Goal: Task Accomplishment & Management: Use online tool/utility

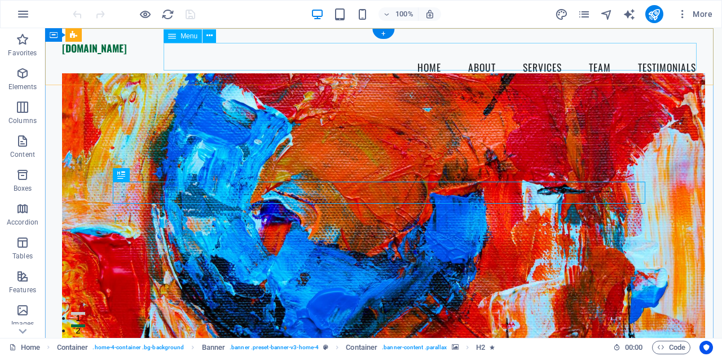
click at [426, 63] on nav "Home About Services Team Testimonials" at bounding box center [383, 68] width 643 height 28
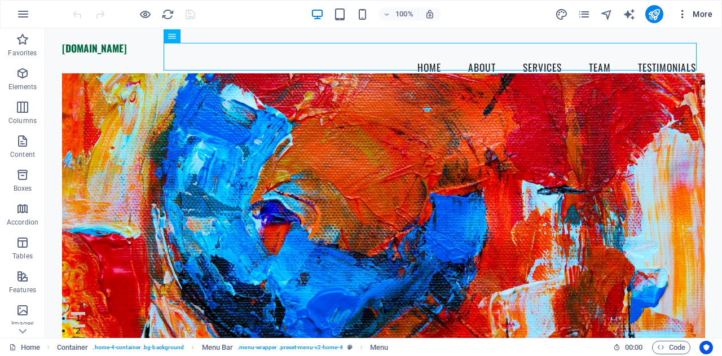
click at [714, 14] on button "More" at bounding box center [694, 14] width 45 height 18
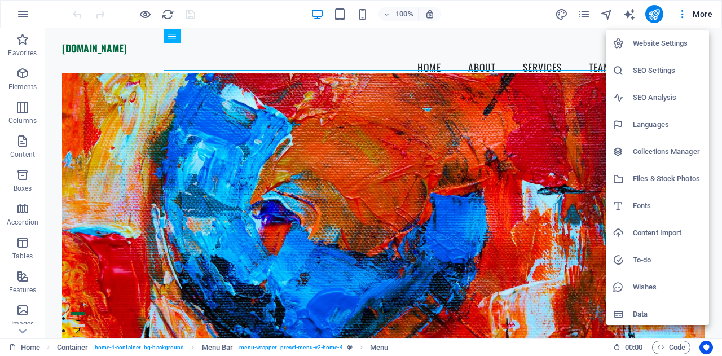
click at [434, 152] on div at bounding box center [361, 178] width 722 height 356
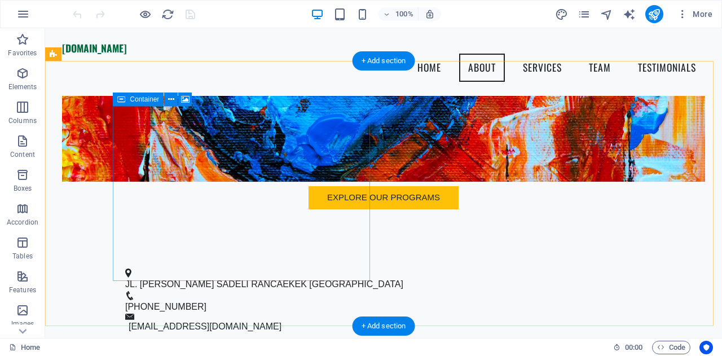
scroll to position [273, 0]
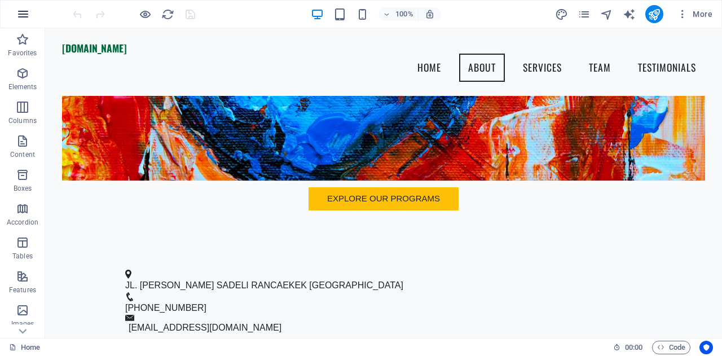
click at [24, 17] on icon "button" at bounding box center [23, 14] width 14 height 14
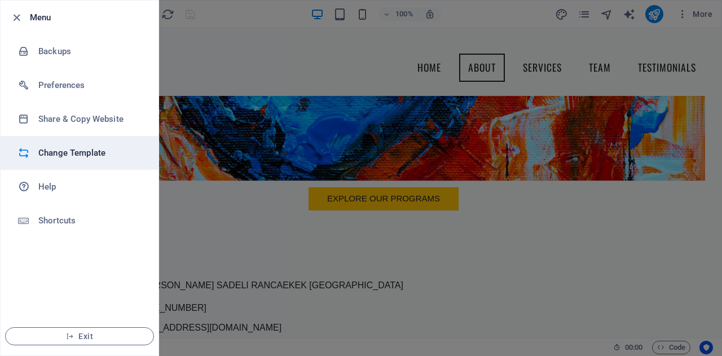
click at [74, 163] on li "Change Template" at bounding box center [80, 153] width 158 height 34
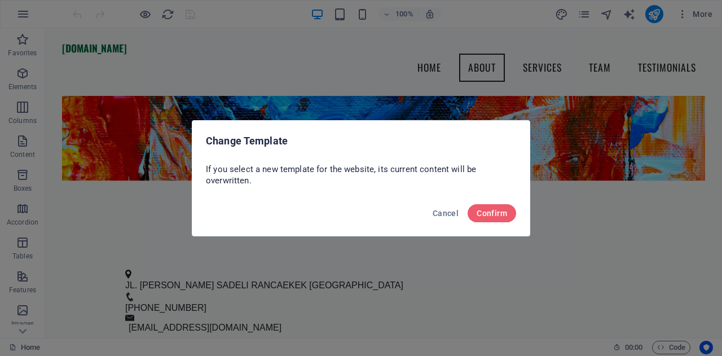
click at [500, 224] on div "Cancel Confirm" at bounding box center [360, 216] width 337 height 38
click at [493, 212] on span "Confirm" at bounding box center [491, 213] width 30 height 9
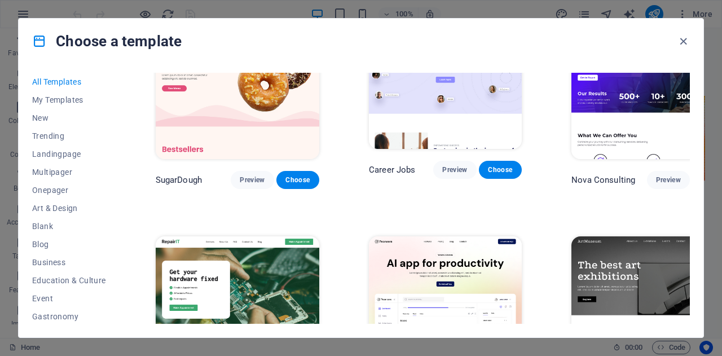
scroll to position [79, 0]
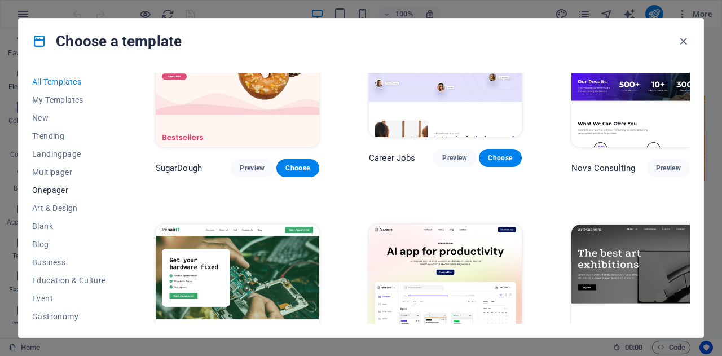
click at [51, 188] on span "Onepager" at bounding box center [69, 189] width 74 height 9
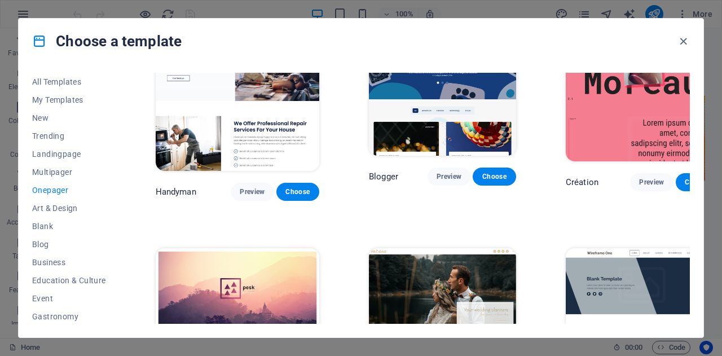
scroll to position [1199, 0]
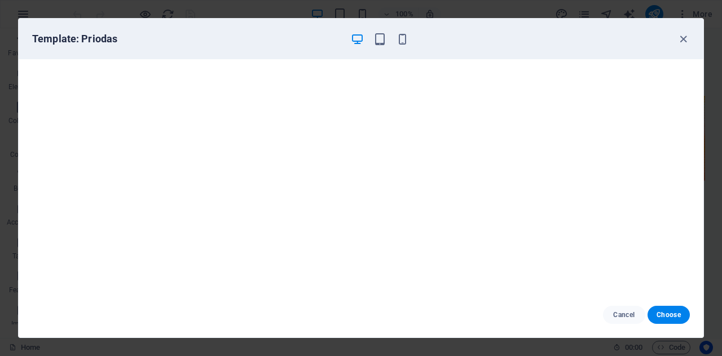
scroll to position [2, 0]
drag, startPoint x: 400, startPoint y: 46, endPoint x: 400, endPoint y: 38, distance: 7.9
click at [400, 38] on div "Template: Priodas" at bounding box center [361, 39] width 684 height 41
click at [400, 38] on icon "button" at bounding box center [402, 39] width 13 height 13
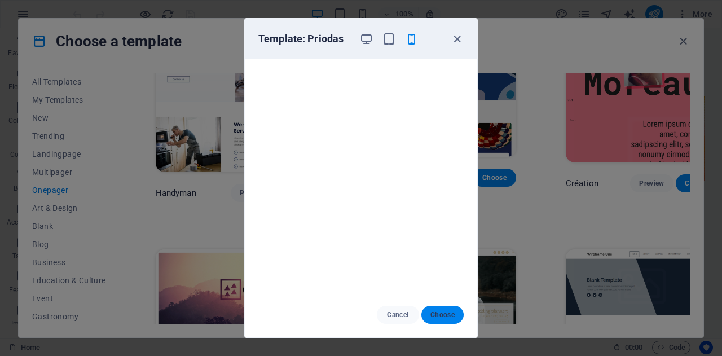
click at [442, 314] on span "Choose" at bounding box center [442, 314] width 24 height 9
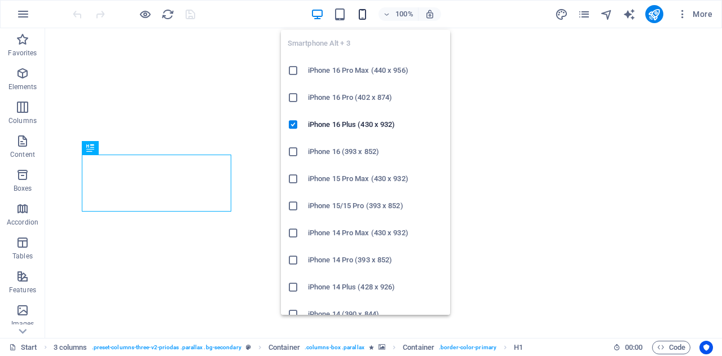
click at [360, 13] on icon "button" at bounding box center [362, 14] width 13 height 13
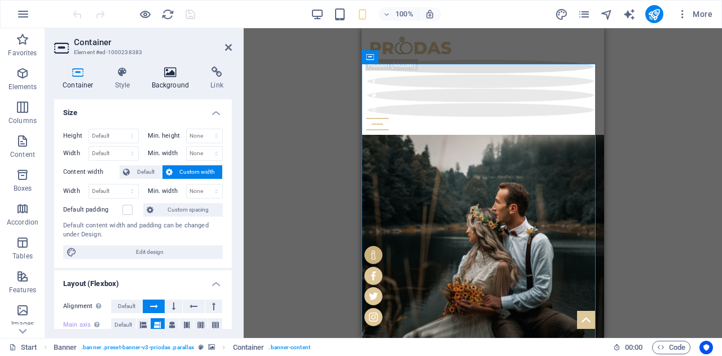
click at [179, 78] on h4 "Background" at bounding box center [172, 79] width 59 height 24
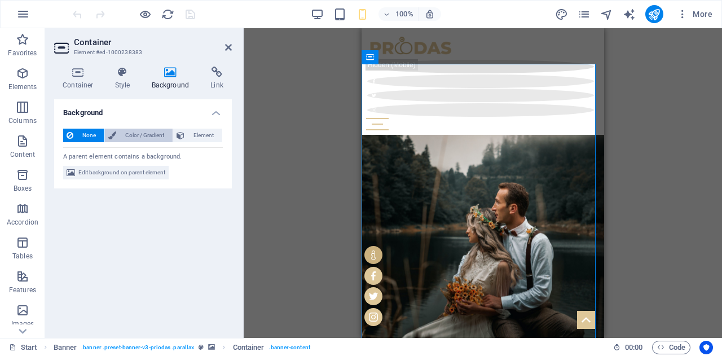
click at [149, 130] on span "Color / Gradient" at bounding box center [145, 136] width 50 height 14
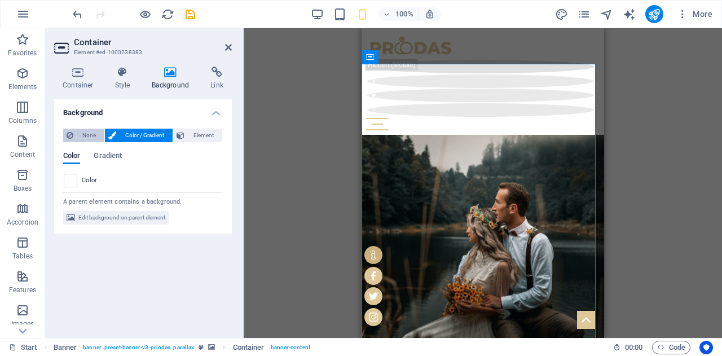
click at [77, 136] on span "None" at bounding box center [89, 136] width 24 height 14
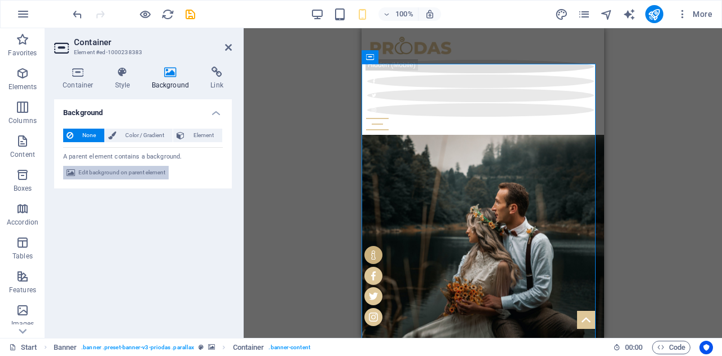
click at [104, 171] on span "Edit background on parent element" at bounding box center [121, 173] width 87 height 14
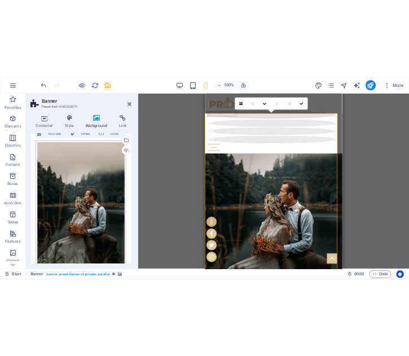
scroll to position [86, 0]
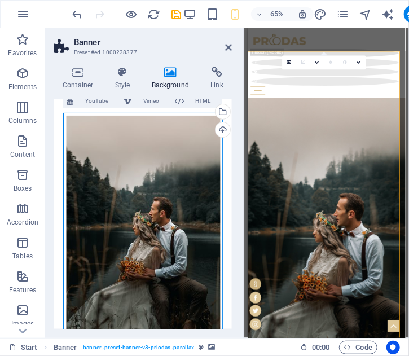
click at [138, 235] on div "Drag files here, click to choose files or select files from Files or our free s…" at bounding box center [143, 231] width 160 height 237
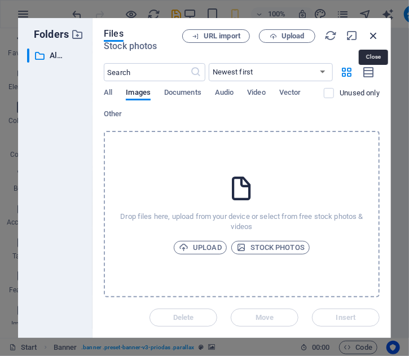
click at [374, 36] on icon "button" at bounding box center [373, 35] width 12 height 12
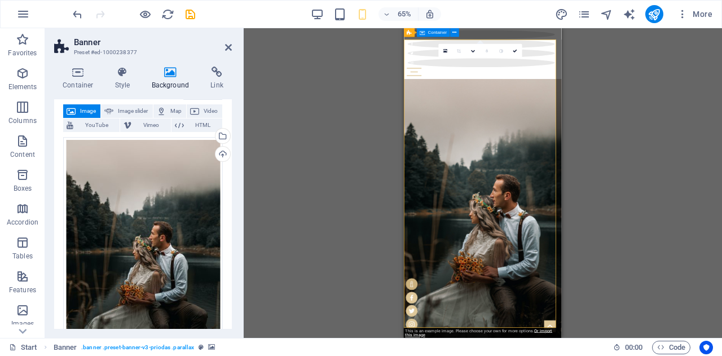
scroll to position [0, 0]
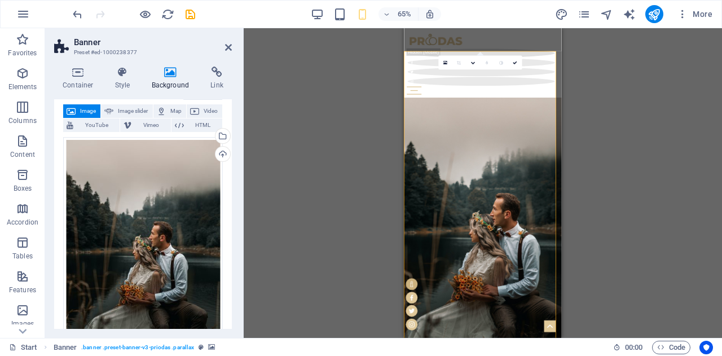
click at [609, 147] on div "Drag here to replace the existing content. Press “Ctrl” if you want to create a…" at bounding box center [483, 183] width 478 height 310
click at [126, 196] on div "Drag files here, click to choose files or select files from Files or our free s…" at bounding box center [143, 255] width 160 height 237
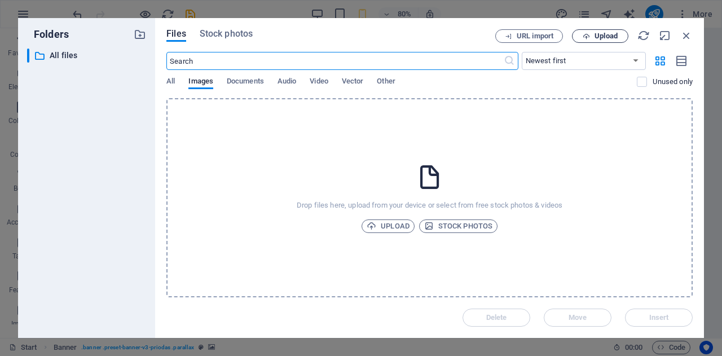
click at [591, 33] on span "Upload" at bounding box center [600, 36] width 46 height 7
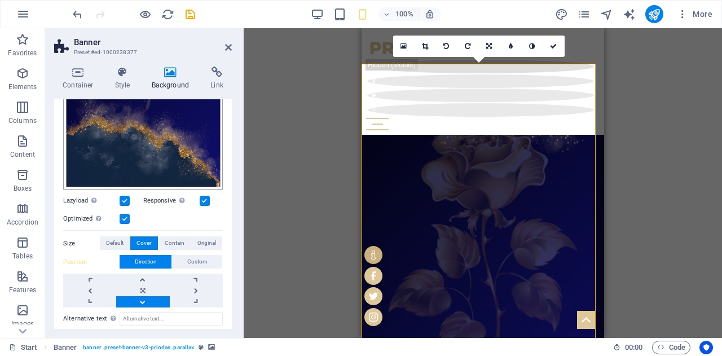
scroll to position [360, 0]
click at [282, 213] on div "Drag here to replace the existing content. Press “Ctrl” if you want to create a…" at bounding box center [483, 183] width 478 height 310
click at [664, 189] on div "Drag here to replace the existing content. Press “Ctrl” if you want to create a…" at bounding box center [483, 183] width 478 height 310
click at [229, 47] on icon at bounding box center [228, 47] width 7 height 9
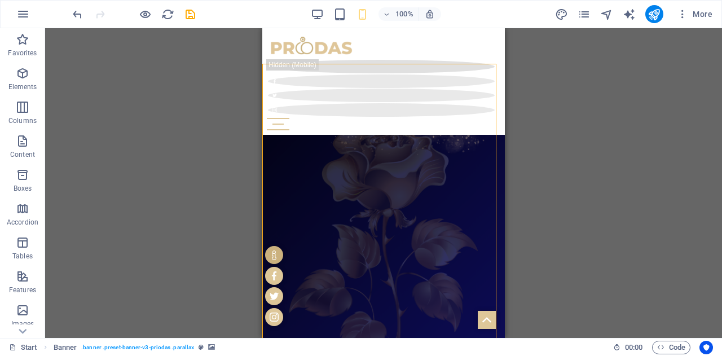
click at [613, 242] on div "Drag here to replace the existing content. Press “Ctrl” if you want to create a…" at bounding box center [383, 183] width 677 height 310
click at [533, 165] on div "Drag here to replace the existing content. Press “Ctrl” if you want to create a…" at bounding box center [383, 183] width 677 height 310
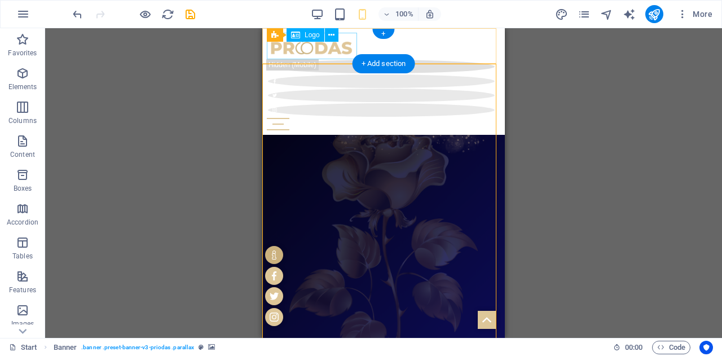
click at [318, 48] on div at bounding box center [383, 46] width 233 height 26
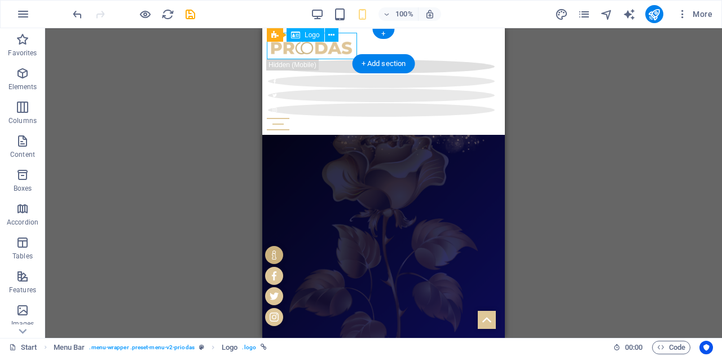
click at [318, 48] on div at bounding box center [383, 46] width 233 height 26
click at [335, 34] on button at bounding box center [332, 35] width 14 height 14
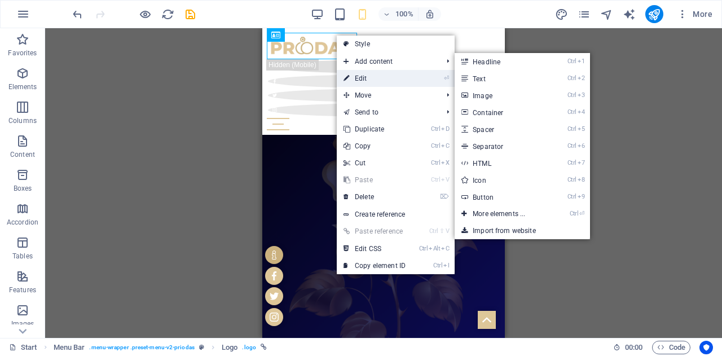
click at [356, 74] on link "⏎ Edit" at bounding box center [375, 78] width 76 height 17
select select "px"
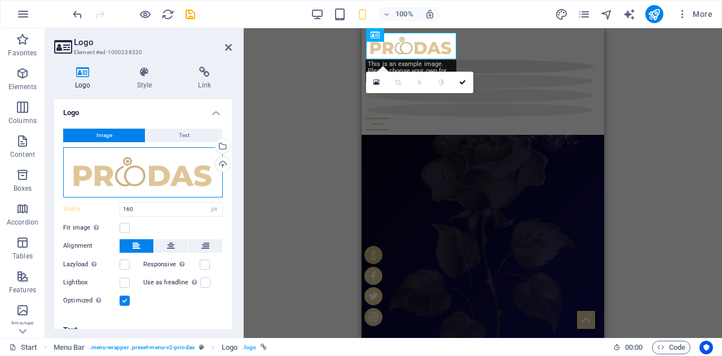
click at [189, 179] on div "Drag files here, click to choose files or select files from Files or our free s…" at bounding box center [143, 172] width 160 height 50
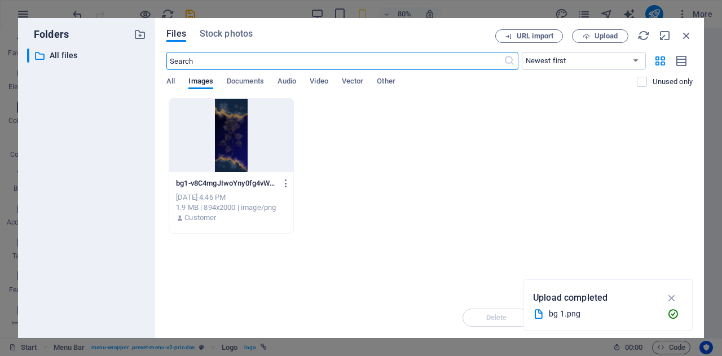
click at [189, 179] on p "bg1-v8C4mgJIwoYny0fg4vWh6w.png" at bounding box center [226, 183] width 100 height 10
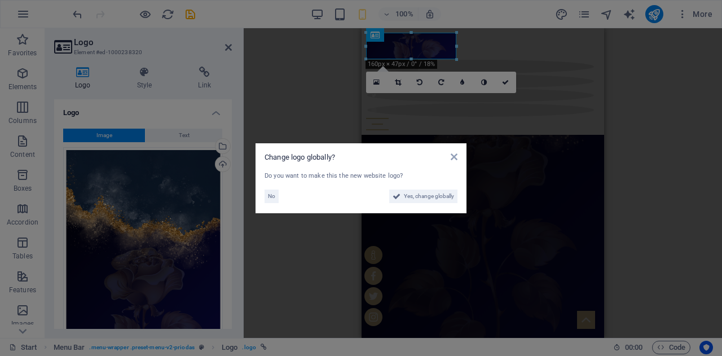
click at [342, 132] on aside "Change logo globally? Do you want to make this the new website logo? No Yes, ch…" at bounding box center [361, 178] width 722 height 356
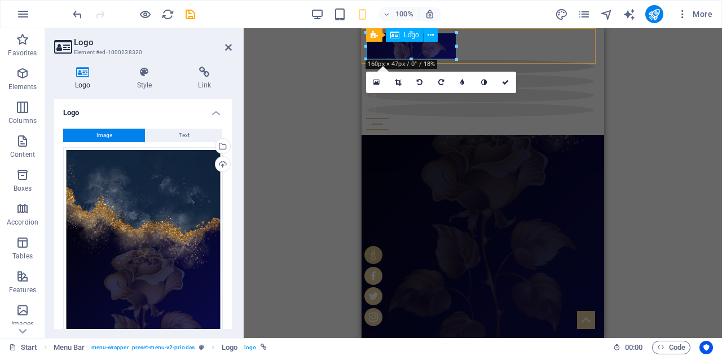
click at [410, 47] on div at bounding box center [482, 46] width 233 height 26
click at [273, 145] on div "H1 3 columns Container Container Container Banner Banner Container Button Conta…" at bounding box center [483, 183] width 478 height 310
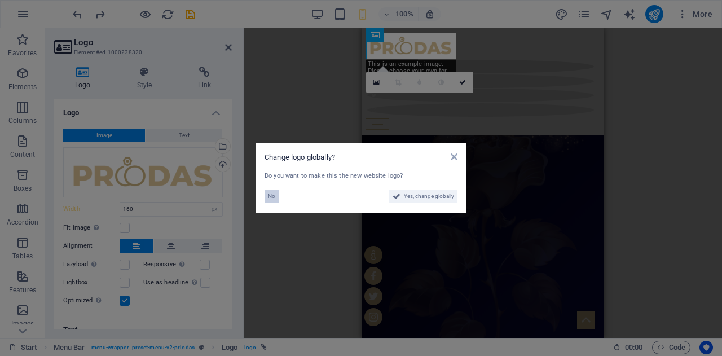
click at [268, 197] on span "No" at bounding box center [271, 196] width 7 height 14
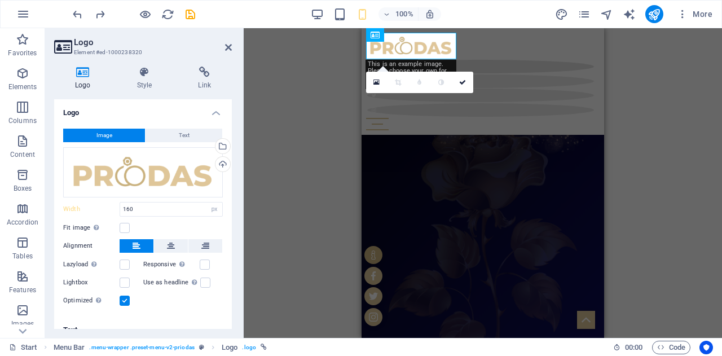
click at [295, 191] on div "H1 3 columns Container Container Container Banner Banner Container Button Conta…" at bounding box center [483, 183] width 478 height 310
click at [259, 195] on div "H1 3 columns Container Container Container Banner Banner Container Button Conta…" at bounding box center [483, 183] width 478 height 310
click at [179, 135] on span "Text" at bounding box center [184, 136] width 11 height 14
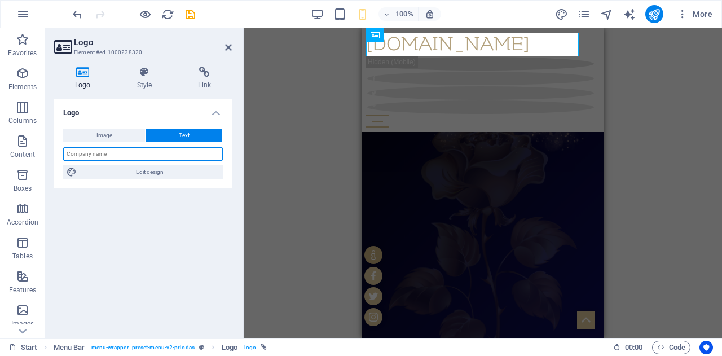
click at [162, 154] on input "text" at bounding box center [143, 154] width 160 height 14
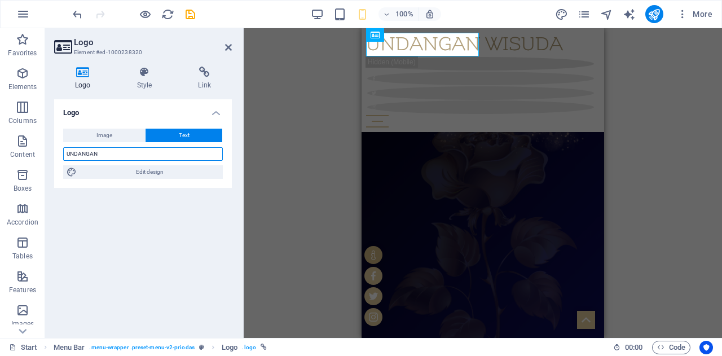
type input "UNDANGAN"
drag, startPoint x: 276, startPoint y: 174, endPoint x: 254, endPoint y: 125, distance: 54.3
click at [254, 125] on div "H1 3 columns Container Container Container Banner Banner Container Button Conta…" at bounding box center [483, 183] width 478 height 310
click at [145, 83] on h4 "Style" at bounding box center [146, 79] width 61 height 24
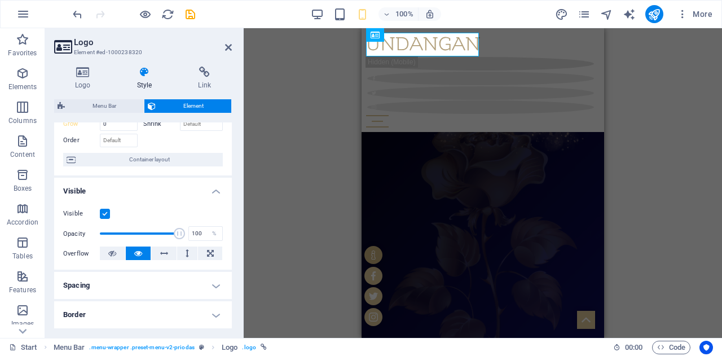
scroll to position [0, 0]
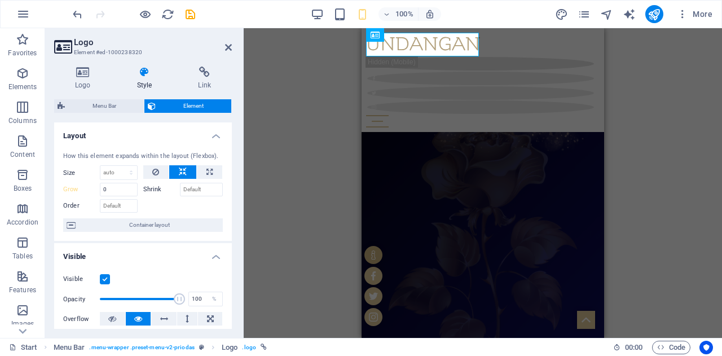
click at [271, 181] on div "H1 3 columns Container Container Container Banner Banner Container Button Conta…" at bounding box center [483, 183] width 478 height 310
click at [259, 129] on div "H1 3 columns Container Container Container Banner Banner Container Button Conta…" at bounding box center [483, 183] width 478 height 310
click at [642, 218] on div "H1 3 columns Container Container Container Banner Banner Container Button Conta…" at bounding box center [483, 183] width 478 height 310
click at [118, 189] on input "0" at bounding box center [119, 190] width 38 height 14
type input "0"
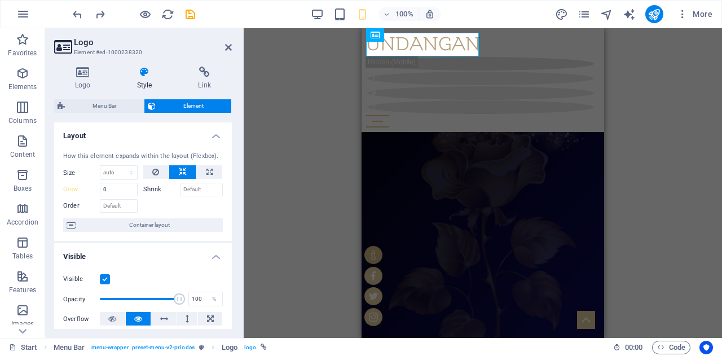
click at [275, 260] on div "H1 3 columns Container Container Container Banner Banner Container Button Conta…" at bounding box center [483, 183] width 478 height 310
click at [88, 72] on icon at bounding box center [83, 72] width 58 height 11
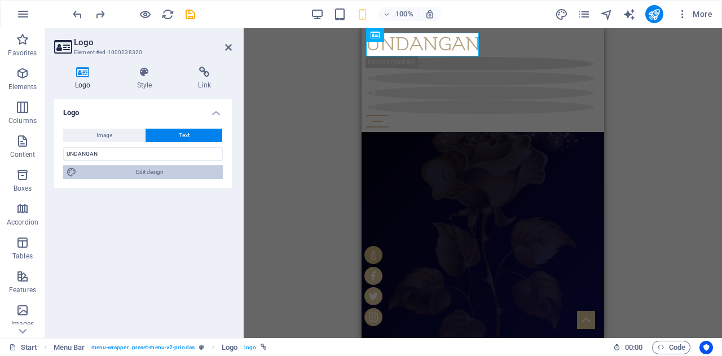
click at [191, 169] on span "Edit design" at bounding box center [149, 172] width 139 height 14
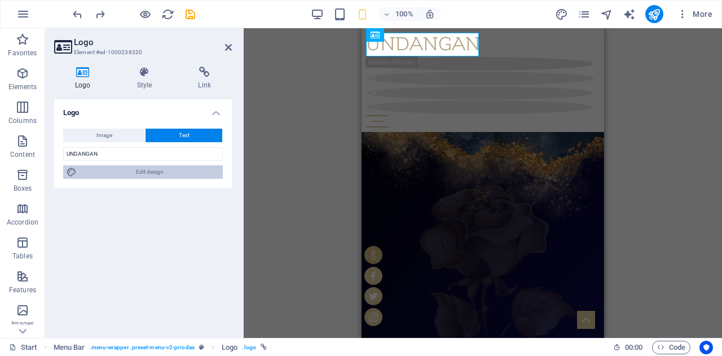
select select "px"
select select "300"
select select "px"
select select "400"
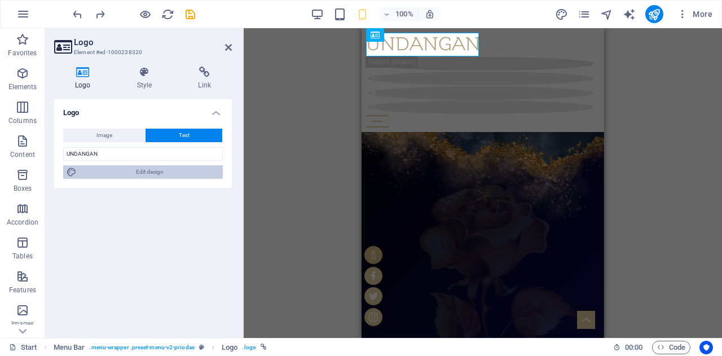
select select "px"
select select "rem"
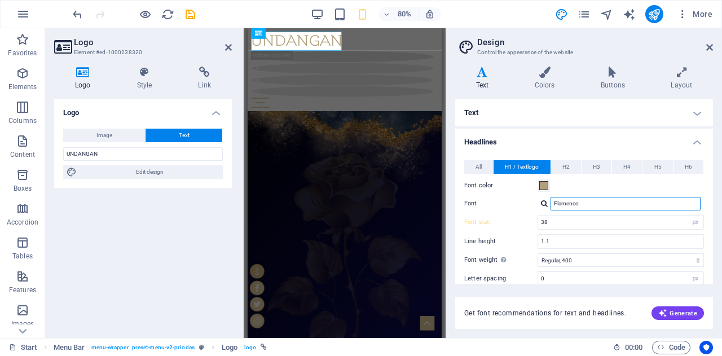
click at [600, 207] on input "Flamenco" at bounding box center [625, 204] width 150 height 14
type input "F"
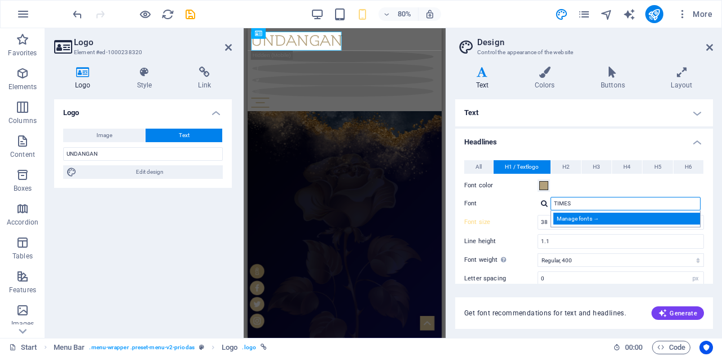
type input "TIMES"
click at [649, 222] on div "Manage fonts →" at bounding box center [627, 219] width 149 height 12
select select "popularity"
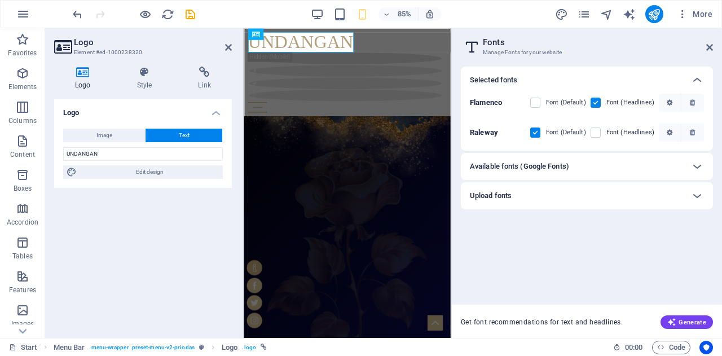
click at [677, 195] on div "Upload fonts" at bounding box center [577, 196] width 214 height 14
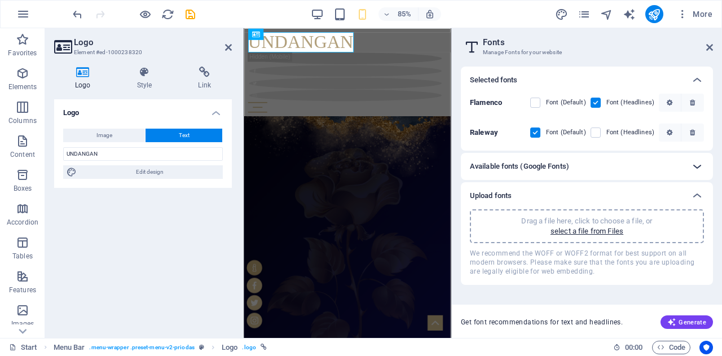
click at [693, 162] on icon at bounding box center [697, 167] width 14 height 14
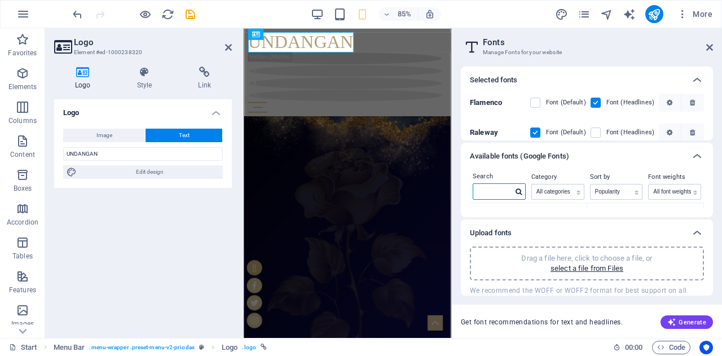
click at [495, 192] on input "text" at bounding box center [492, 191] width 39 height 15
type input "times"
click at [593, 75] on div "Selected fonts" at bounding box center [577, 80] width 214 height 14
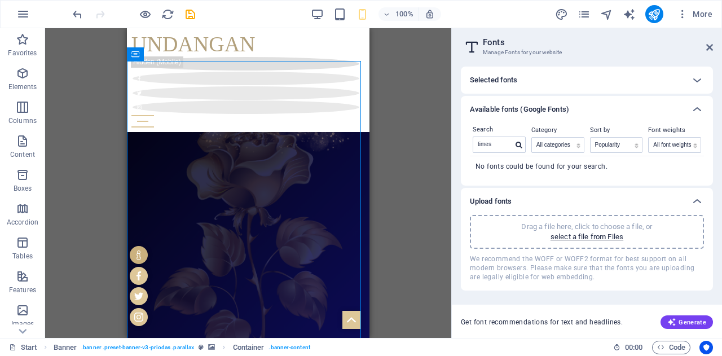
click at [713, 49] on aside "Fonts Manage Fonts for your website Selected fonts Flamenco Font (Default) Font…" at bounding box center [586, 183] width 271 height 310
click at [708, 47] on icon at bounding box center [709, 47] width 7 height 9
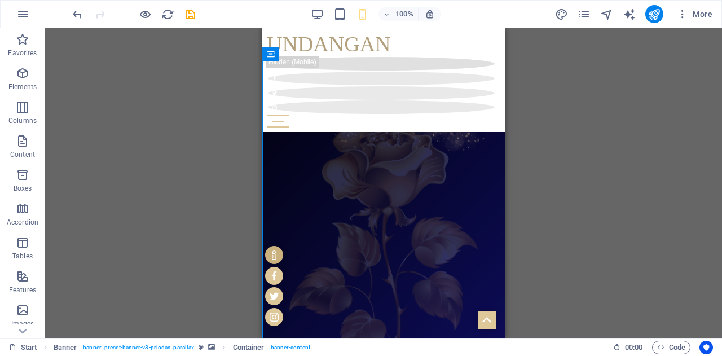
click at [570, 174] on div "H1 3 columns Container Container Container Banner Banner Container Button Conta…" at bounding box center [383, 183] width 677 height 310
click at [587, 143] on div "H1 3 columns Container Container Container Banner Banner Container Button Conta…" at bounding box center [383, 183] width 677 height 310
drag, startPoint x: 500, startPoint y: 53, endPoint x: 766, endPoint y: 55, distance: 266.7
click at [580, 118] on div "H1 3 columns Container Container Container Banner Banner Container Button Conta…" at bounding box center [383, 183] width 677 height 310
click at [539, 124] on div "H1 3 columns Container Container Container Banner Banner Container Button Conta…" at bounding box center [383, 183] width 677 height 310
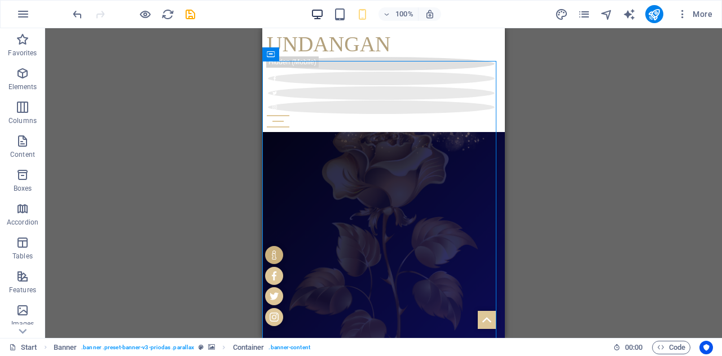
click at [316, 12] on icon "button" at bounding box center [317, 14] width 13 height 13
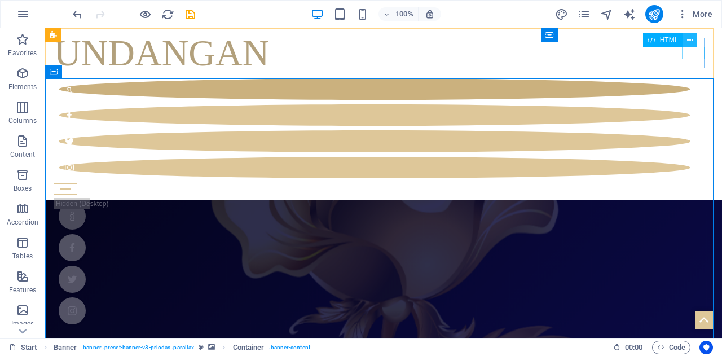
click at [690, 41] on icon at bounding box center [690, 40] width 6 height 12
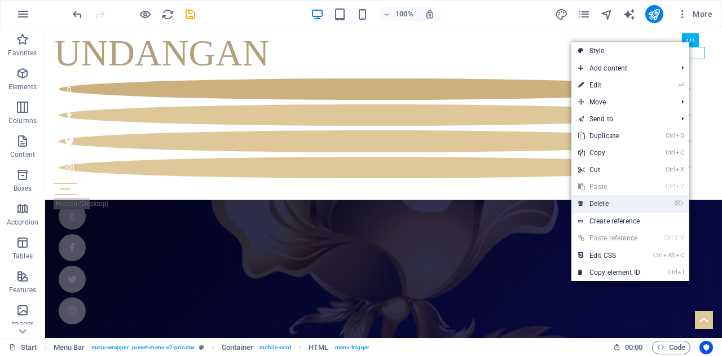
click at [599, 205] on link "⌦ Delete" at bounding box center [609, 203] width 76 height 17
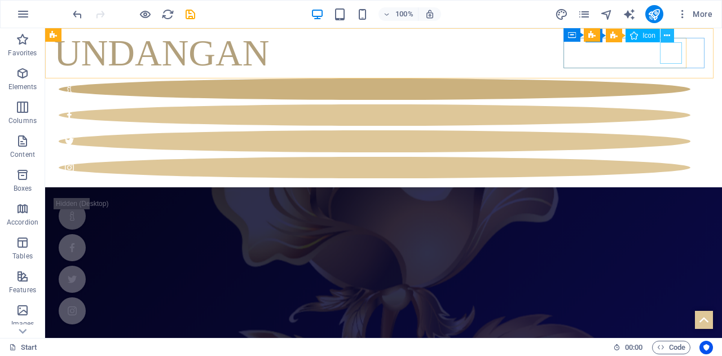
click at [664, 34] on icon at bounding box center [667, 36] width 6 height 12
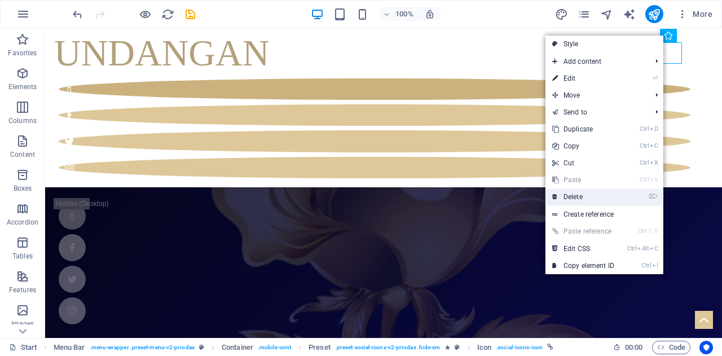
click at [562, 197] on link "⌦ Delete" at bounding box center [583, 196] width 76 height 17
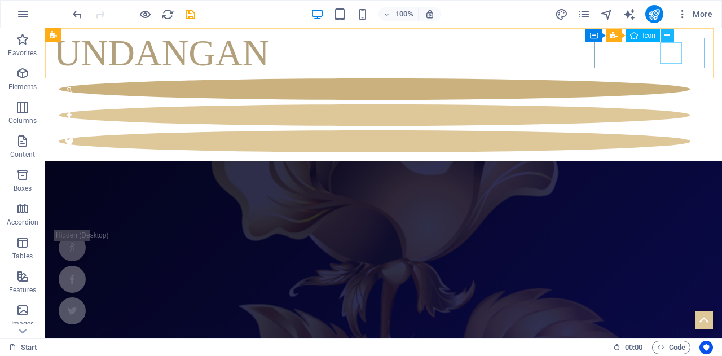
click at [670, 38] on button at bounding box center [667, 36] width 14 height 14
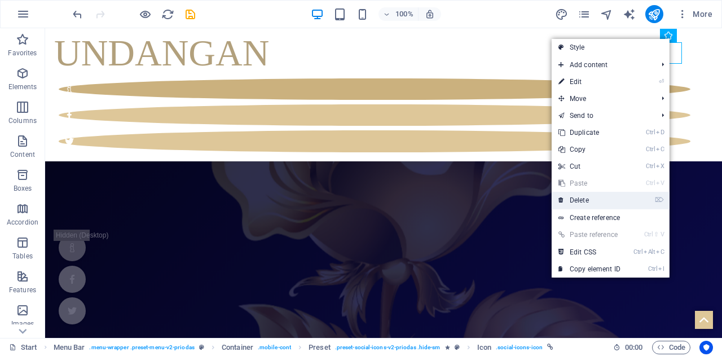
click at [581, 198] on link "⌦ Delete" at bounding box center [589, 200] width 76 height 17
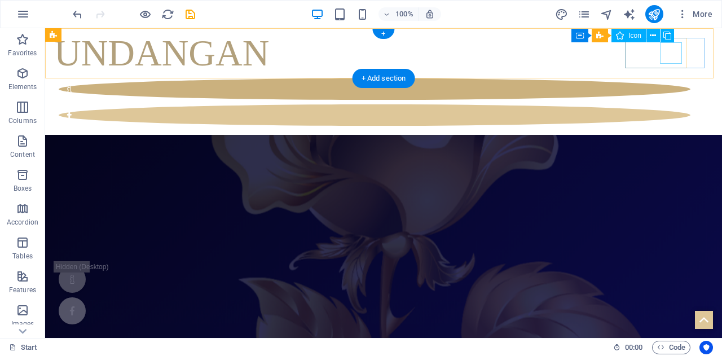
click at [681, 104] on figure at bounding box center [374, 114] width 631 height 21
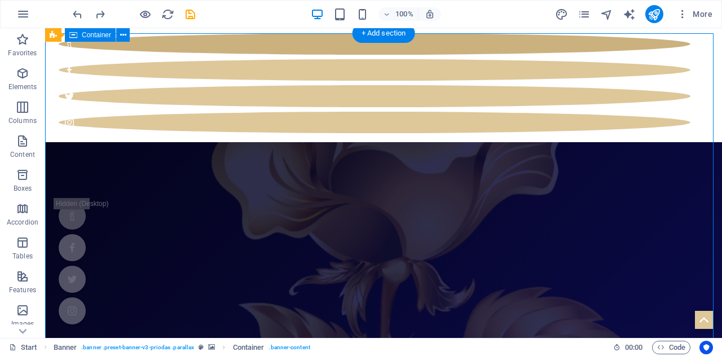
scroll to position [45, 0]
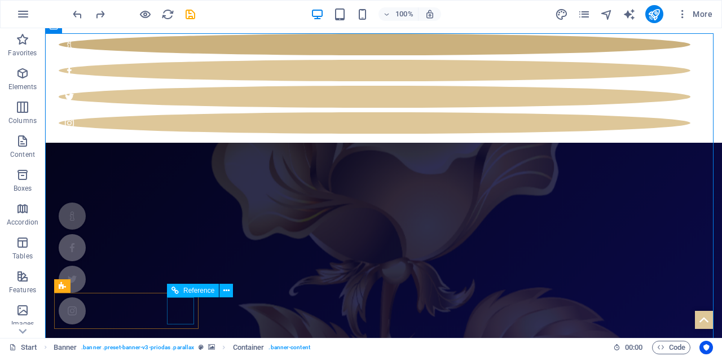
click at [86, 312] on div at bounding box center [72, 310] width 27 height 27
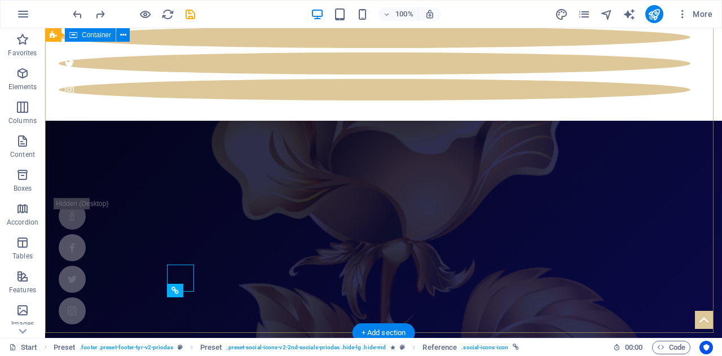
scroll to position [0, 0]
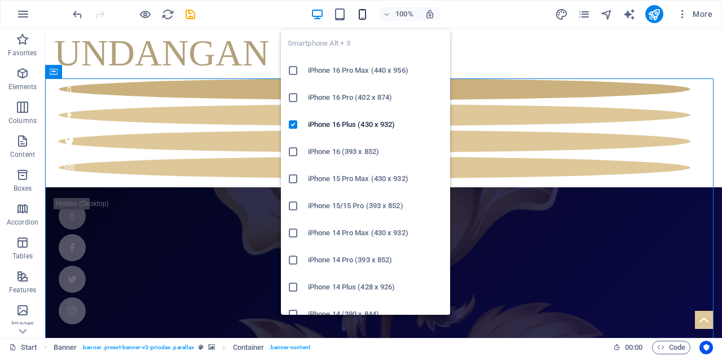
click at [368, 16] on icon "button" at bounding box center [362, 14] width 13 height 13
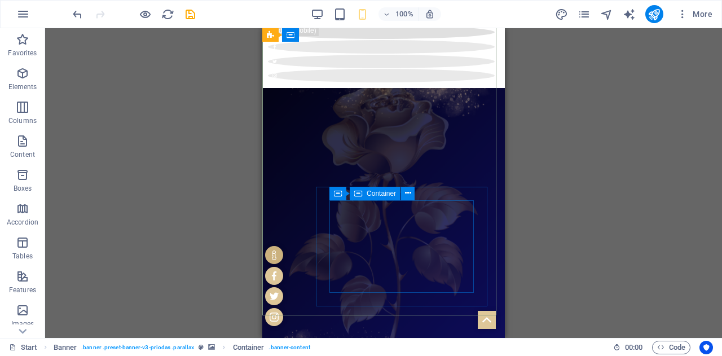
scroll to position [22, 0]
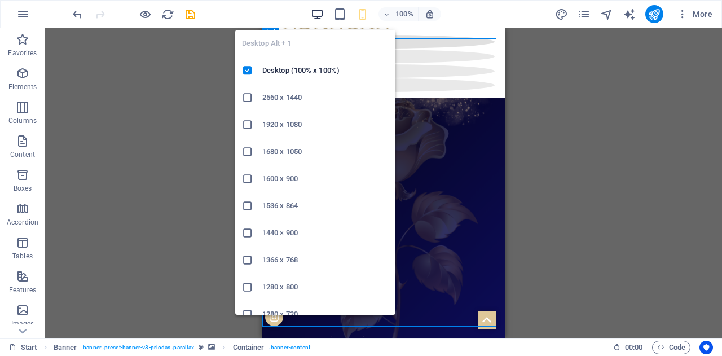
click at [318, 10] on icon "button" at bounding box center [317, 14] width 13 height 13
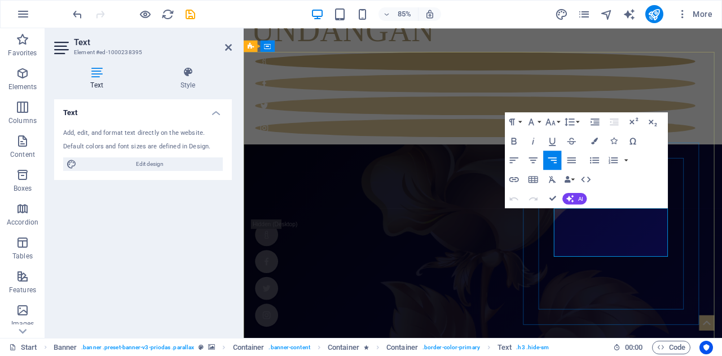
drag, startPoint x: 664, startPoint y: 255, endPoint x: 746, endPoint y: 290, distance: 89.4
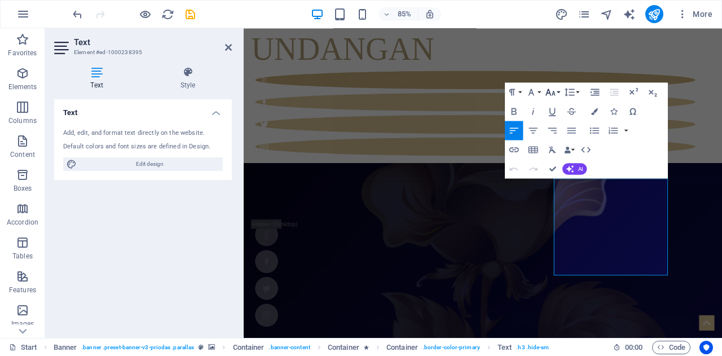
click at [560, 92] on button "Font Size" at bounding box center [552, 91] width 18 height 19
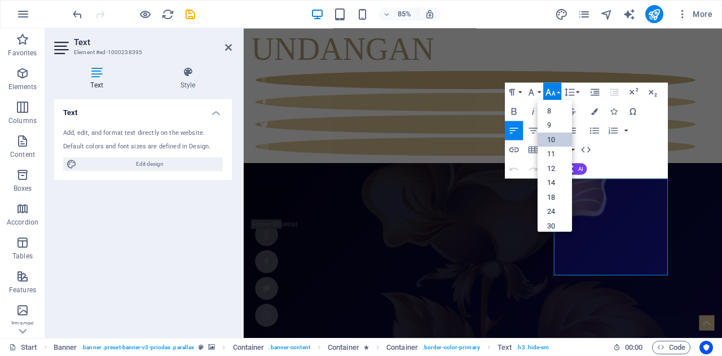
click at [550, 137] on link "10" at bounding box center [554, 139] width 34 height 15
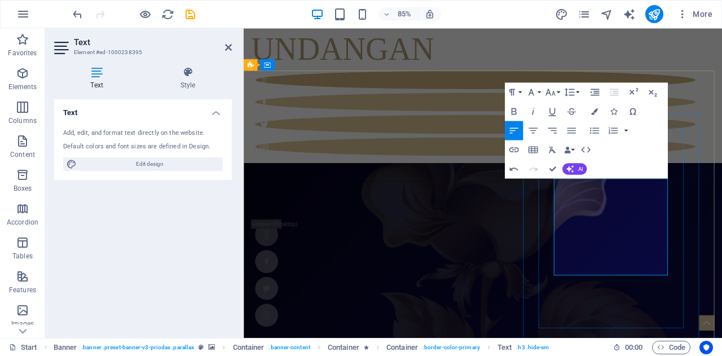
click at [562, 91] on div "Paragraph Format Normal Heading 1 Heading 2 Heading 3 Heading 4 Heading 5 Headi…" at bounding box center [543, 91] width 76 height 19
click at [559, 91] on button "Font Size" at bounding box center [552, 91] width 18 height 19
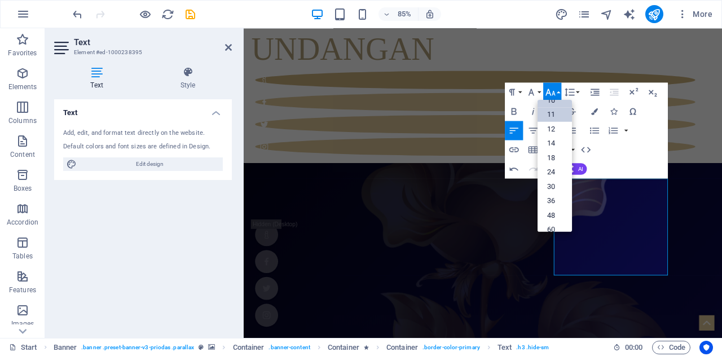
click at [555, 117] on link "11" at bounding box center [554, 114] width 34 height 15
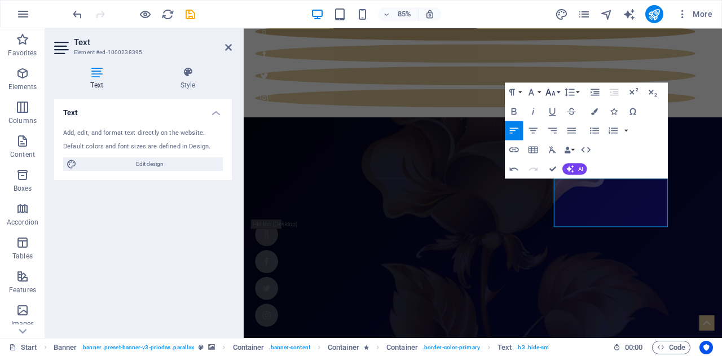
click at [559, 93] on button "Font Size" at bounding box center [552, 91] width 18 height 19
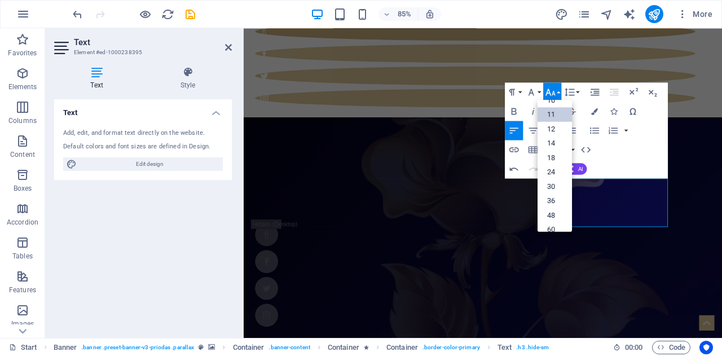
scroll to position [63, 0]
click at [553, 126] on link "14" at bounding box center [554, 128] width 34 height 15
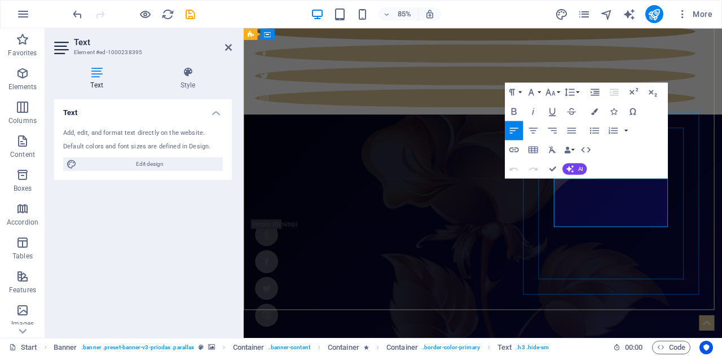
scroll to position [29, 0]
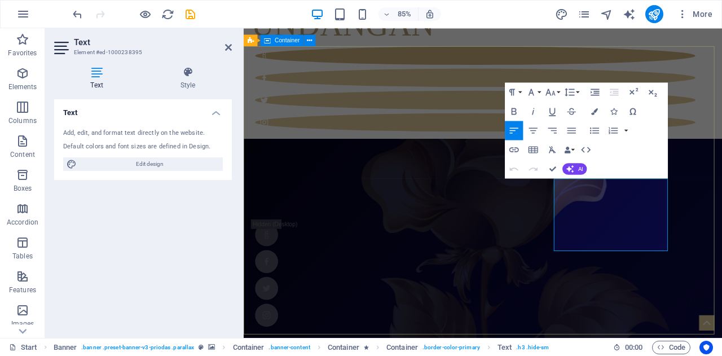
drag, startPoint x: 725, startPoint y: 248, endPoint x: 571, endPoint y: 224, distance: 155.7
click at [548, 91] on icon "button" at bounding box center [550, 91] width 11 height 11
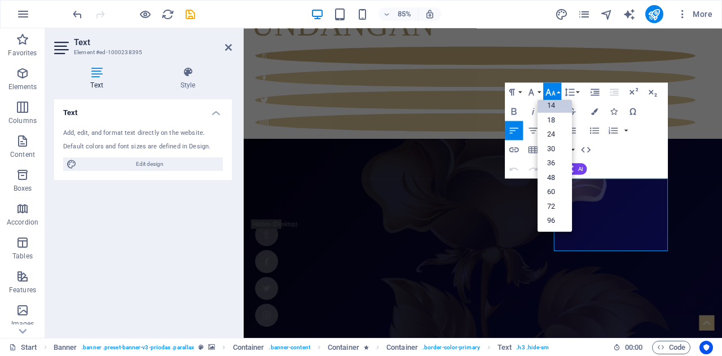
scroll to position [90, 0]
click at [555, 145] on link "30" at bounding box center [554, 149] width 34 height 15
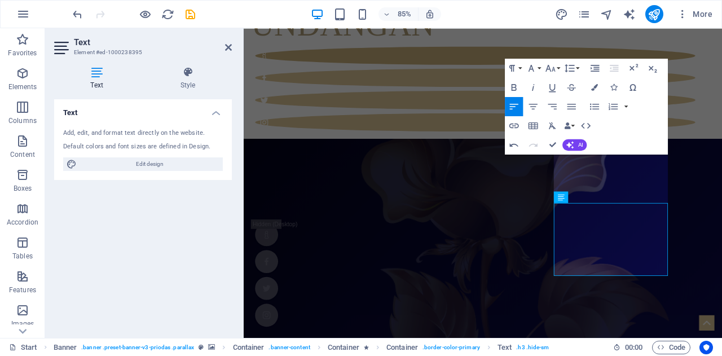
scroll to position [0, 0]
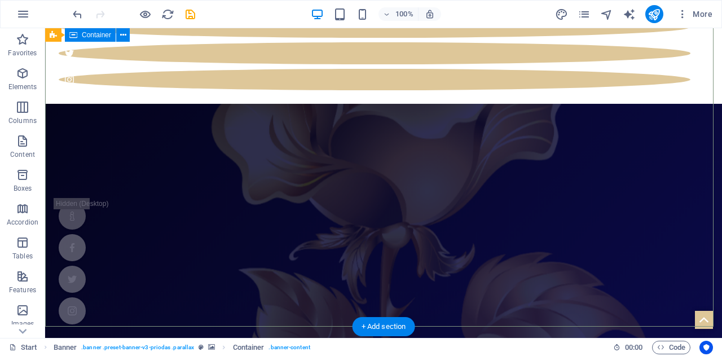
scroll to position [51, 0]
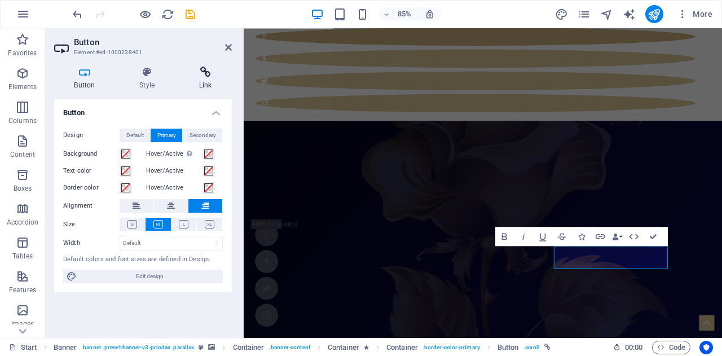
click at [202, 79] on h4 "Link" at bounding box center [205, 79] width 53 height 24
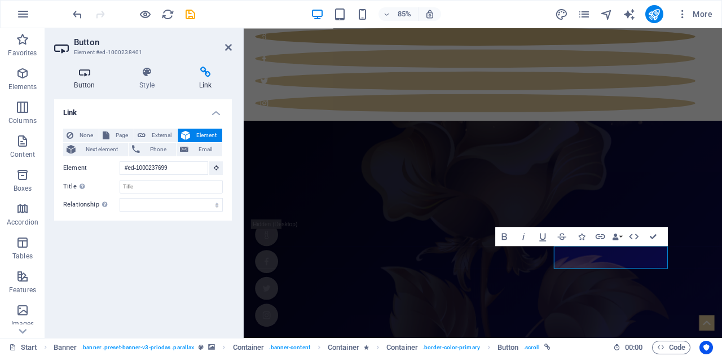
click at [74, 77] on icon at bounding box center [84, 72] width 61 height 11
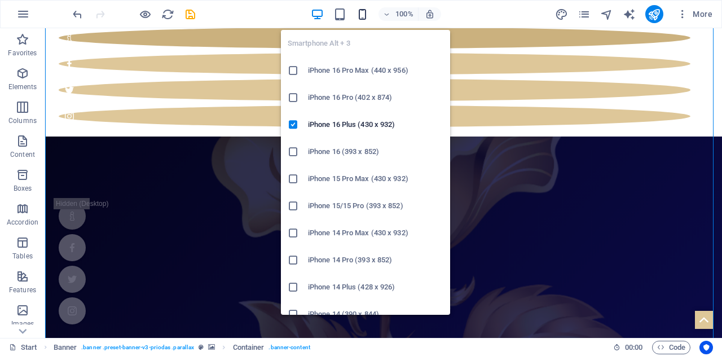
click at [364, 8] on icon "button" at bounding box center [362, 14] width 13 height 13
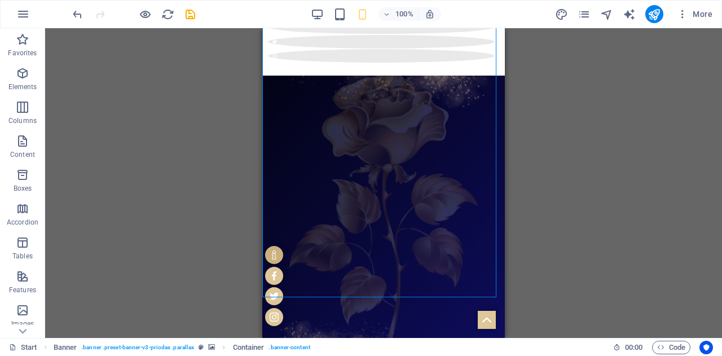
click at [547, 235] on div "H1 3 columns Container Container Container Banner Banner Container Button Conta…" at bounding box center [383, 183] width 677 height 310
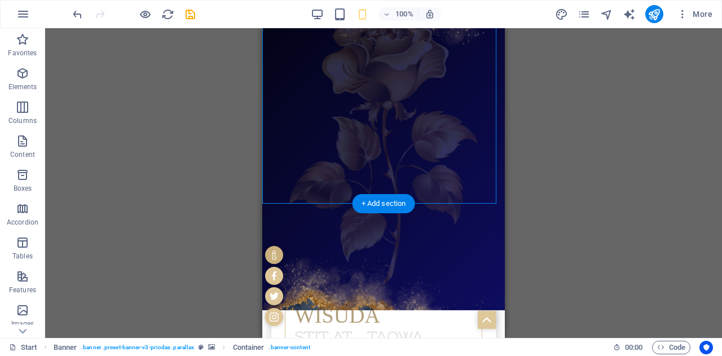
scroll to position [0, 0]
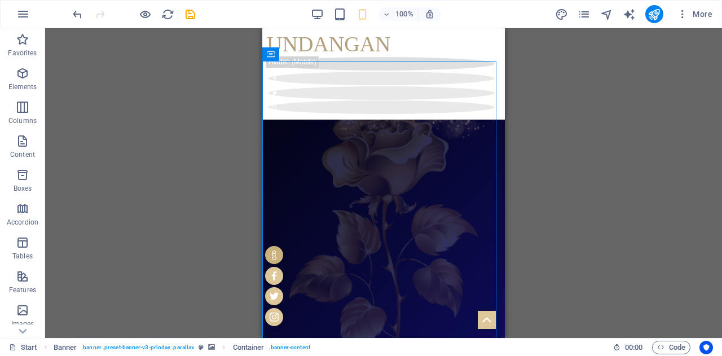
click at [593, 140] on div "H1 3 columns Container Container Container Banner Banner Container Button Conta…" at bounding box center [383, 183] width 677 height 310
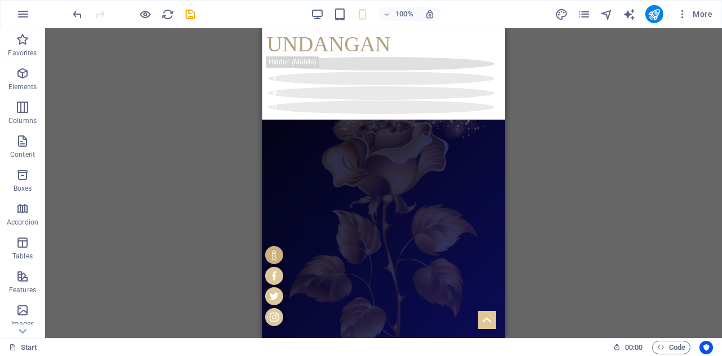
click at [551, 181] on div "H1 3 columns 3 columns Container Container Container Banner Banner Container Bu…" at bounding box center [383, 183] width 677 height 310
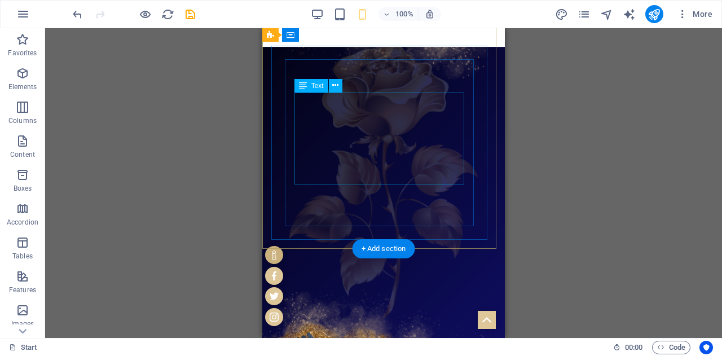
scroll to position [100, 0]
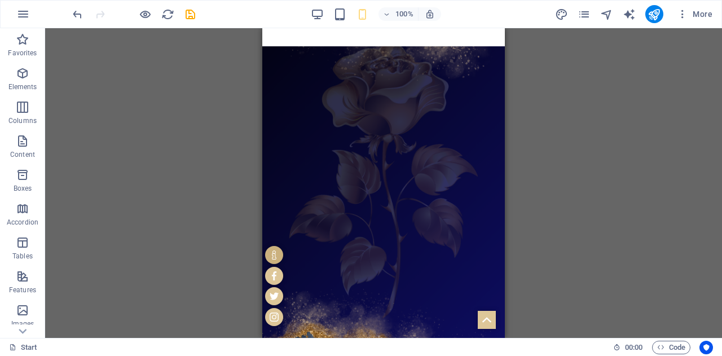
click at [533, 196] on div "H1 3 columns 3 columns Container Container Container Banner Banner Container Bu…" at bounding box center [383, 183] width 677 height 310
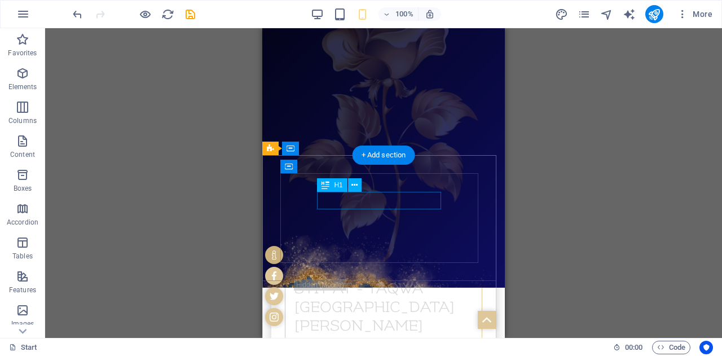
scroll to position [193, 0]
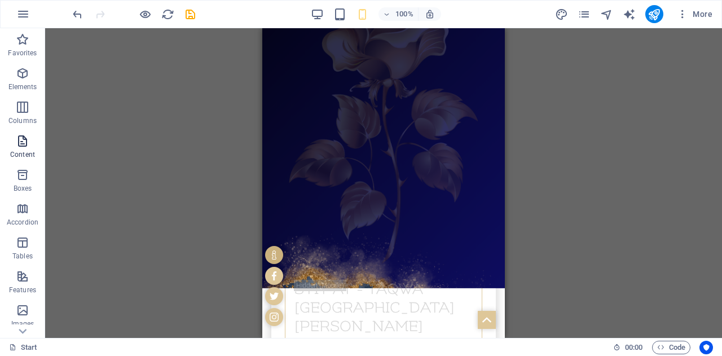
click at [24, 136] on icon "button" at bounding box center [23, 141] width 14 height 14
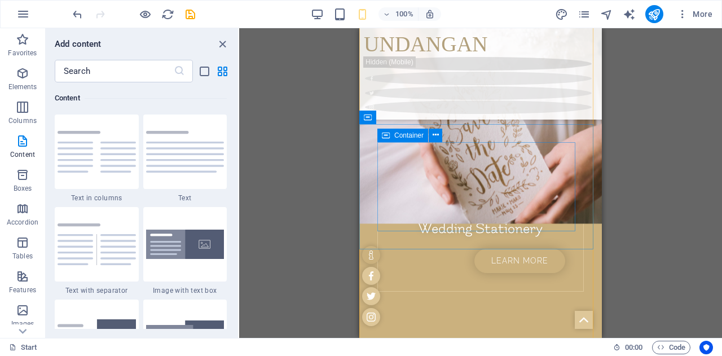
scroll to position [568, 0]
click at [21, 333] on icon at bounding box center [23, 331] width 16 height 16
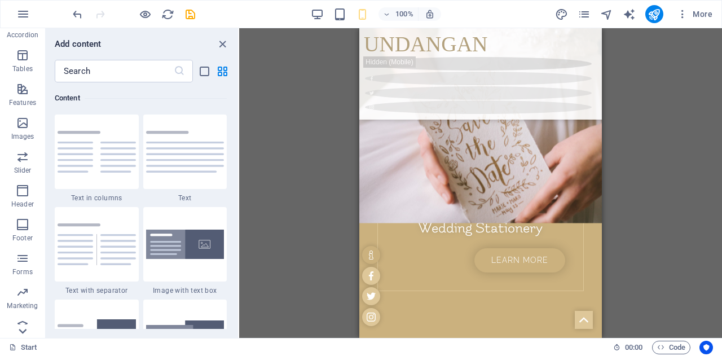
click at [21, 333] on icon at bounding box center [23, 331] width 16 height 16
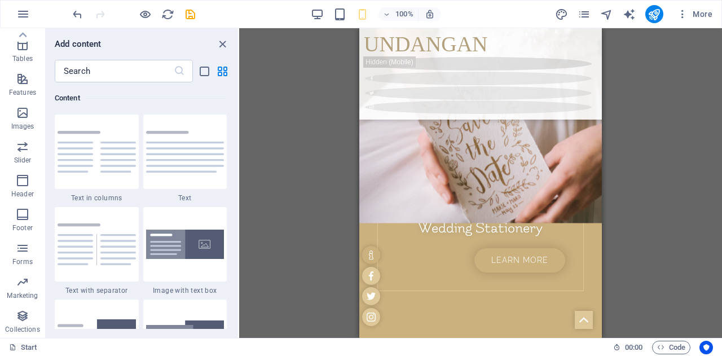
click at [21, 333] on p "Collections" at bounding box center [22, 329] width 34 height 9
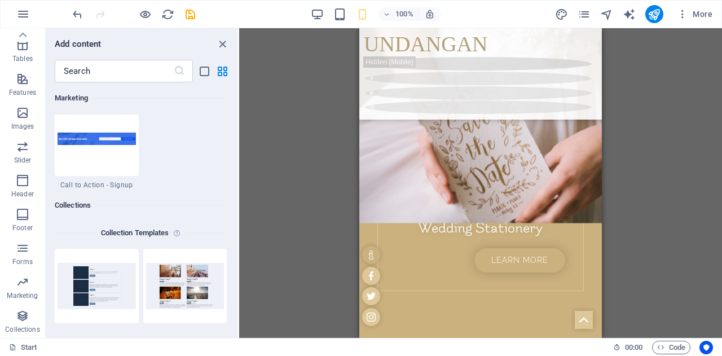
scroll to position [10321, 0]
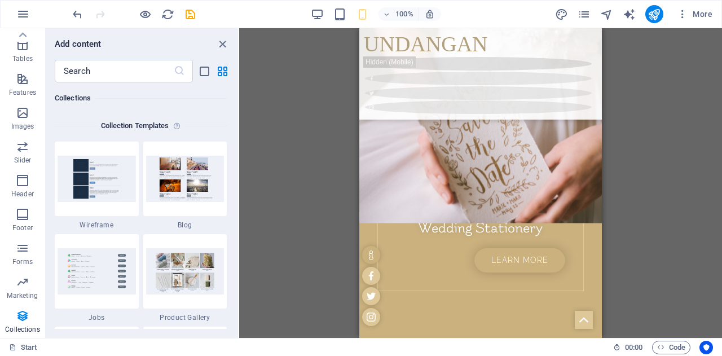
click at [21, 333] on p "Collections" at bounding box center [22, 329] width 34 height 9
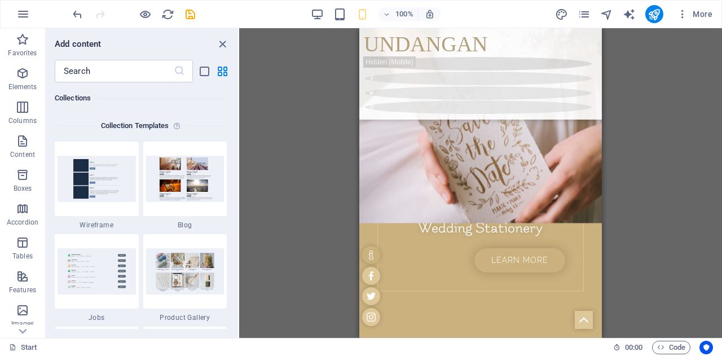
click at [294, 163] on div "H1 3 columns 3 columns Container Container Container Banner Banner Container Bu…" at bounding box center [480, 183] width 483 height 310
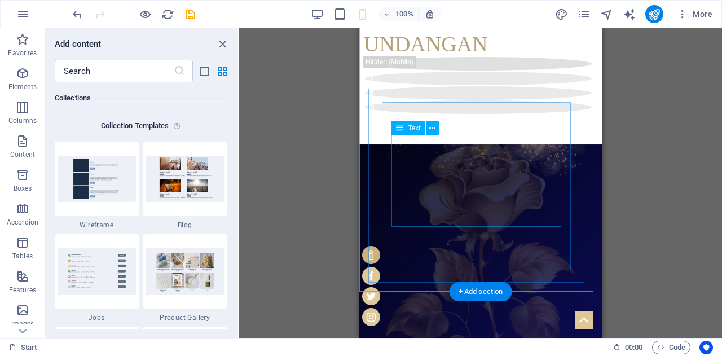
scroll to position [94, 0]
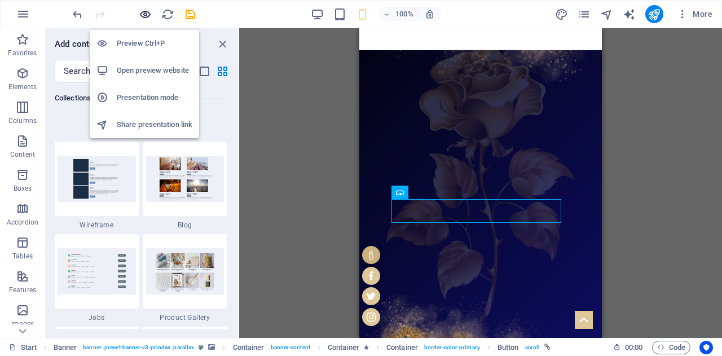
click at [142, 14] on icon "button" at bounding box center [145, 14] width 13 height 13
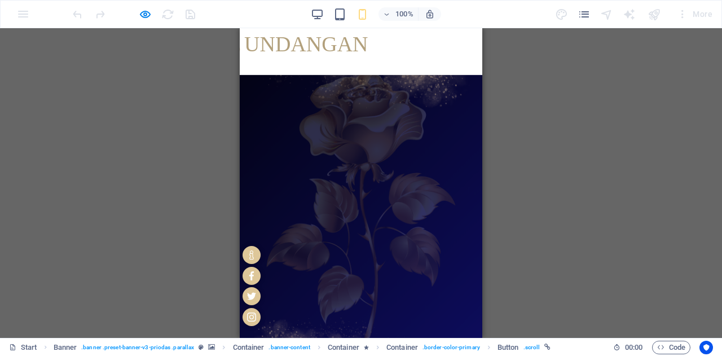
scroll to position [78, 0]
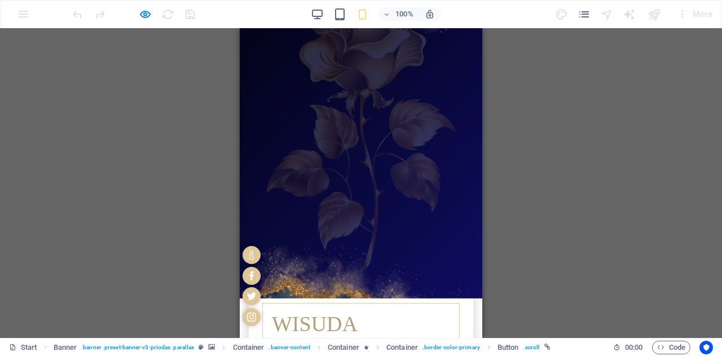
click at [388, 345] on link "Learn more" at bounding box center [404, 357] width 91 height 24
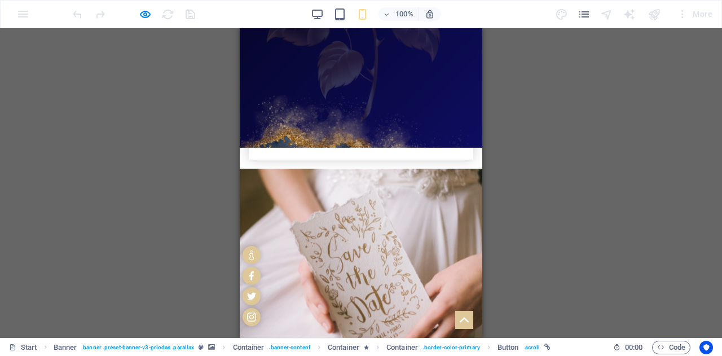
scroll to position [320, 0]
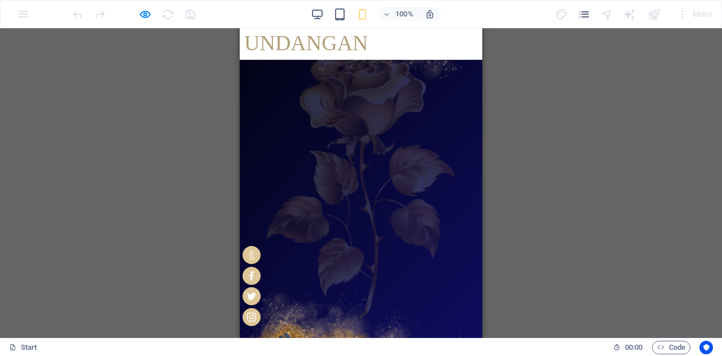
scroll to position [42, 0]
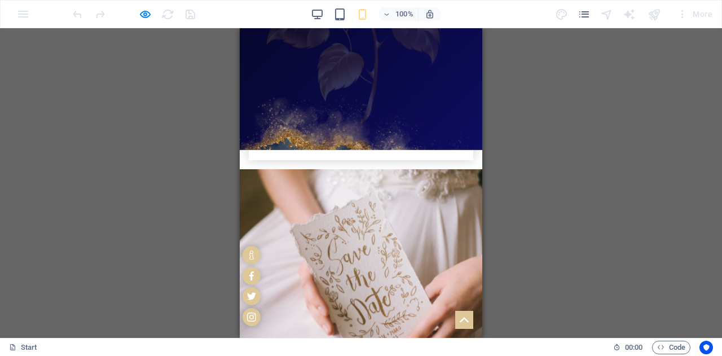
scroll to position [255, 0]
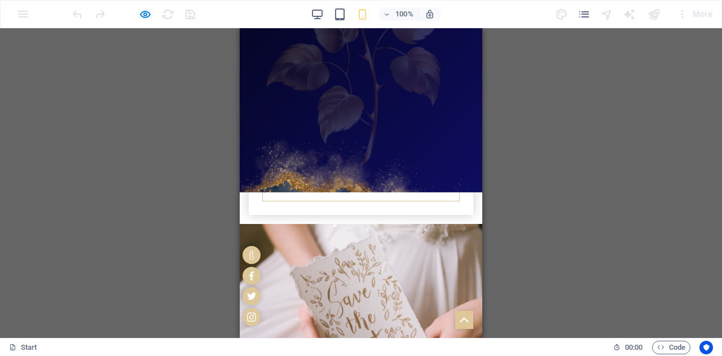
click at [417, 168] on link "Learn more" at bounding box center [404, 180] width 91 height 24
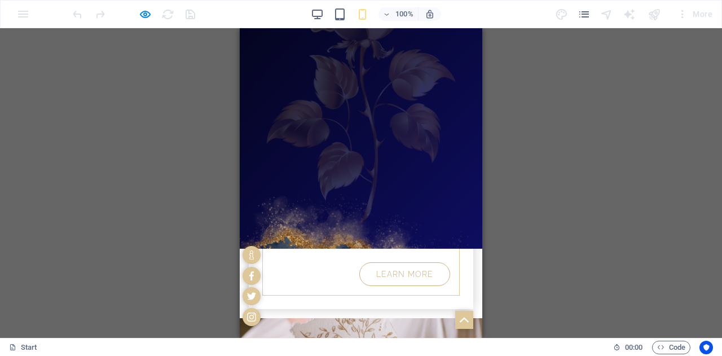
scroll to position [192, 0]
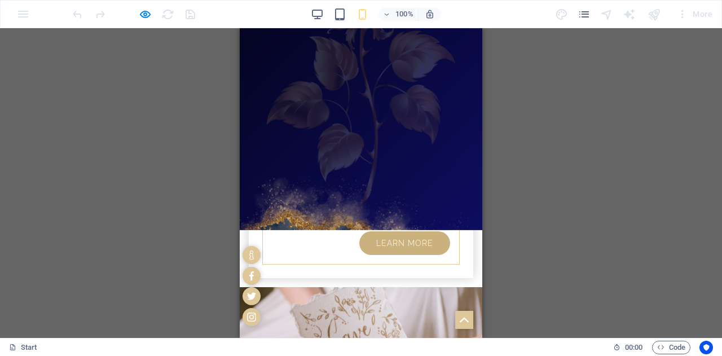
click at [422, 231] on link "Learn more" at bounding box center [404, 243] width 91 height 24
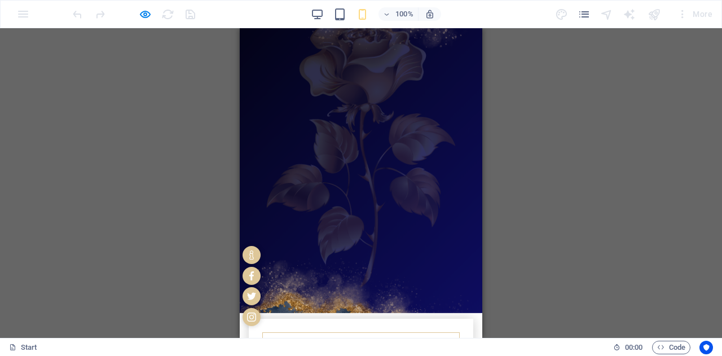
scroll to position [39, 0]
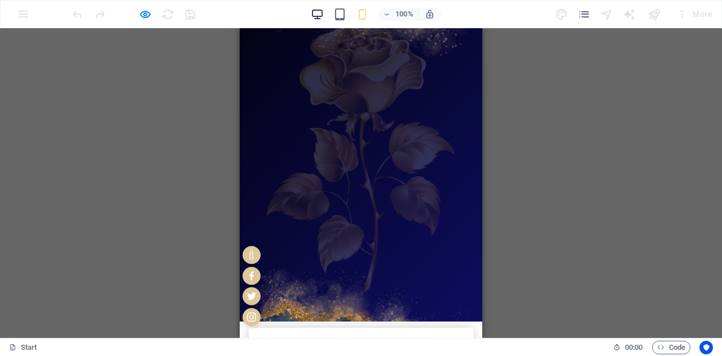
click at [314, 16] on icon "button" at bounding box center [317, 14] width 13 height 13
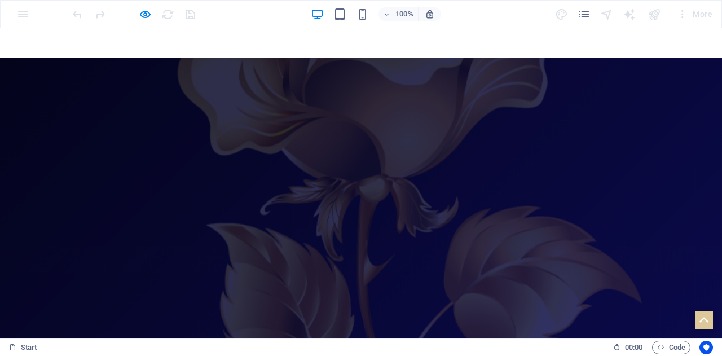
scroll to position [177, 0]
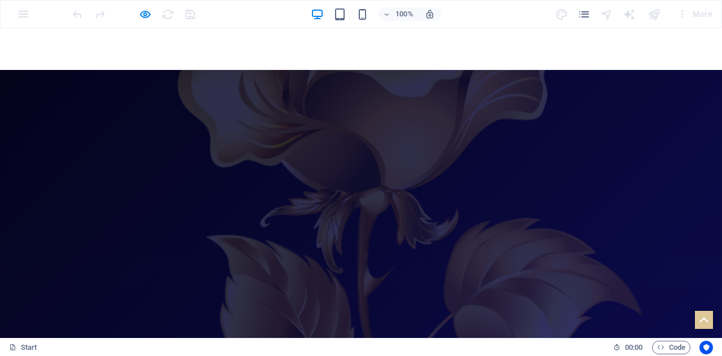
scroll to position [161, 0]
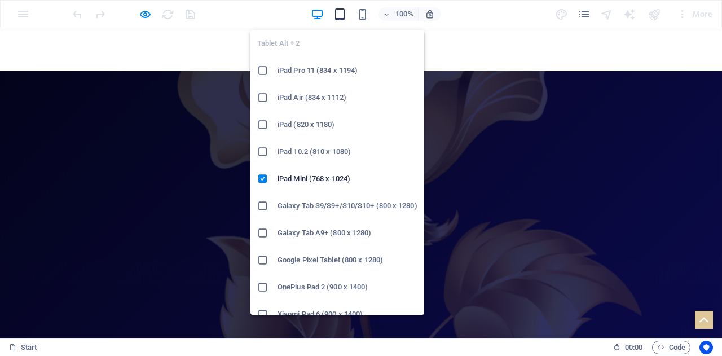
click at [344, 16] on icon "button" at bounding box center [339, 14] width 13 height 13
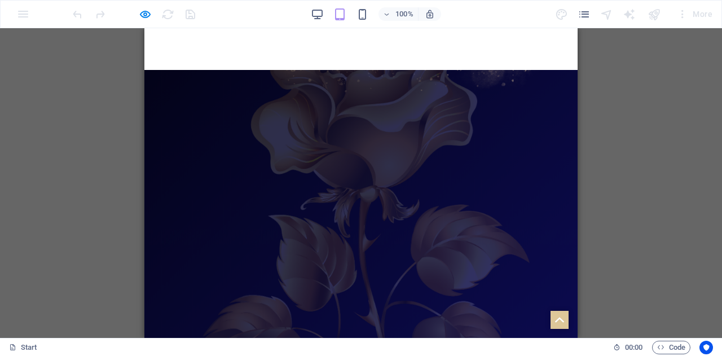
click at [639, 166] on div "H1 3 columns 3 columns Container Container Container Banner Banner Container Bu…" at bounding box center [361, 183] width 722 height 310
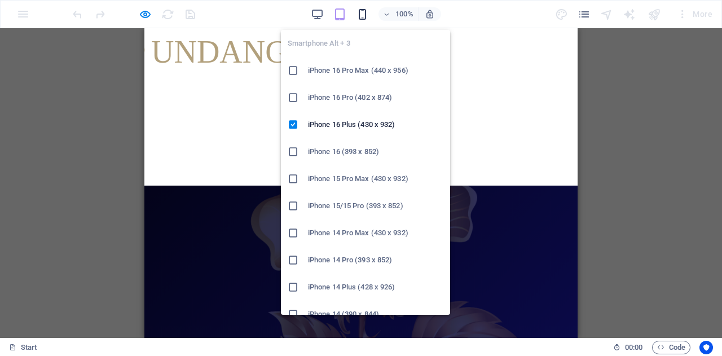
click at [362, 14] on icon "button" at bounding box center [362, 14] width 13 height 13
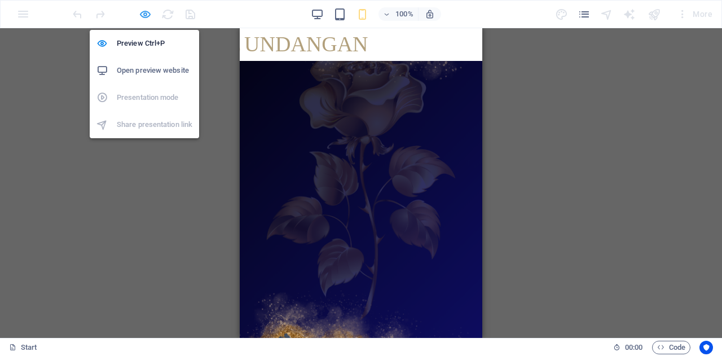
click at [140, 19] on icon "button" at bounding box center [145, 14] width 13 height 13
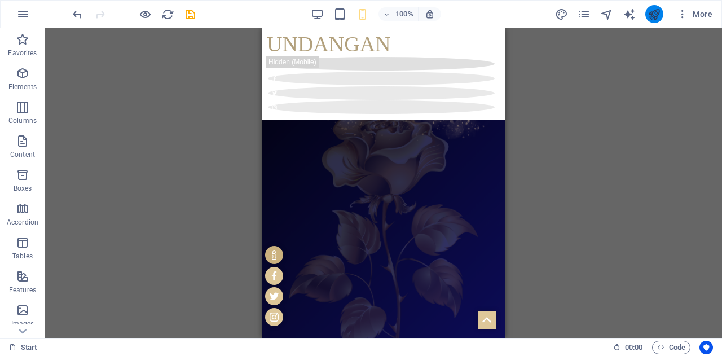
click at [662, 14] on button "publish" at bounding box center [654, 14] width 18 height 18
checkbox input "false"
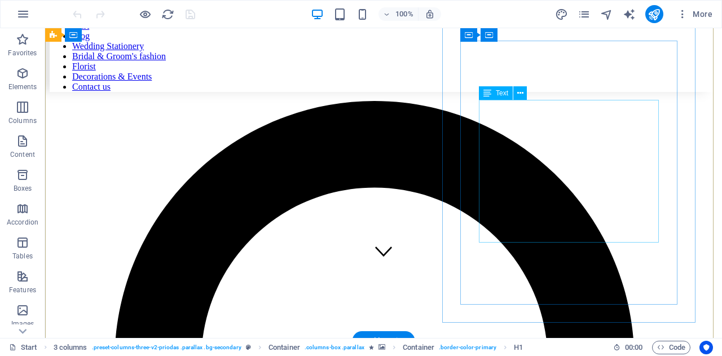
scroll to position [40, 0]
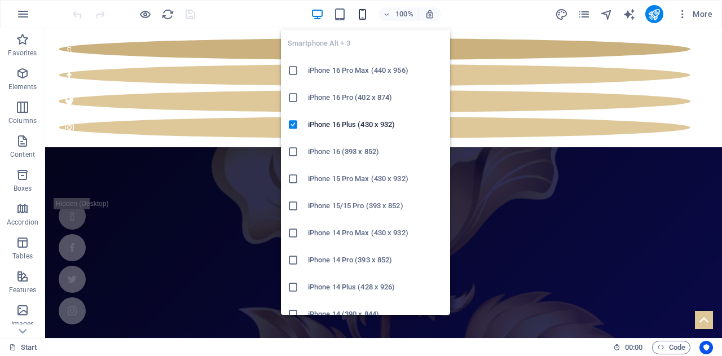
click at [363, 14] on icon "button" at bounding box center [362, 14] width 13 height 13
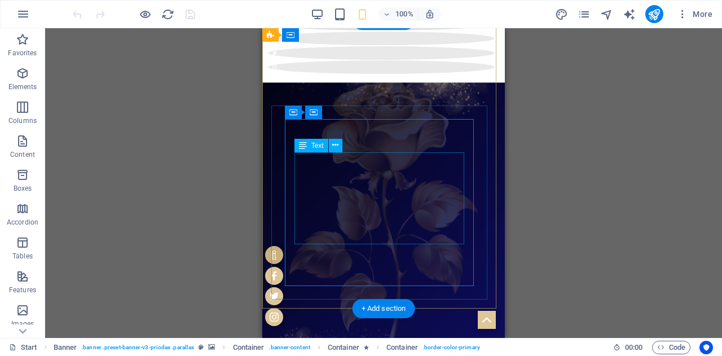
scroll to position [0, 0]
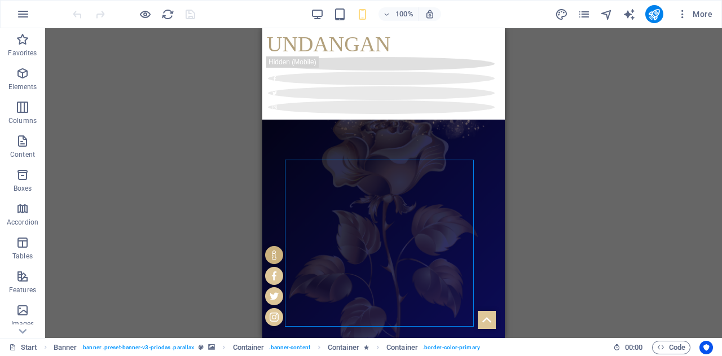
click at [565, 213] on div "Drag here to replace the existing content. Press “Ctrl” if you want to create a…" at bounding box center [383, 183] width 677 height 310
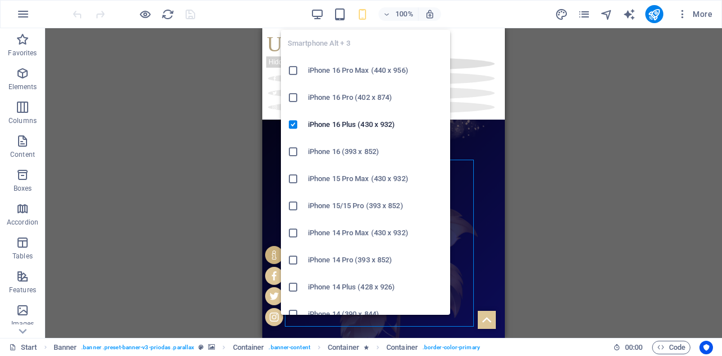
click at [359, 14] on icon "button" at bounding box center [362, 14] width 13 height 13
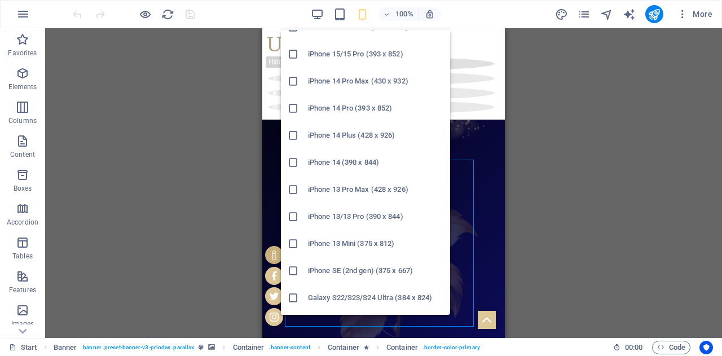
scroll to position [152, 0]
click at [333, 218] on h6 "iPhone 13/13 Pro (390 x 844)" at bounding box center [375, 216] width 135 height 14
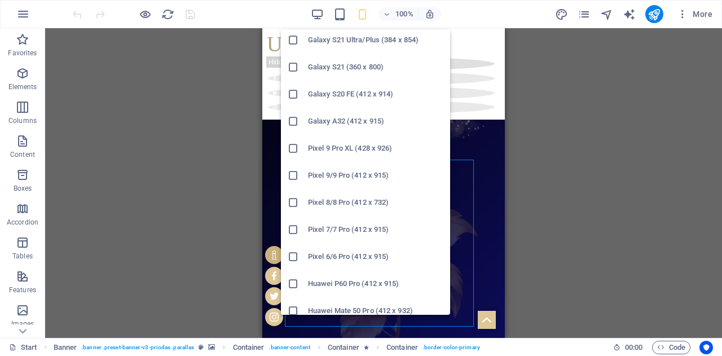
scroll to position [608, 0]
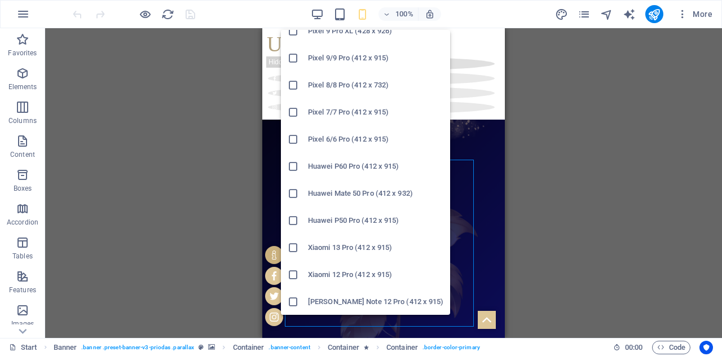
click at [293, 249] on icon at bounding box center [293, 247] width 11 height 11
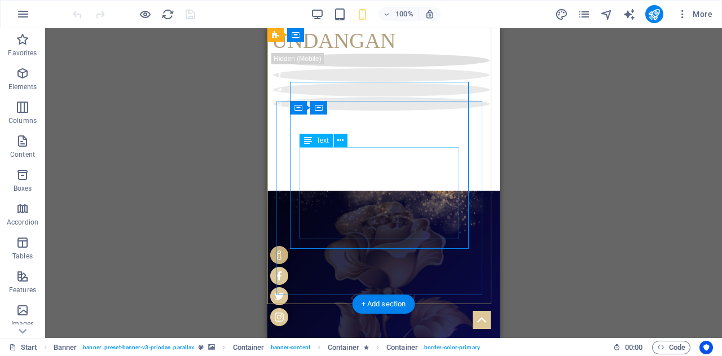
scroll to position [0, 0]
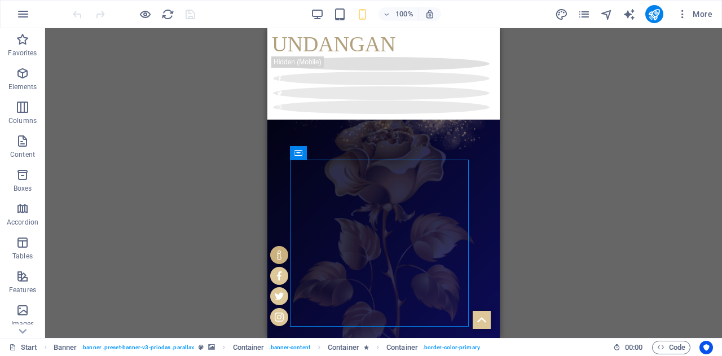
click at [583, 176] on div "Drag here to replace the existing content. Press “Ctrl” if you want to create a…" at bounding box center [383, 183] width 677 height 310
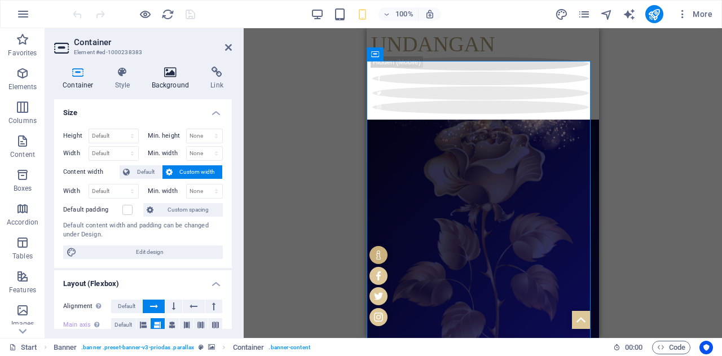
click at [178, 75] on icon at bounding box center [170, 72] width 55 height 11
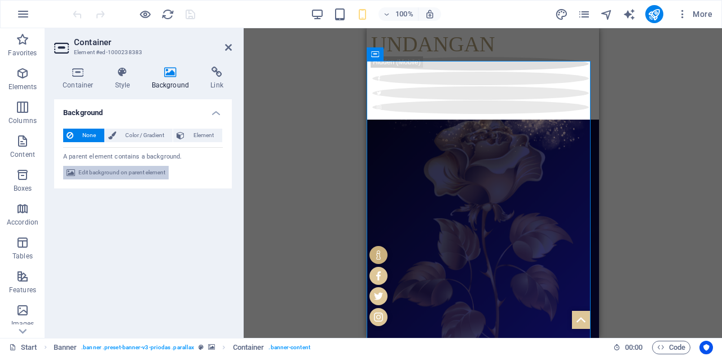
click at [163, 171] on span "Edit background on parent element" at bounding box center [121, 173] width 87 height 14
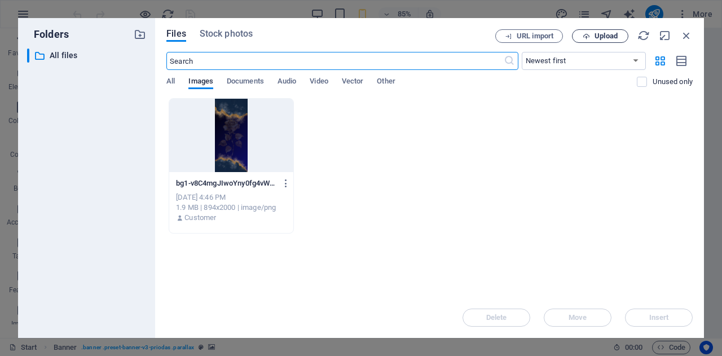
click at [595, 33] on span "Upload" at bounding box center [605, 36] width 23 height 7
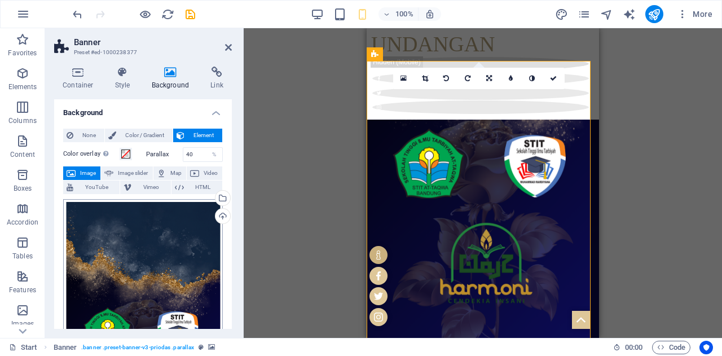
scroll to position [122, 0]
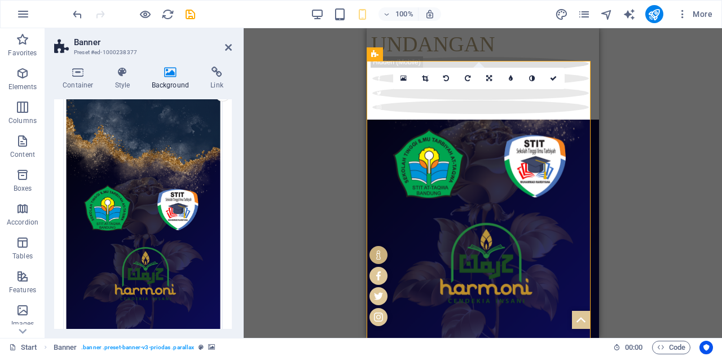
click at [668, 208] on div "Drag here to replace the existing content. Press “Ctrl” if you want to create a…" at bounding box center [483, 183] width 478 height 310
click at [660, 157] on div "Drag here to replace the existing content. Press “Ctrl” if you want to create a…" at bounding box center [483, 183] width 478 height 310
click at [229, 46] on icon at bounding box center [228, 47] width 7 height 9
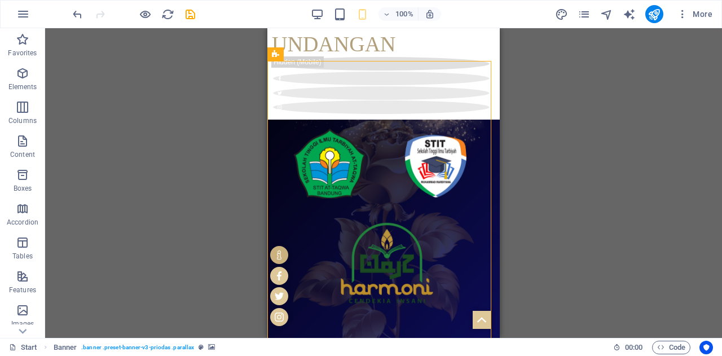
click at [582, 180] on div "Drag here to replace the existing content. Press “Ctrl” if you want to create a…" at bounding box center [383, 183] width 677 height 310
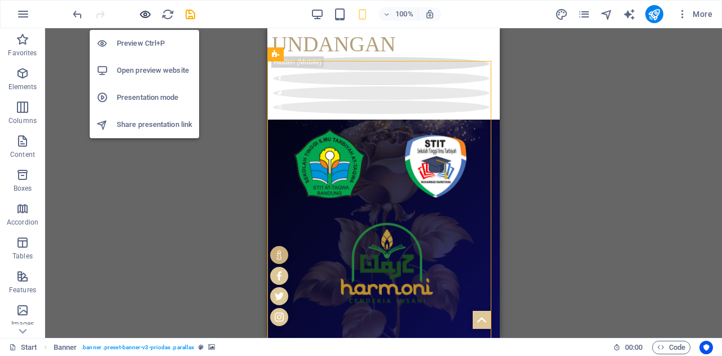
click at [144, 14] on icon "button" at bounding box center [145, 14] width 13 height 13
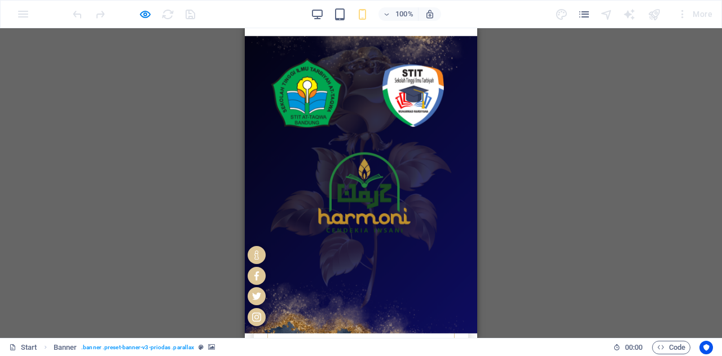
scroll to position [0, 0]
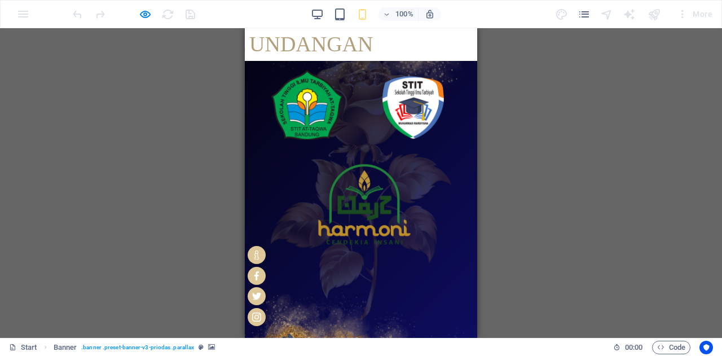
click at [133, 8] on div at bounding box center [133, 14] width 126 height 18
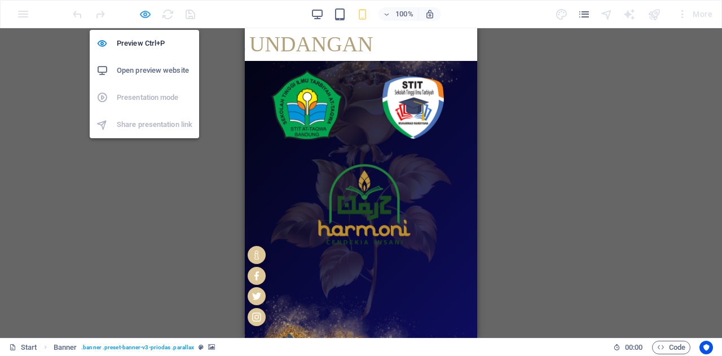
click at [140, 11] on icon "button" at bounding box center [145, 14] width 13 height 13
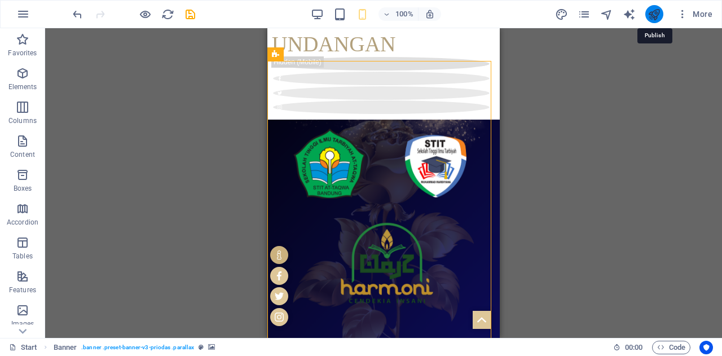
click at [656, 12] on icon "publish" at bounding box center [653, 14] width 13 height 13
checkbox input "false"
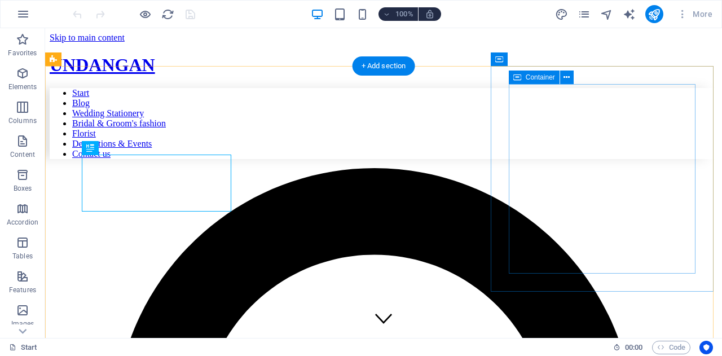
scroll to position [348, 0]
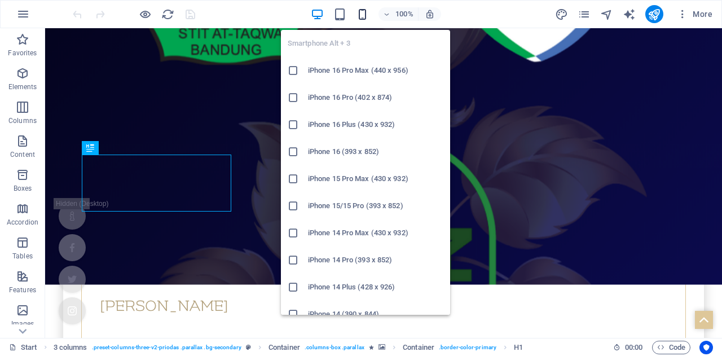
click at [363, 15] on icon "button" at bounding box center [362, 14] width 13 height 13
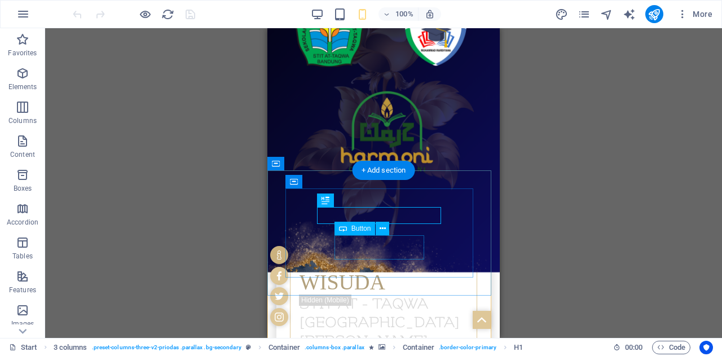
scroll to position [107, 0]
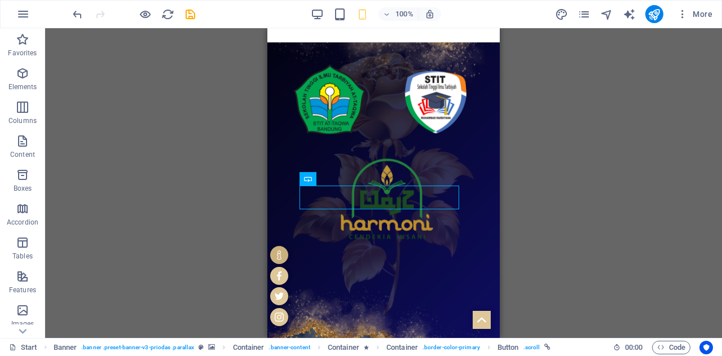
click at [571, 204] on div "H1 3 columns Container Container Container Container Banner Banner Container Co…" at bounding box center [383, 183] width 677 height 310
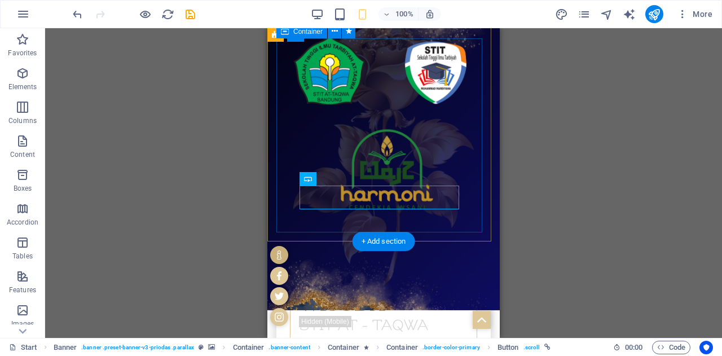
scroll to position [159, 0]
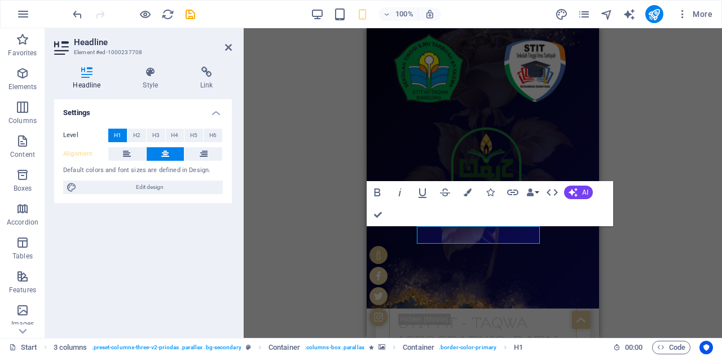
click at [618, 255] on div "H1 3 columns 3 columns Container Container Container Banner Banner Container Co…" at bounding box center [483, 183] width 478 height 310
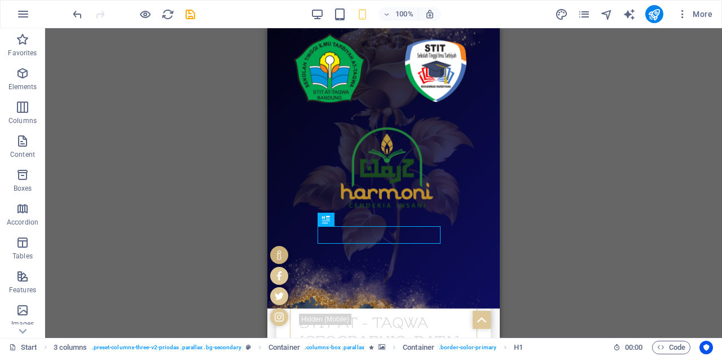
click at [592, 253] on div "H1 3 columns 3 columns Container Container Container Banner Banner Container Co…" at bounding box center [383, 183] width 677 height 310
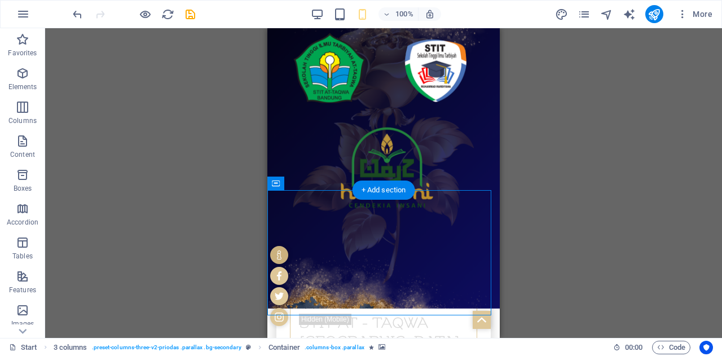
select select "px"
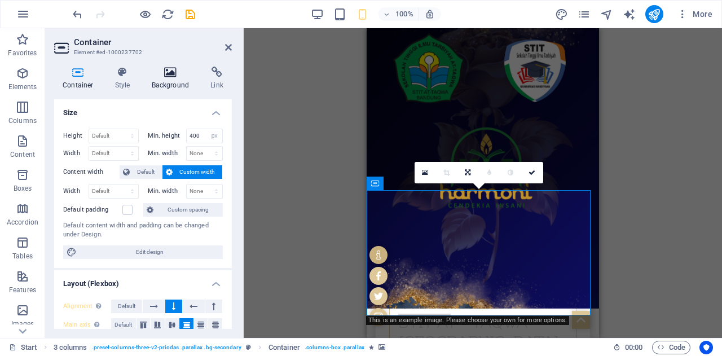
click at [168, 69] on icon at bounding box center [170, 72] width 55 height 11
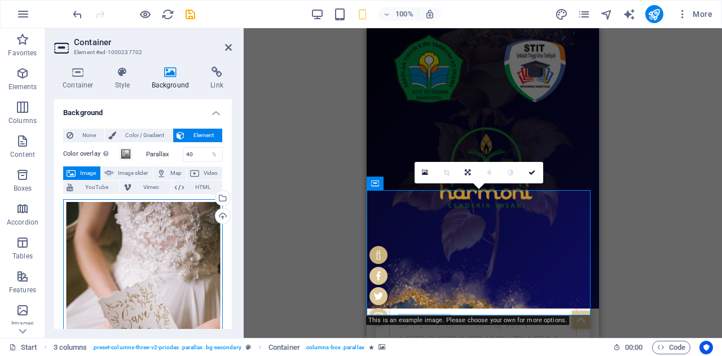
click at [157, 270] on div "Drag files here, click to choose files or select files from Files or our free s…" at bounding box center [143, 317] width 160 height 236
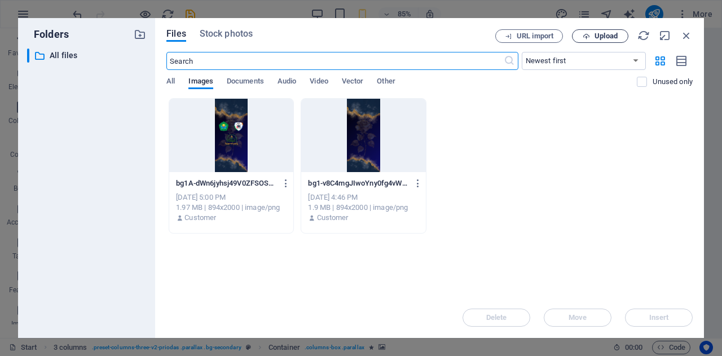
click at [604, 39] on span "Upload" at bounding box center [605, 36] width 23 height 7
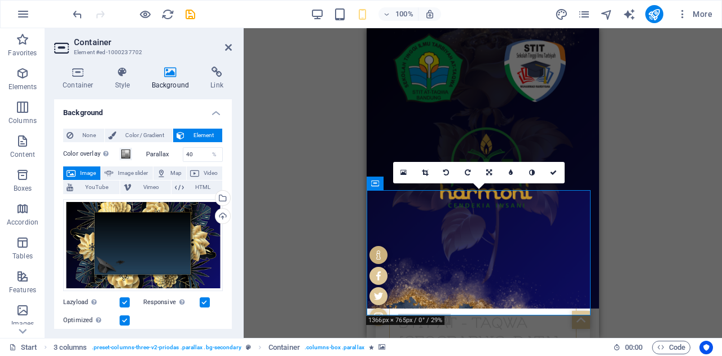
click at [298, 238] on div "Drag here to replace the existing content. Press “Ctrl” if you want to create a…" at bounding box center [483, 183] width 478 height 310
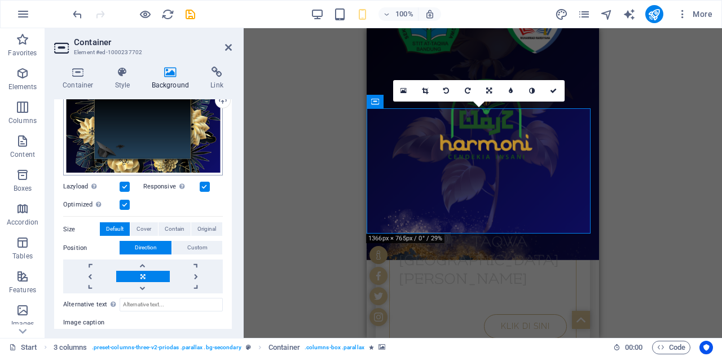
scroll to position [116, 0]
click at [145, 227] on span "Cover" at bounding box center [143, 229] width 15 height 14
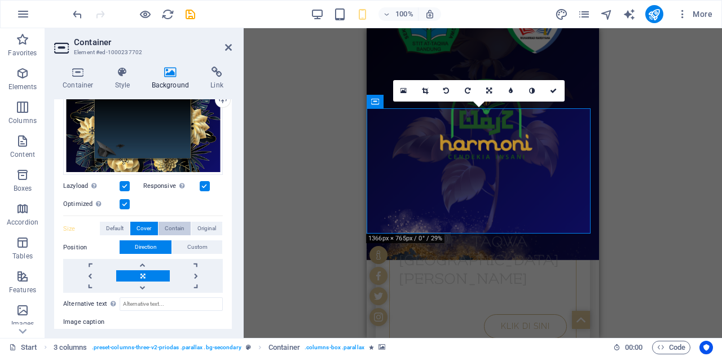
click at [175, 227] on span "Contain" at bounding box center [175, 229] width 20 height 14
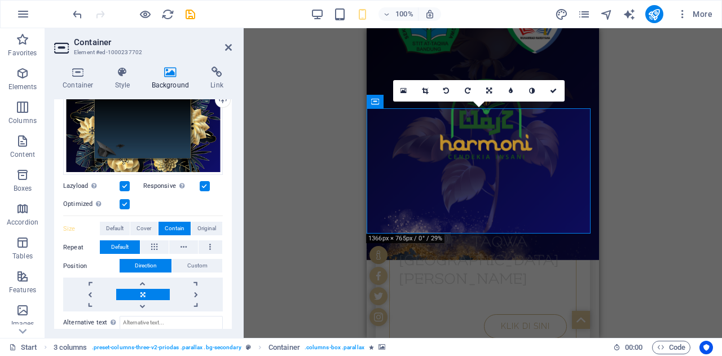
click at [259, 233] on div "Drag here to replace the existing content. Press “Ctrl” if you want to create a…" at bounding box center [483, 183] width 478 height 310
click at [619, 233] on div "Drag here to replace the existing content. Press “Ctrl” if you want to create a…" at bounding box center [483, 183] width 478 height 310
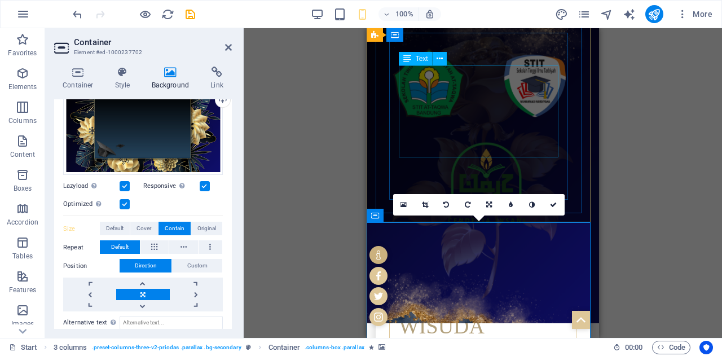
scroll to position [134, 0]
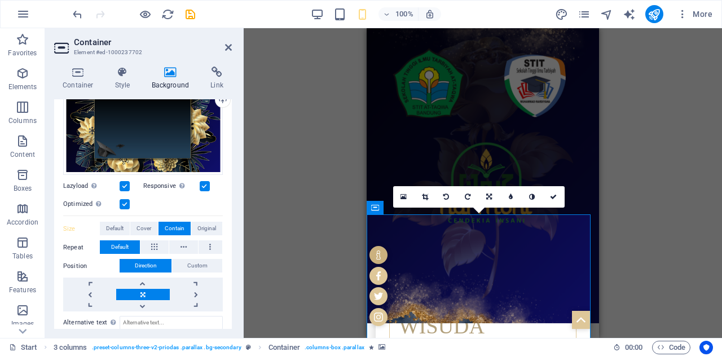
click at [618, 167] on div "Drag here to replace the existing content. Press “Ctrl” if you want to create a…" at bounding box center [483, 183] width 478 height 310
click at [228, 48] on icon at bounding box center [228, 47] width 7 height 9
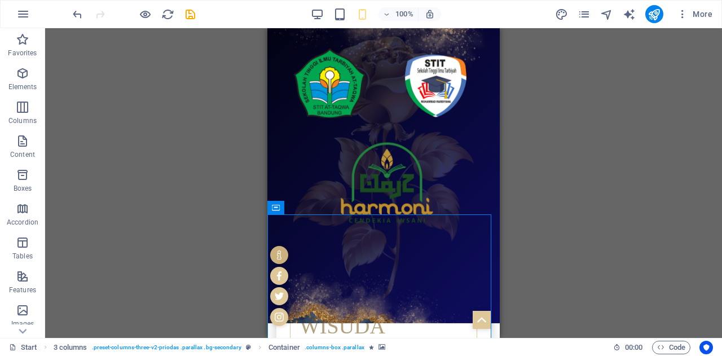
click at [220, 147] on div "Drag here to replace the existing content. Press “Ctrl” if you want to create a…" at bounding box center [383, 183] width 677 height 310
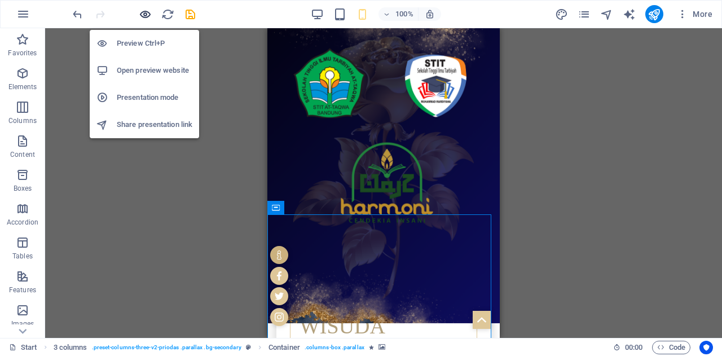
click at [147, 14] on icon "button" at bounding box center [145, 14] width 13 height 13
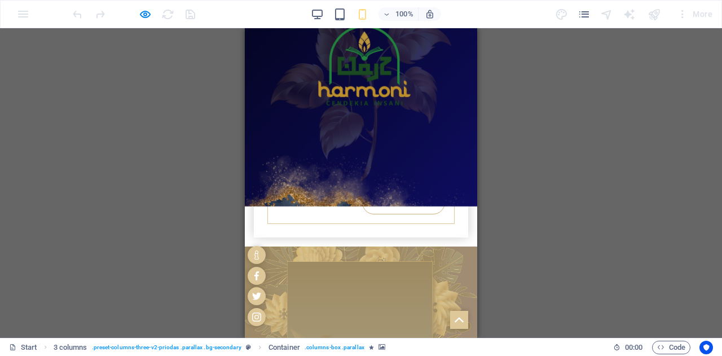
scroll to position [233, 0]
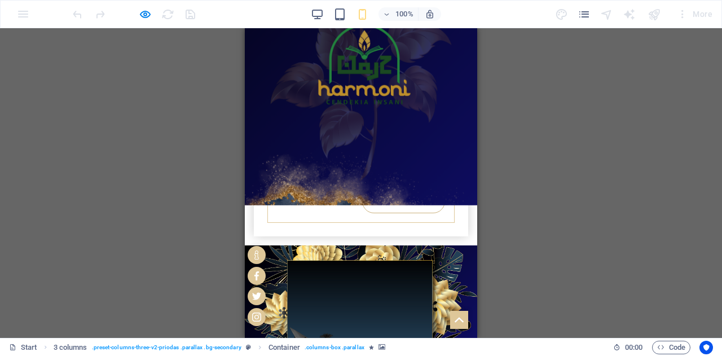
click at [543, 215] on div "Drag here to replace the existing content. Press “Ctrl” if you want to create a…" at bounding box center [361, 183] width 722 height 310
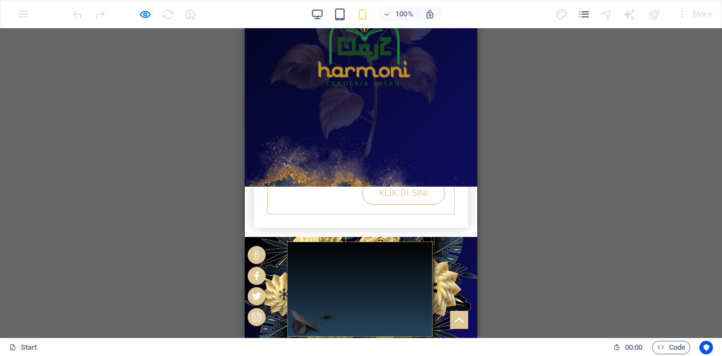
scroll to position [244, 0]
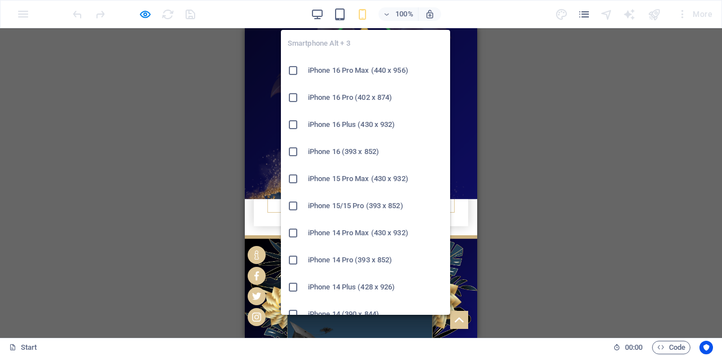
click at [366, 11] on icon "button" at bounding box center [362, 14] width 13 height 13
click at [362, 176] on h6 "iPhone 15 Pro Max (430 x 932)" at bounding box center [375, 179] width 135 height 14
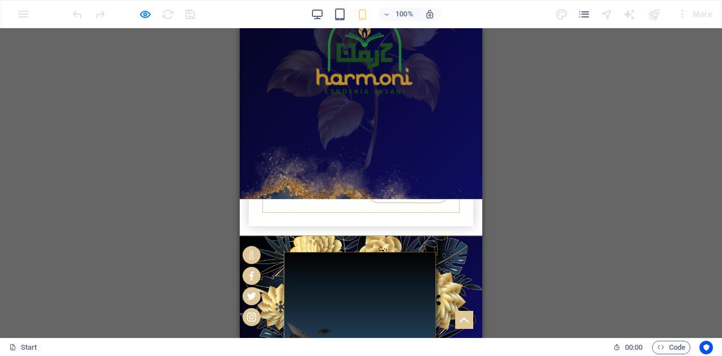
click at [531, 222] on div "Drag here to replace the existing content. Press “Ctrl” if you want to create a…" at bounding box center [361, 183] width 722 height 310
drag, startPoint x: 756, startPoint y: 225, endPoint x: 399, endPoint y: 192, distance: 358.4
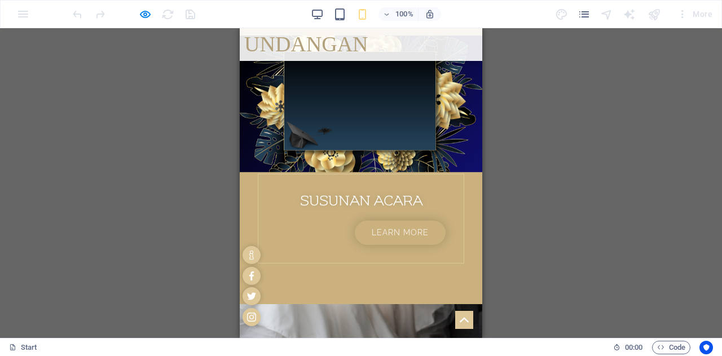
scroll to position [526, 0]
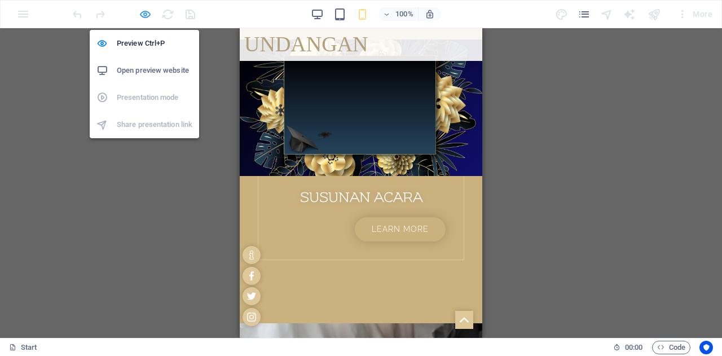
click at [145, 12] on icon "button" at bounding box center [145, 14] width 13 height 13
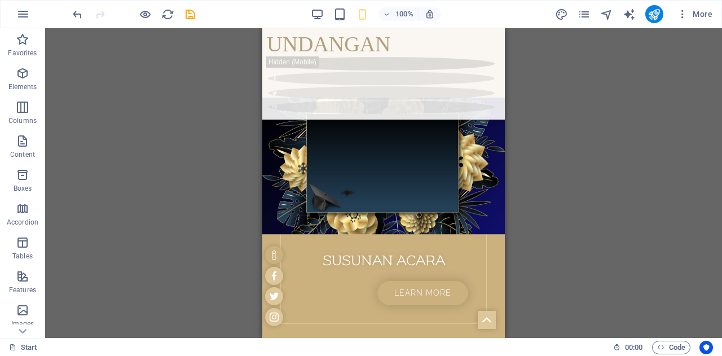
scroll to position [536, 0]
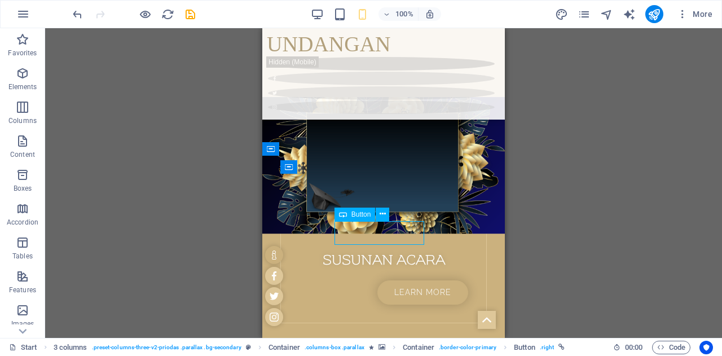
click at [144, 5] on div at bounding box center [133, 14] width 126 height 18
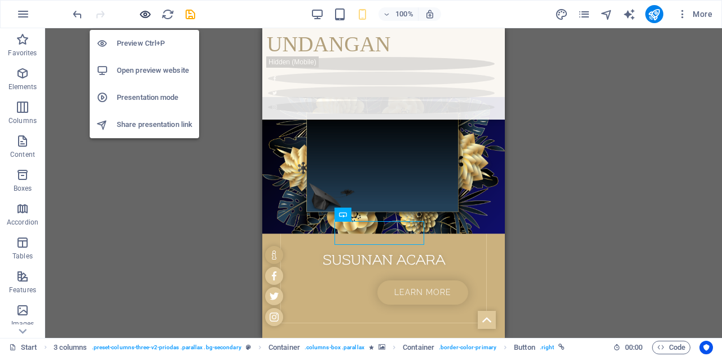
click at [142, 15] on icon "button" at bounding box center [145, 14] width 13 height 13
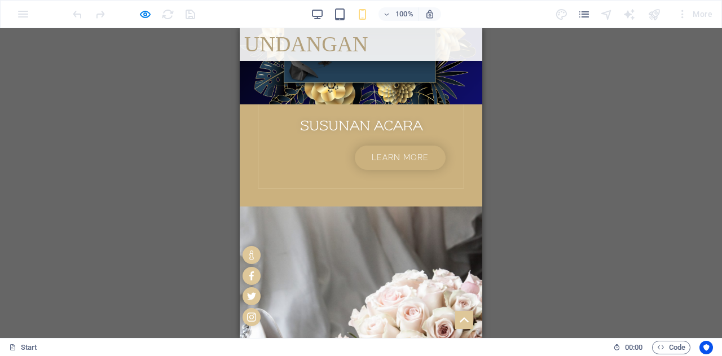
scroll to position [595, 0]
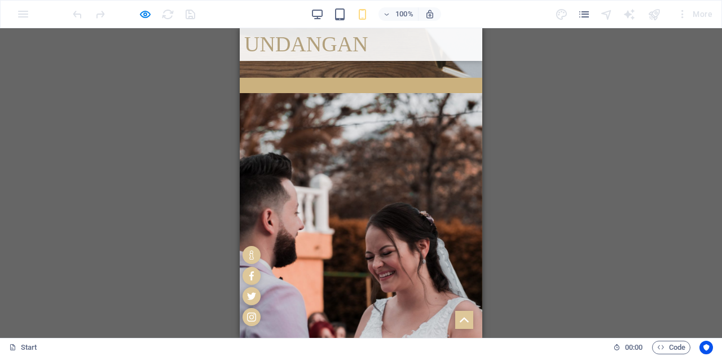
scroll to position [2480, 0]
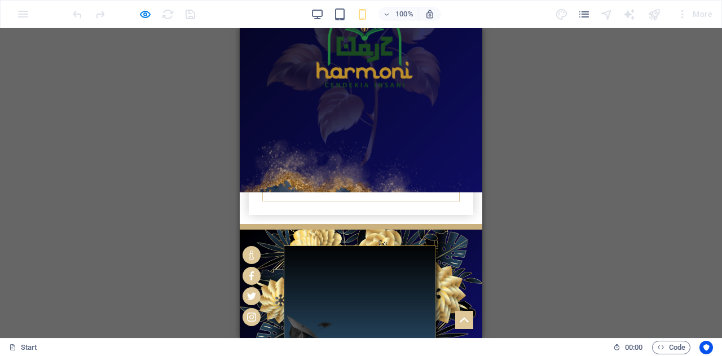
scroll to position [255, 0]
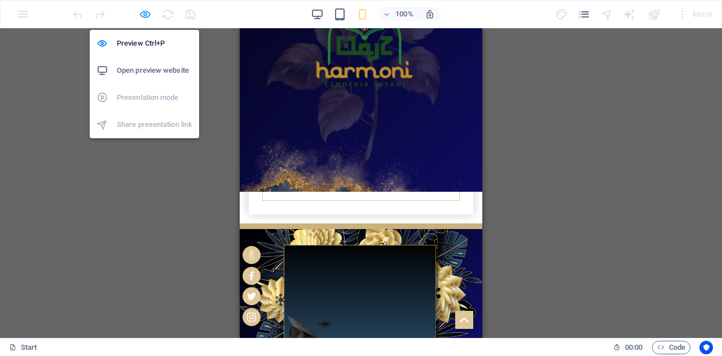
click at [148, 11] on icon "button" at bounding box center [145, 14] width 13 height 13
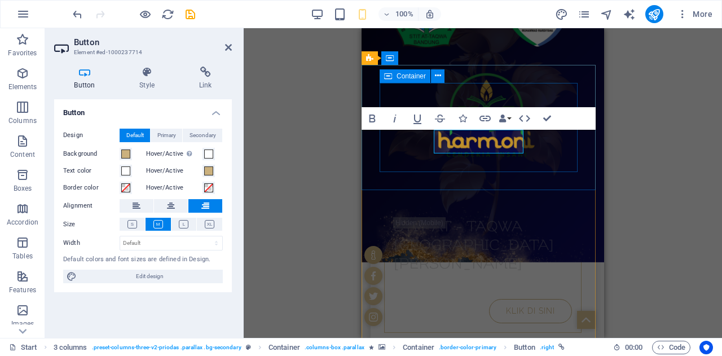
scroll to position [284, 0]
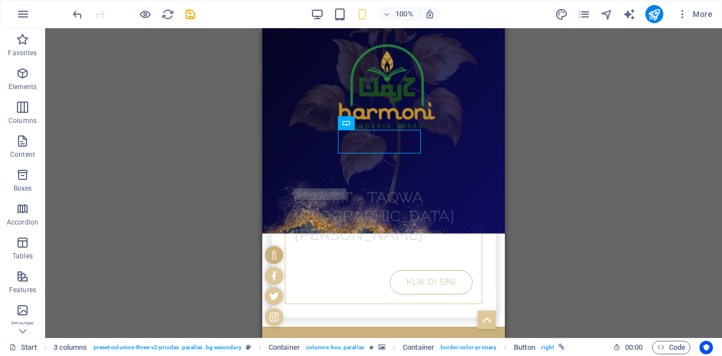
click at [599, 197] on div "H1 3 columns 3 columns Container Container Container Banner Container Banner Ba…" at bounding box center [383, 183] width 677 height 310
drag, startPoint x: 545, startPoint y: 139, endPoint x: 625, endPoint y: 184, distance: 91.9
click at [625, 184] on div "H1 3 columns 3 columns Container Container Container Banner Container Banner Ba…" at bounding box center [383, 183] width 677 height 310
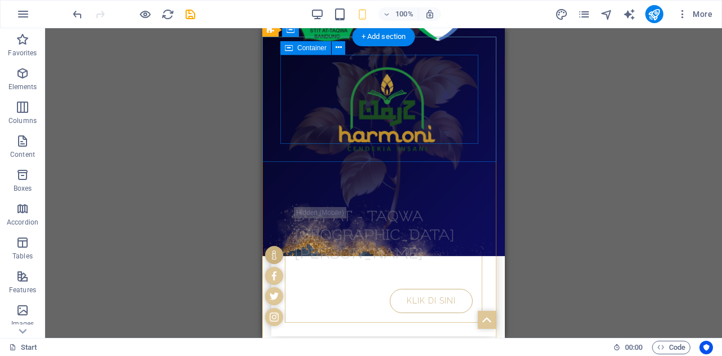
scroll to position [262, 0]
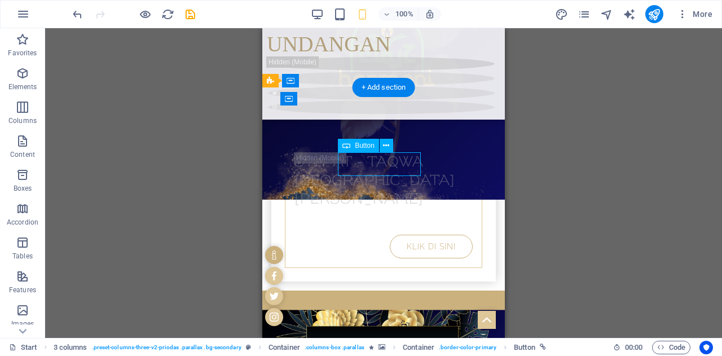
scroll to position [290, 0]
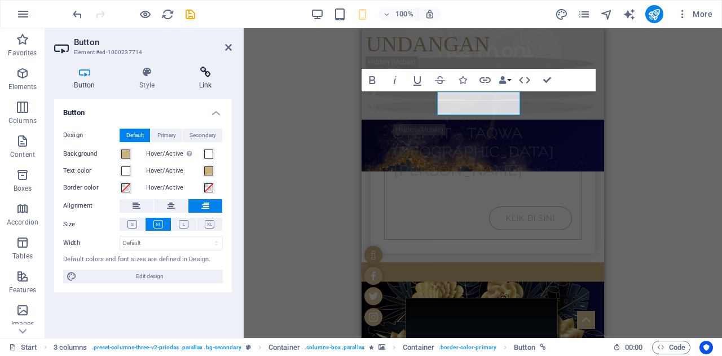
click at [200, 68] on icon at bounding box center [205, 72] width 53 height 11
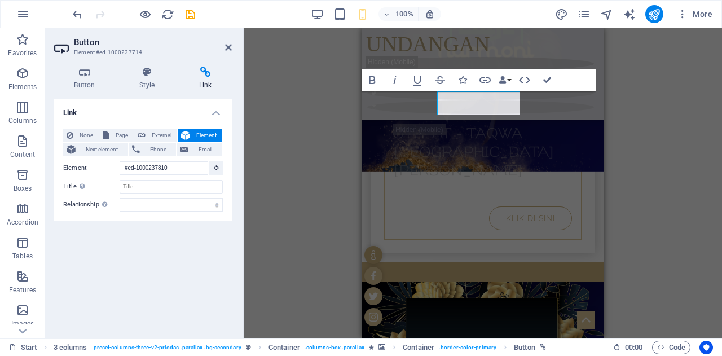
click at [208, 76] on icon at bounding box center [205, 72] width 53 height 11
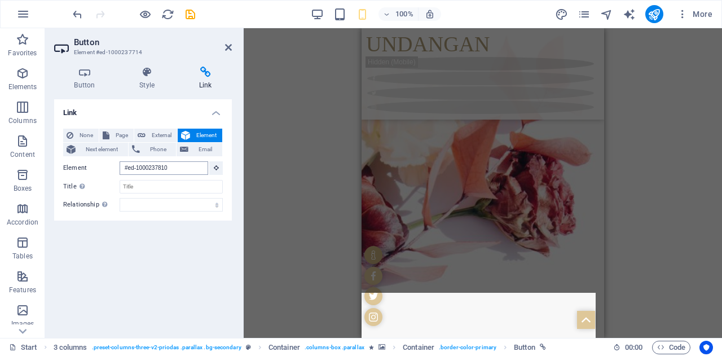
scroll to position [3307, 0]
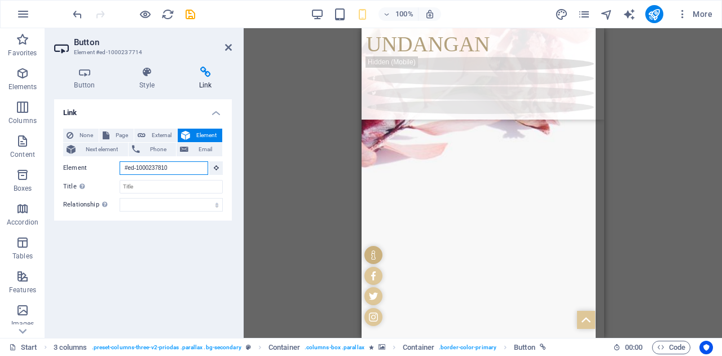
click at [176, 167] on input "#ed-1000237810" at bounding box center [164, 168] width 89 height 14
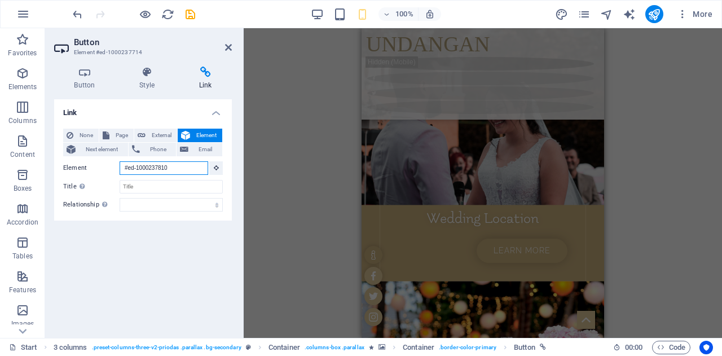
scroll to position [257, 0]
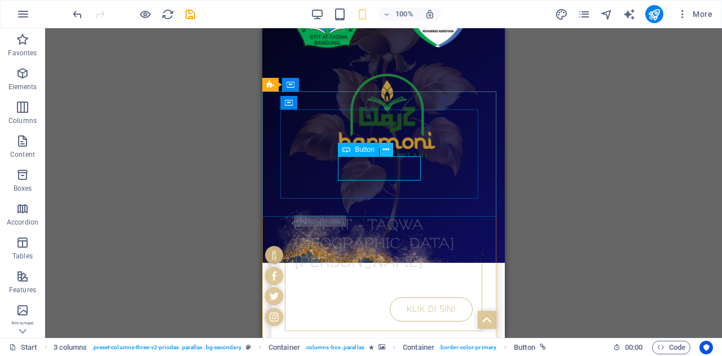
click at [383, 154] on icon at bounding box center [386, 150] width 6 height 12
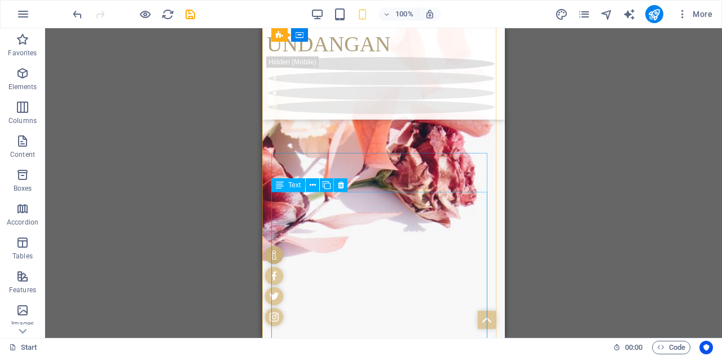
scroll to position [3258, 0]
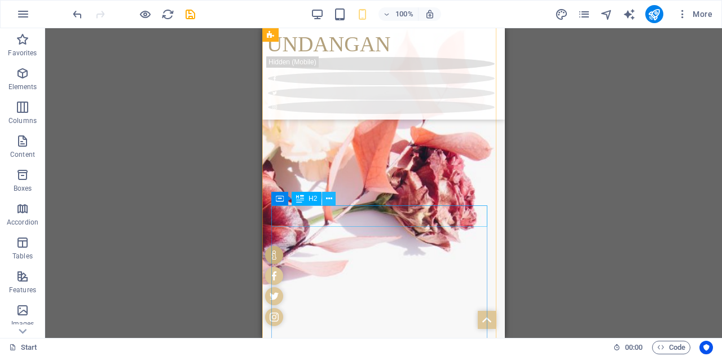
click at [328, 198] on icon at bounding box center [329, 199] width 6 height 12
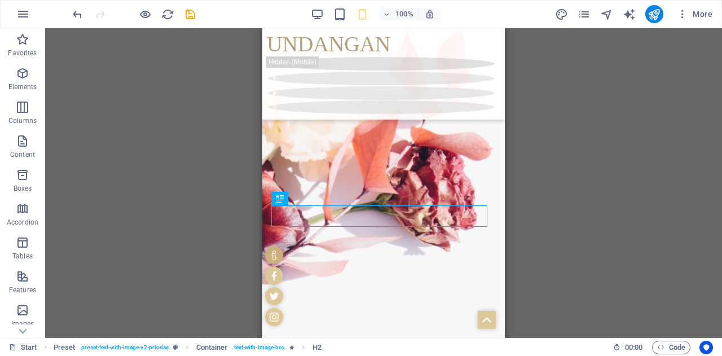
click at [560, 263] on div "H1 3 columns 3 columns Container Container Container Container Banner Container…" at bounding box center [383, 183] width 677 height 310
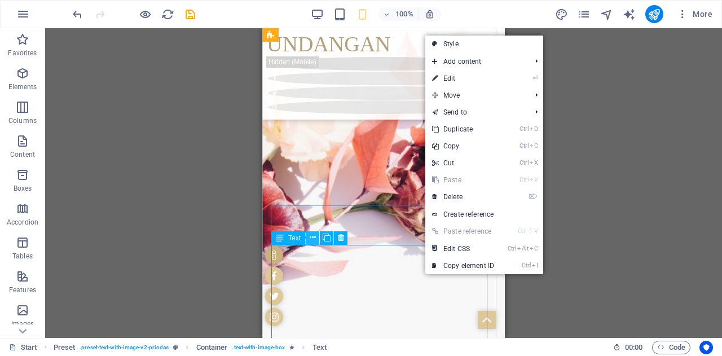
click at [310, 237] on icon at bounding box center [313, 238] width 6 height 12
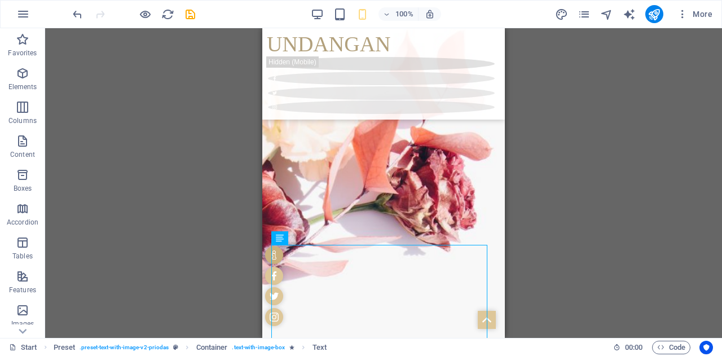
click at [638, 160] on div "H1 3 columns 3 columns Container Container Container Container Banner Container…" at bounding box center [383, 183] width 677 height 310
click at [693, 15] on span "More" at bounding box center [695, 13] width 36 height 11
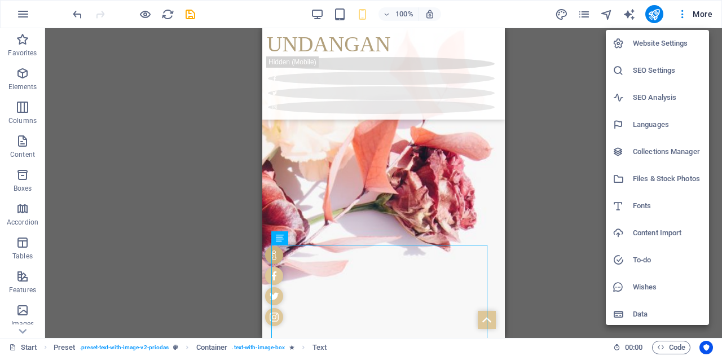
click at [585, 72] on div at bounding box center [361, 178] width 722 height 356
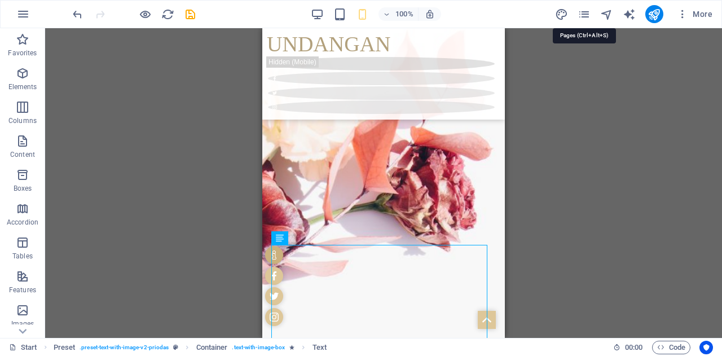
click at [586, 13] on icon "pages" at bounding box center [583, 14] width 13 height 13
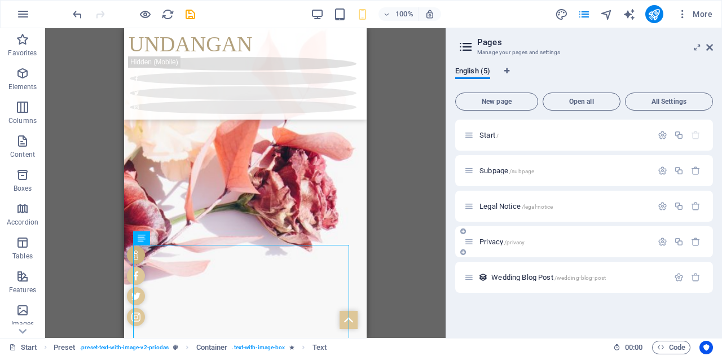
click at [470, 238] on icon at bounding box center [469, 242] width 10 height 10
click at [479, 240] on p "Privacy /privacy" at bounding box center [563, 241] width 169 height 7
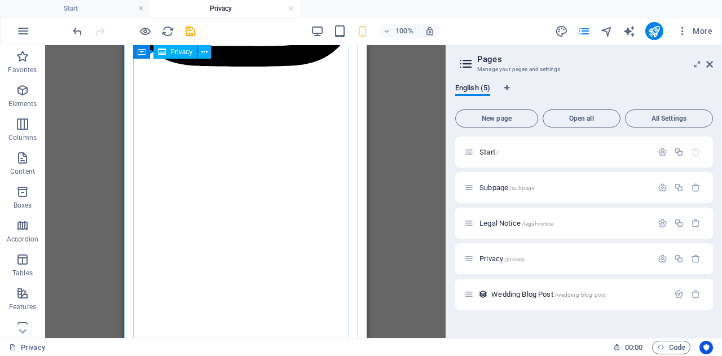
scroll to position [1499, 0]
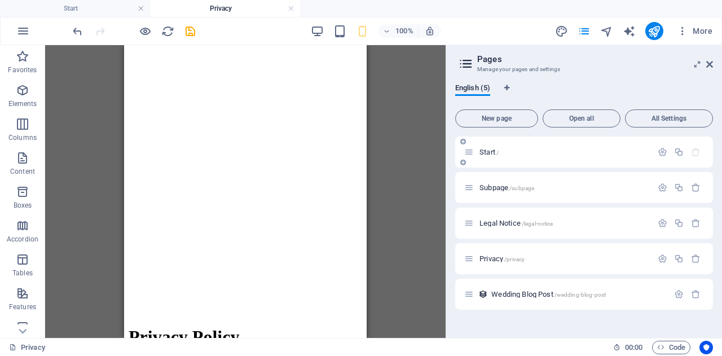
click at [467, 149] on icon at bounding box center [469, 152] width 10 height 10
click at [486, 157] on div "Start /" at bounding box center [558, 151] width 188 height 13
click at [479, 152] on span "Start /" at bounding box center [488, 152] width 19 height 8
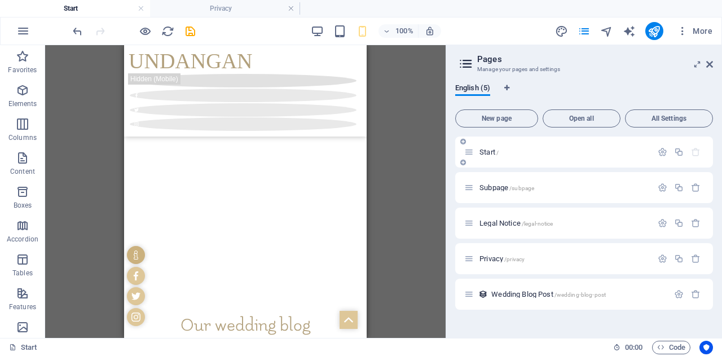
scroll to position [0, 0]
click at [479, 152] on span "Start /" at bounding box center [488, 152] width 19 height 8
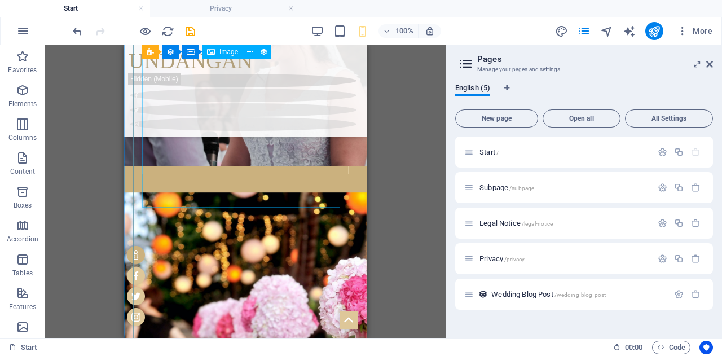
scroll to position [1626, 0]
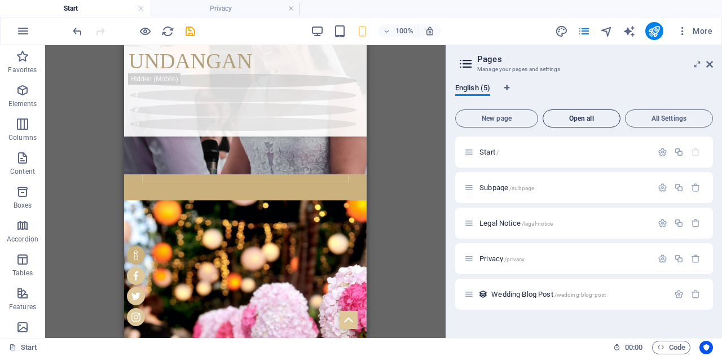
click at [580, 115] on span "Open all" at bounding box center [581, 118] width 68 height 7
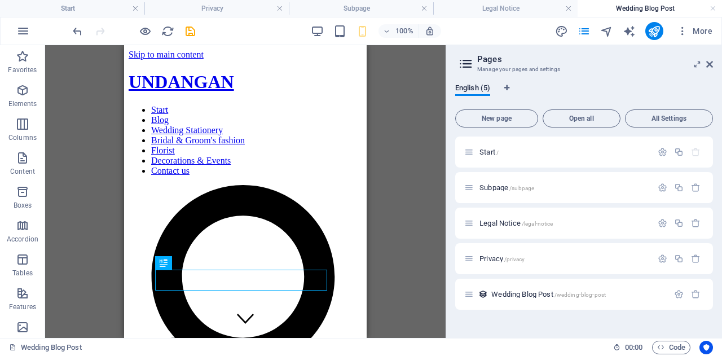
scroll to position [0, 0]
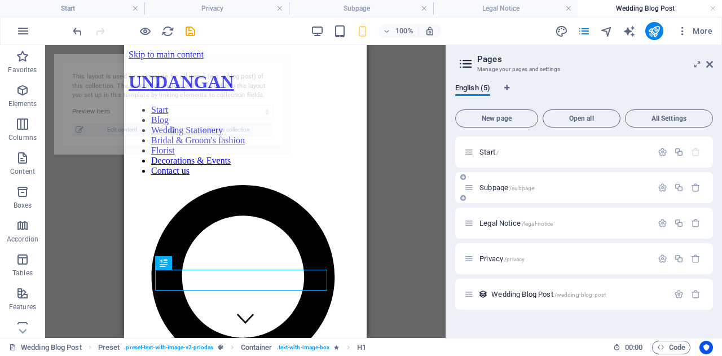
select select "68dd3de9751c0e09c20e7dec"
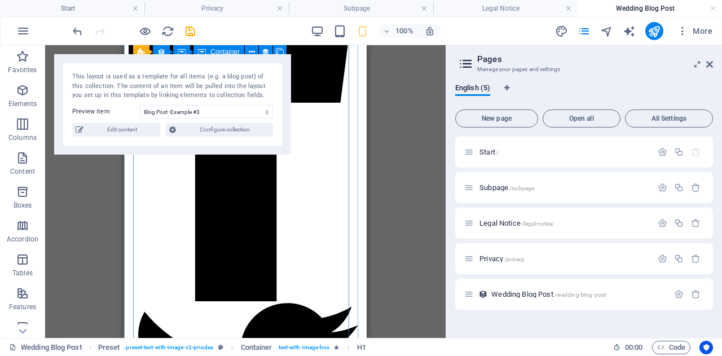
scroll to position [819, 0]
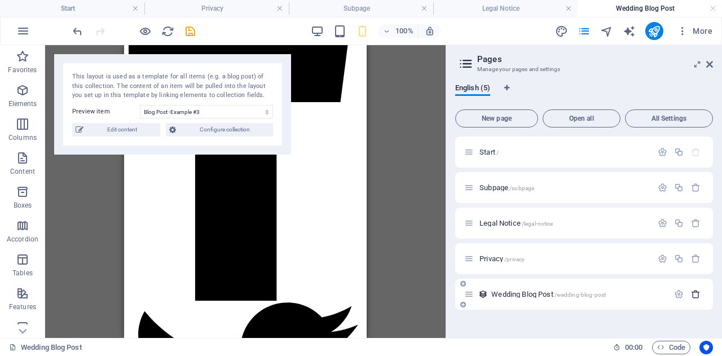
click at [695, 293] on icon "button" at bounding box center [696, 294] width 10 height 10
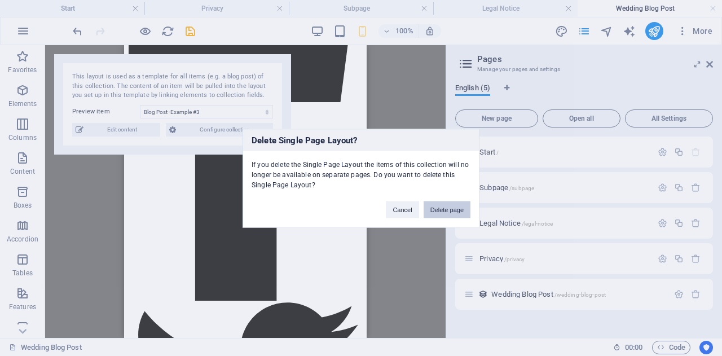
click at [451, 206] on button "Delete page" at bounding box center [446, 209] width 47 height 17
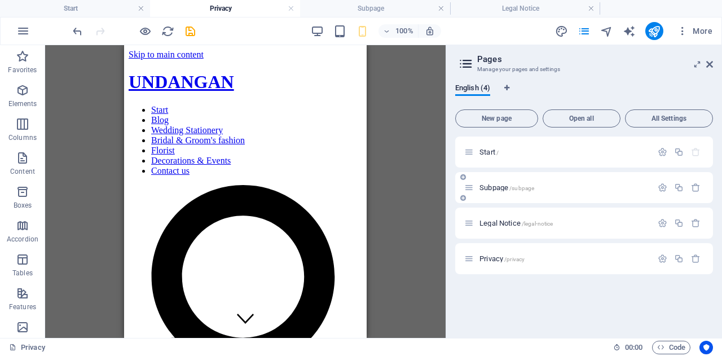
click at [594, 186] on p "Subpage /subpage" at bounding box center [563, 187] width 169 height 7
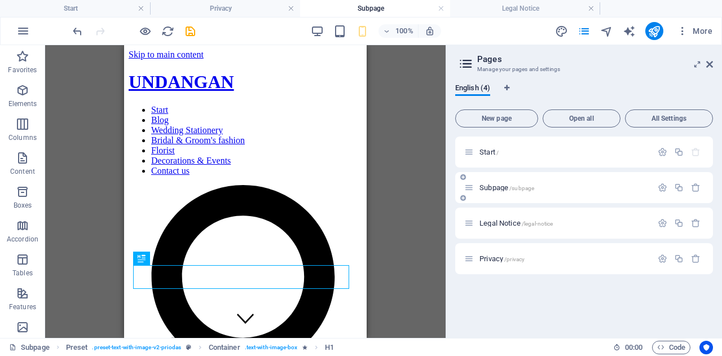
click at [594, 186] on p "Subpage /subpage" at bounding box center [563, 187] width 169 height 7
click at [550, 159] on div "Start /" at bounding box center [584, 151] width 258 height 31
click at [469, 156] on icon at bounding box center [469, 152] width 10 height 10
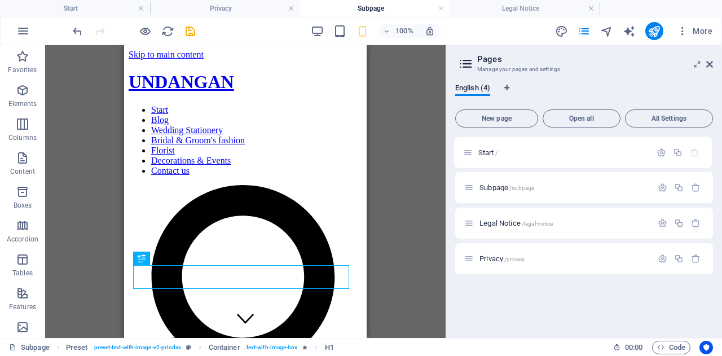
click at [466, 154] on div "Start / Subpage /subpage Legal Notice /legal-notice Privacy /privacy" at bounding box center [584, 187] width 258 height 102
click at [463, 164] on icon at bounding box center [463, 162] width 6 height 7
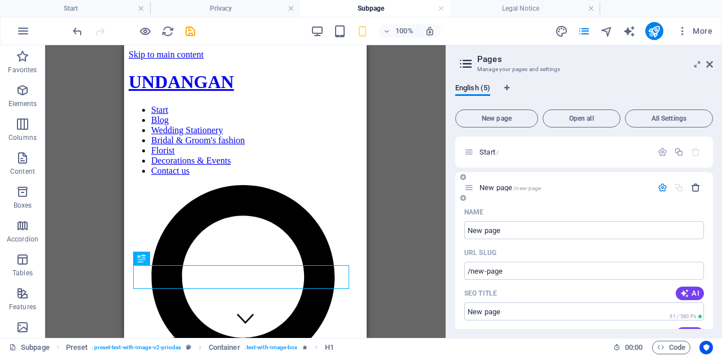
click at [694, 187] on icon "button" at bounding box center [696, 188] width 10 height 10
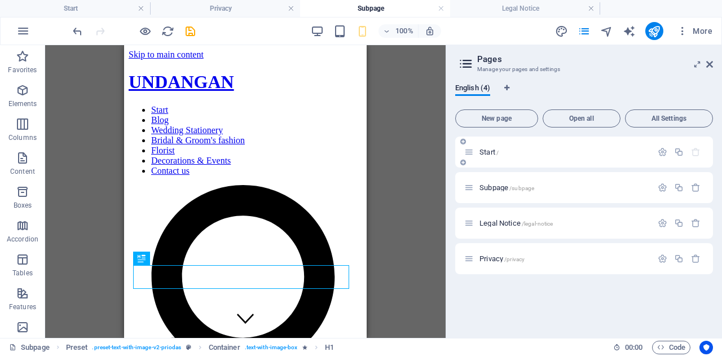
click at [629, 161] on div "Start /" at bounding box center [584, 151] width 258 height 31
click at [559, 152] on p "Start /" at bounding box center [563, 151] width 169 height 7
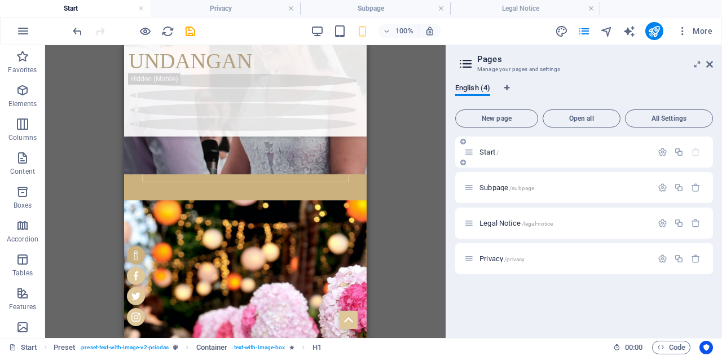
click at [559, 152] on p "Start /" at bounding box center [563, 151] width 169 height 7
click at [573, 119] on span "Open all" at bounding box center [581, 118] width 68 height 7
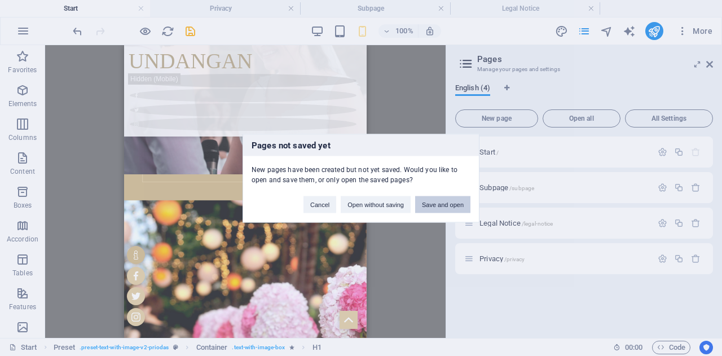
click at [428, 205] on button "Save and open" at bounding box center [442, 204] width 55 height 17
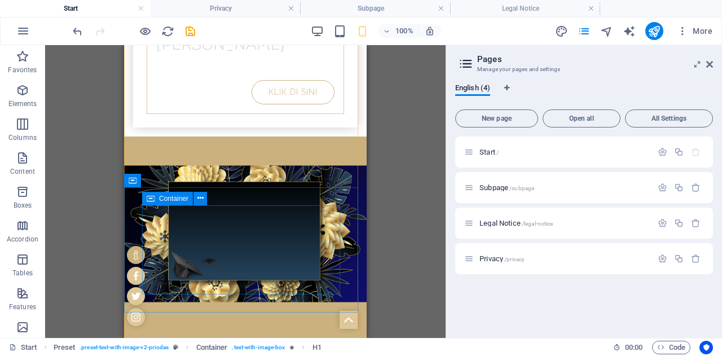
scroll to position [0, 0]
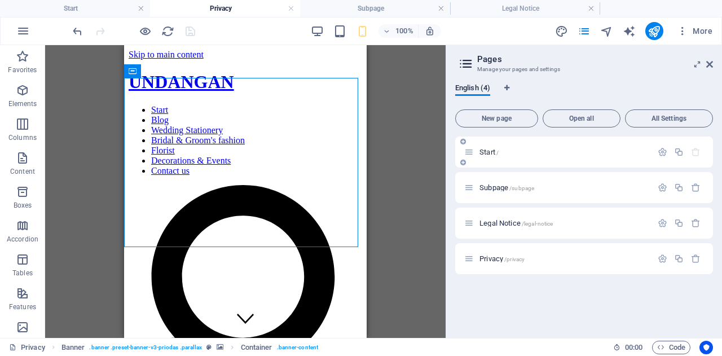
click at [688, 163] on div "Start /" at bounding box center [584, 151] width 258 height 31
click at [584, 158] on div "Start /" at bounding box center [558, 151] width 188 height 13
click at [461, 60] on icon at bounding box center [465, 64] width 17 height 16
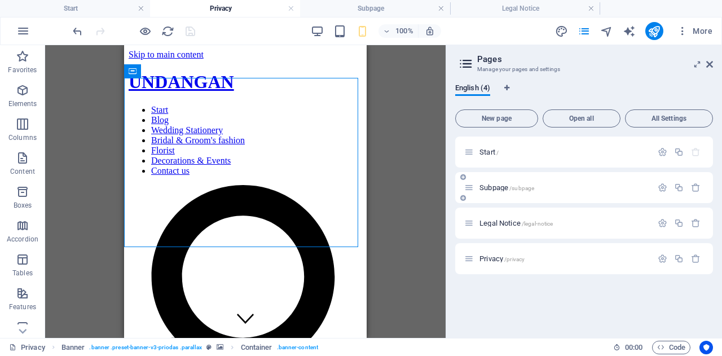
click at [584, 189] on p "Subpage /subpage" at bounding box center [563, 187] width 169 height 7
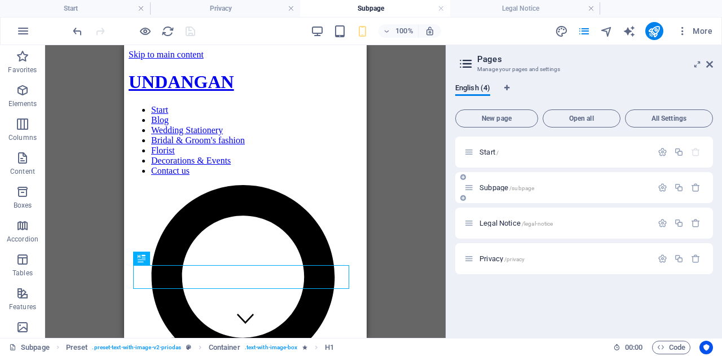
click at [584, 189] on p "Subpage /subpage" at bounding box center [563, 187] width 169 height 7
click at [598, 155] on p "Start /" at bounding box center [563, 151] width 169 height 7
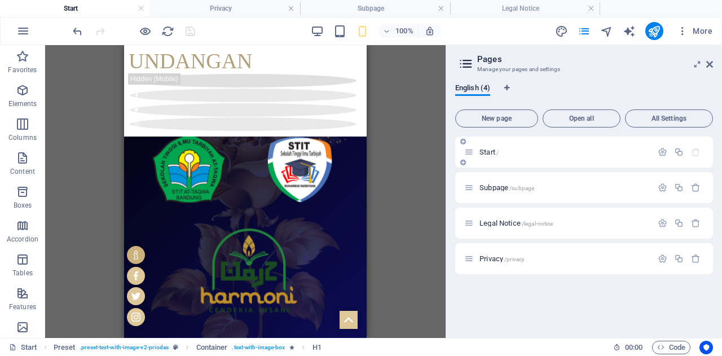
click at [598, 155] on p "Start /" at bounding box center [563, 151] width 169 height 7
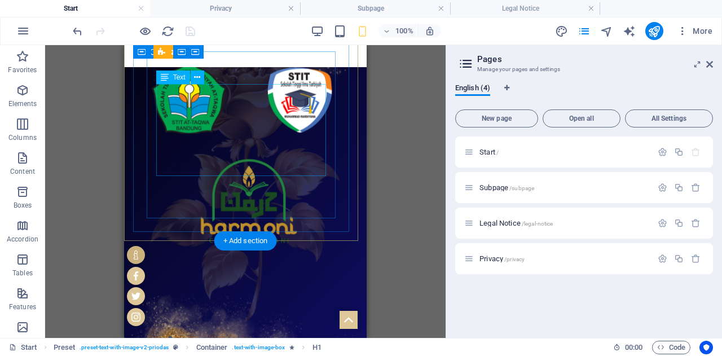
scroll to position [85, 0]
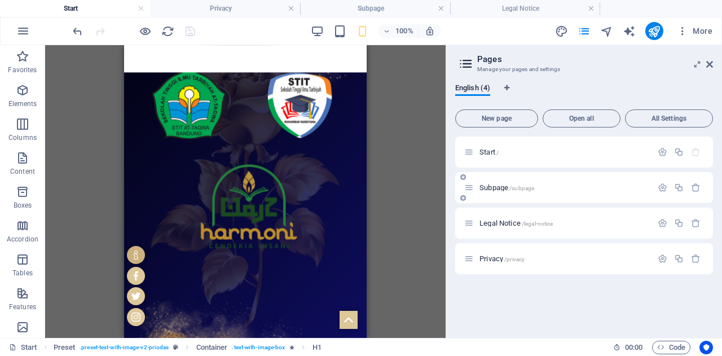
click at [594, 183] on div "Subpage /subpage" at bounding box center [558, 187] width 188 height 13
click at [576, 192] on div "Subpage /subpage" at bounding box center [558, 187] width 188 height 13
click at [593, 178] on div "Subpage /subpage" at bounding box center [584, 187] width 258 height 31
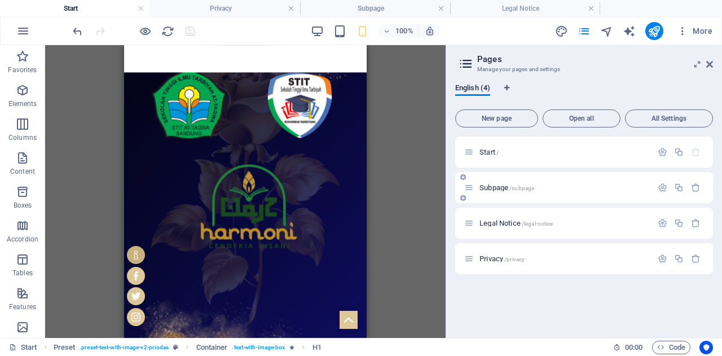
click at [593, 178] on div "Subpage /subpage" at bounding box center [584, 187] width 258 height 31
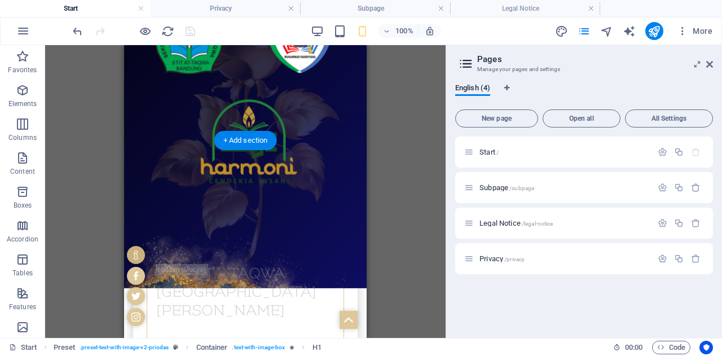
scroll to position [241, 0]
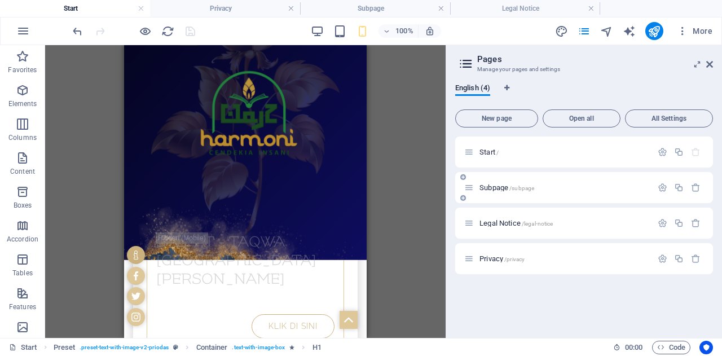
click at [611, 191] on div "Subpage /subpage" at bounding box center [558, 187] width 188 height 13
click at [591, 192] on div "Subpage /subpage" at bounding box center [558, 187] width 188 height 13
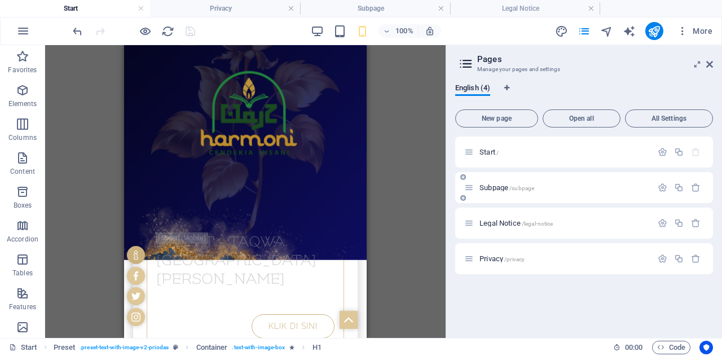
click at [469, 183] on icon at bounding box center [469, 188] width 10 height 10
click at [662, 186] on icon "button" at bounding box center [662, 188] width 10 height 10
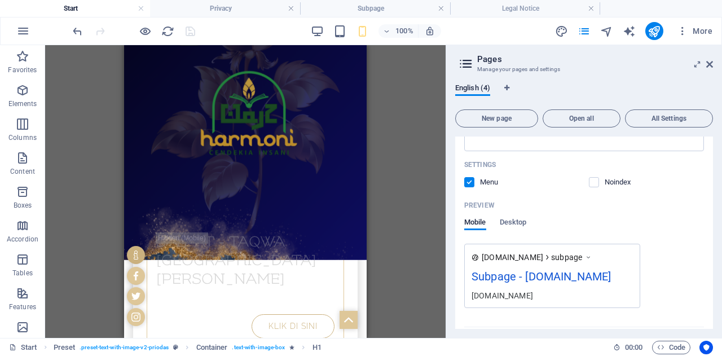
scroll to position [284, 0]
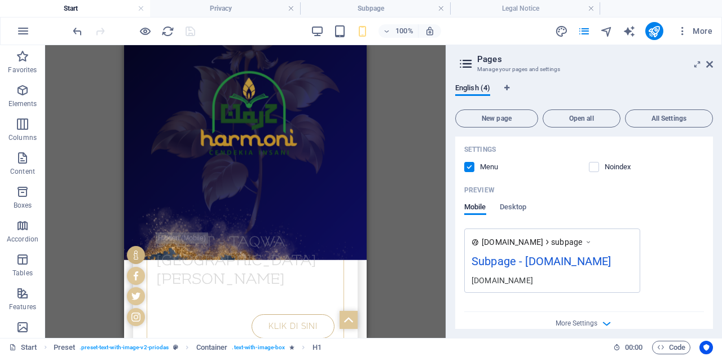
click at [548, 275] on div "Subpage - stitattaqwabandung.ac.id" at bounding box center [551, 264] width 161 height 22
click at [510, 273] on div "Subpage - stitattaqwabandung.ac.id" at bounding box center [551, 264] width 161 height 22
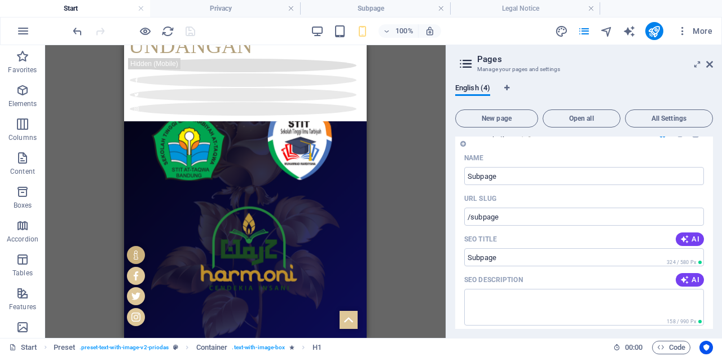
scroll to position [0, 0]
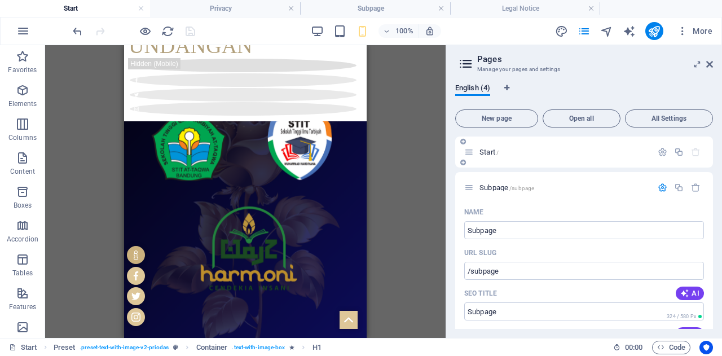
click at [529, 154] on p "Start /" at bounding box center [563, 151] width 169 height 7
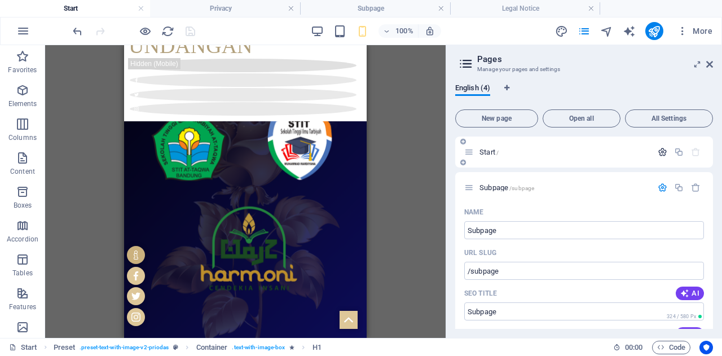
click at [658, 152] on icon "button" at bounding box center [662, 152] width 10 height 10
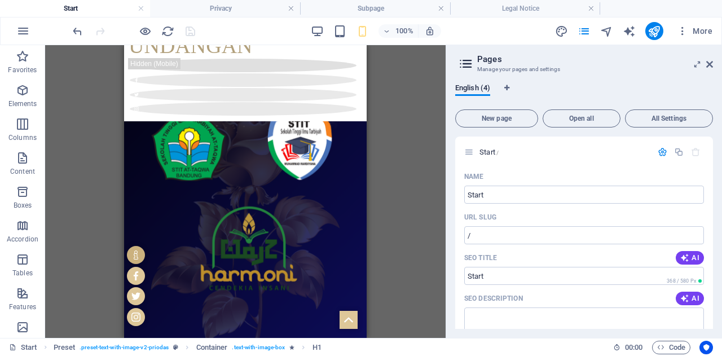
click at [419, 225] on div "H1 3 columns 3 columns Container Container Container Banner Banner Container Co…" at bounding box center [245, 191] width 400 height 293
click at [399, 201] on div "H1 3 columns 3 columns Container Container Container Banner Banner Container Co…" at bounding box center [245, 191] width 400 height 293
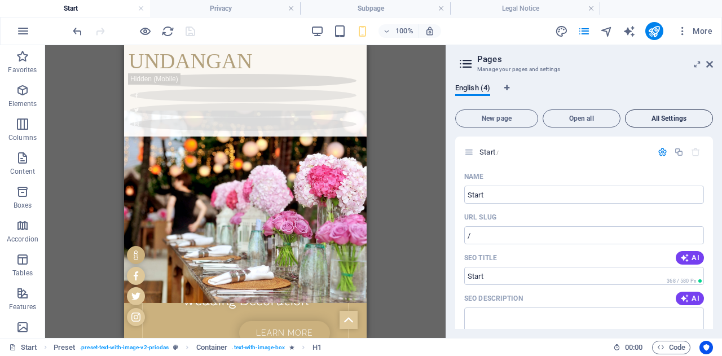
click at [660, 121] on span "All Settings" at bounding box center [669, 118] width 78 height 7
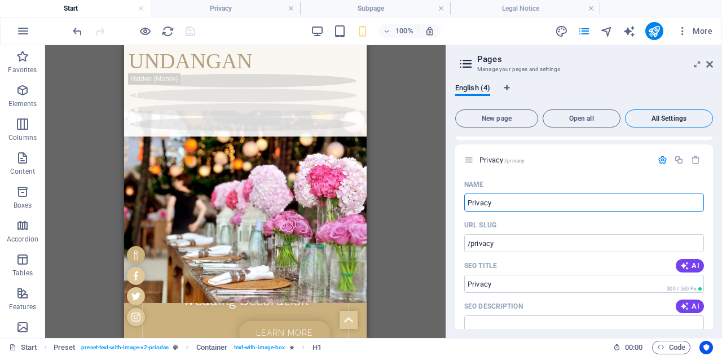
click at [660, 121] on span "All Settings" at bounding box center [669, 118] width 78 height 7
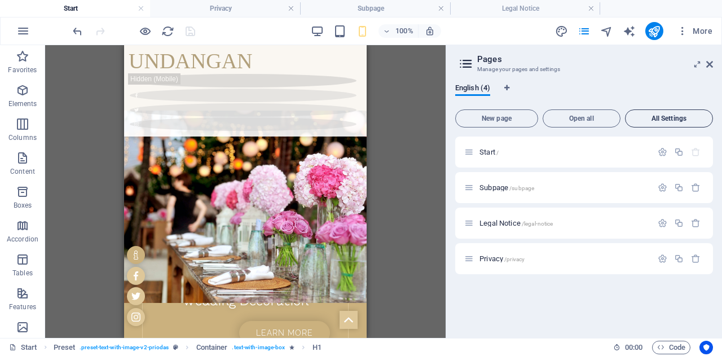
scroll to position [0, 0]
click at [692, 257] on icon "button" at bounding box center [696, 259] width 10 height 10
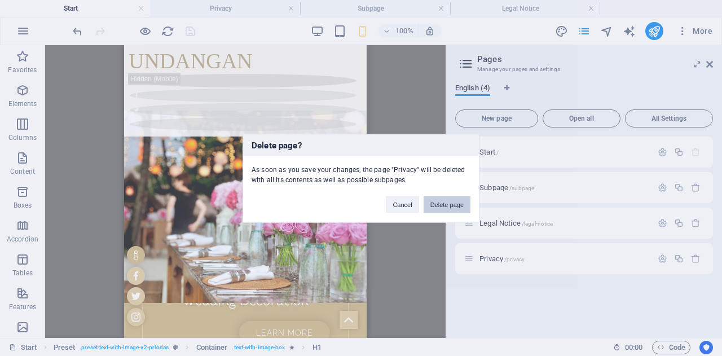
click at [452, 207] on button "Delete page" at bounding box center [446, 204] width 47 height 17
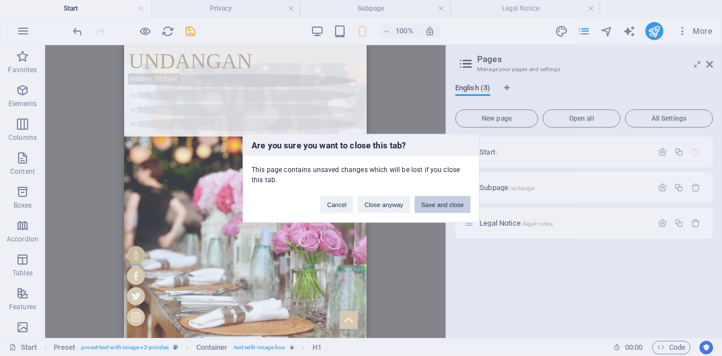
click at [452, 208] on button "Save and close" at bounding box center [442, 204] width 56 height 17
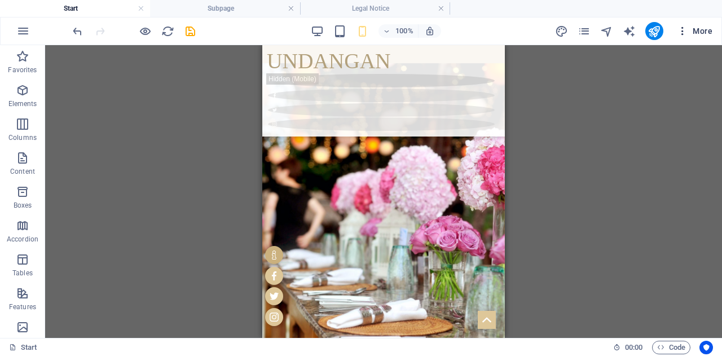
click at [695, 32] on span "More" at bounding box center [695, 30] width 36 height 11
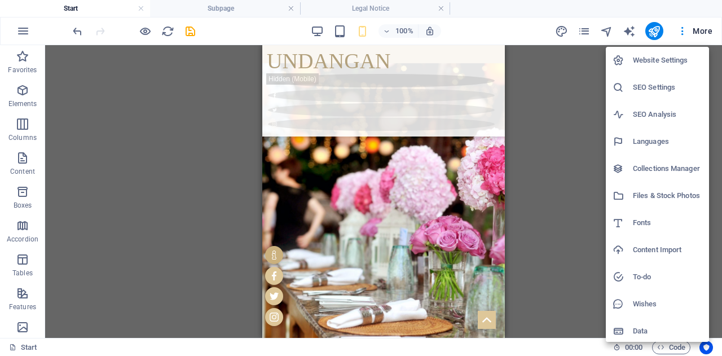
click at [585, 32] on div at bounding box center [361, 178] width 722 height 356
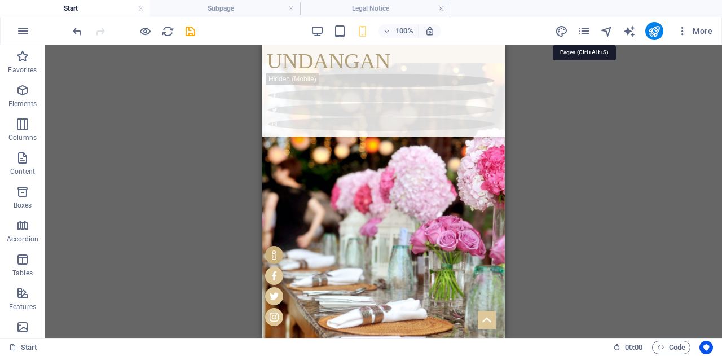
click at [585, 32] on icon "pages" at bounding box center [583, 31] width 13 height 13
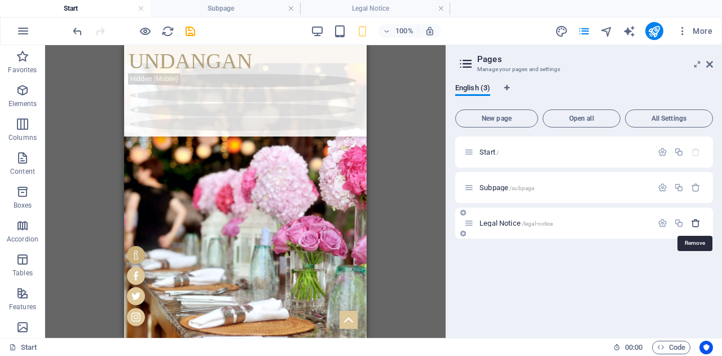
click at [696, 224] on icon "button" at bounding box center [696, 223] width 10 height 10
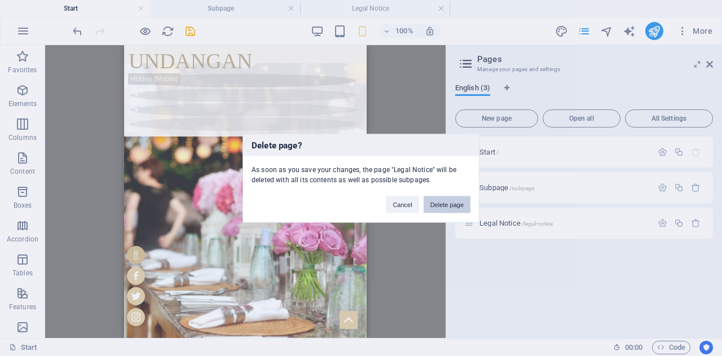
click at [452, 201] on button "Delete page" at bounding box center [446, 204] width 47 height 17
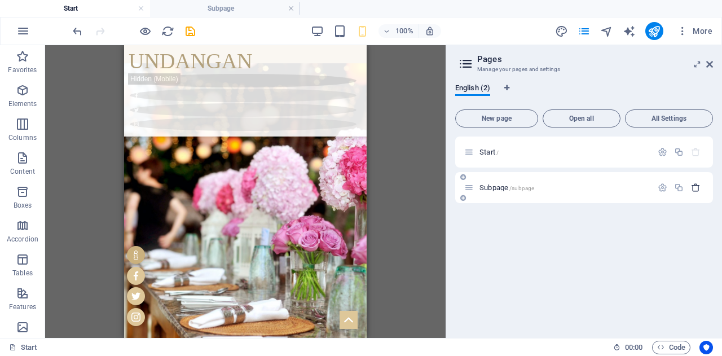
click at [695, 183] on icon "button" at bounding box center [696, 188] width 10 height 10
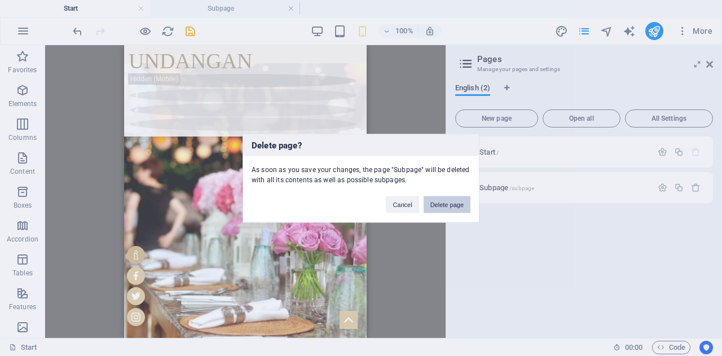
click at [436, 202] on button "Delete page" at bounding box center [446, 204] width 47 height 17
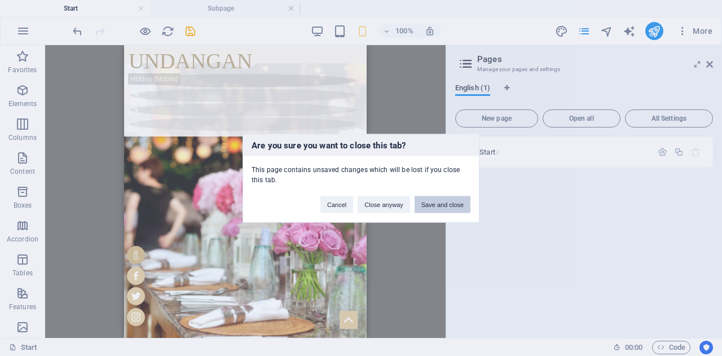
click at [422, 202] on button "Save and close" at bounding box center [442, 204] width 56 height 17
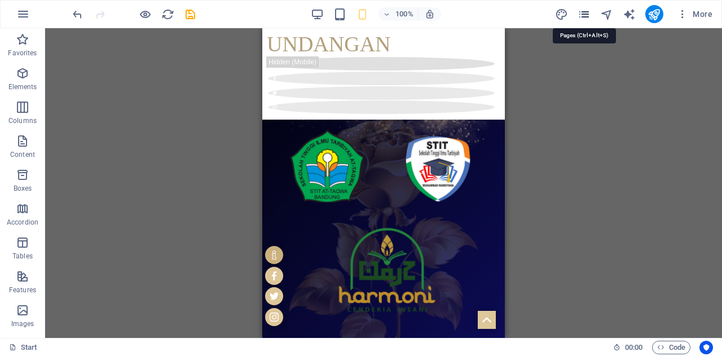
click at [584, 14] on icon "pages" at bounding box center [583, 14] width 13 height 13
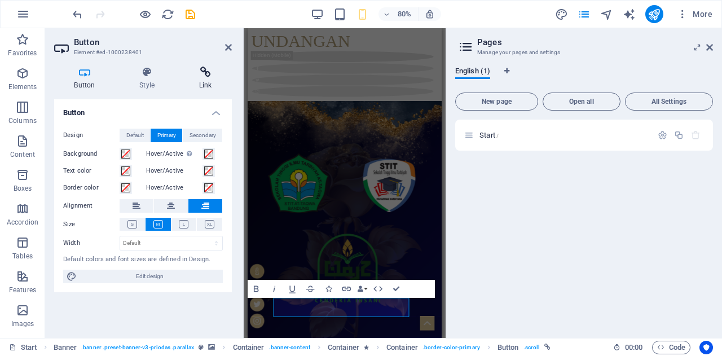
click at [206, 81] on h4 "Link" at bounding box center [205, 79] width 53 height 24
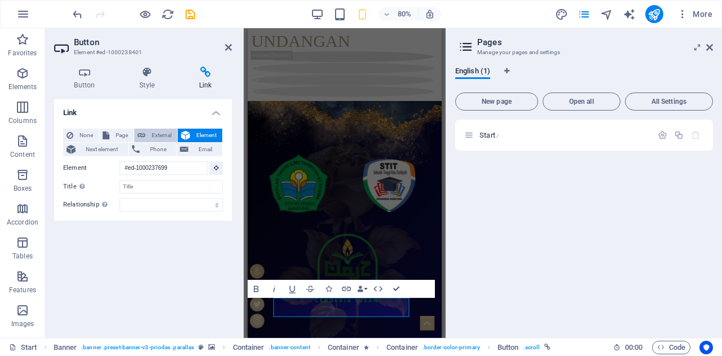
click at [166, 136] on span "External" at bounding box center [161, 136] width 25 height 14
select select "blank"
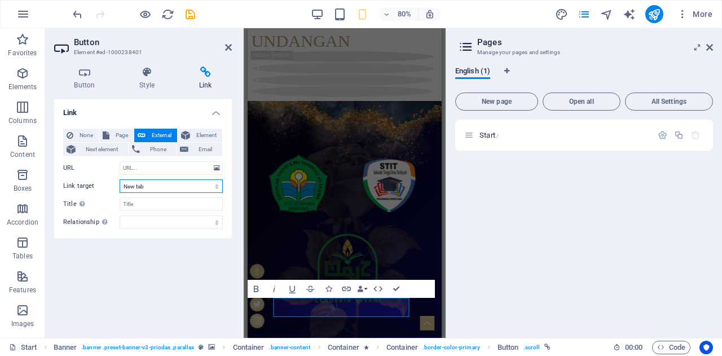
click at [192, 184] on select "New tab Same tab Overlay" at bounding box center [171, 186] width 103 height 14
click at [121, 135] on span "Page" at bounding box center [121, 136] width 17 height 14
select select
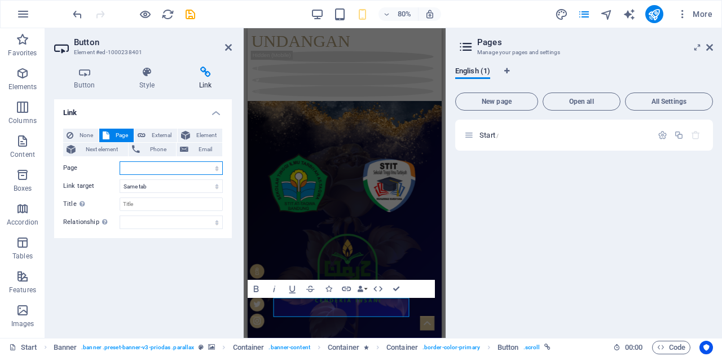
click at [175, 164] on select "Start" at bounding box center [171, 168] width 103 height 14
click at [191, 134] on button "Element" at bounding box center [200, 136] width 45 height 14
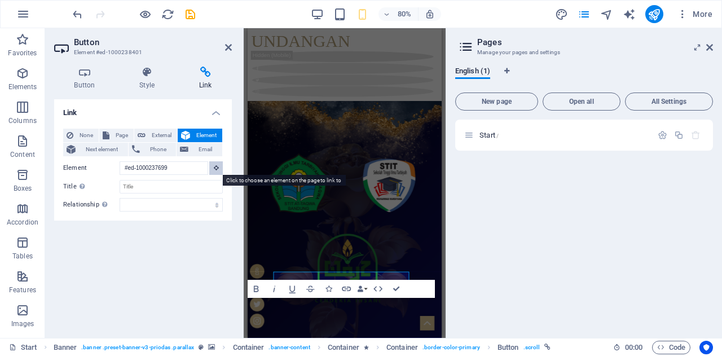
click at [215, 167] on icon at bounding box center [216, 168] width 5 height 6
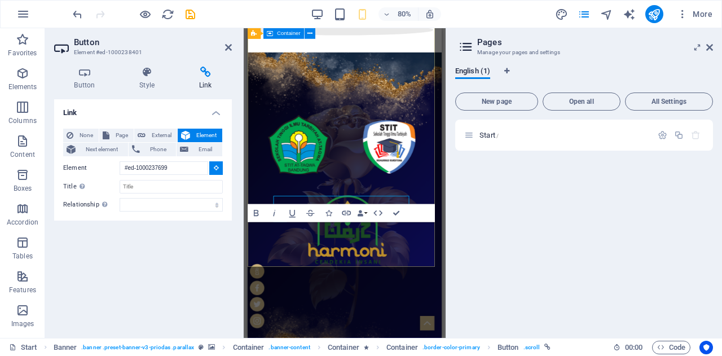
scroll to position [70, 0]
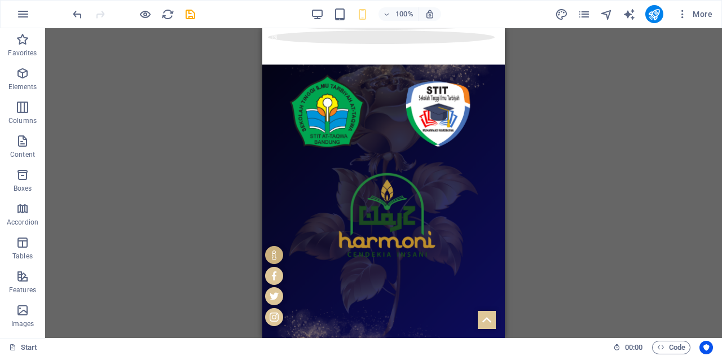
click at [550, 201] on div "H1 3 columns 3 columns Container Container Container Container Banner Banner Co…" at bounding box center [383, 183] width 677 height 310
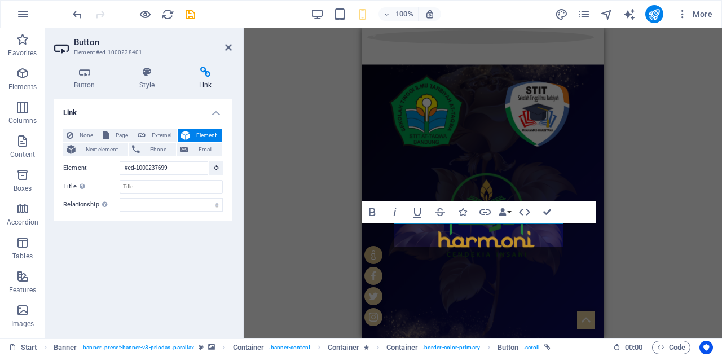
click at [648, 227] on div "H1 3 columns 3 columns Container Container Container Banner Banner Container Co…" at bounding box center [483, 183] width 478 height 310
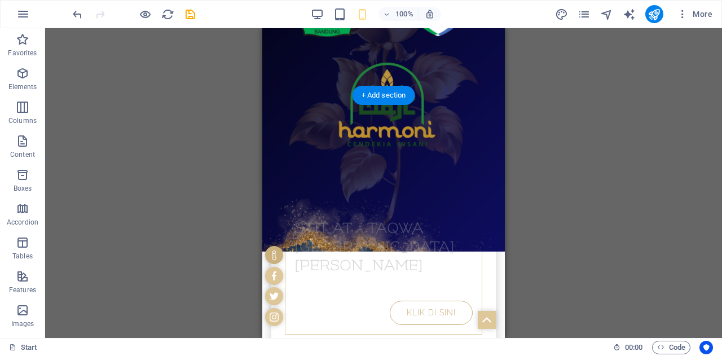
scroll to position [273, 0]
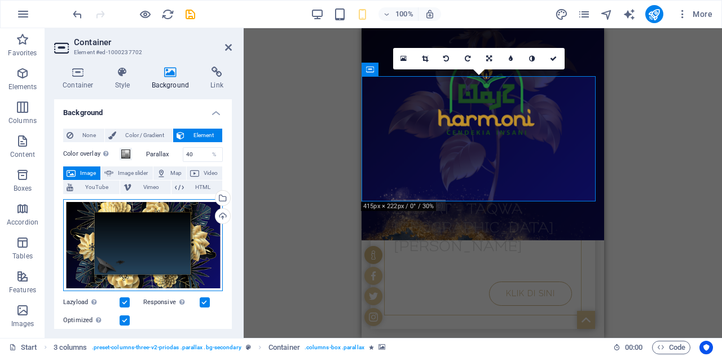
click at [144, 238] on div "Drag files here, click to choose files or select files from Files or our free s…" at bounding box center [143, 245] width 160 height 92
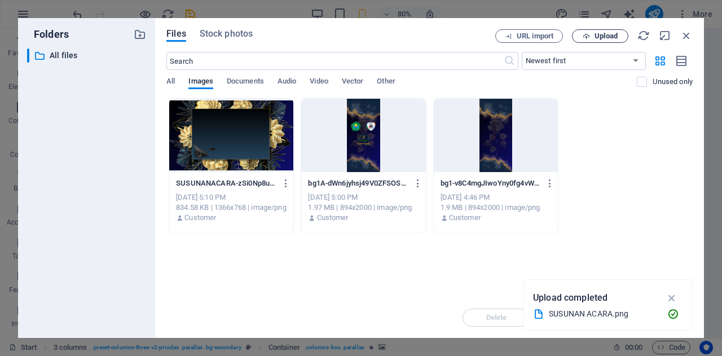
click at [614, 37] on span "Upload" at bounding box center [605, 36] width 23 height 7
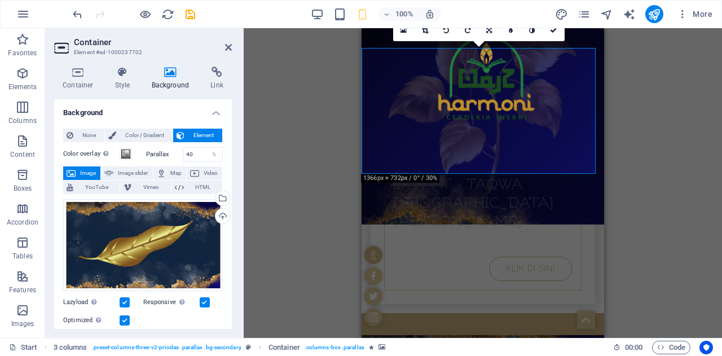
scroll to position [297, 0]
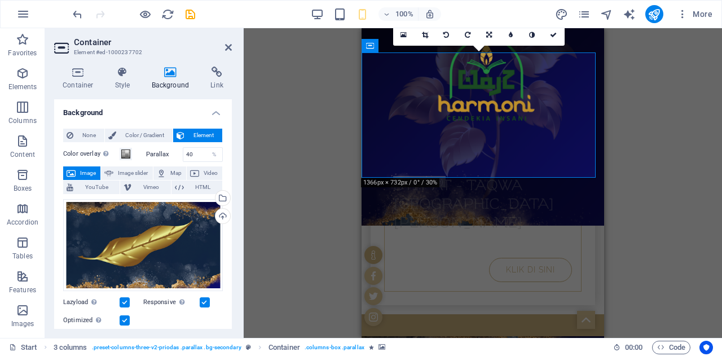
click at [279, 204] on div "Drag here to replace the existing content. Press “Ctrl” if you want to create a…" at bounding box center [483, 183] width 478 height 310
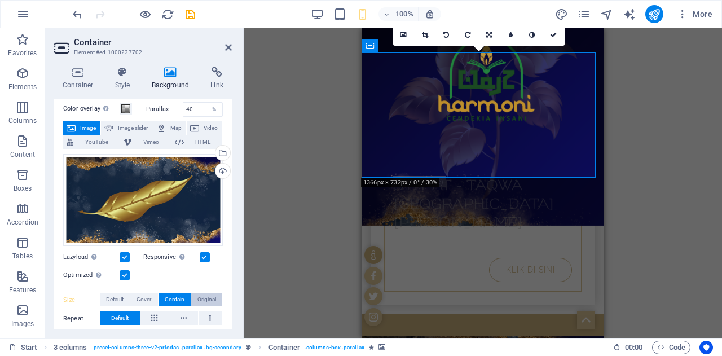
click at [202, 295] on span "Original" at bounding box center [206, 300] width 19 height 14
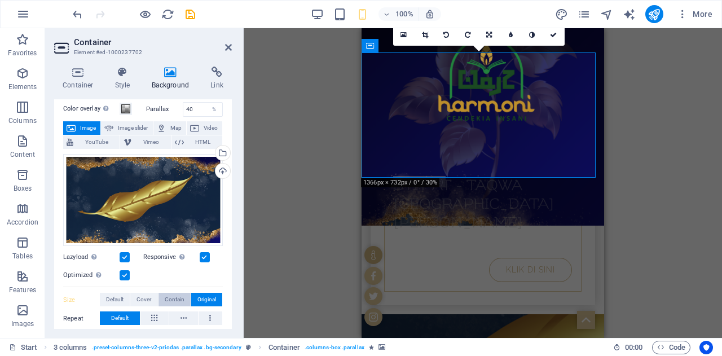
click at [169, 293] on span "Contain" at bounding box center [175, 300] width 20 height 14
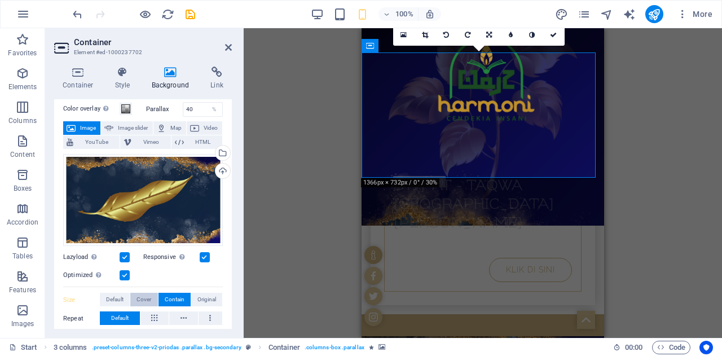
click at [145, 295] on span "Cover" at bounding box center [143, 300] width 15 height 14
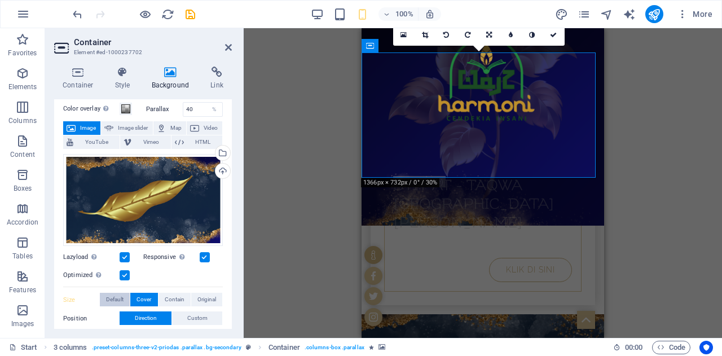
click at [121, 297] on span "Default" at bounding box center [114, 300] width 17 height 14
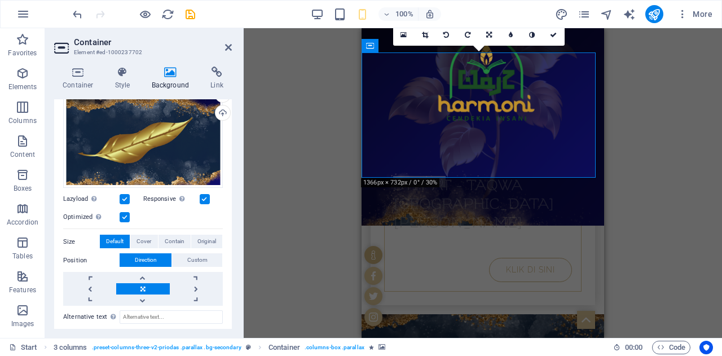
scroll to position [105, 0]
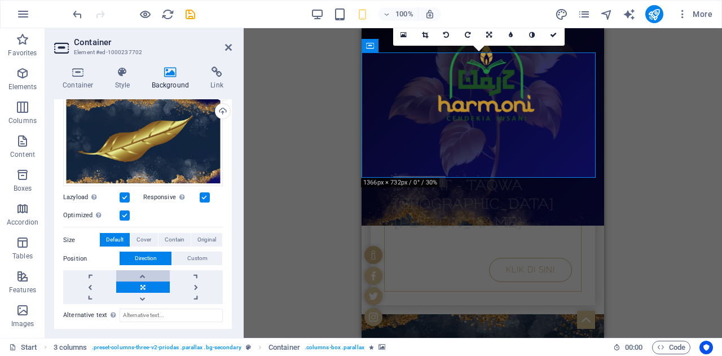
click at [144, 272] on link at bounding box center [142, 275] width 53 height 11
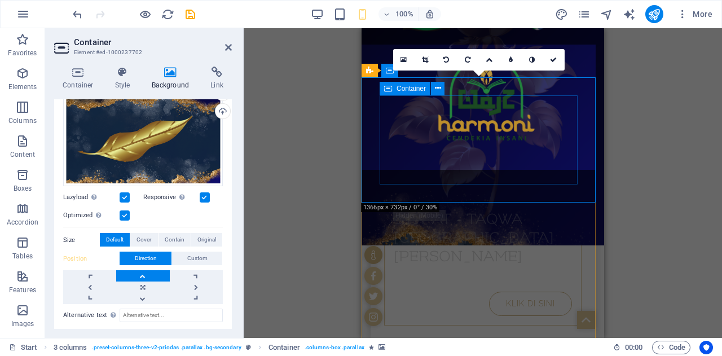
scroll to position [260, 0]
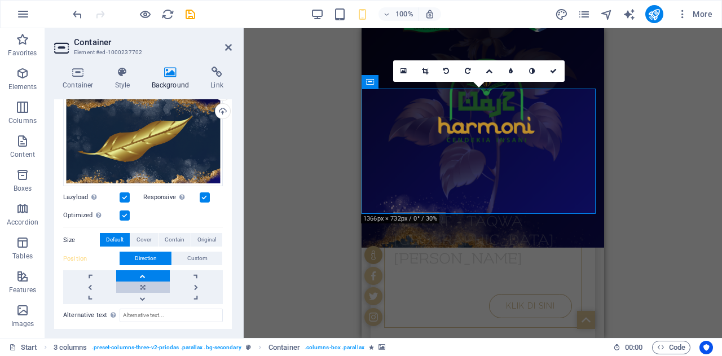
click at [139, 289] on link at bounding box center [142, 286] width 53 height 11
click at [176, 234] on span "Contain" at bounding box center [175, 240] width 20 height 14
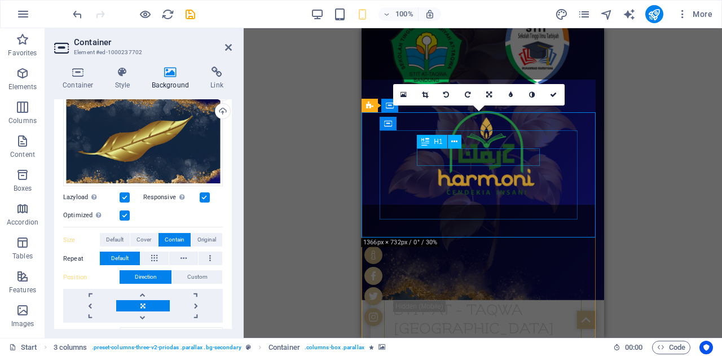
scroll to position [170, 0]
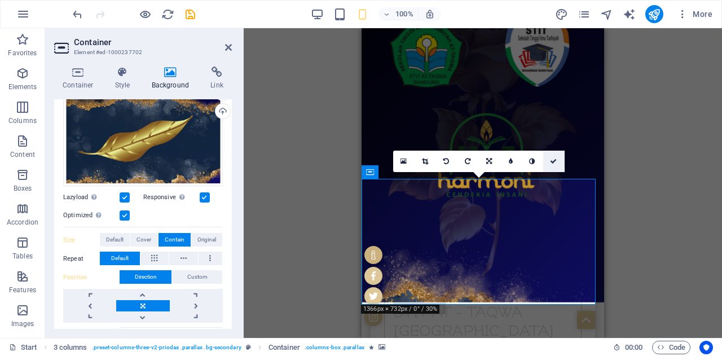
click at [555, 162] on icon at bounding box center [553, 161] width 7 height 7
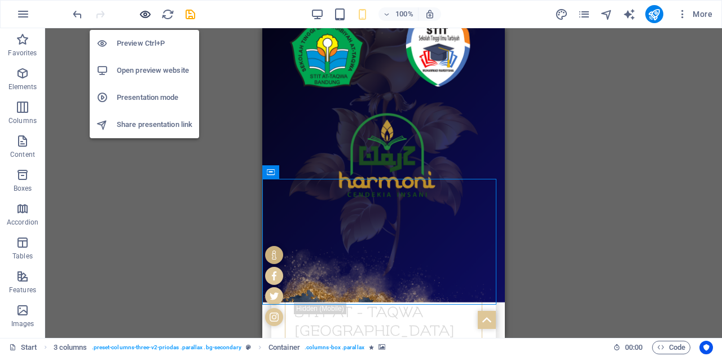
click at [139, 14] on icon "button" at bounding box center [145, 14] width 13 height 13
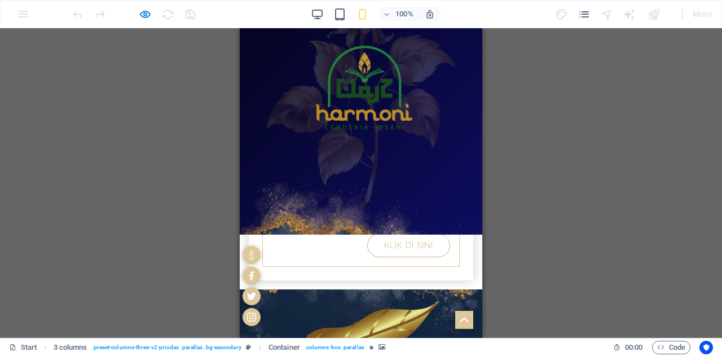
scroll to position [189, 0]
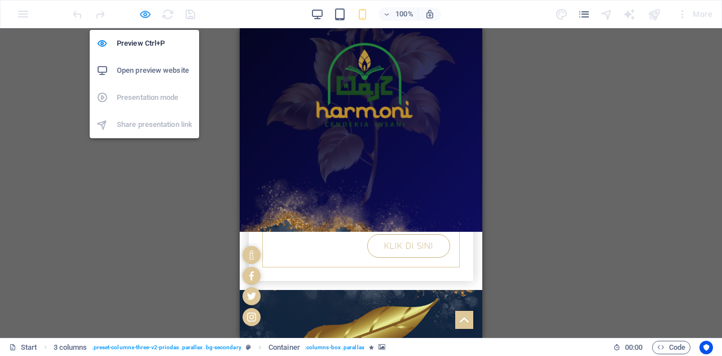
click at [150, 14] on icon "button" at bounding box center [145, 14] width 13 height 13
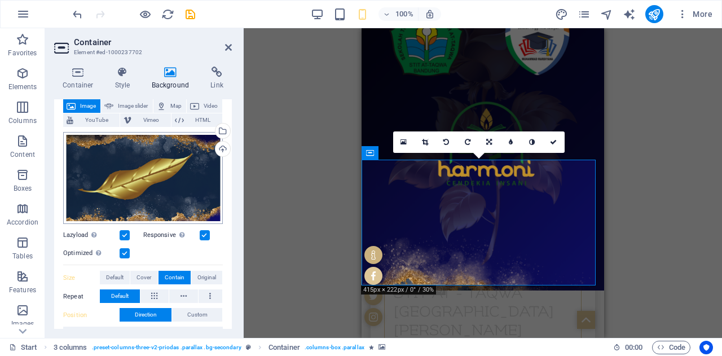
scroll to position [69, 0]
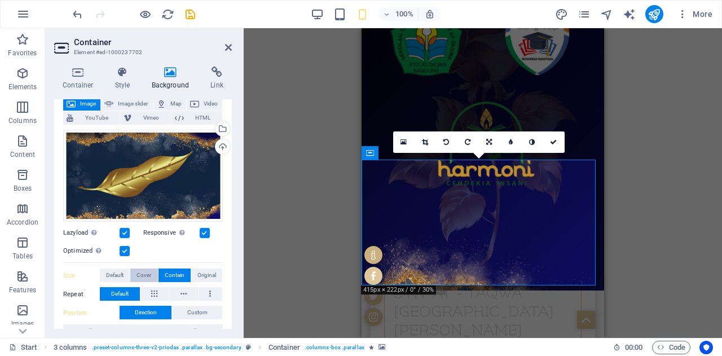
click at [147, 269] on span "Cover" at bounding box center [143, 275] width 15 height 14
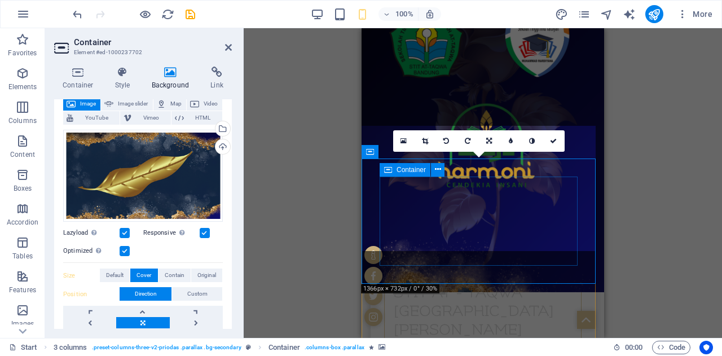
scroll to position [189, 0]
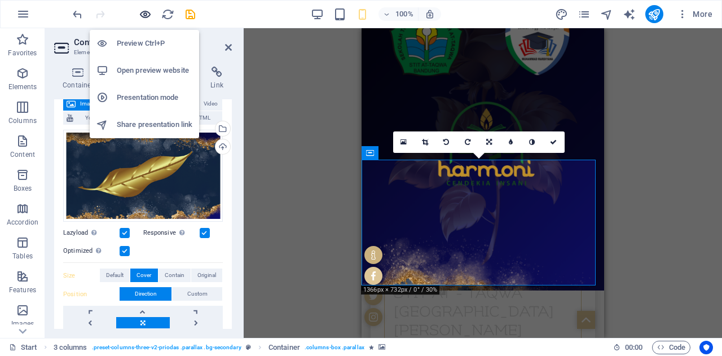
click at [147, 12] on icon "button" at bounding box center [145, 14] width 13 height 13
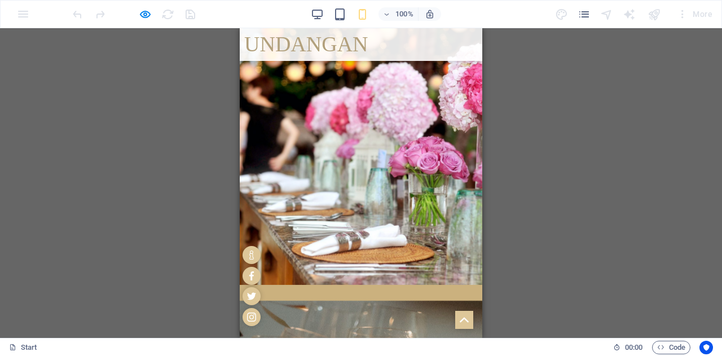
scroll to position [1804, 0]
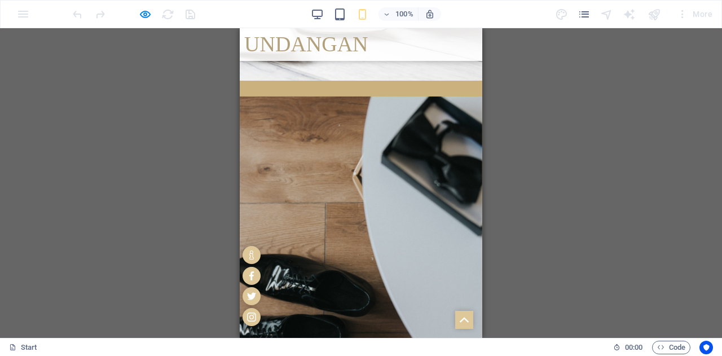
scroll to position [1017, 0]
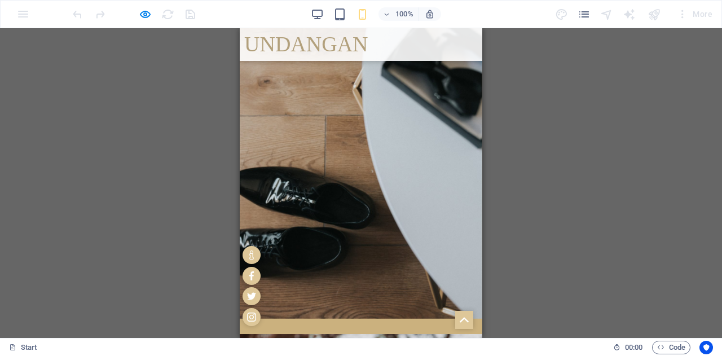
scroll to position [1121, 0]
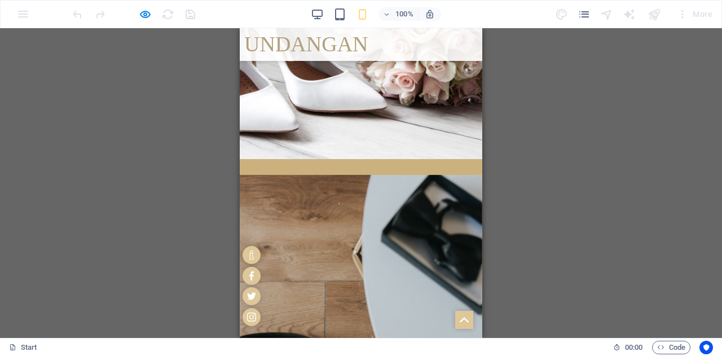
scroll to position [939, 0]
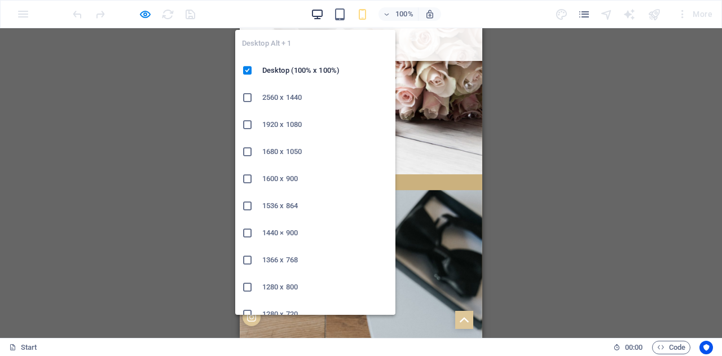
click at [316, 10] on icon "button" at bounding box center [317, 14] width 13 height 13
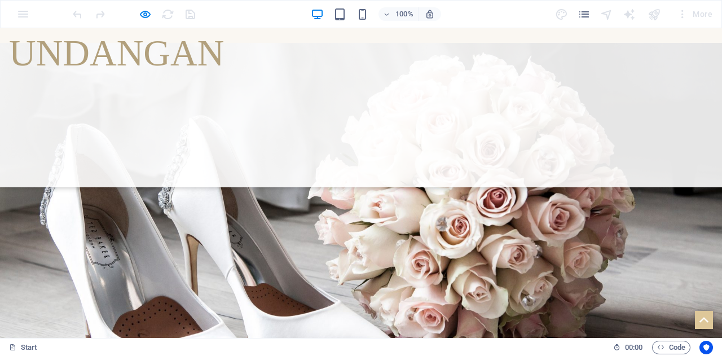
scroll to position [930, 0]
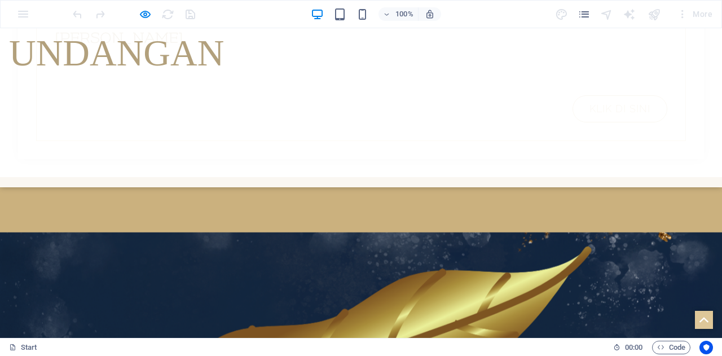
scroll to position [524, 0]
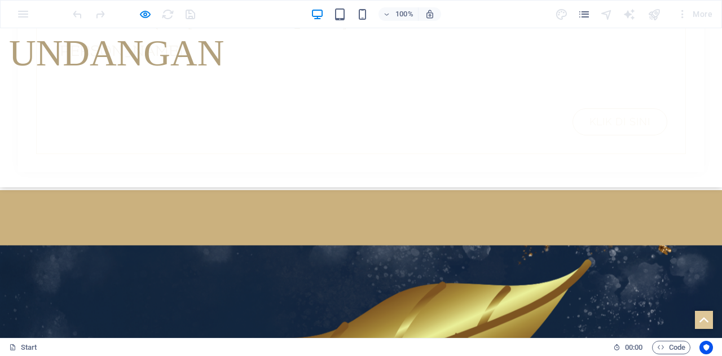
click at [136, 12] on div at bounding box center [133, 14] width 126 height 18
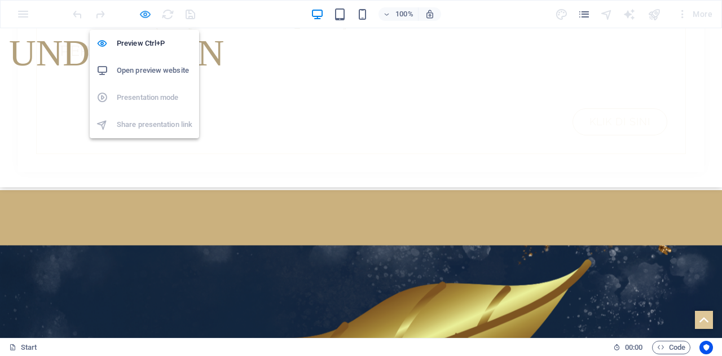
click at [145, 15] on icon "button" at bounding box center [145, 14] width 13 height 13
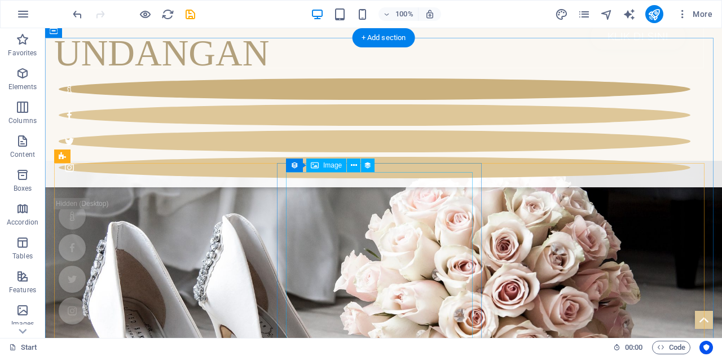
scroll to position [1033, 0]
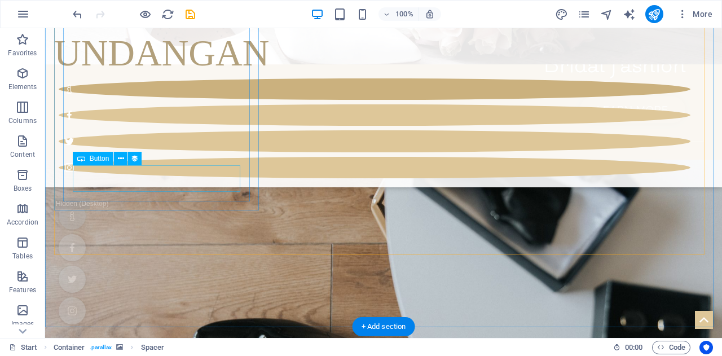
scroll to position [1363, 0]
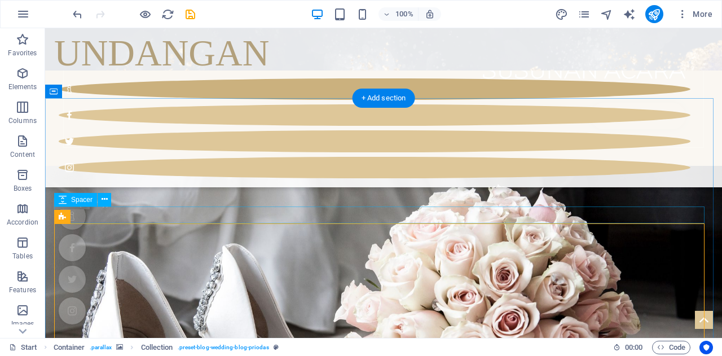
scroll to position [951, 0]
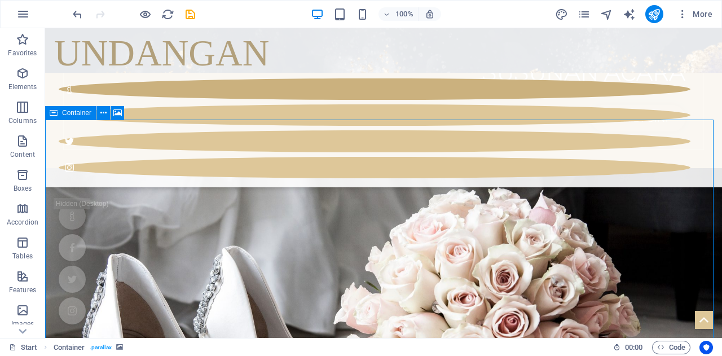
click at [55, 119] on icon at bounding box center [54, 113] width 8 height 14
click at [101, 116] on icon at bounding box center [103, 113] width 6 height 12
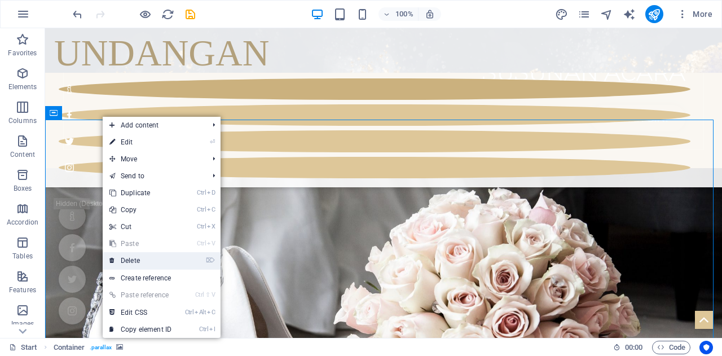
click at [148, 266] on link "⌦ Delete" at bounding box center [141, 260] width 76 height 17
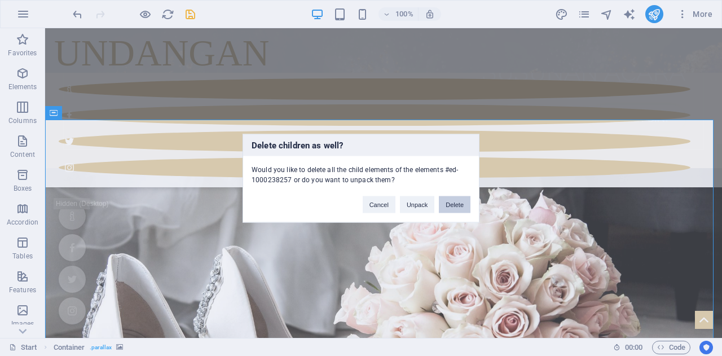
click at [449, 202] on button "Delete" at bounding box center [455, 204] width 32 height 17
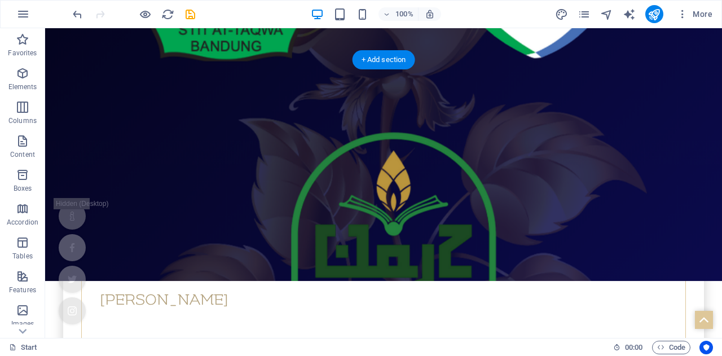
scroll to position [353, 0]
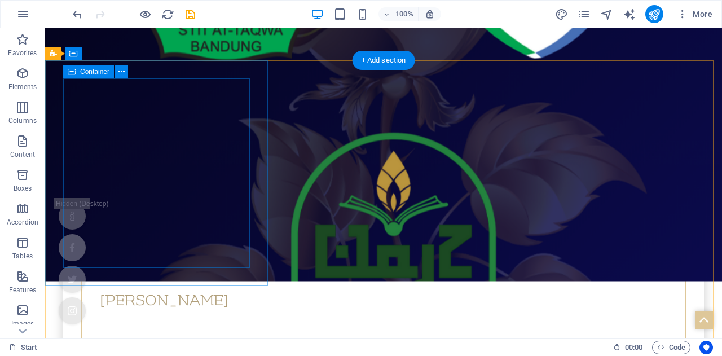
select select "%"
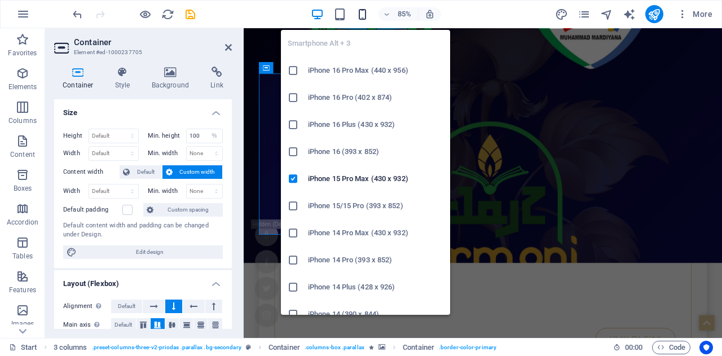
click at [361, 12] on icon "button" at bounding box center [362, 14] width 13 height 13
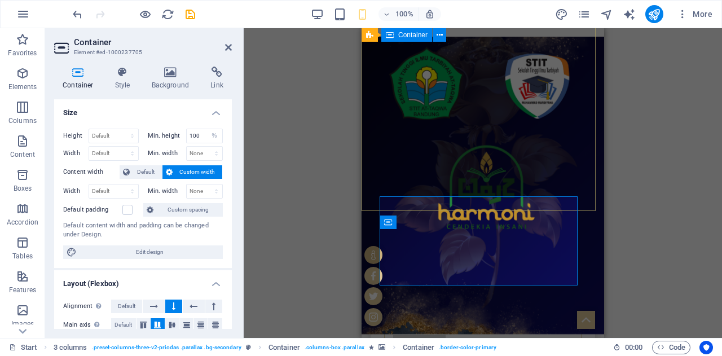
scroll to position [137, 0]
click at [650, 220] on div "Drag here to replace the existing content. Press “Ctrl” if you want to create a…" at bounding box center [483, 183] width 478 height 310
click at [231, 50] on icon at bounding box center [228, 47] width 7 height 9
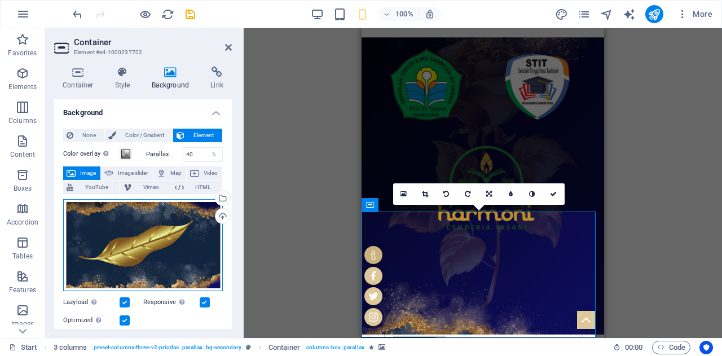
click at [173, 230] on div "Drag files here, click to choose files or select files from Files or our free s…" at bounding box center [143, 245] width 160 height 92
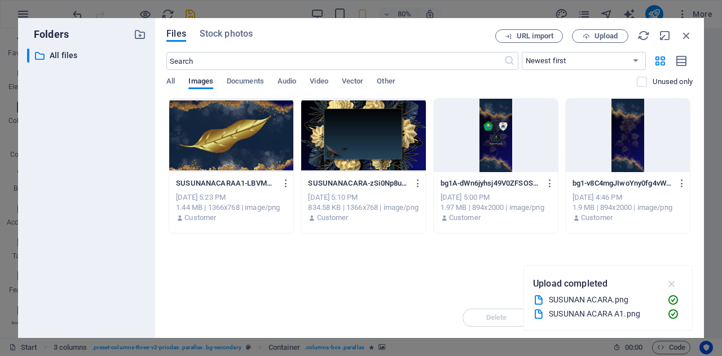
click at [674, 286] on icon "button" at bounding box center [671, 283] width 13 height 12
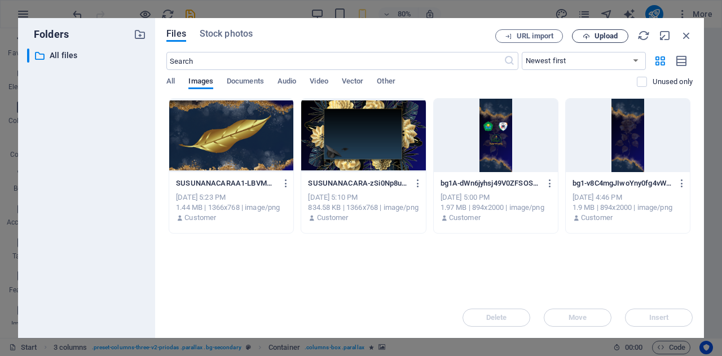
click at [603, 37] on span "Upload" at bounding box center [605, 36] width 23 height 7
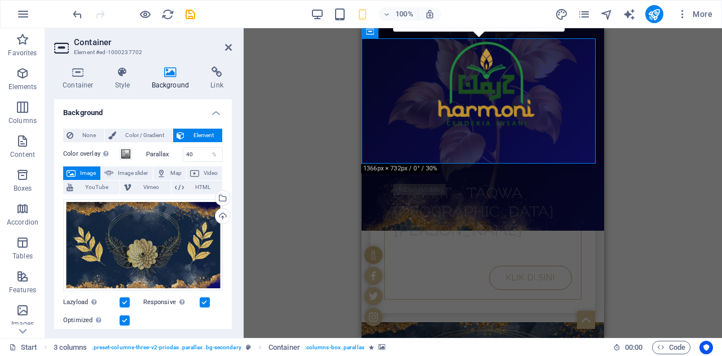
scroll to position [288, 0]
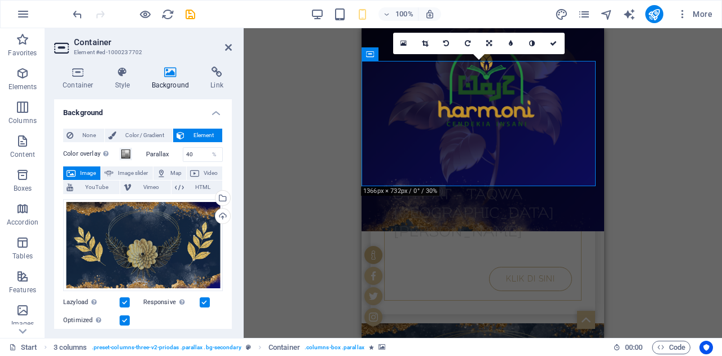
click at [291, 228] on div "Drag here to replace the existing content. Press “Ctrl” if you want to create a…" at bounding box center [483, 183] width 478 height 310
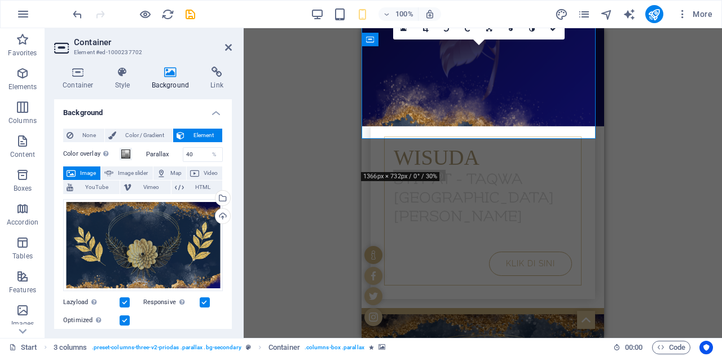
scroll to position [302, 0]
click at [713, 275] on div "Drag here to replace the existing content. Press “Ctrl” if you want to create a…" at bounding box center [483, 183] width 478 height 310
click at [624, 189] on div "Drag here to replace the existing content. Press “Ctrl” if you want to create a…" at bounding box center [483, 183] width 478 height 310
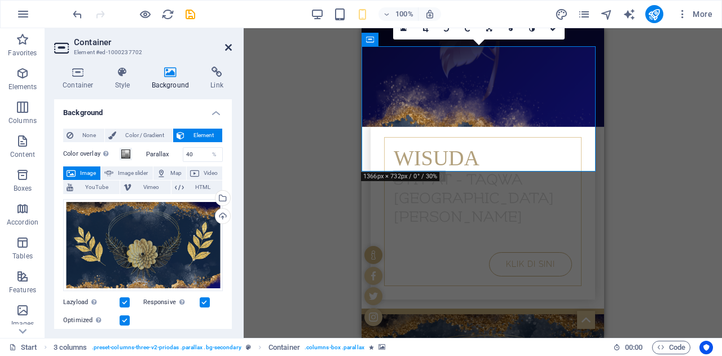
click at [231, 48] on icon at bounding box center [228, 47] width 7 height 9
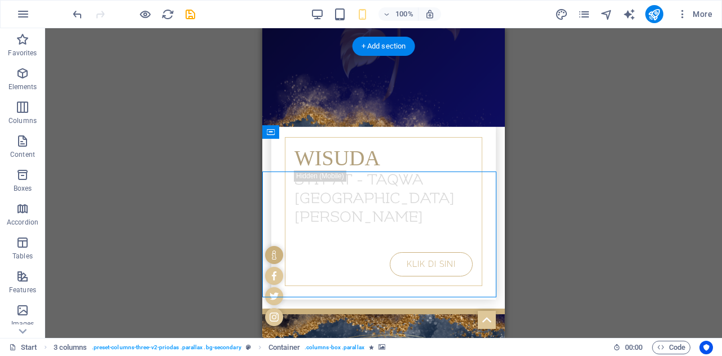
select select "px"
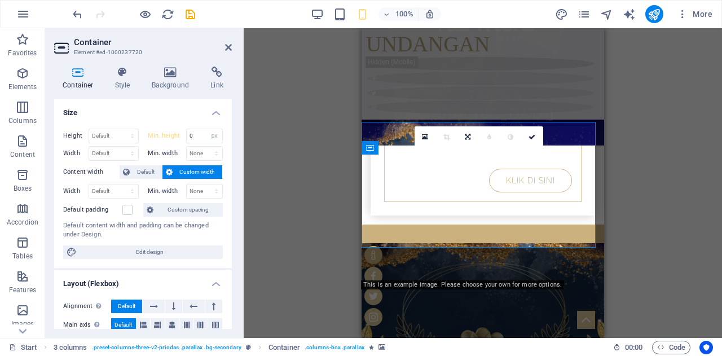
scroll to position [335, 0]
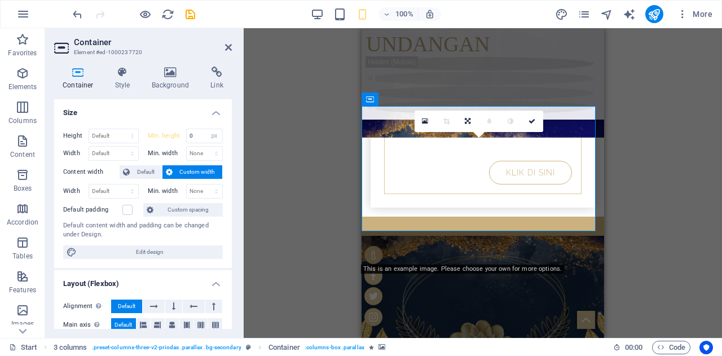
click at [649, 130] on div "Drag here to replace the existing content. Press “Ctrl” if you want to create a…" at bounding box center [483, 183] width 478 height 310
click at [227, 49] on icon at bounding box center [228, 47] width 7 height 9
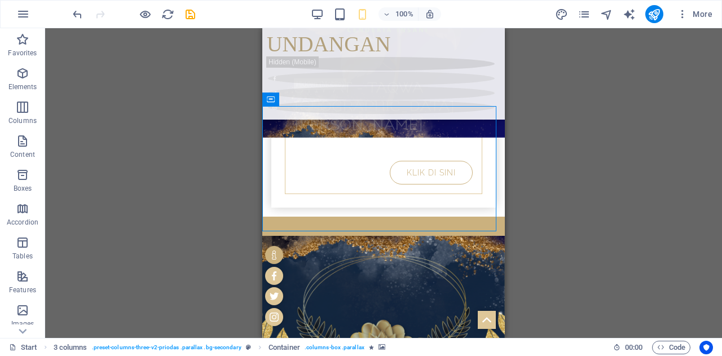
click at [600, 178] on div "Drag here to replace the existing content. Press “Ctrl” if you want to create a…" at bounding box center [383, 183] width 677 height 310
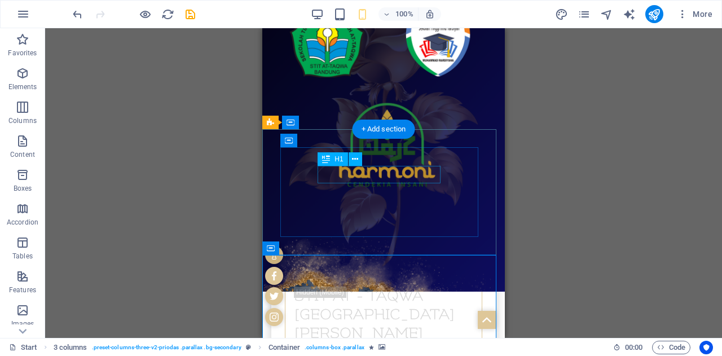
scroll to position [184, 0]
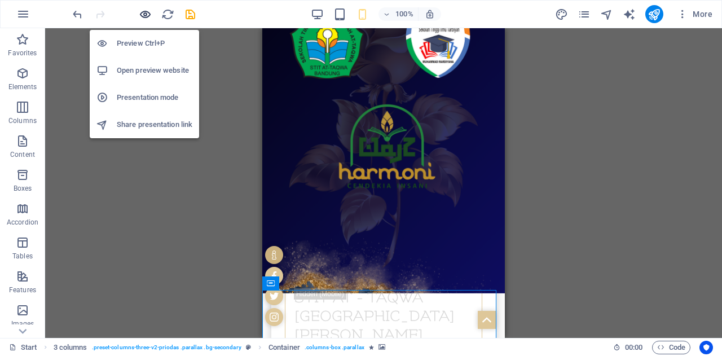
click at [147, 16] on icon "button" at bounding box center [145, 14] width 13 height 13
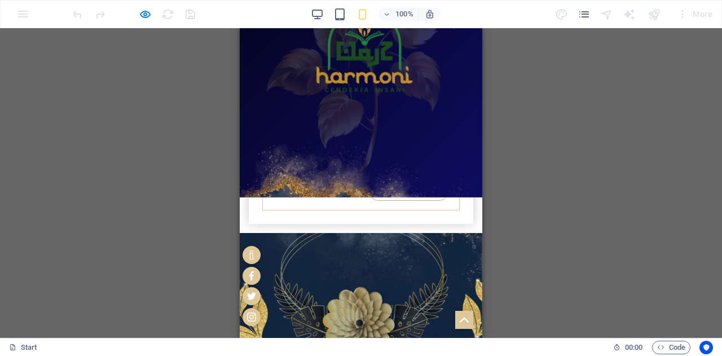
scroll to position [247, 0]
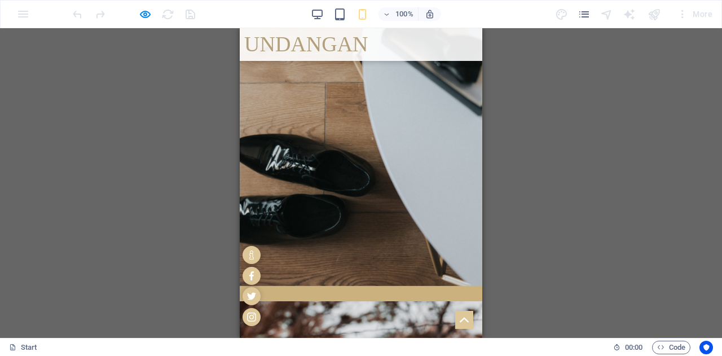
scroll to position [1128, 0]
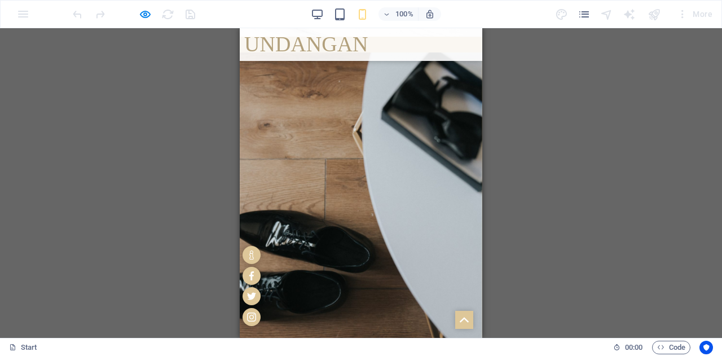
scroll to position [1077, 0]
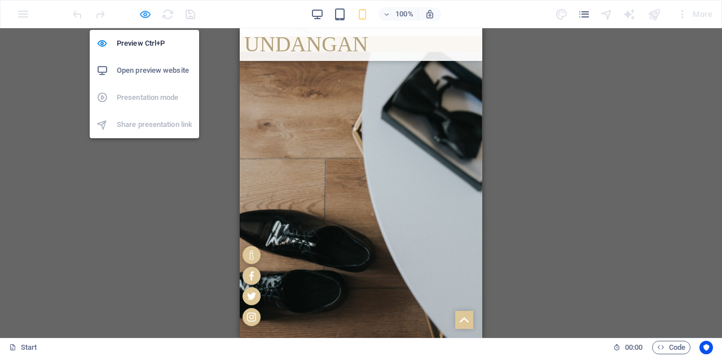
click at [145, 8] on icon "button" at bounding box center [145, 14] width 13 height 13
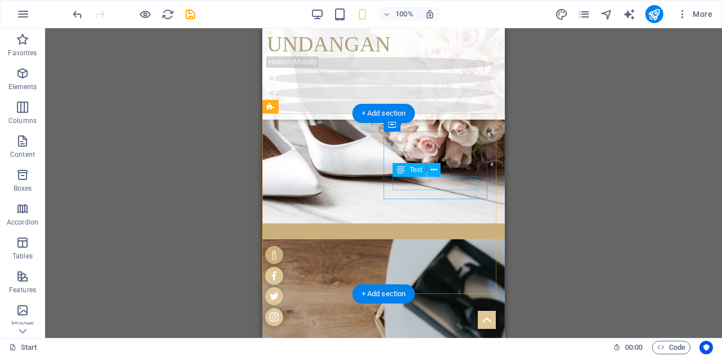
scroll to position [953, 0]
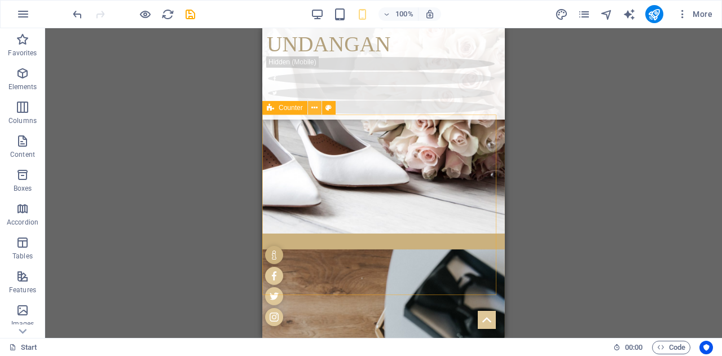
click at [316, 109] on icon at bounding box center [314, 108] width 6 height 12
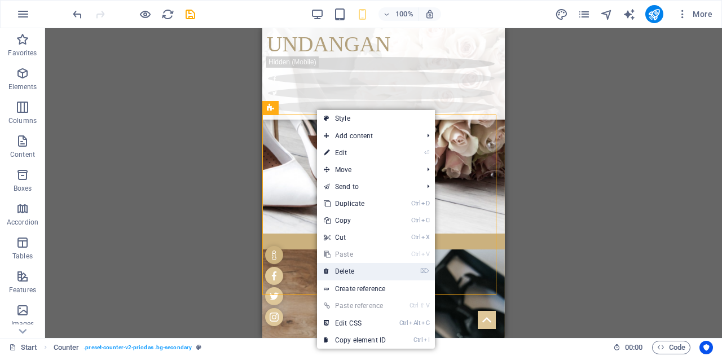
click at [361, 266] on link "⌦ Delete" at bounding box center [355, 271] width 76 height 17
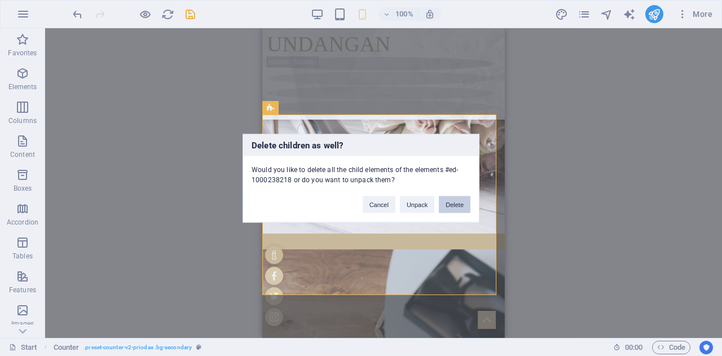
click at [456, 204] on button "Delete" at bounding box center [455, 204] width 32 height 17
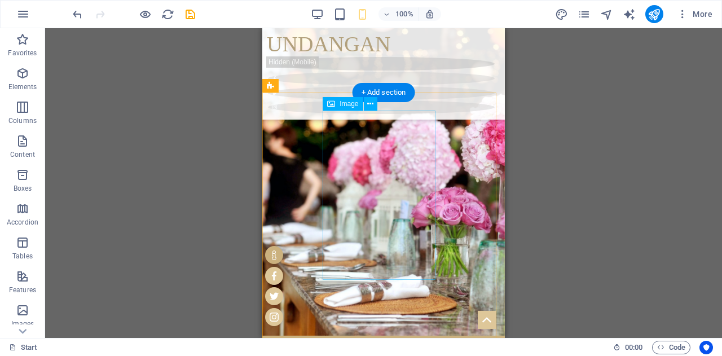
scroll to position [1883, 0]
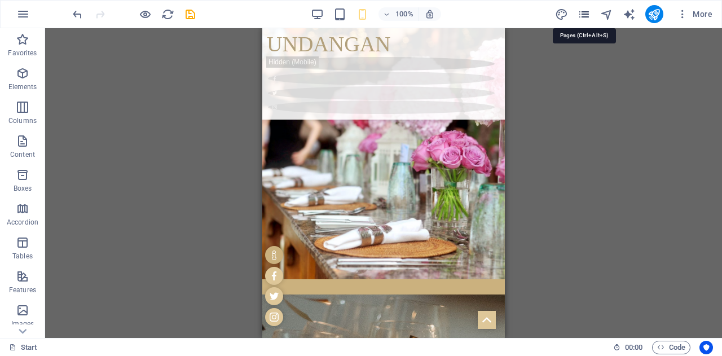
click at [578, 13] on icon "pages" at bounding box center [583, 14] width 13 height 13
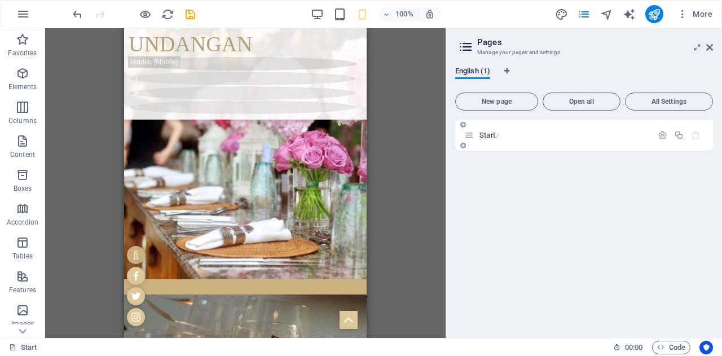
drag, startPoint x: 478, startPoint y: 136, endPoint x: 467, endPoint y: 135, distance: 10.2
click at [467, 135] on icon at bounding box center [469, 135] width 10 height 10
click at [571, 104] on span "Open all" at bounding box center [581, 101] width 68 height 7
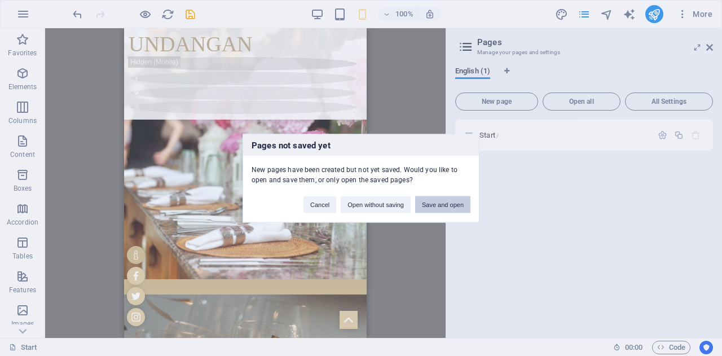
click at [449, 204] on button "Save and open" at bounding box center [442, 204] width 55 height 17
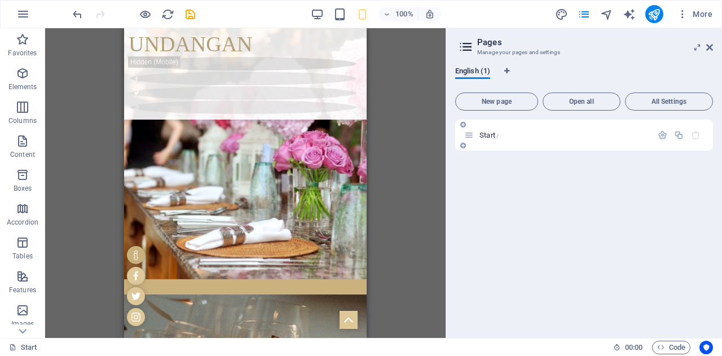
click at [541, 144] on div "Start /" at bounding box center [584, 135] width 258 height 31
click at [509, 137] on p "Start /" at bounding box center [563, 134] width 169 height 7
click at [578, 100] on span "Open all" at bounding box center [581, 101] width 68 height 7
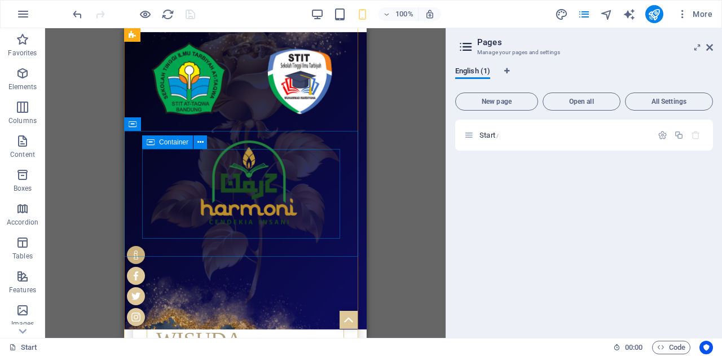
scroll to position [0, 0]
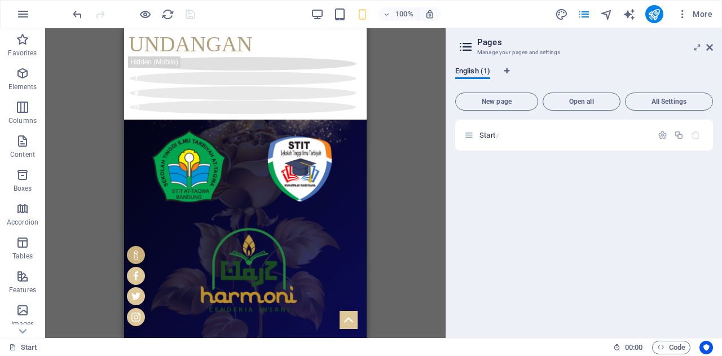
click at [409, 149] on div "Drag here to replace the existing content. Press “Ctrl” if you want to create a…" at bounding box center [245, 183] width 400 height 310
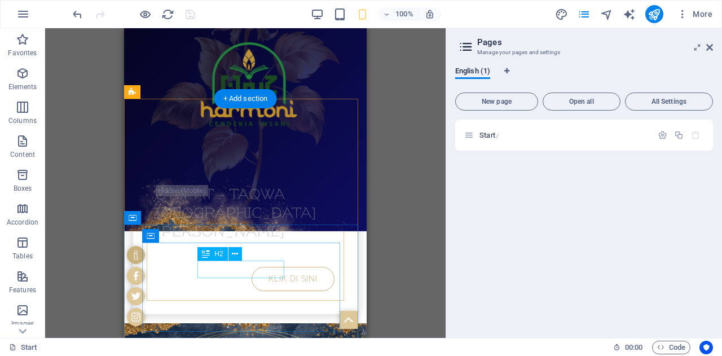
scroll to position [288, 0]
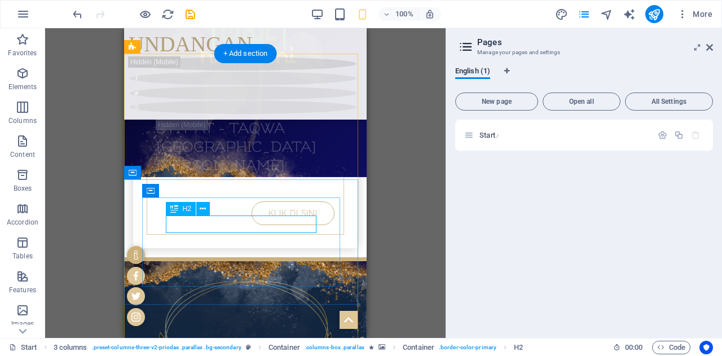
scroll to position [331, 0]
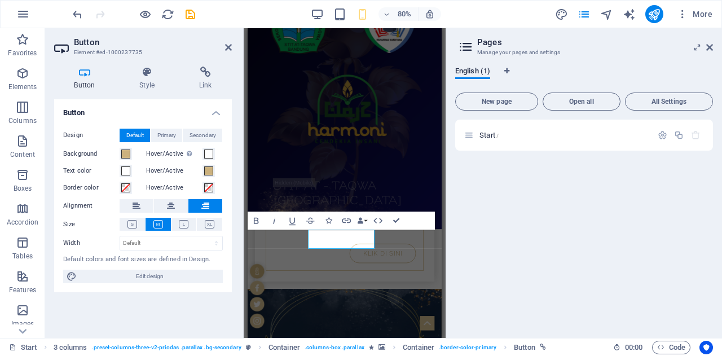
click at [512, 244] on div "Start /" at bounding box center [584, 224] width 258 height 209
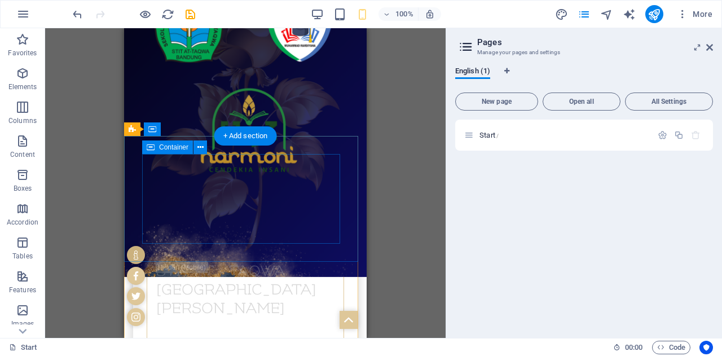
scroll to position [210, 0]
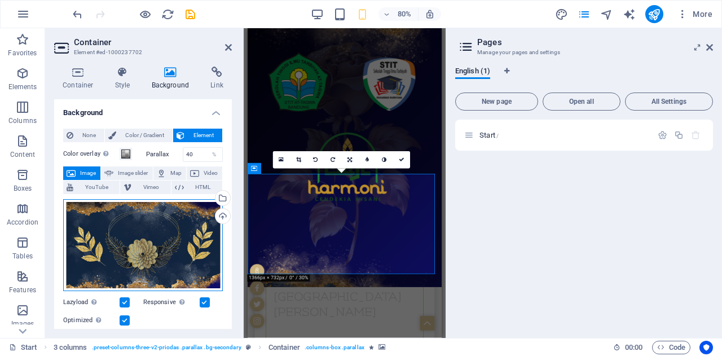
click at [170, 232] on div "Drag files here, click to choose files or select files from Files or our free s…" at bounding box center [143, 245] width 160 height 92
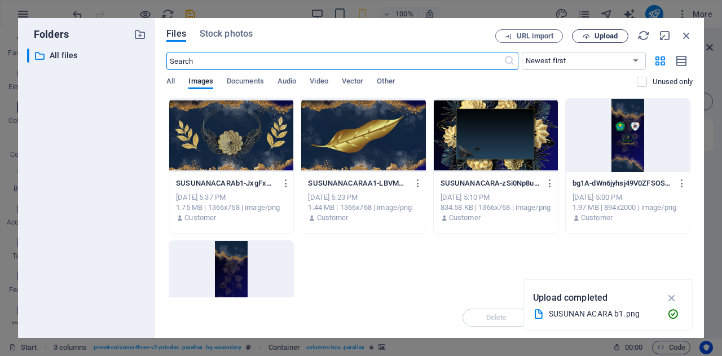
click at [598, 39] on span "Upload" at bounding box center [605, 36] width 23 height 7
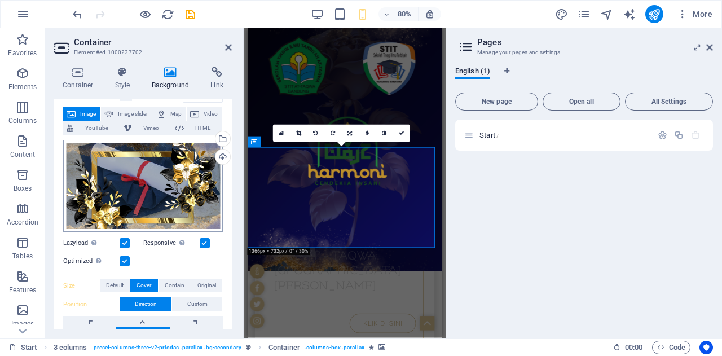
scroll to position [59, 0]
click at [171, 282] on span "Contain" at bounding box center [175, 286] width 20 height 14
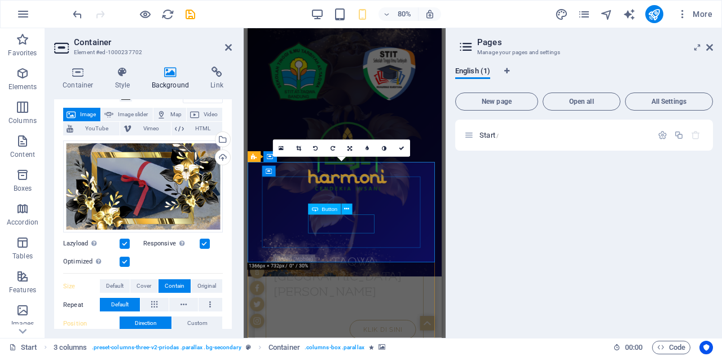
scroll to position [241, 0]
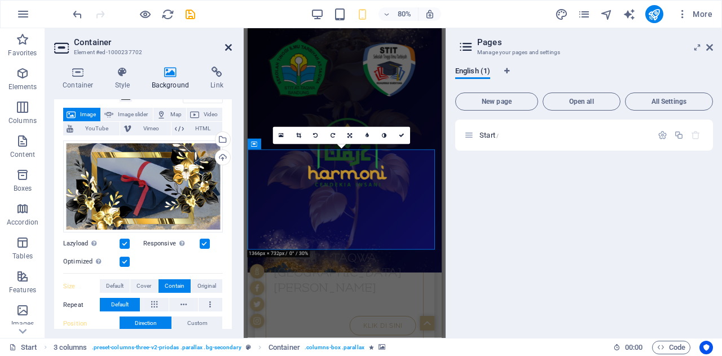
click at [227, 48] on icon at bounding box center [228, 47] width 7 height 9
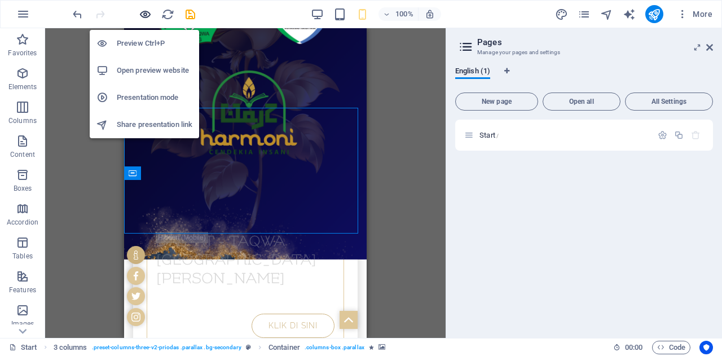
click at [147, 11] on icon "button" at bounding box center [145, 14] width 13 height 13
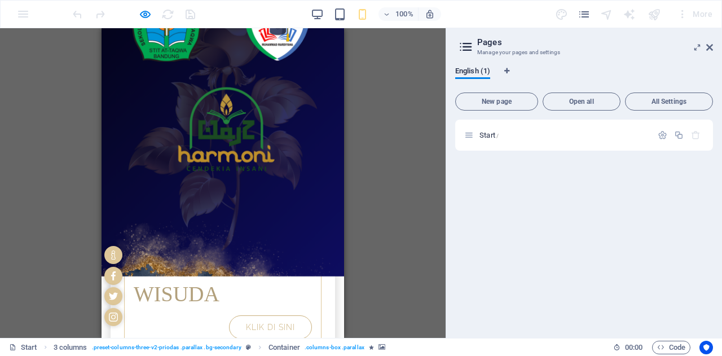
scroll to position [96, 0]
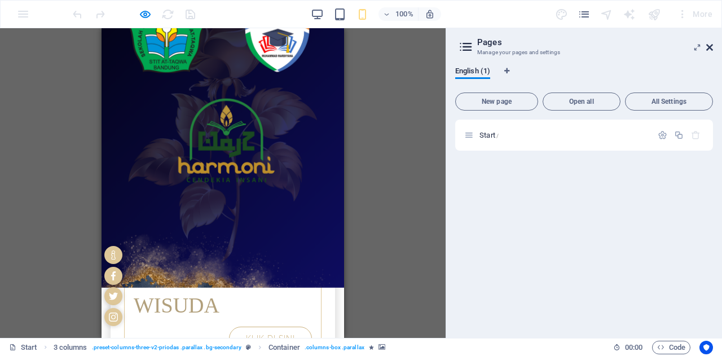
click at [711, 43] on icon at bounding box center [709, 47] width 7 height 9
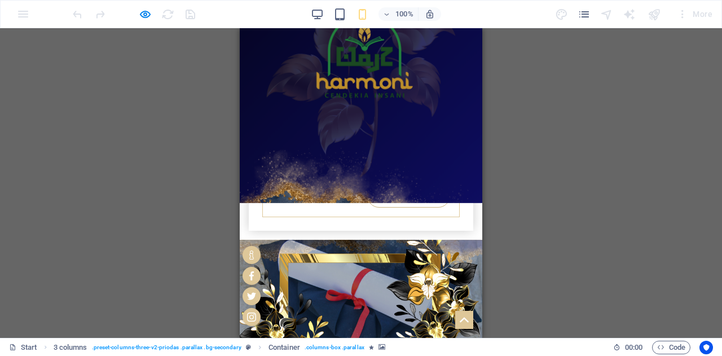
scroll to position [238, 0]
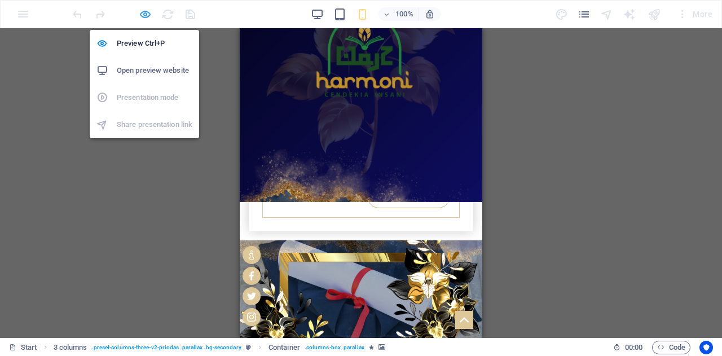
click at [142, 13] on icon "button" at bounding box center [145, 14] width 13 height 13
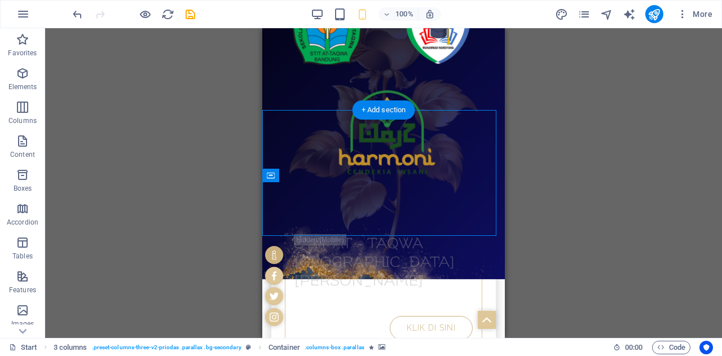
scroll to position [316, 0]
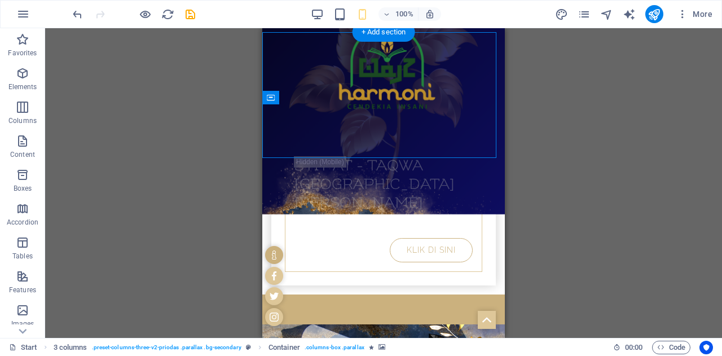
select select "px"
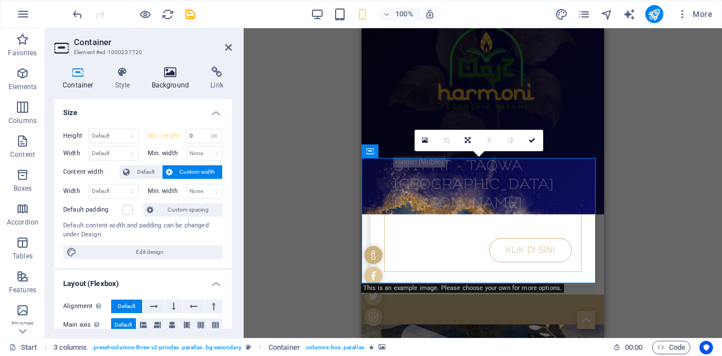
click at [170, 79] on h4 "Background" at bounding box center [172, 79] width 59 height 24
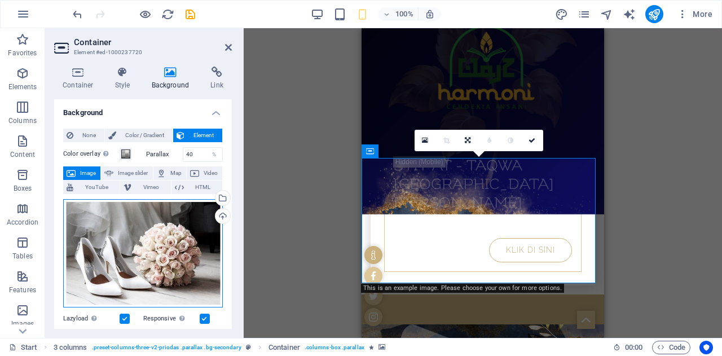
click at [163, 247] on div "Drag files here, click to choose files or select files from Files or our free s…" at bounding box center [143, 253] width 160 height 108
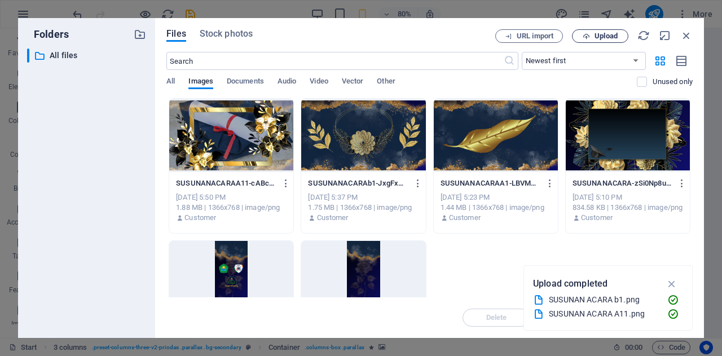
click at [599, 30] on button "Upload" at bounding box center [600, 36] width 56 height 14
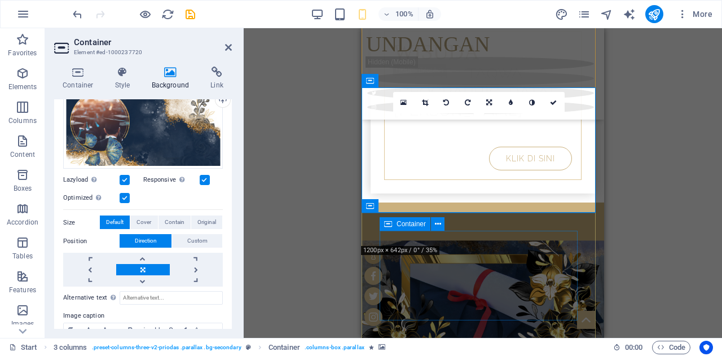
scroll to position [330, 0]
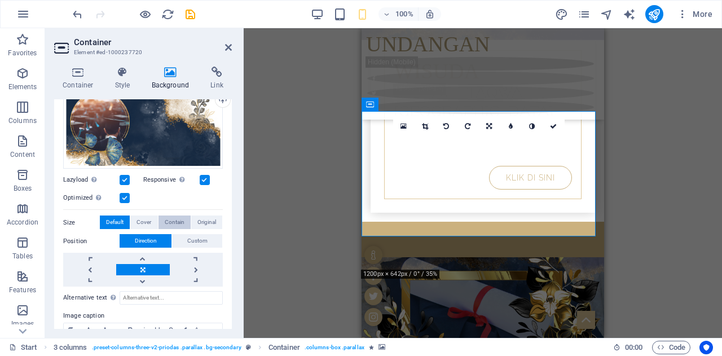
click at [180, 217] on span "Contain" at bounding box center [175, 222] width 20 height 14
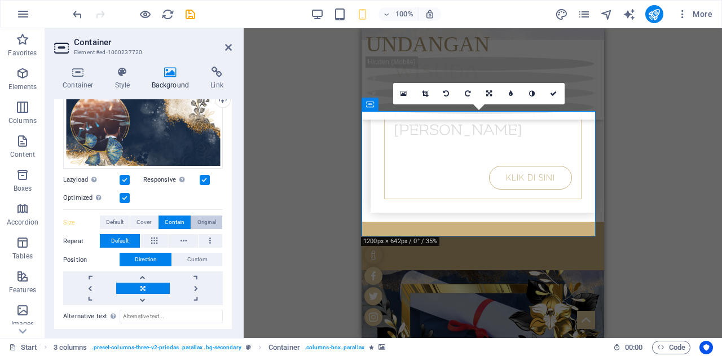
click at [199, 222] on span "Original" at bounding box center [206, 222] width 19 height 14
click at [140, 221] on span "Cover" at bounding box center [143, 222] width 15 height 14
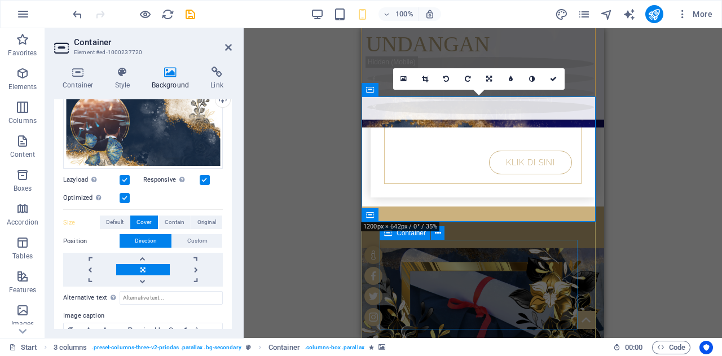
scroll to position [345, 0]
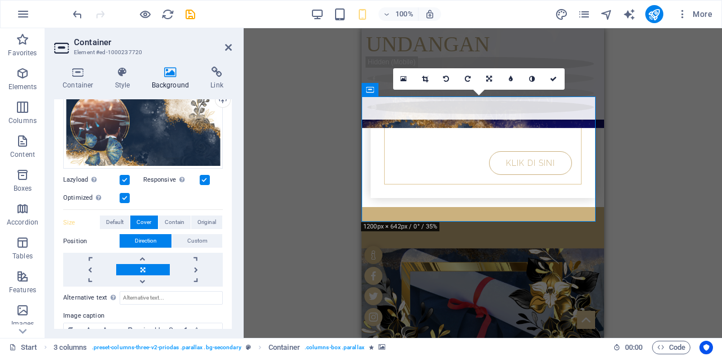
click at [642, 232] on div "Drag here to replace the existing content. Press “Ctrl” if you want to create a…" at bounding box center [483, 183] width 478 height 310
click at [230, 45] on icon at bounding box center [228, 47] width 7 height 9
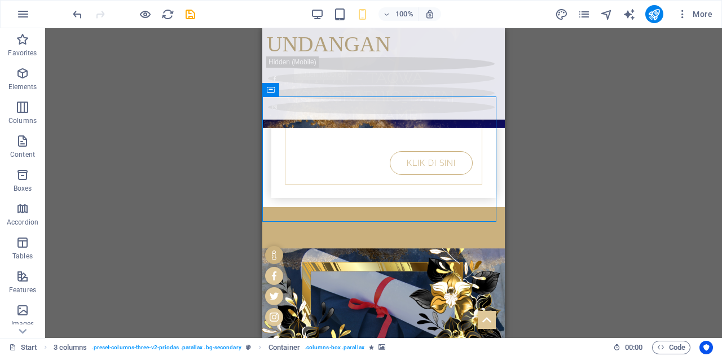
click at [594, 211] on div "Drag here to replace the existing content. Press “Ctrl” if you want to create a…" at bounding box center [383, 183] width 677 height 310
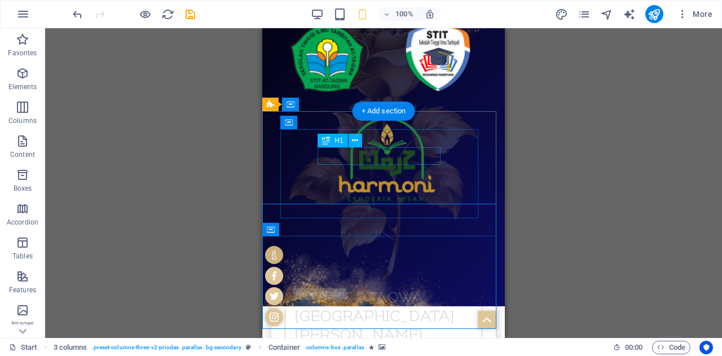
scroll to position [181, 0]
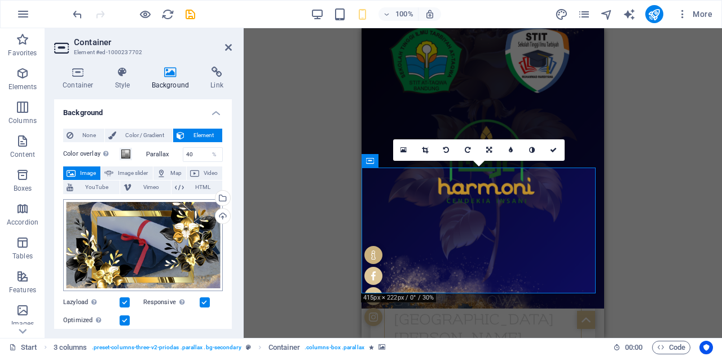
scroll to position [118, 0]
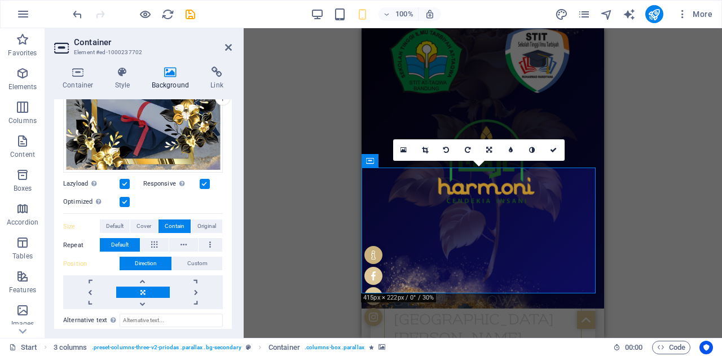
click at [174, 219] on span "Contain" at bounding box center [175, 226] width 20 height 14
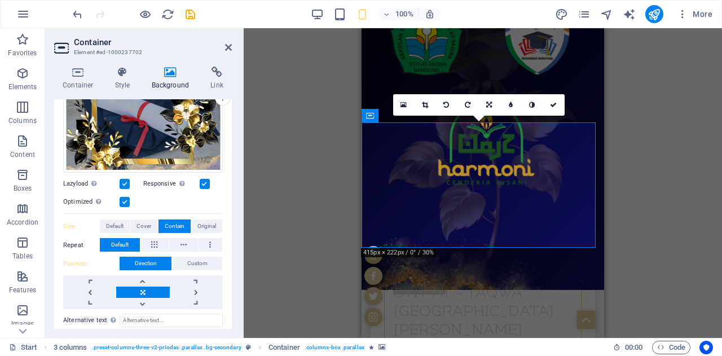
scroll to position [189, 0]
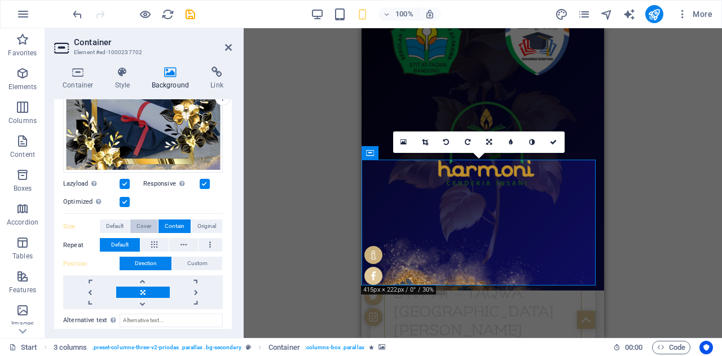
click at [143, 221] on span "Cover" at bounding box center [143, 226] width 15 height 14
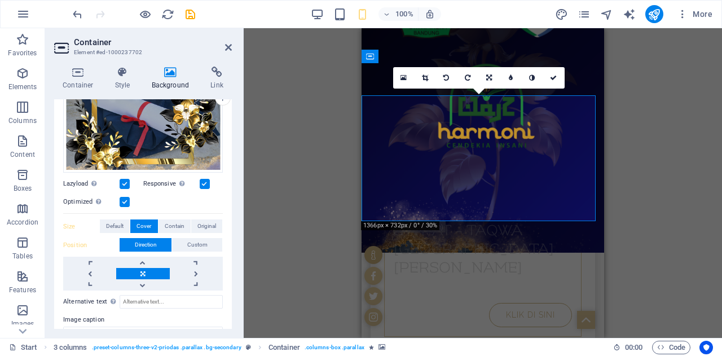
scroll to position [251, 0]
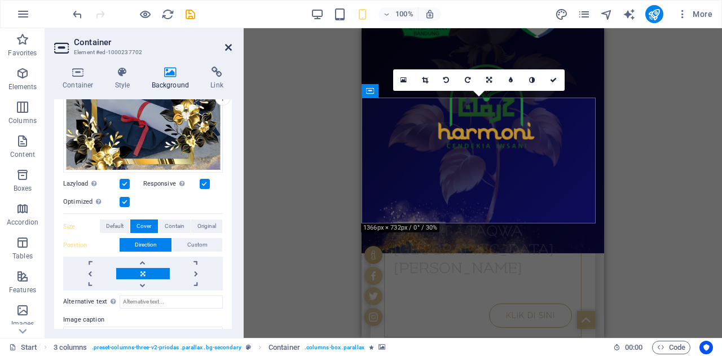
click at [229, 48] on icon at bounding box center [228, 47] width 7 height 9
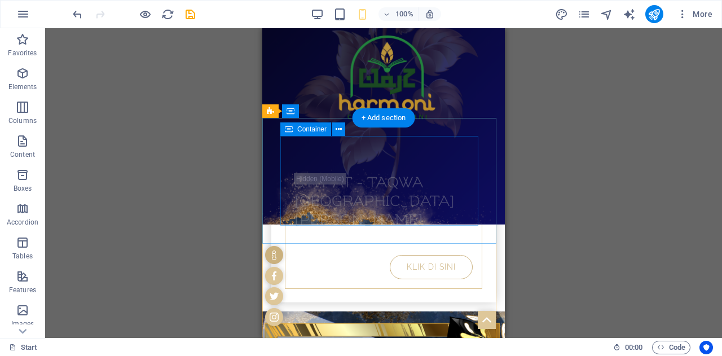
scroll to position [300, 0]
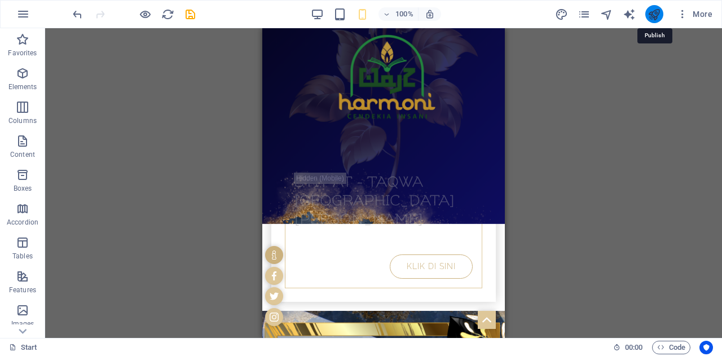
click at [653, 13] on icon "publish" at bounding box center [653, 14] width 13 height 13
click at [653, 16] on icon "publish" at bounding box center [653, 14] width 13 height 13
checkbox input "false"
click at [584, 118] on div "Drag here to replace the existing content. Press “Ctrl” if you want to create a…" at bounding box center [383, 183] width 677 height 310
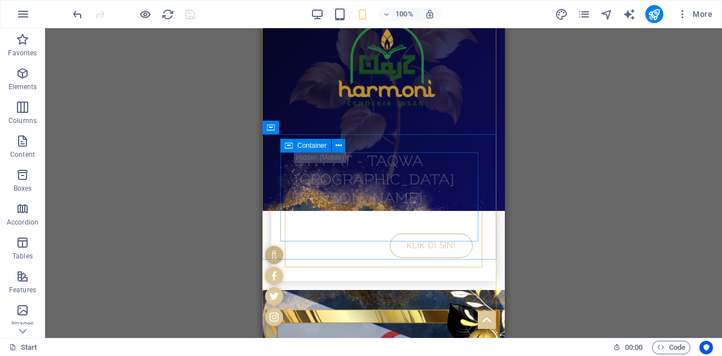
scroll to position [318, 0]
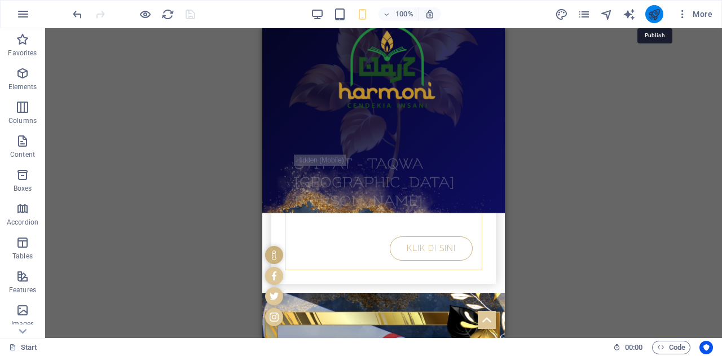
click at [654, 13] on icon "publish" at bounding box center [653, 14] width 13 height 13
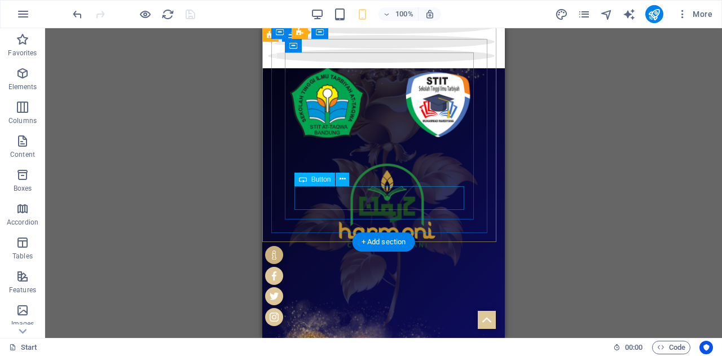
scroll to position [0, 0]
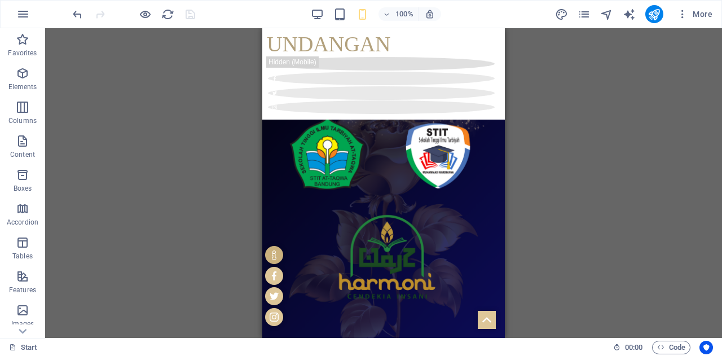
click at [218, 174] on div "Drag here to replace the existing content. Press “Ctrl” if you want to create a…" at bounding box center [383, 183] width 677 height 310
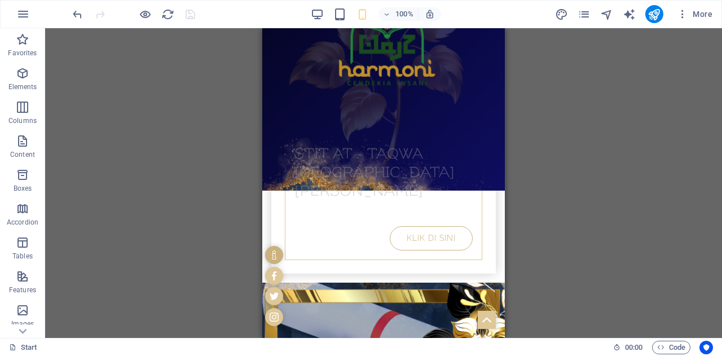
scroll to position [357, 0]
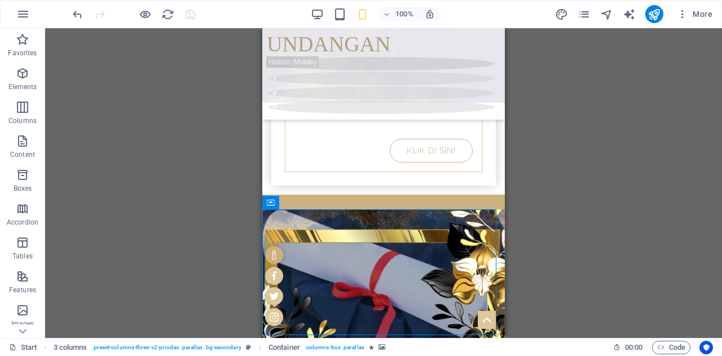
click at [571, 176] on div "Drag here to replace the existing content. Press “Ctrl” if you want to create a…" at bounding box center [383, 183] width 677 height 310
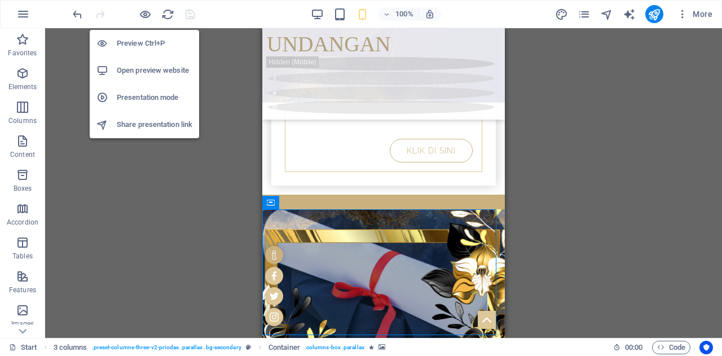
click at [150, 48] on h6 "Preview Ctrl+P" at bounding box center [155, 44] width 76 height 14
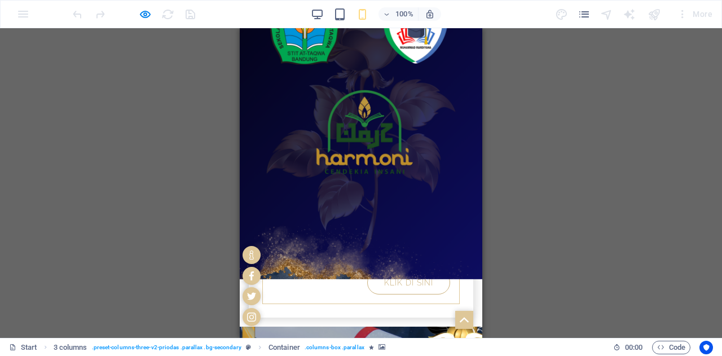
scroll to position [251, 0]
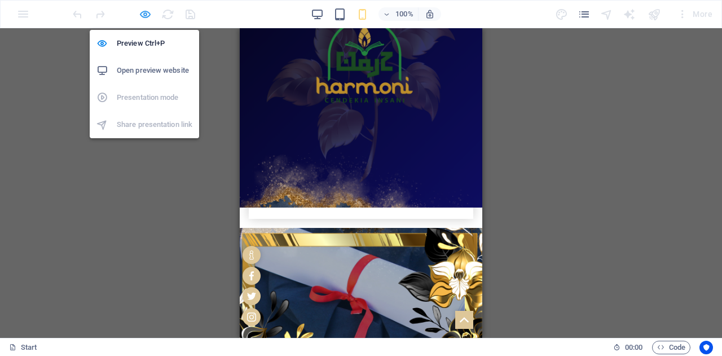
click at [143, 13] on icon "button" at bounding box center [145, 14] width 13 height 13
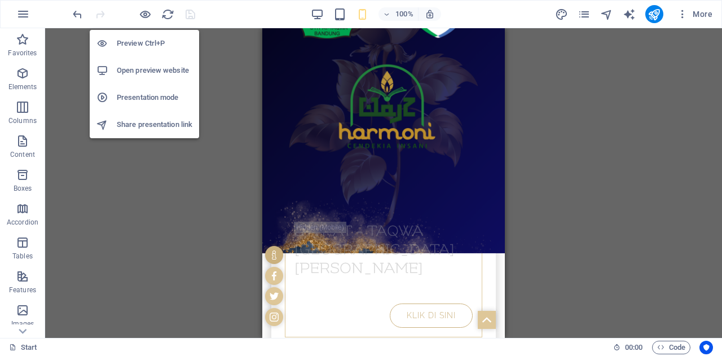
click at [156, 74] on h6 "Open preview website" at bounding box center [155, 71] width 76 height 14
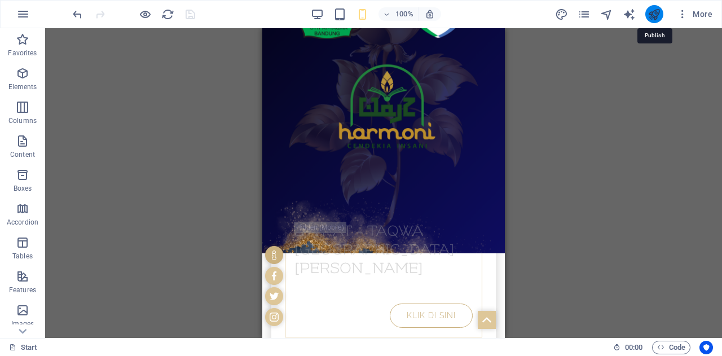
click at [648, 17] on icon "publish" at bounding box center [653, 14] width 13 height 13
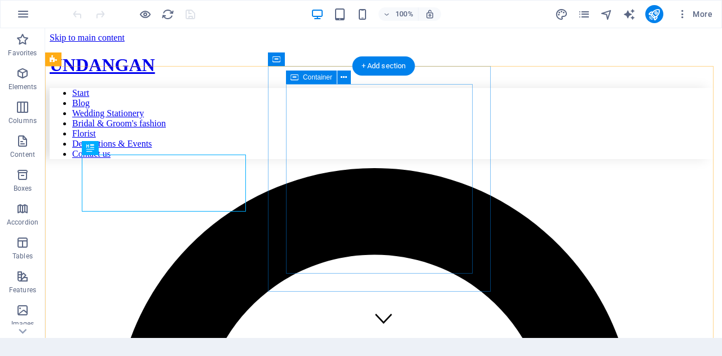
scroll to position [348, 0]
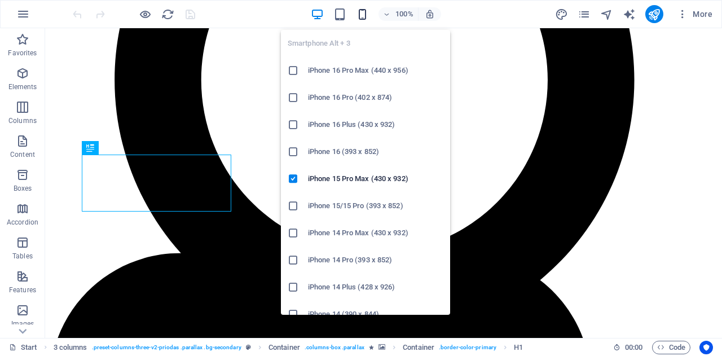
click at [360, 13] on icon "button" at bounding box center [362, 14] width 13 height 13
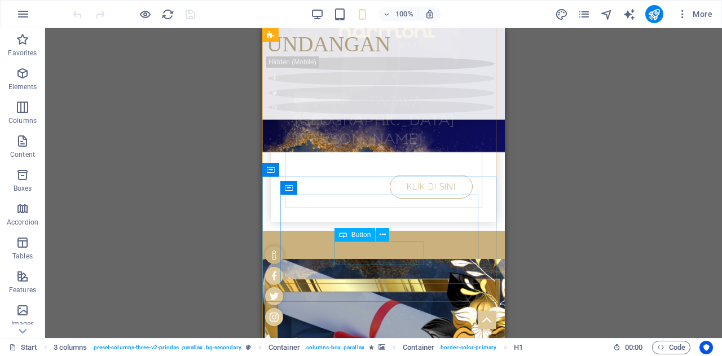
scroll to position [397, 0]
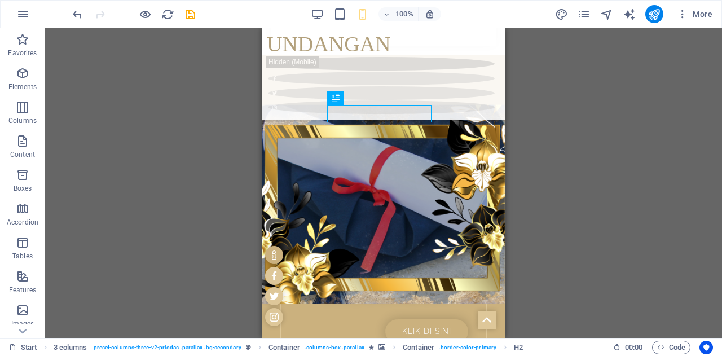
scroll to position [498, 0]
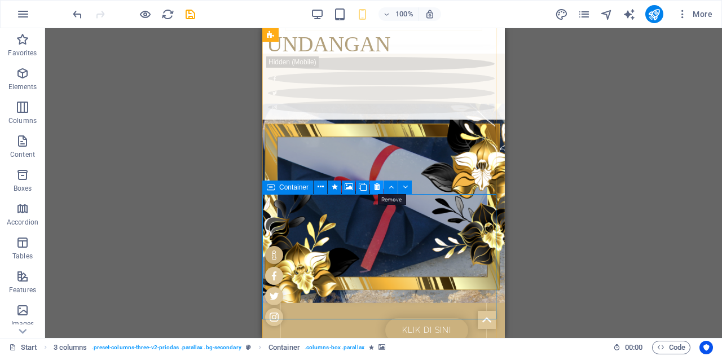
click at [377, 188] on icon at bounding box center [377, 187] width 6 height 12
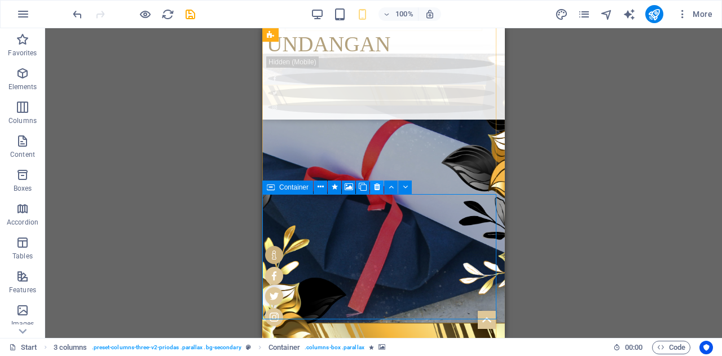
click at [377, 184] on icon at bounding box center [377, 187] width 6 height 12
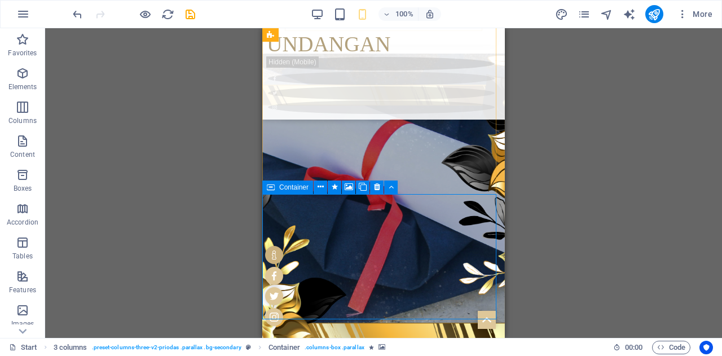
click at [377, 188] on icon at bounding box center [377, 187] width 6 height 12
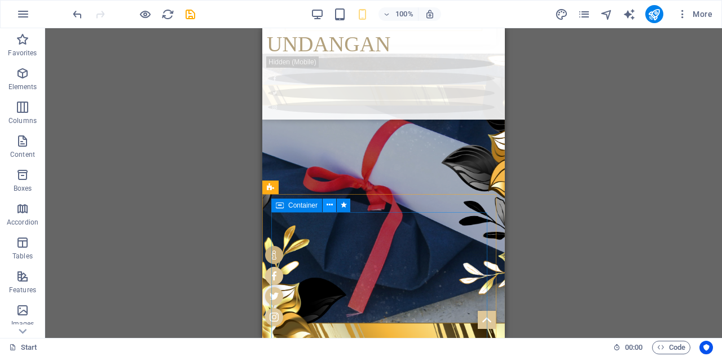
click at [328, 206] on icon at bounding box center [329, 205] width 6 height 12
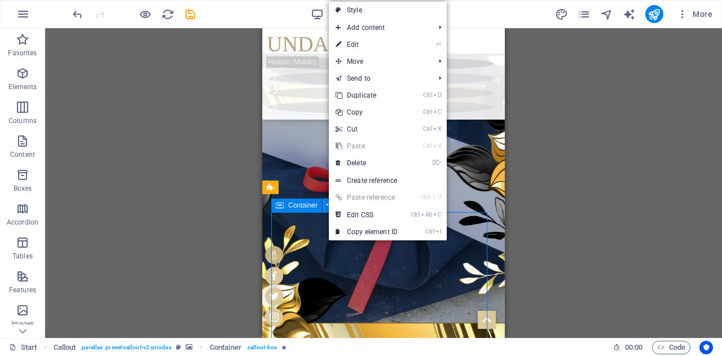
click at [328, 206] on icon at bounding box center [329, 205] width 6 height 12
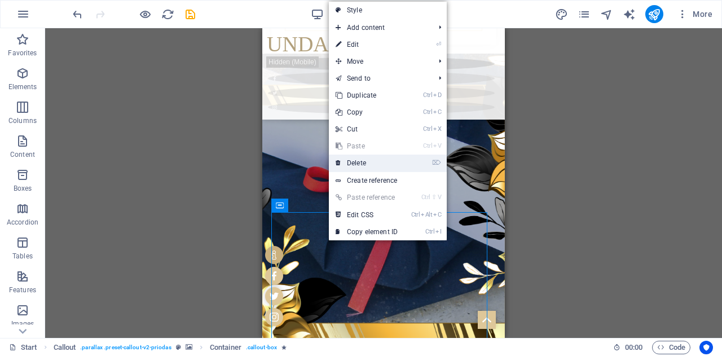
click at [352, 163] on link "⌦ Delete" at bounding box center [367, 162] width 76 height 17
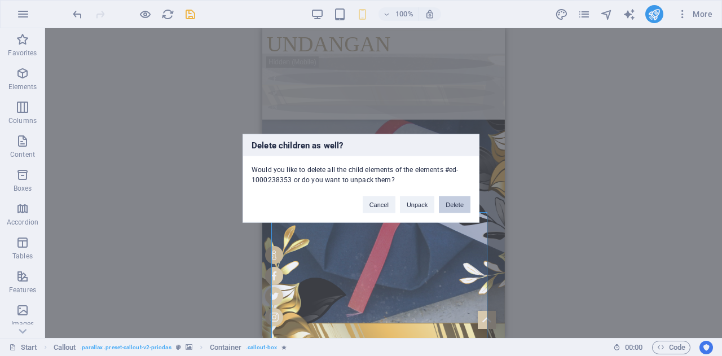
click at [451, 202] on button "Delete" at bounding box center [455, 204] width 32 height 17
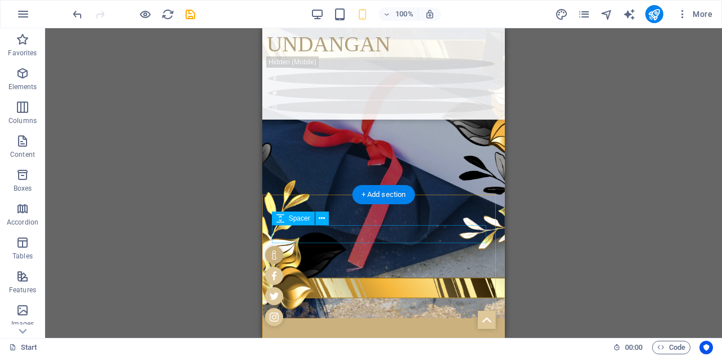
scroll to position [540, 0]
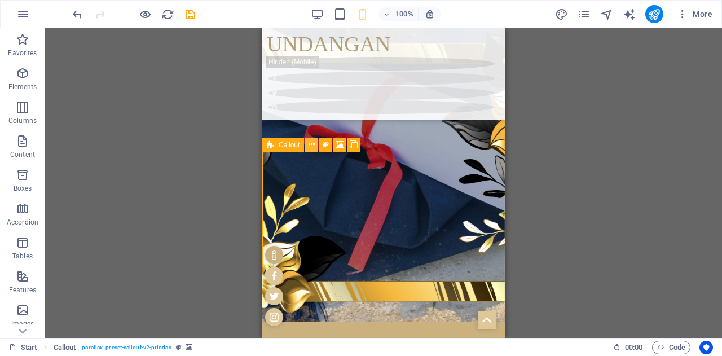
click at [313, 143] on icon at bounding box center [311, 145] width 6 height 12
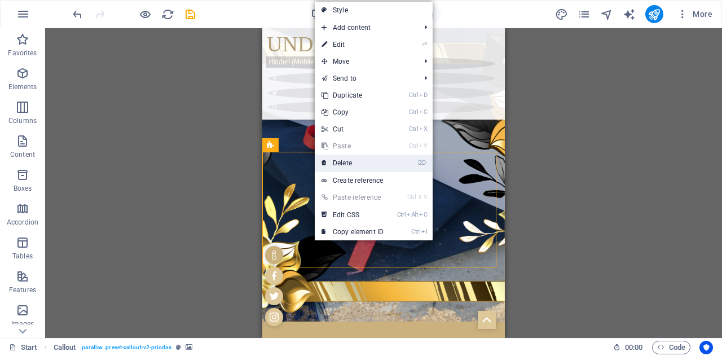
click at [337, 158] on link "⌦ Delete" at bounding box center [353, 162] width 76 height 17
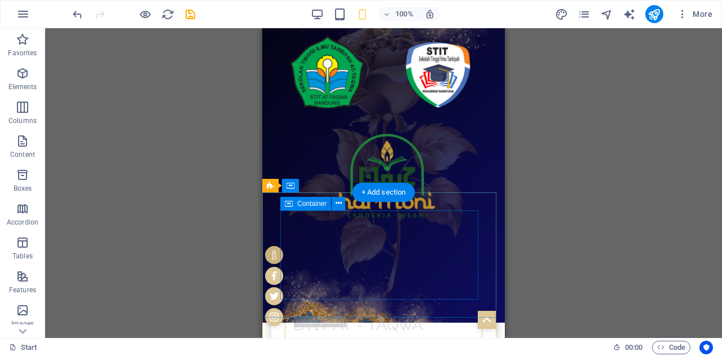
scroll to position [157, 0]
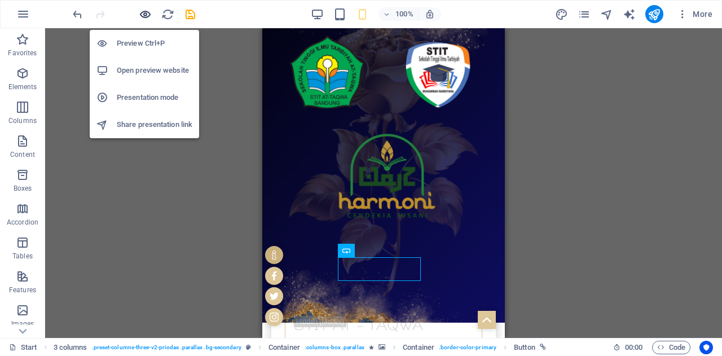
click at [147, 14] on icon "button" at bounding box center [145, 14] width 13 height 13
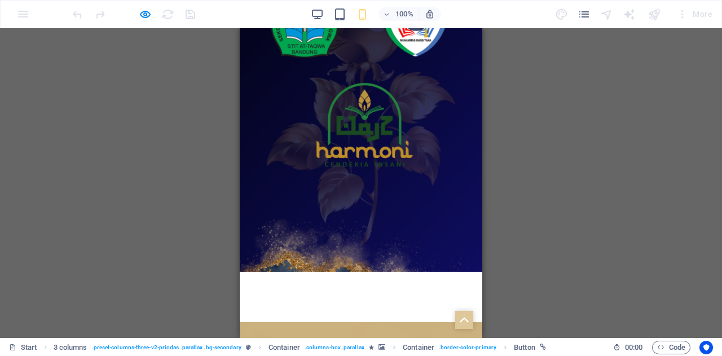
scroll to position [221, 0]
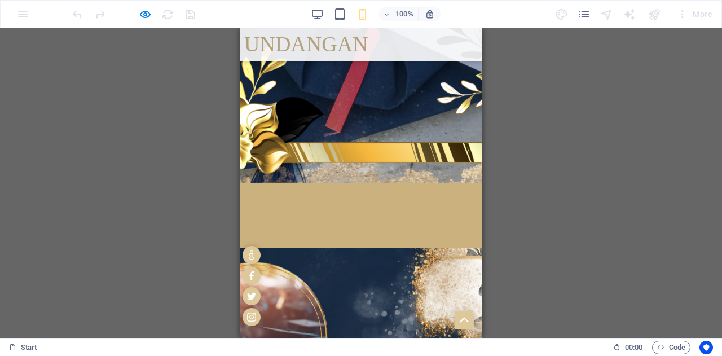
scroll to position [615, 0]
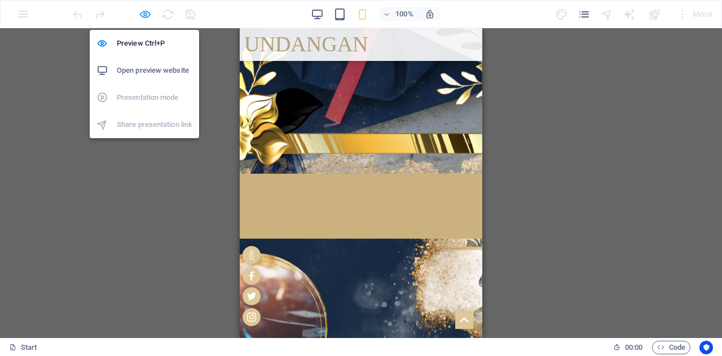
click at [144, 12] on icon "button" at bounding box center [145, 14] width 13 height 13
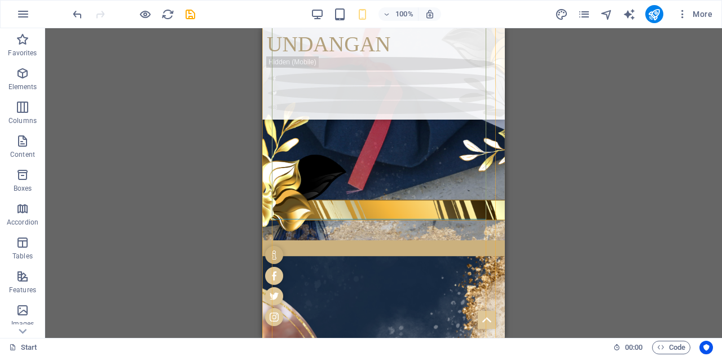
scroll to position [791, 0]
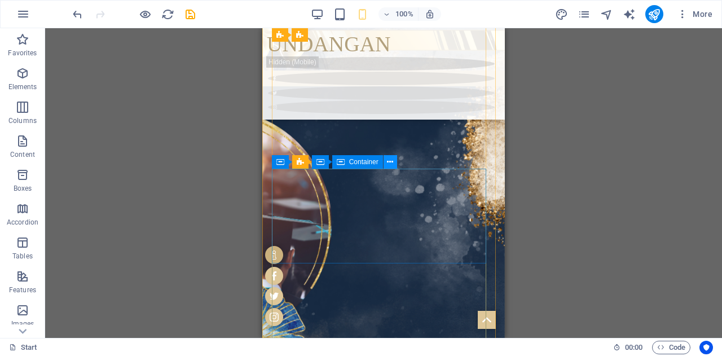
click at [390, 164] on icon at bounding box center [390, 162] width 6 height 12
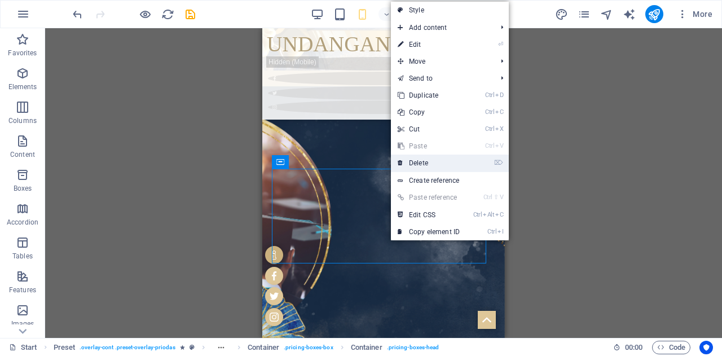
click at [408, 158] on link "⌦ Delete" at bounding box center [429, 162] width 76 height 17
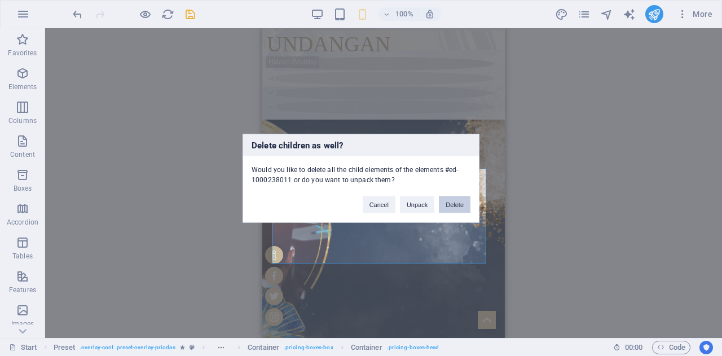
click at [452, 199] on button "Delete" at bounding box center [455, 204] width 32 height 17
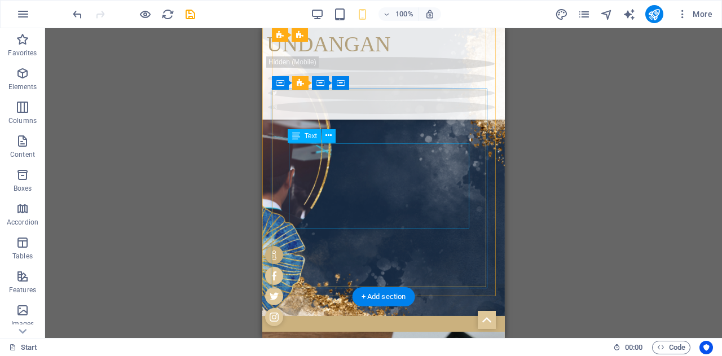
scroll to position [870, 0]
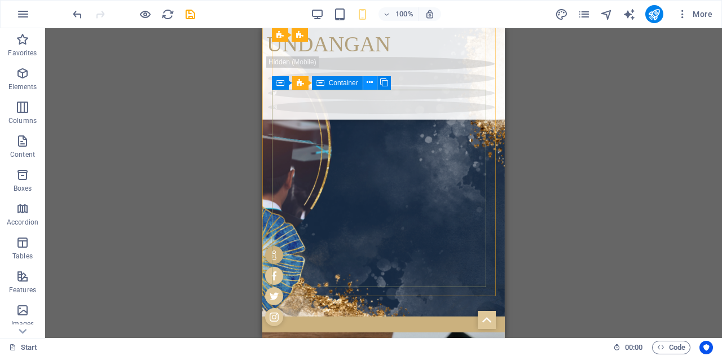
click at [373, 84] on button at bounding box center [370, 83] width 14 height 14
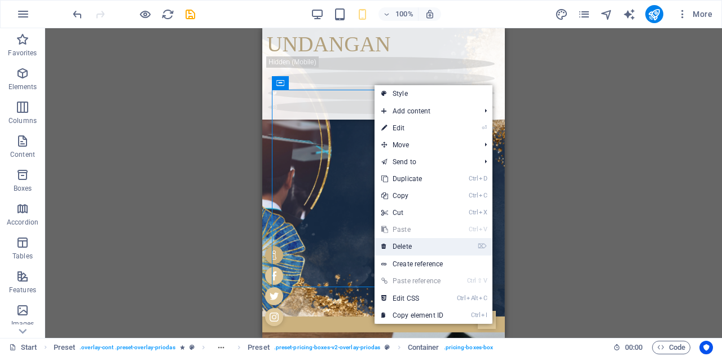
click at [414, 238] on link "⌦ Delete" at bounding box center [412, 246] width 76 height 17
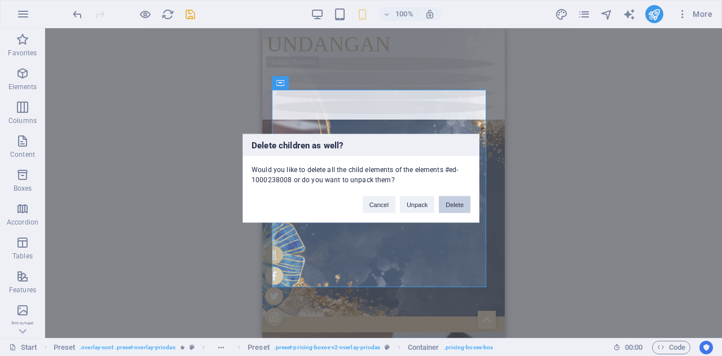
click at [456, 204] on button "Delete" at bounding box center [455, 204] width 32 height 17
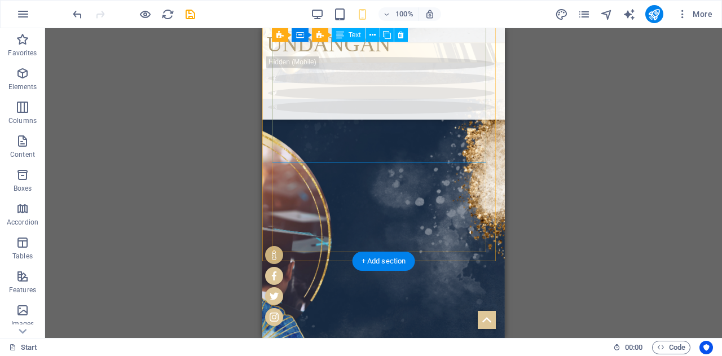
scroll to position [733, 0]
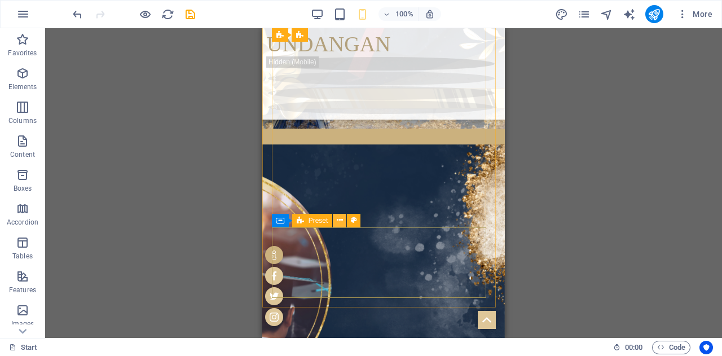
click at [342, 220] on icon at bounding box center [340, 220] width 6 height 12
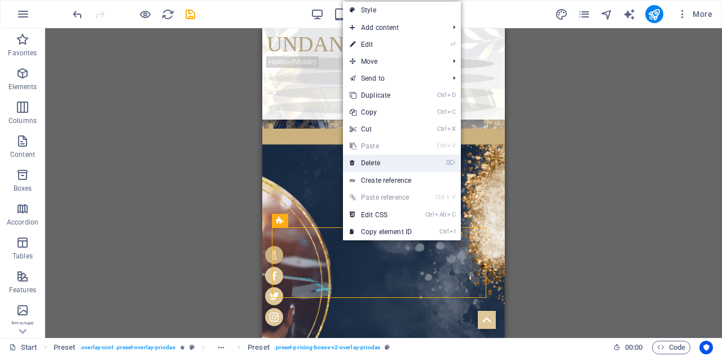
click at [389, 162] on link "⌦ Delete" at bounding box center [381, 162] width 76 height 17
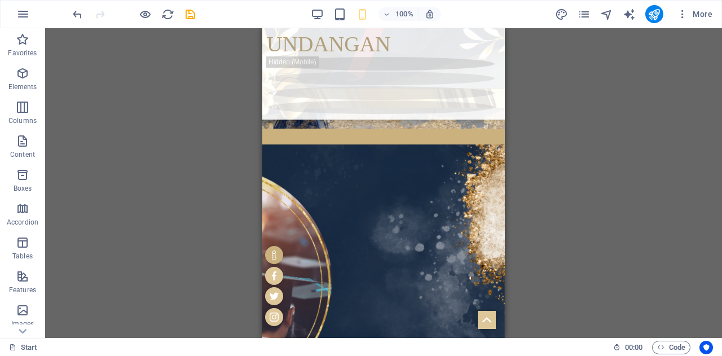
click at [553, 235] on div "Drag here to replace the existing content. Press “Ctrl” if you want to create a…" at bounding box center [383, 183] width 677 height 310
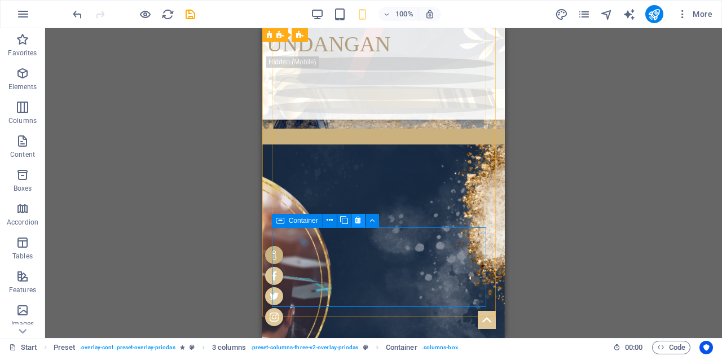
click at [359, 220] on icon at bounding box center [358, 220] width 6 height 12
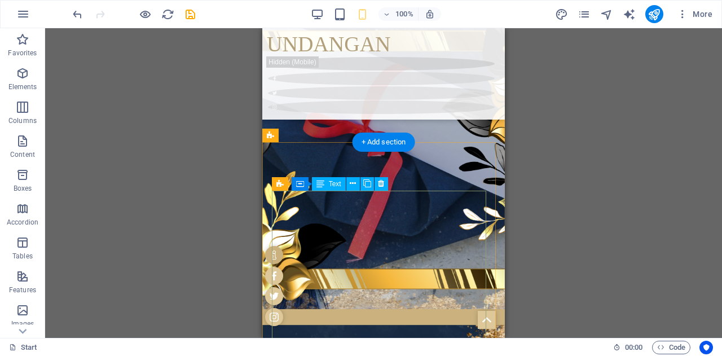
scroll to position [549, 0]
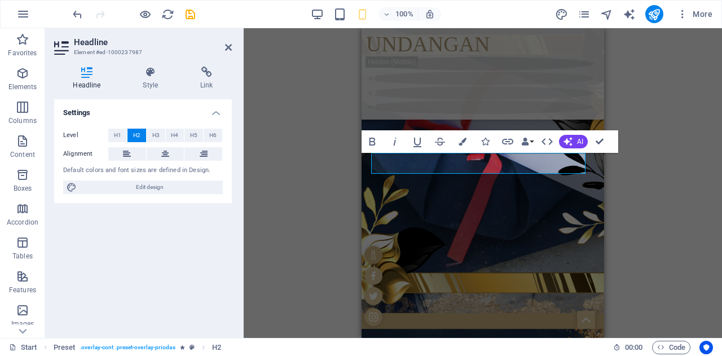
click at [642, 210] on div "H1 3 columns 3 columns Container Container Banner Container Banner Banner Conta…" at bounding box center [483, 183] width 478 height 310
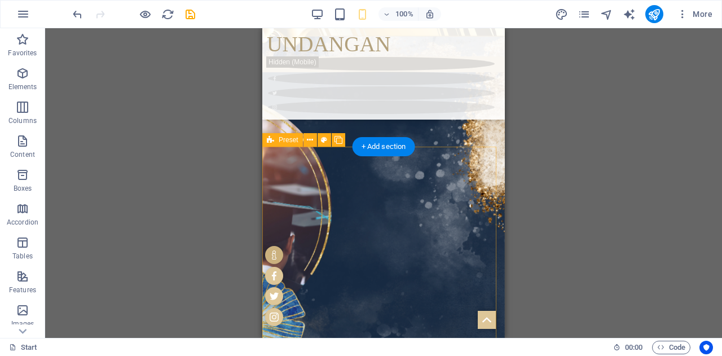
scroll to position [805, 0]
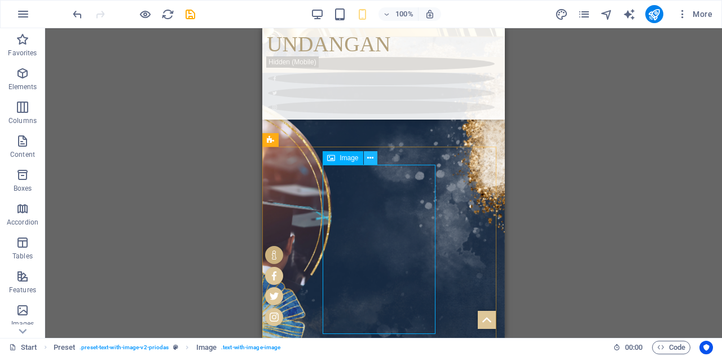
click at [369, 159] on icon at bounding box center [370, 158] width 6 height 12
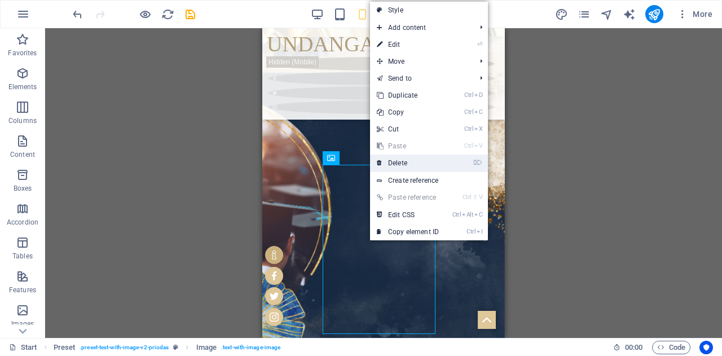
click at [388, 161] on link "⌦ Delete" at bounding box center [408, 162] width 76 height 17
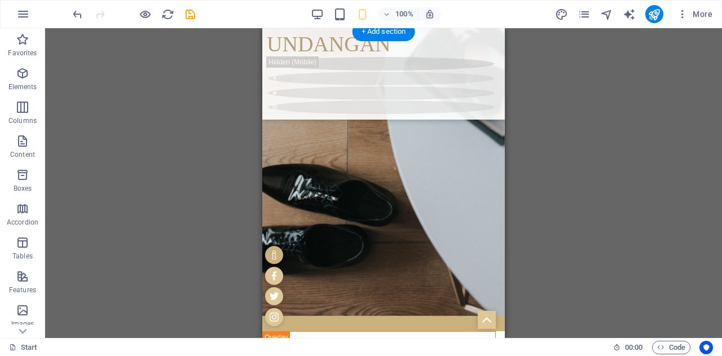
scroll to position [1196, 0]
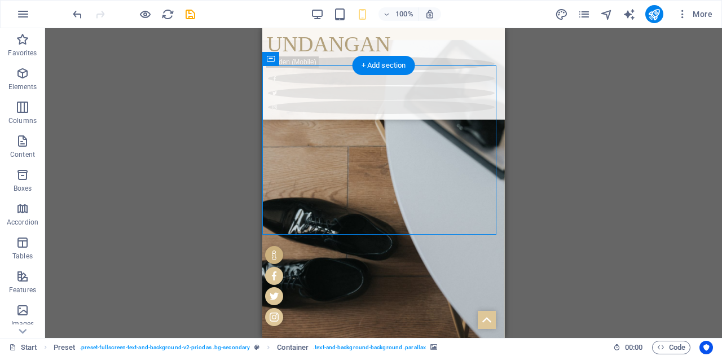
scroll to position [1162, 0]
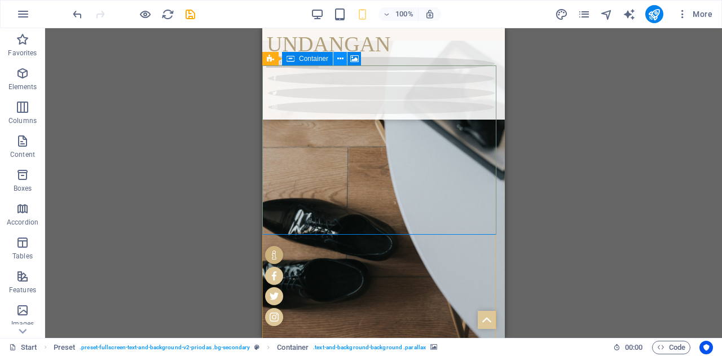
click at [341, 63] on icon at bounding box center [340, 59] width 6 height 12
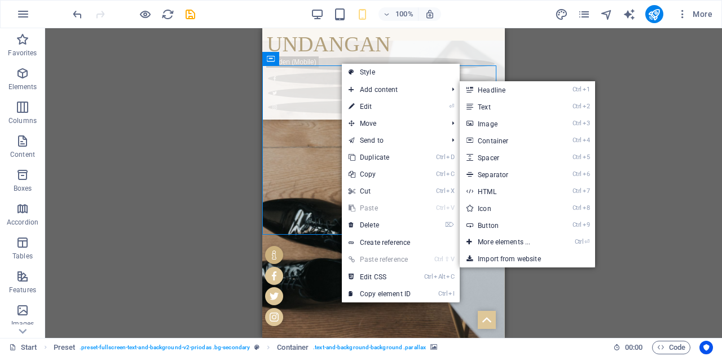
click at [584, 44] on div "H1 3 columns 3 columns Container Container Banner Container Banner Banner Conta…" at bounding box center [383, 183] width 677 height 310
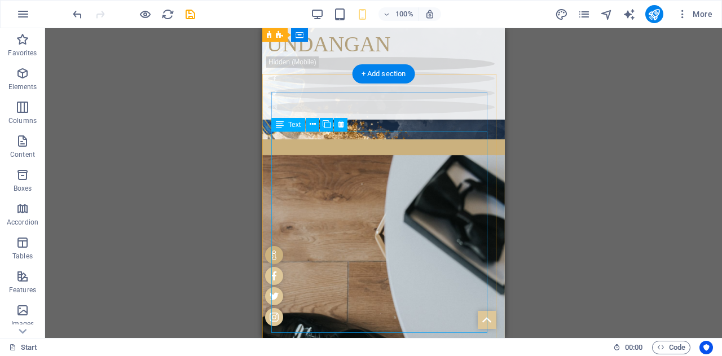
scroll to position [1080, 0]
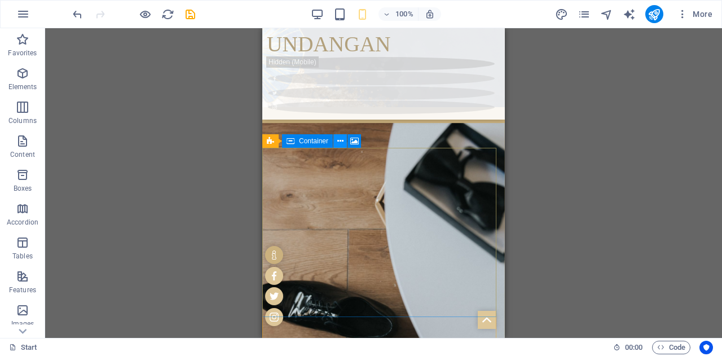
click at [343, 143] on button at bounding box center [340, 141] width 14 height 14
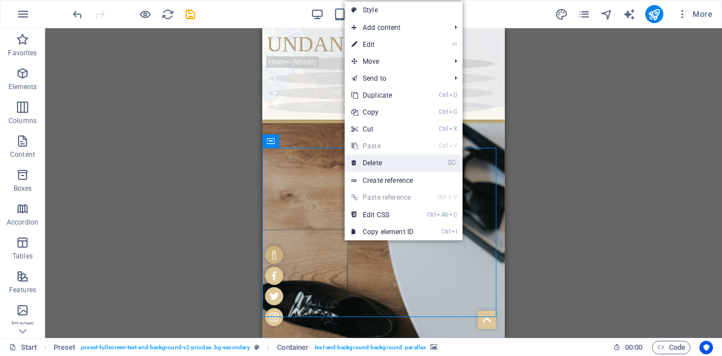
click at [357, 156] on link "⌦ Delete" at bounding box center [382, 162] width 76 height 17
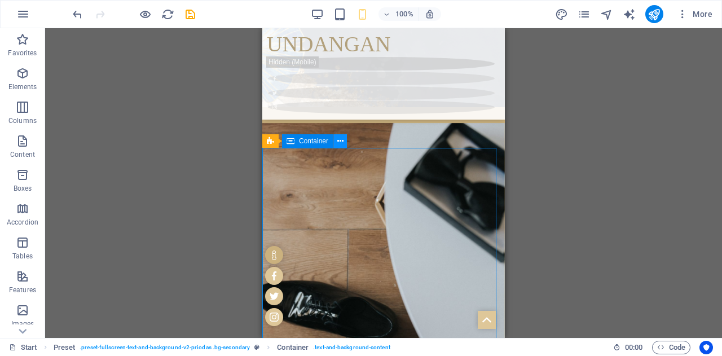
click at [342, 143] on icon at bounding box center [340, 141] width 6 height 12
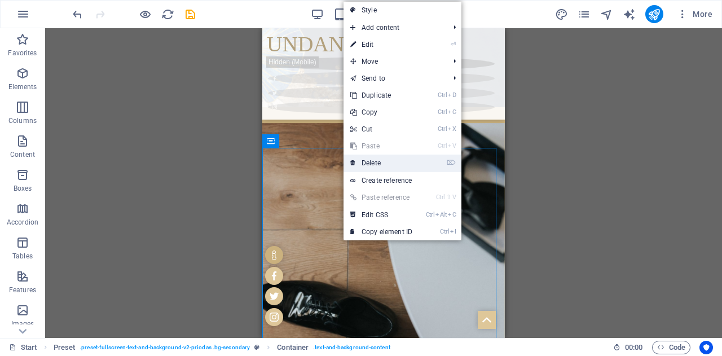
click at [367, 161] on link "⌦ Delete" at bounding box center [381, 162] width 76 height 17
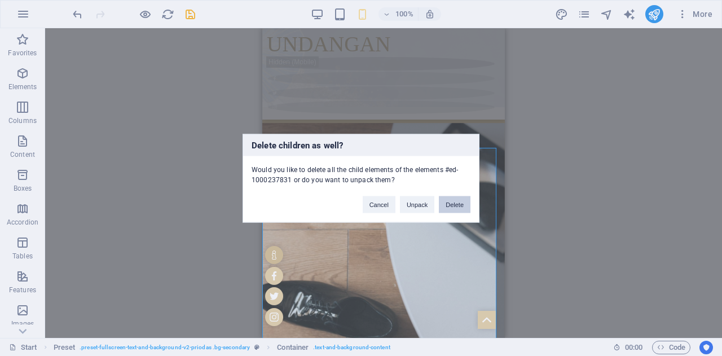
click at [460, 207] on button "Delete" at bounding box center [455, 204] width 32 height 17
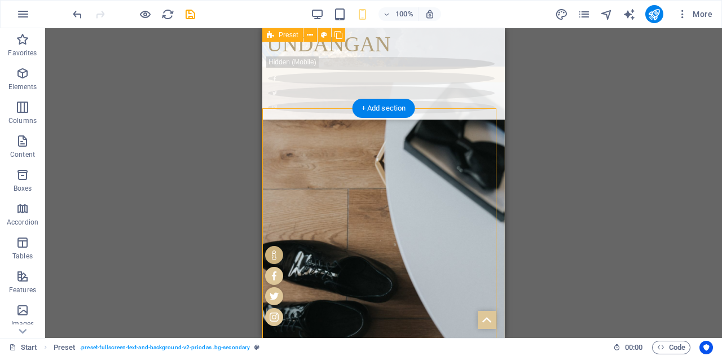
scroll to position [1119, 0]
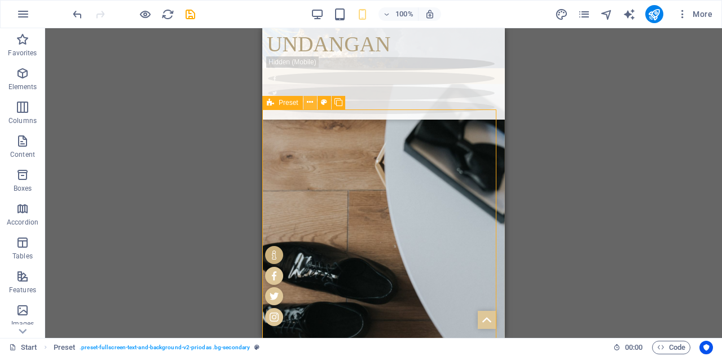
click at [311, 102] on icon at bounding box center [310, 102] width 6 height 12
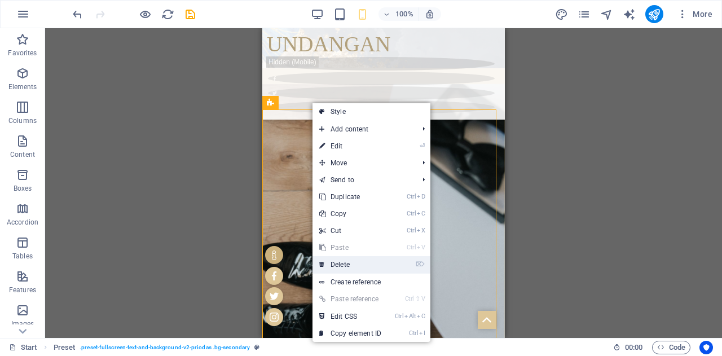
click at [351, 271] on link "⌦ Delete" at bounding box center [350, 264] width 76 height 17
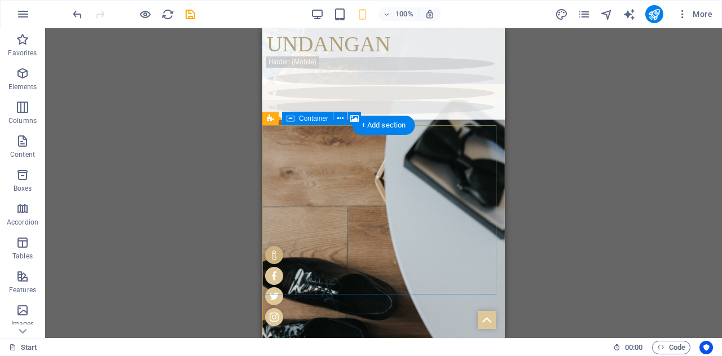
scroll to position [1102, 0]
click at [338, 119] on icon at bounding box center [340, 119] width 6 height 12
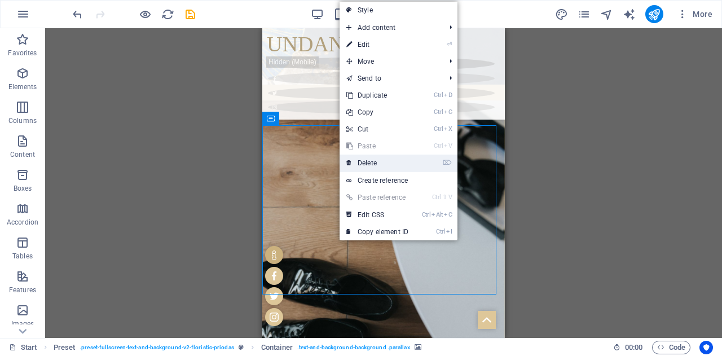
click at [368, 162] on link "⌦ Delete" at bounding box center [377, 162] width 76 height 17
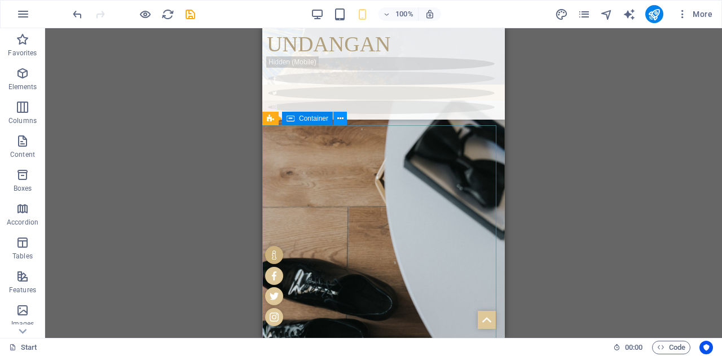
click at [339, 120] on icon at bounding box center [340, 119] width 6 height 12
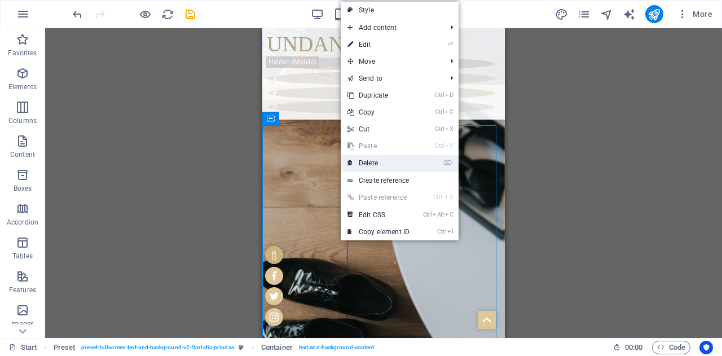
click at [371, 161] on link "⌦ Delete" at bounding box center [379, 162] width 76 height 17
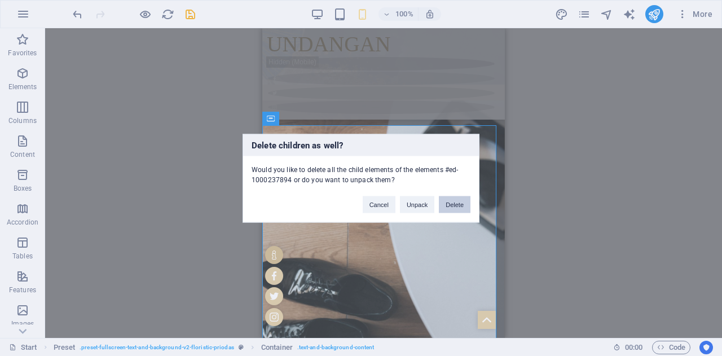
click at [453, 202] on button "Delete" at bounding box center [455, 204] width 32 height 17
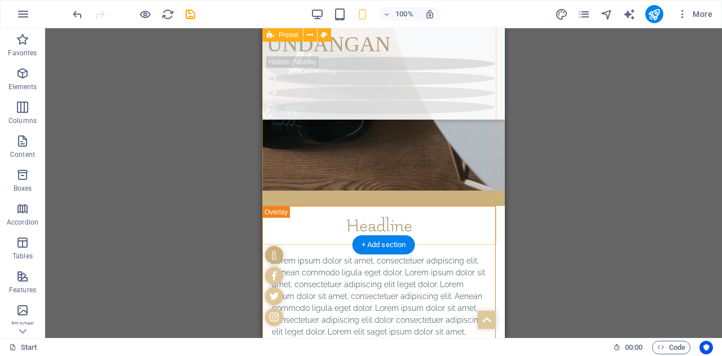
scroll to position [1321, 0]
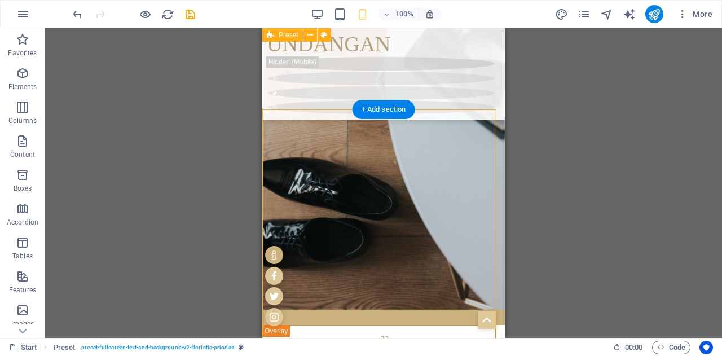
scroll to position [1109, 0]
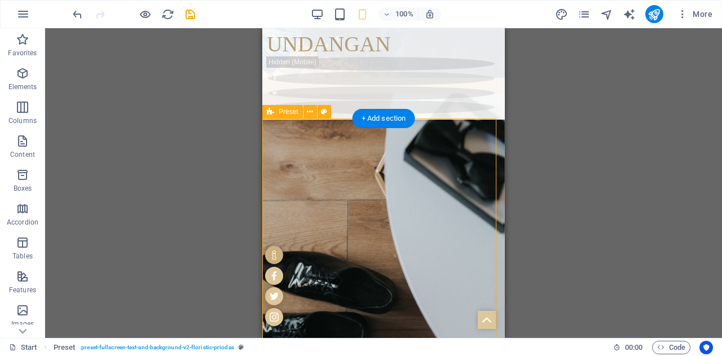
click at [311, 109] on icon at bounding box center [310, 112] width 6 height 12
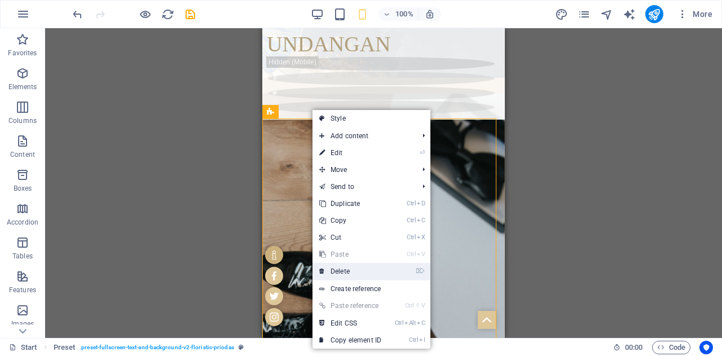
click at [351, 269] on link "⌦ Delete" at bounding box center [350, 271] width 76 height 17
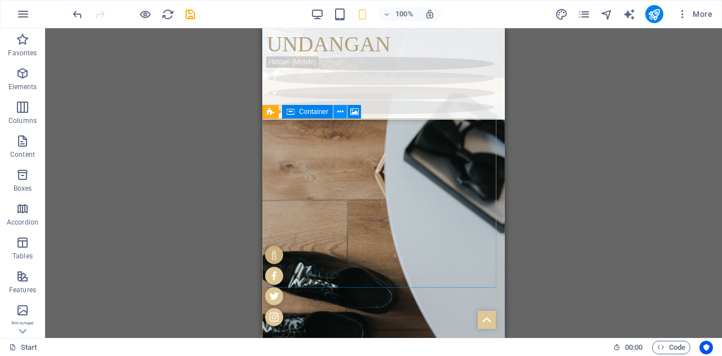
click at [343, 115] on icon at bounding box center [340, 112] width 6 height 12
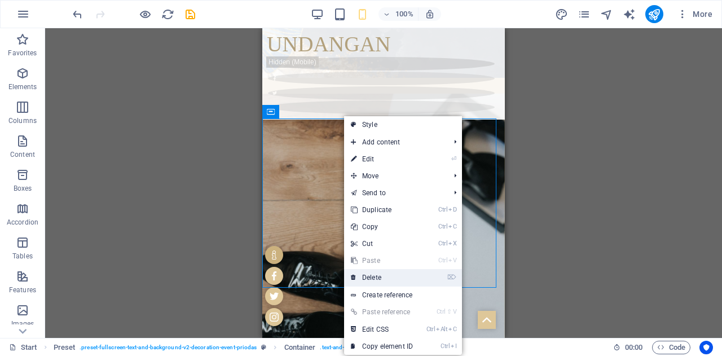
click at [377, 278] on link "⌦ Delete" at bounding box center [382, 277] width 76 height 17
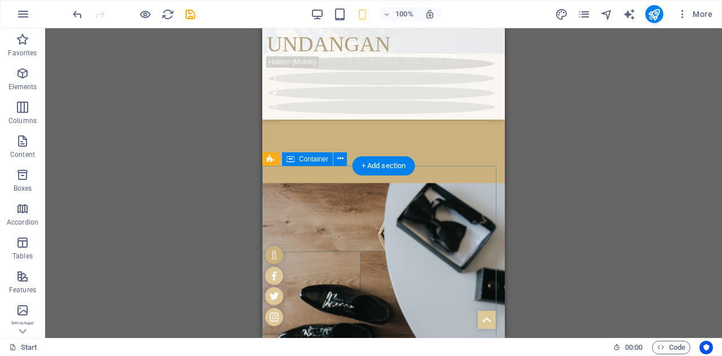
scroll to position [1073, 0]
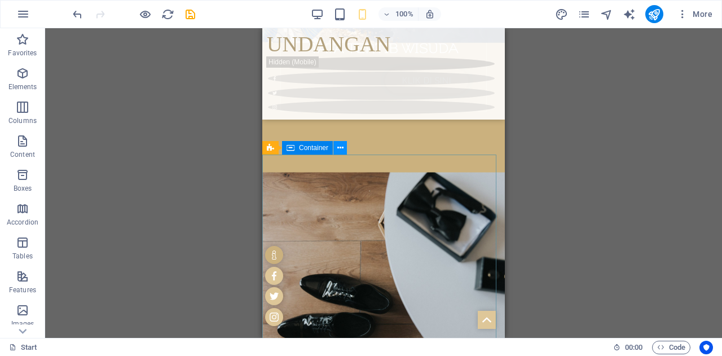
click at [338, 149] on icon at bounding box center [340, 148] width 6 height 12
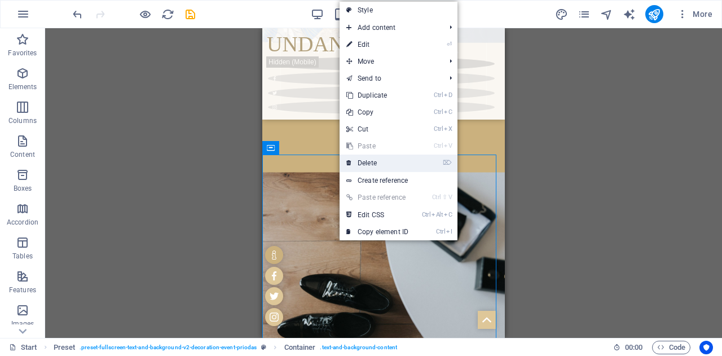
click at [358, 161] on link "⌦ Delete" at bounding box center [377, 162] width 76 height 17
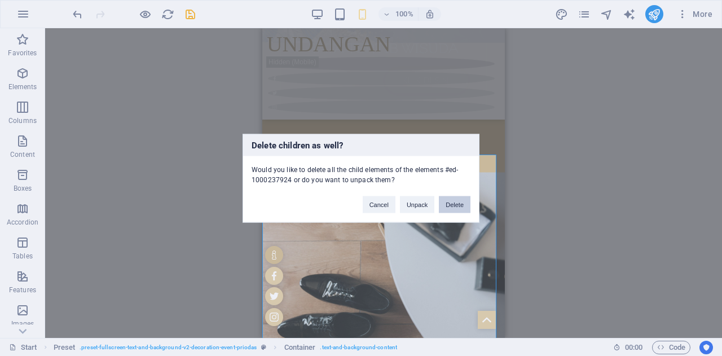
click at [456, 201] on button "Delete" at bounding box center [455, 204] width 32 height 17
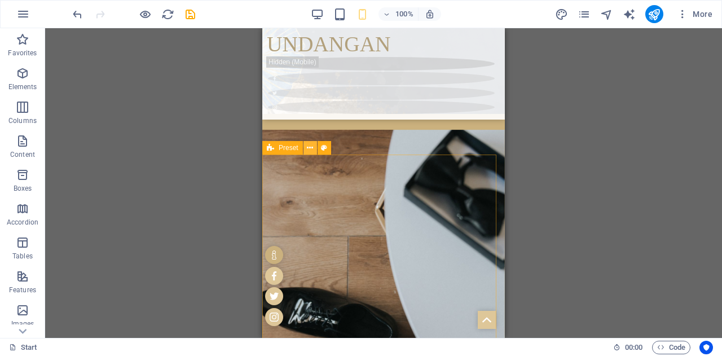
click at [313, 147] on button at bounding box center [310, 148] width 14 height 14
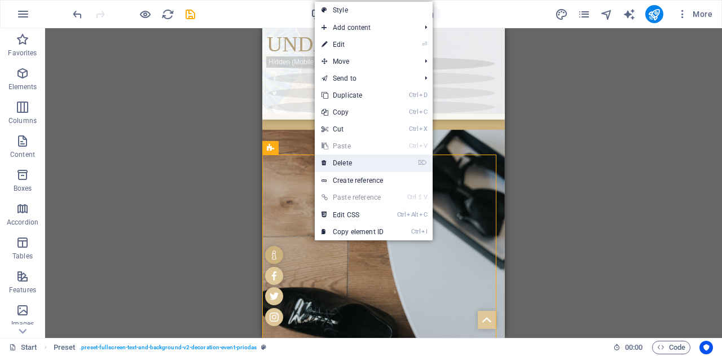
click at [332, 158] on link "⌦ Delete" at bounding box center [353, 162] width 76 height 17
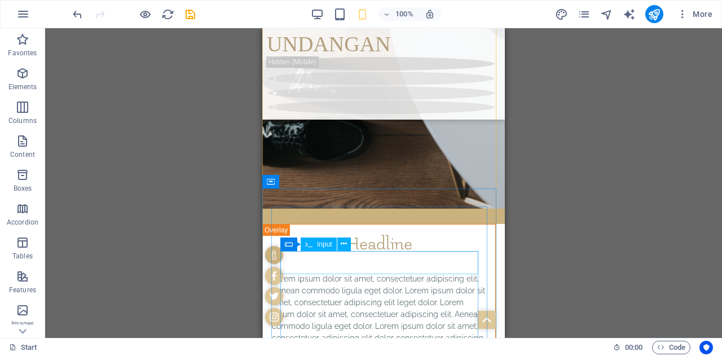
scroll to position [1322, 0]
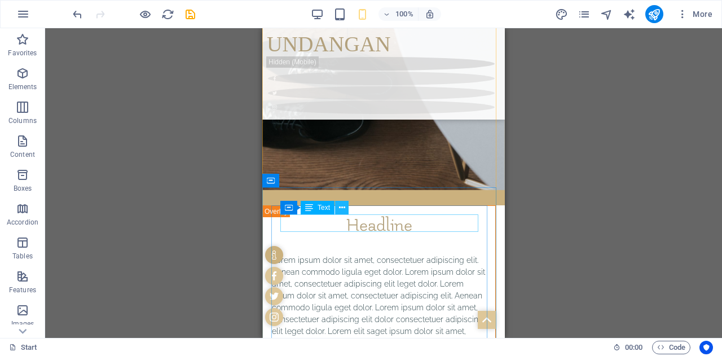
click at [341, 210] on icon at bounding box center [342, 208] width 6 height 12
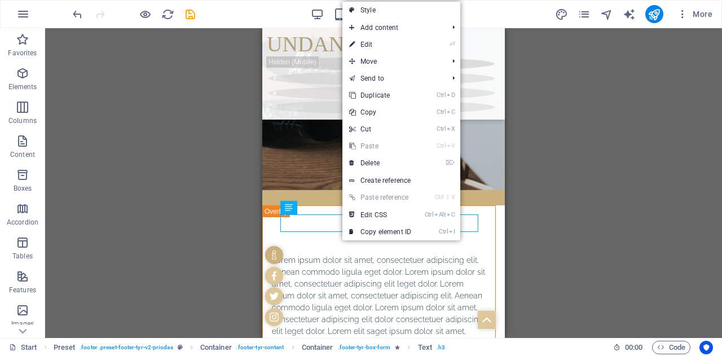
click at [527, 254] on div "Drag here to replace the existing content. Press “Ctrl” if you want to create a…" at bounding box center [383, 183] width 677 height 310
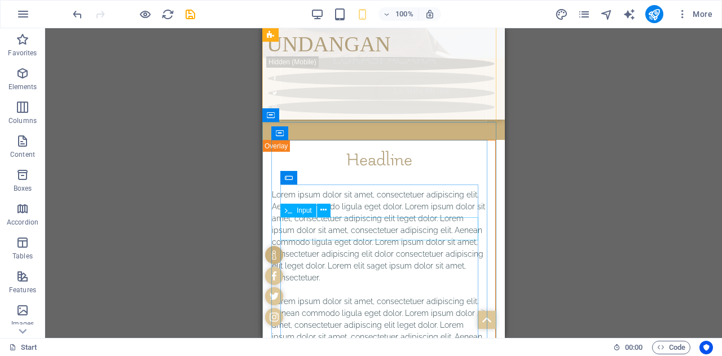
scroll to position [1387, 0]
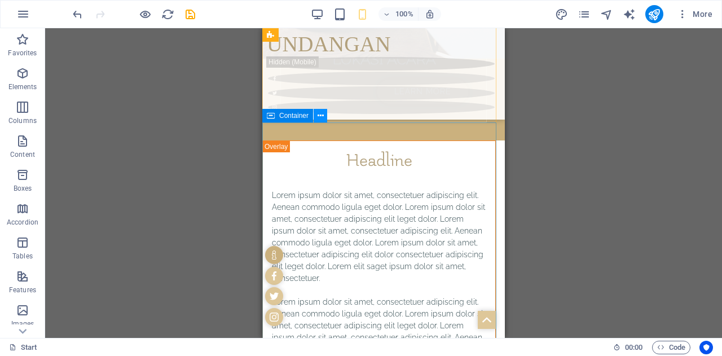
click at [318, 118] on icon at bounding box center [320, 116] width 6 height 12
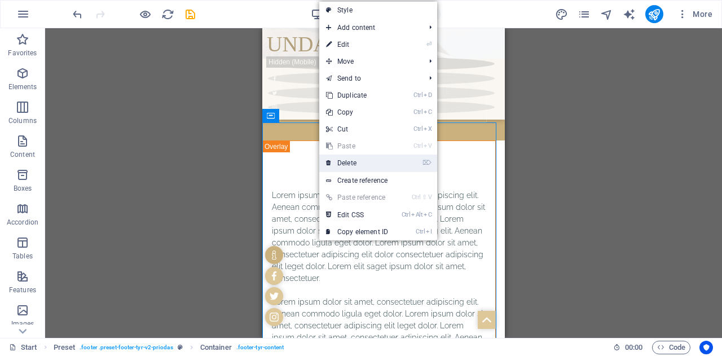
click at [353, 161] on link "⌦ Delete" at bounding box center [357, 162] width 76 height 17
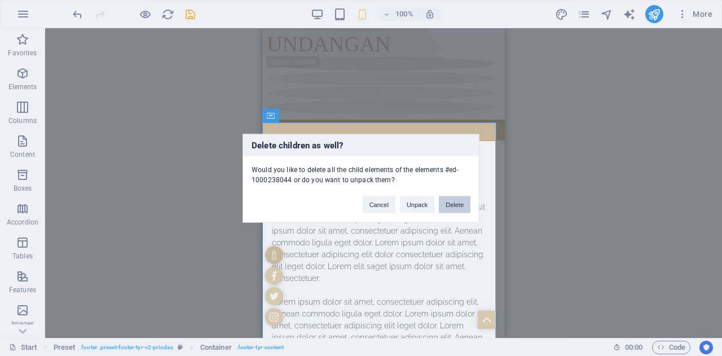
click at [442, 206] on button "Delete" at bounding box center [455, 204] width 32 height 17
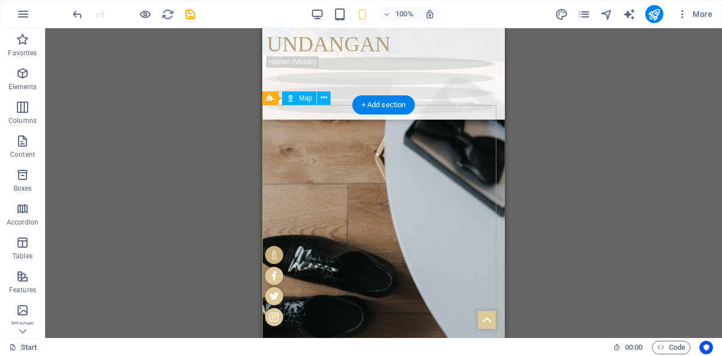
scroll to position [1123, 0]
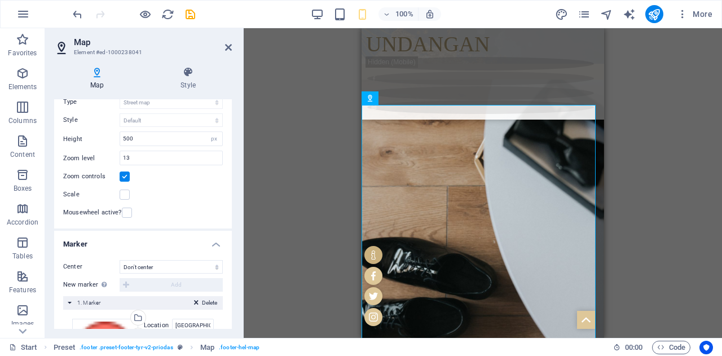
scroll to position [0, 0]
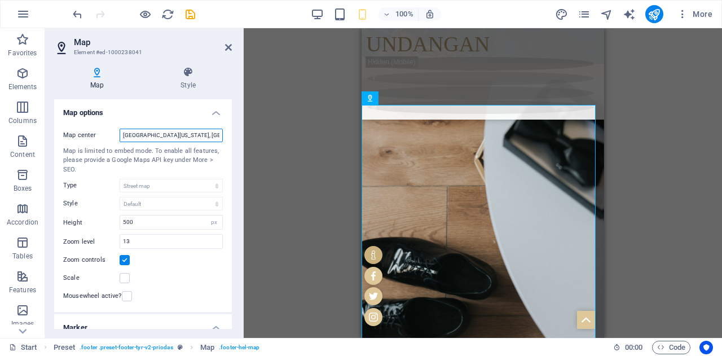
click at [181, 134] on input "[GEOGRAPHIC_DATA][US_STATE], [GEOGRAPHIC_DATA]" at bounding box center [171, 136] width 103 height 14
click at [181, 134] on input "Map center" at bounding box center [171, 136] width 103 height 14
type input "B"
click at [189, 137] on input "[GEOGRAPHIC_DATA][PERSON_NAME] [GEOGRAPHIC_DATA]" at bounding box center [171, 136] width 103 height 14
click at [202, 240] on input "13" at bounding box center [171, 242] width 102 height 14
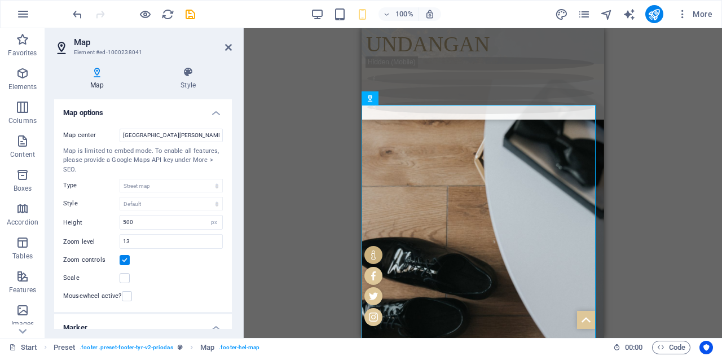
click at [198, 286] on div "Map center [GEOGRAPHIC_DATA][PERSON_NAME] [GEOGRAPHIC_DATA] Map is limited to e…" at bounding box center [143, 216] width 178 height 193
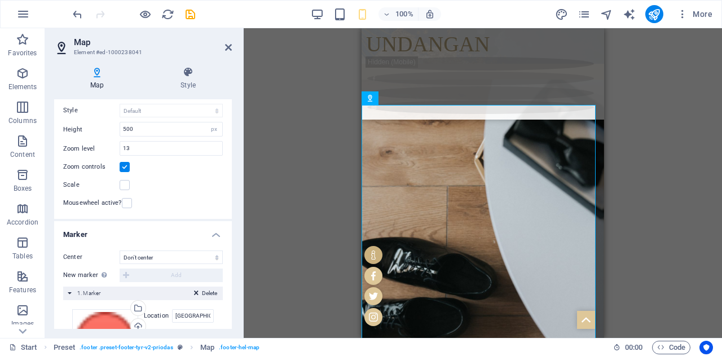
scroll to position [127, 0]
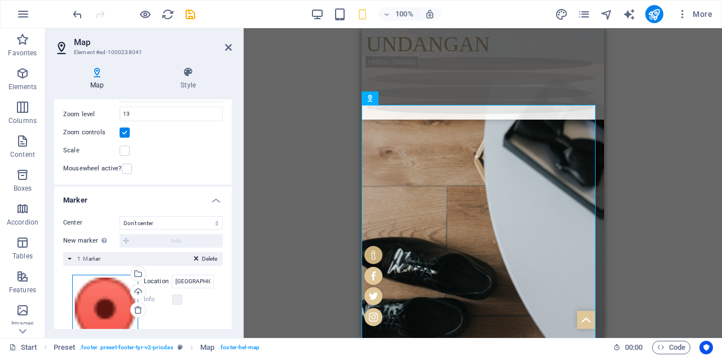
click at [103, 321] on div "Drag files here, click to choose files or select files from Files or our free s…" at bounding box center [105, 332] width 66 height 115
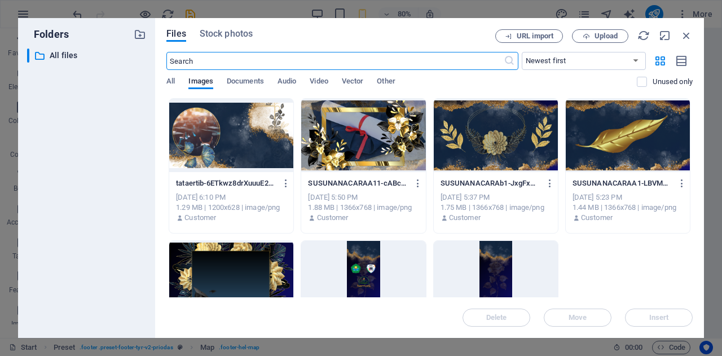
scroll to position [1195, 0]
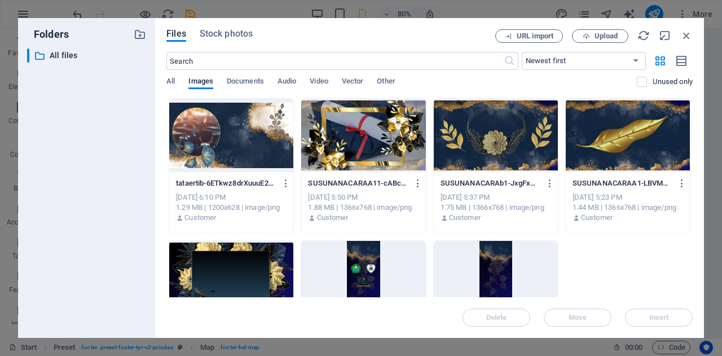
click at [690, 43] on div "Files Stock photos URL import Upload ​ Newest first Oldest first Name (A-Z) Nam…" at bounding box center [429, 177] width 526 height 297
click at [684, 39] on icon "button" at bounding box center [686, 35] width 12 height 12
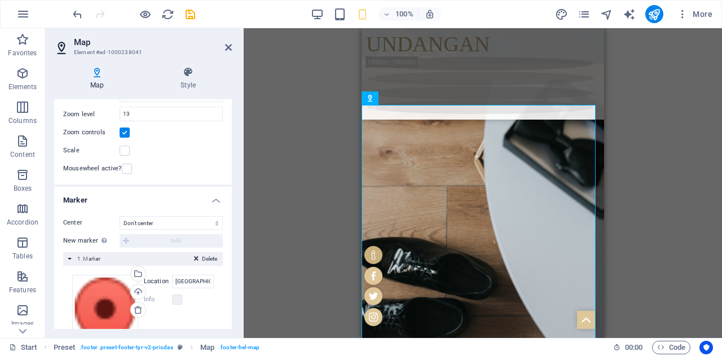
scroll to position [0, 0]
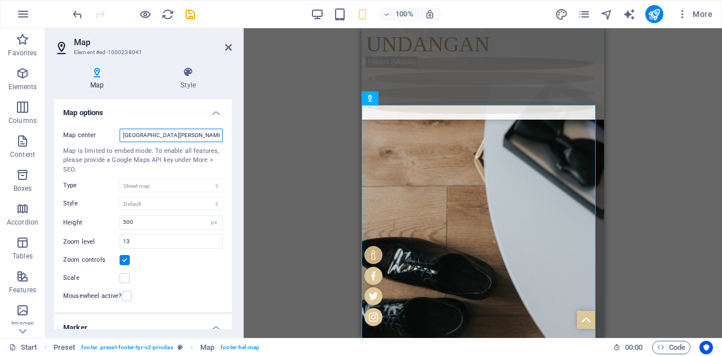
click at [180, 136] on input "[GEOGRAPHIC_DATA][PERSON_NAME] [GEOGRAPHIC_DATA]" at bounding box center [171, 136] width 103 height 14
paste input "ARRIS Hotel & Conventions Festival Citylink, Jl. [STREET_ADDRESS][PERSON_NAME]"
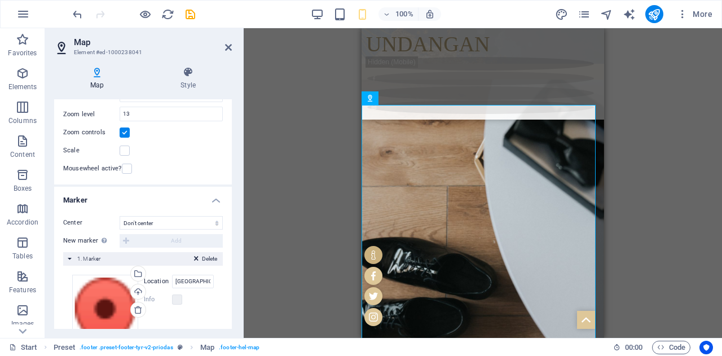
scroll to position [128, 0]
type input "[PERSON_NAME] Hotel & Conventions Festival Citylink, Jl. [STREET_ADDRESS][PERSO…"
click at [188, 218] on select "Don't center Center markers Center and zoom markers" at bounding box center [171, 222] width 103 height 14
select select "1"
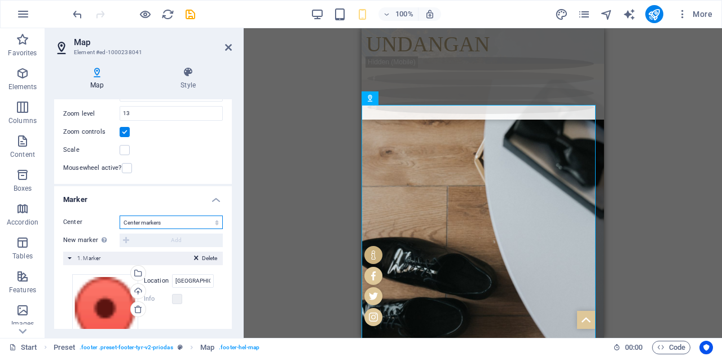
click at [120, 215] on select "Don't center Center markers Center and zoom markers" at bounding box center [171, 222] width 103 height 14
click at [286, 191] on div "Drag here to replace the existing content. Press “Ctrl” if you want to create a…" at bounding box center [483, 183] width 478 height 310
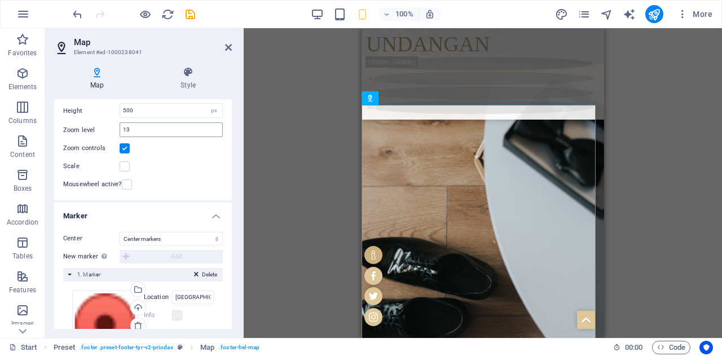
scroll to position [103, 0]
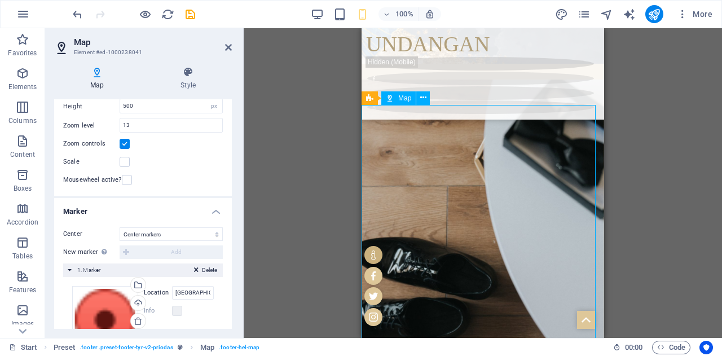
drag, startPoint x: 480, startPoint y: 236, endPoint x: 442, endPoint y: 246, distance: 39.3
drag, startPoint x: 481, startPoint y: 235, endPoint x: 488, endPoint y: 212, distance: 23.5
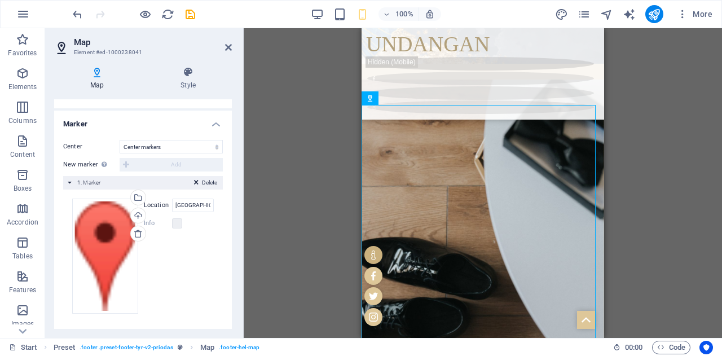
click at [155, 204] on label "Location" at bounding box center [158, 205] width 28 height 14
click at [172, 204] on input "[GEOGRAPHIC_DATA][US_STATE], [GEOGRAPHIC_DATA]" at bounding box center [193, 205] width 42 height 14
paste input "[PERSON_NAME] Hotel & Conventions Festival Citylink, Jl. [STREET_ADDRESS][PERSO…"
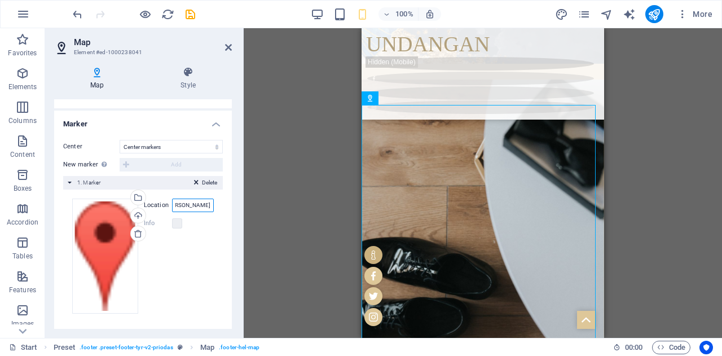
type input "[PERSON_NAME] Hotel & Conventions Festival Citylink, Jl. [STREET_ADDRESS][PERSO…"
click at [312, 246] on div "Drag here to replace the existing content. Press “Ctrl” if you want to create a…" at bounding box center [483, 183] width 478 height 310
click at [295, 206] on div "Drag here to replace the existing content. Press “Ctrl” if you want to create a…" at bounding box center [483, 183] width 478 height 310
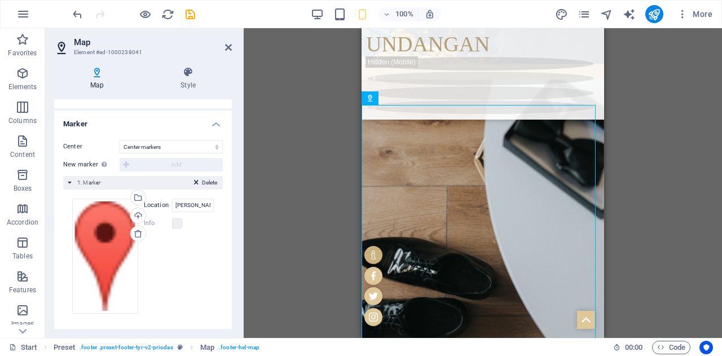
click at [214, 125] on h4 "Marker" at bounding box center [143, 121] width 178 height 20
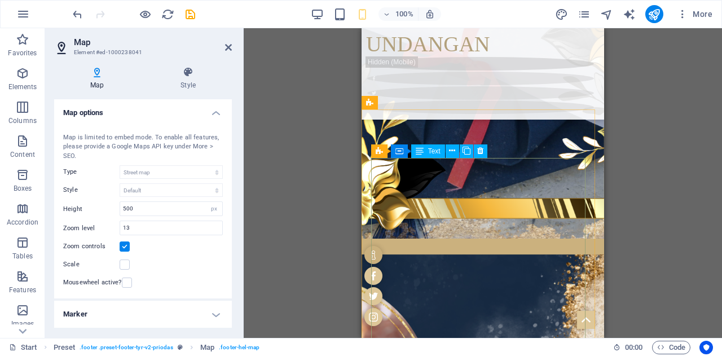
scroll to position [579, 0]
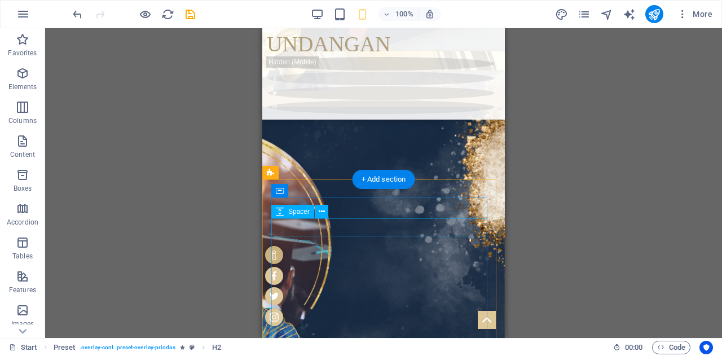
scroll to position [772, 0]
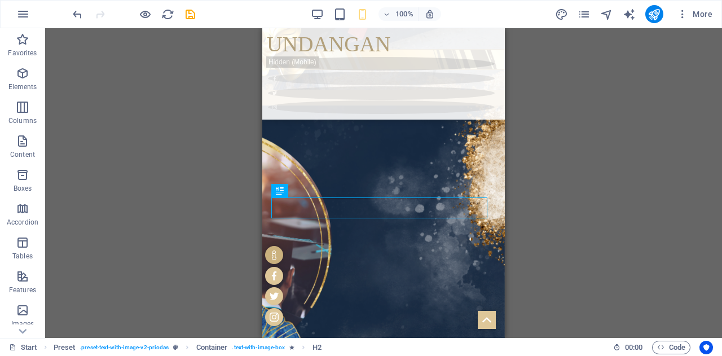
click at [529, 209] on div "H1 3 columns 3 columns Container Container Banner Container Banner Banner Conta…" at bounding box center [383, 183] width 677 height 310
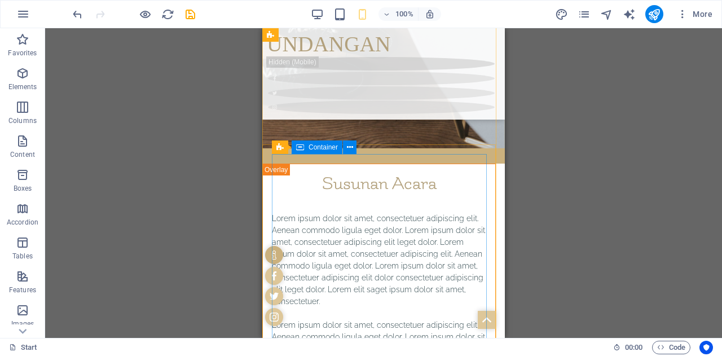
scroll to position [1362, 0]
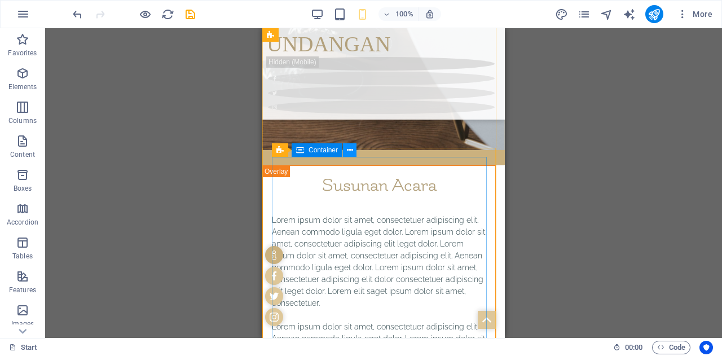
click at [347, 153] on icon at bounding box center [350, 150] width 6 height 12
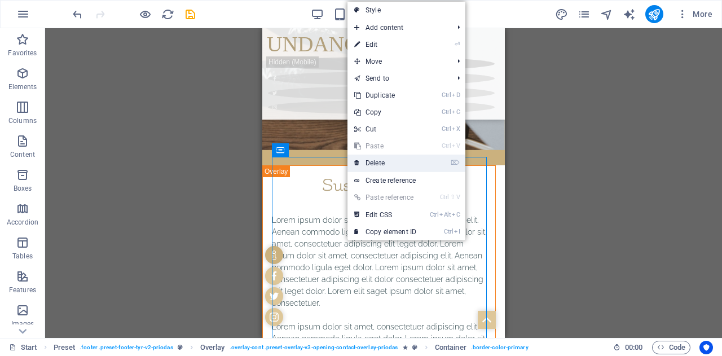
click at [364, 155] on link "⌦ Delete" at bounding box center [385, 162] width 76 height 17
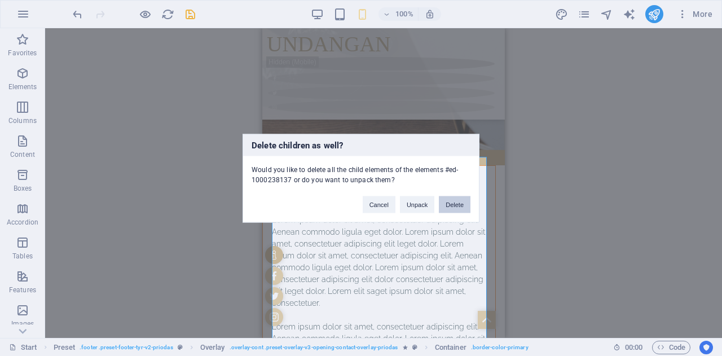
click at [458, 200] on button "Delete" at bounding box center [455, 204] width 32 height 17
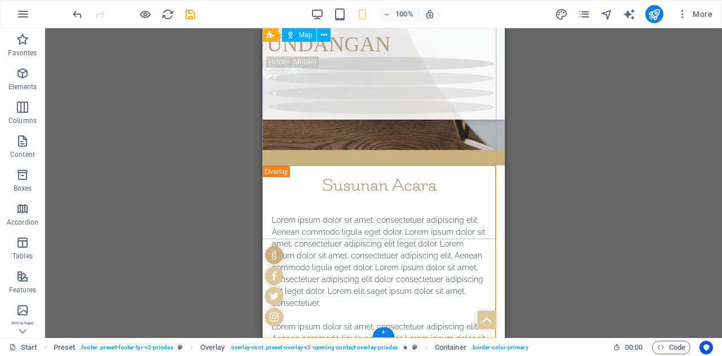
scroll to position [1270, 0]
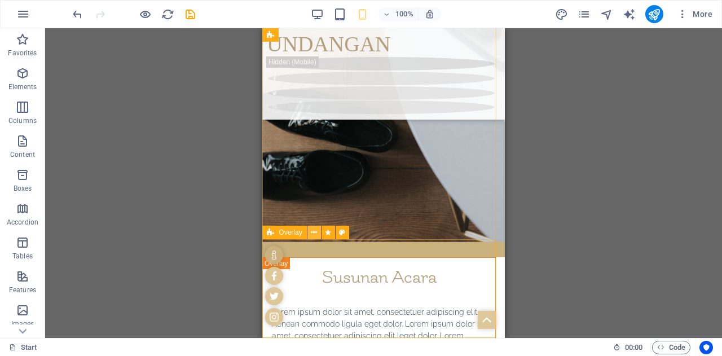
click at [317, 232] on icon at bounding box center [314, 233] width 6 height 12
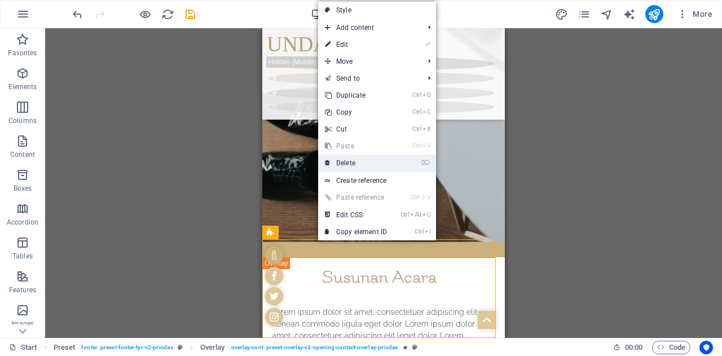
click at [365, 163] on link "⌦ Delete" at bounding box center [356, 162] width 76 height 17
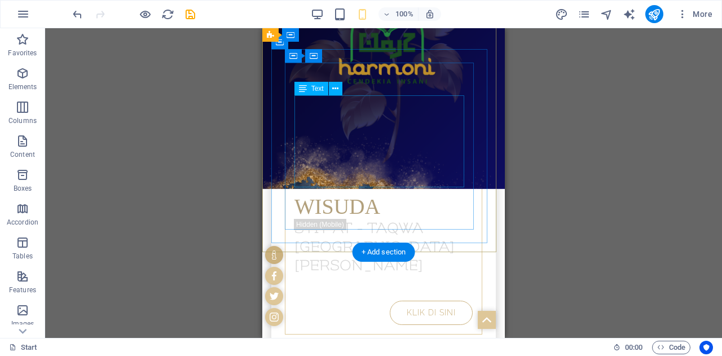
scroll to position [0, 0]
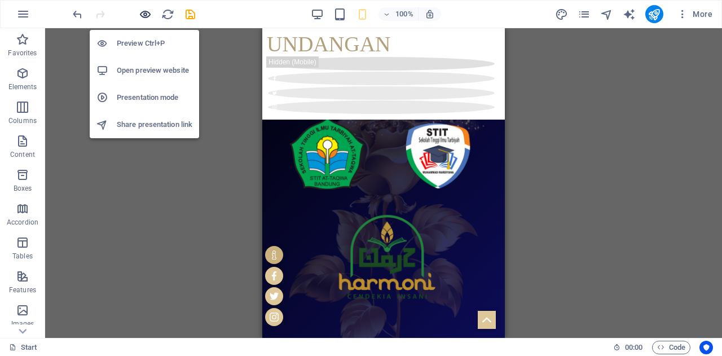
click at [145, 17] on icon "button" at bounding box center [145, 14] width 13 height 13
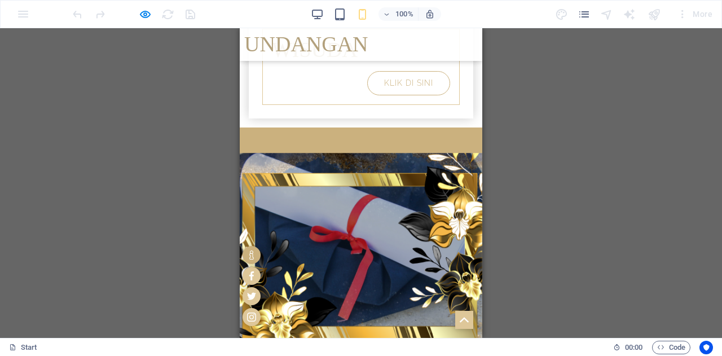
scroll to position [382, 0]
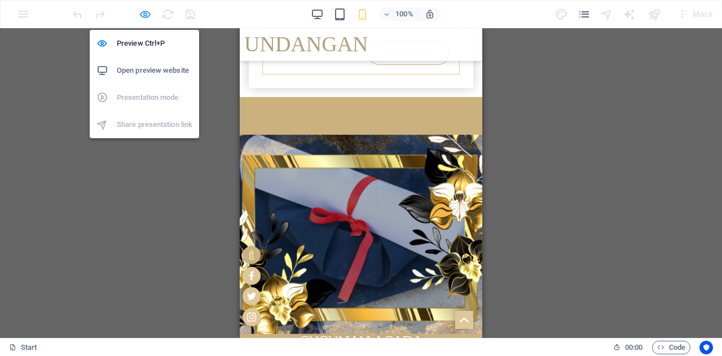
click at [143, 17] on icon "button" at bounding box center [145, 14] width 13 height 13
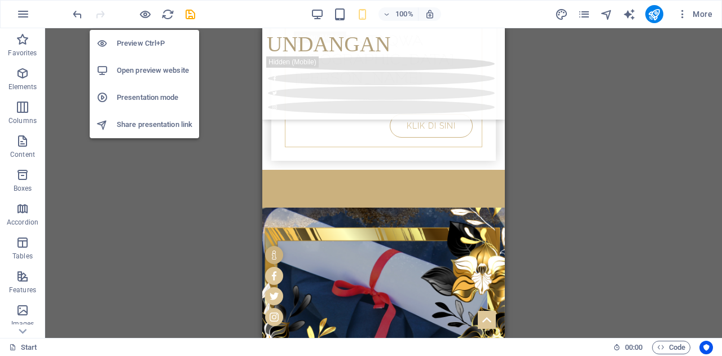
click at [143, 41] on h6 "Preview Ctrl+P" at bounding box center [155, 44] width 76 height 14
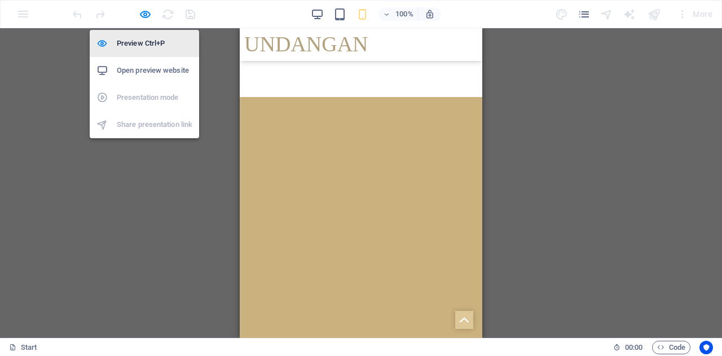
click at [143, 41] on h6 "Preview Ctrl+P" at bounding box center [155, 44] width 76 height 14
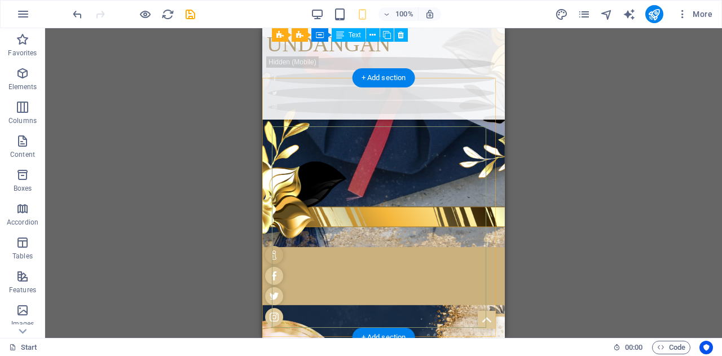
scroll to position [599, 0]
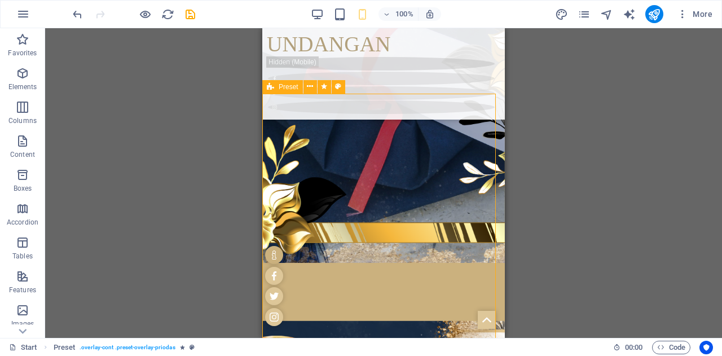
click at [285, 89] on span "Preset" at bounding box center [289, 86] width 20 height 7
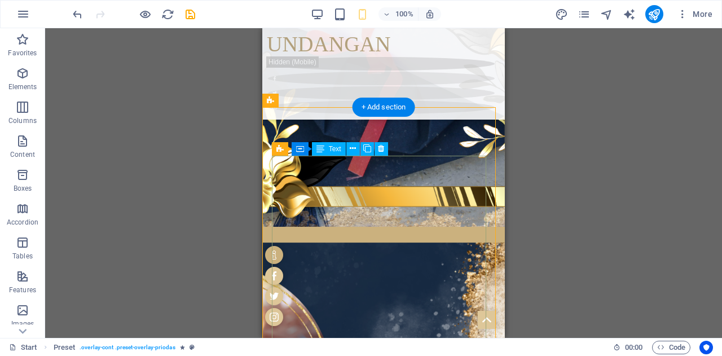
scroll to position [585, 0]
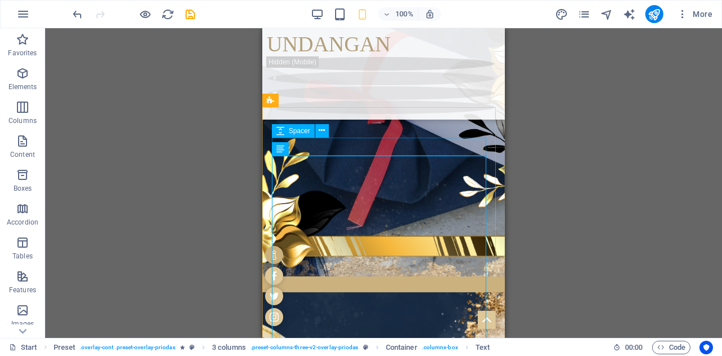
click at [290, 135] on div "Spacer" at bounding box center [293, 131] width 43 height 14
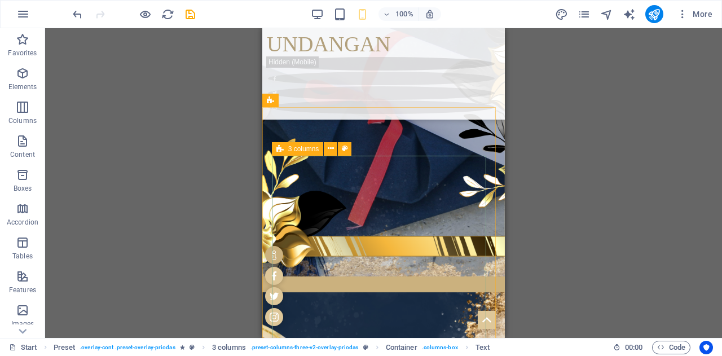
click at [280, 150] on icon at bounding box center [279, 149] width 7 height 14
click at [330, 148] on icon at bounding box center [331, 149] width 6 height 12
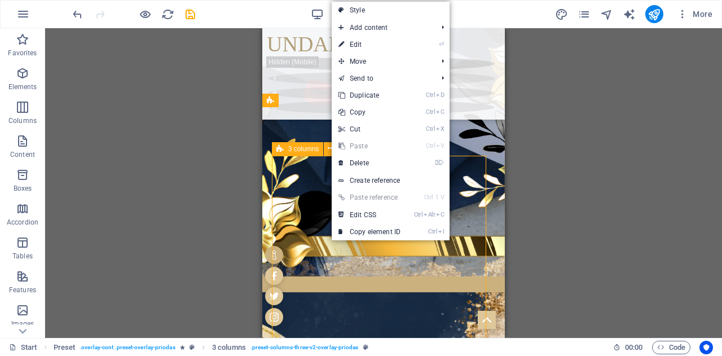
click at [306, 150] on span "3 columns" at bounding box center [303, 148] width 31 height 7
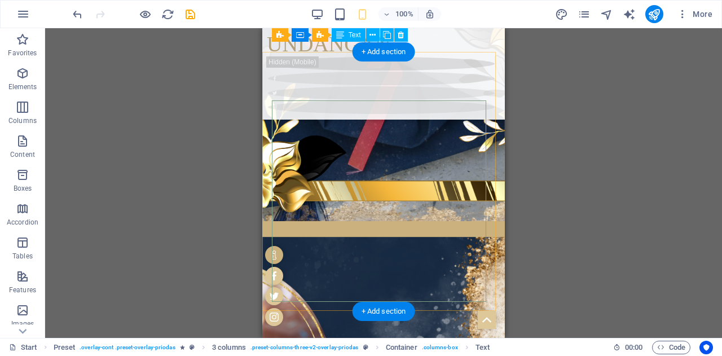
scroll to position [629, 0]
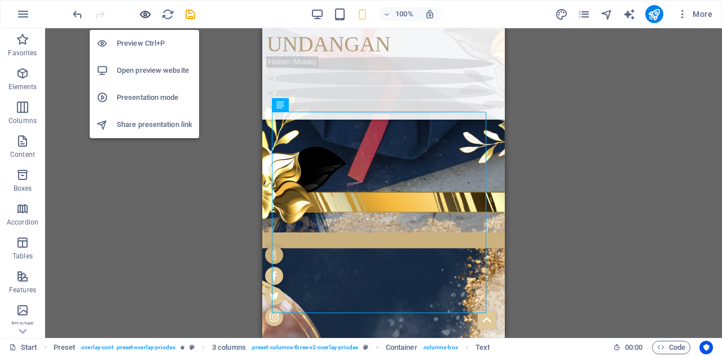
click at [143, 13] on icon "button" at bounding box center [145, 14] width 13 height 13
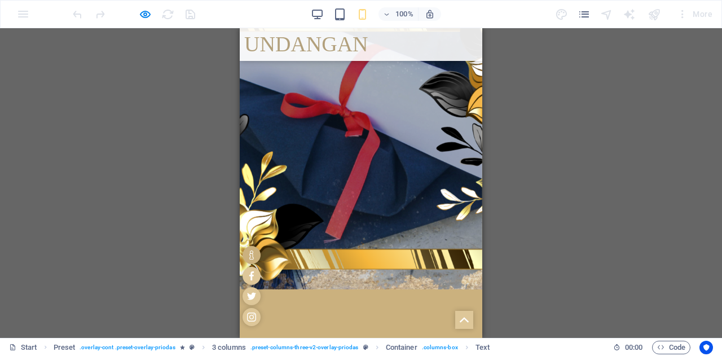
scroll to position [495, 0]
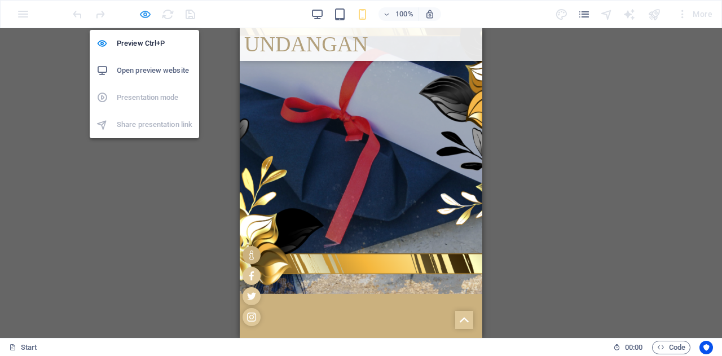
click at [145, 16] on icon "button" at bounding box center [145, 14] width 13 height 13
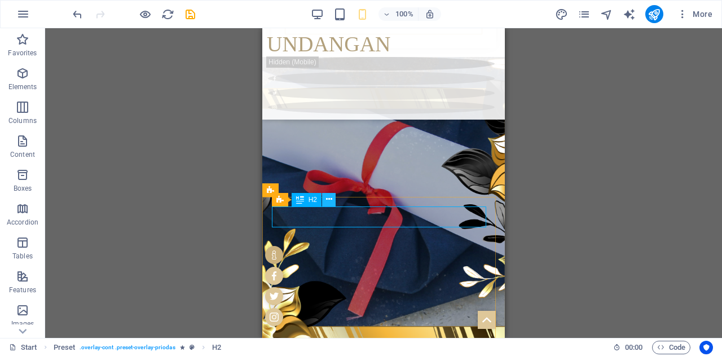
click at [325, 198] on button at bounding box center [329, 200] width 14 height 14
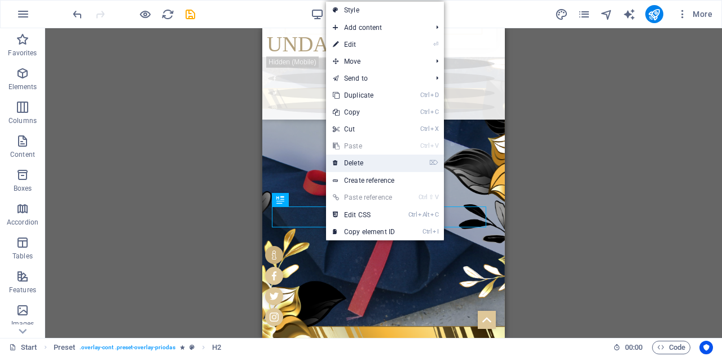
click at [360, 158] on link "⌦ Delete" at bounding box center [364, 162] width 76 height 17
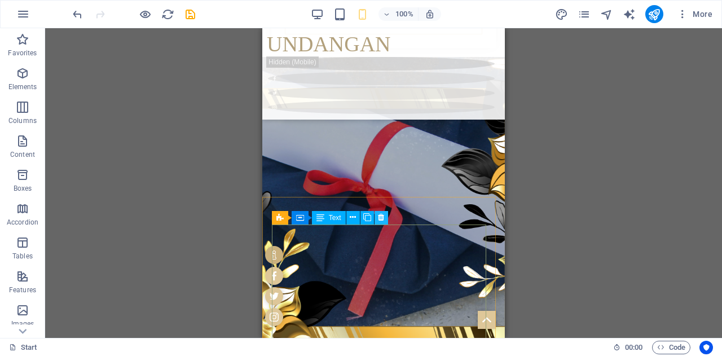
click at [385, 214] on button at bounding box center [381, 218] width 14 height 14
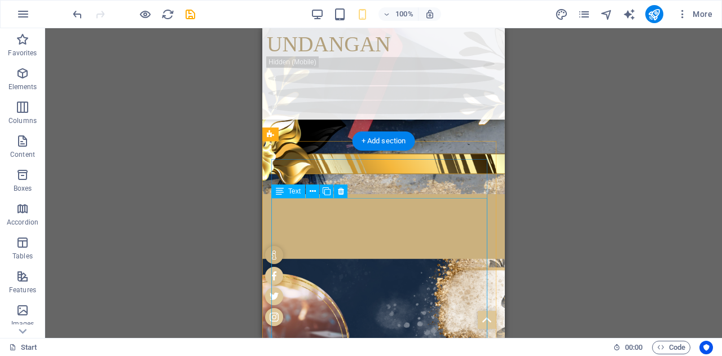
scroll to position [666, 0]
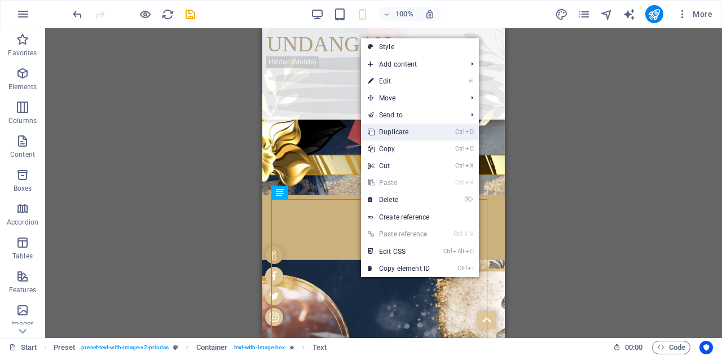
click at [401, 135] on link "Ctrl D Duplicate" at bounding box center [399, 131] width 76 height 17
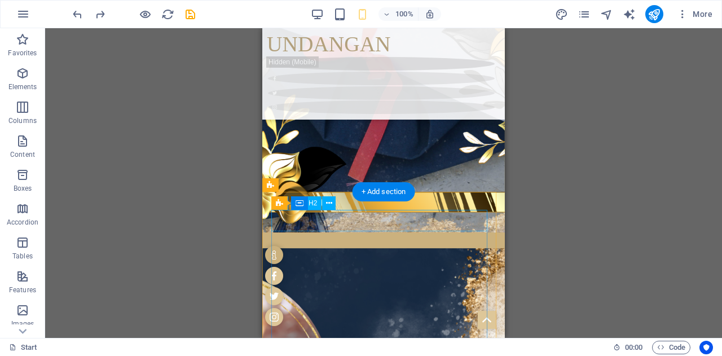
scroll to position [616, 0]
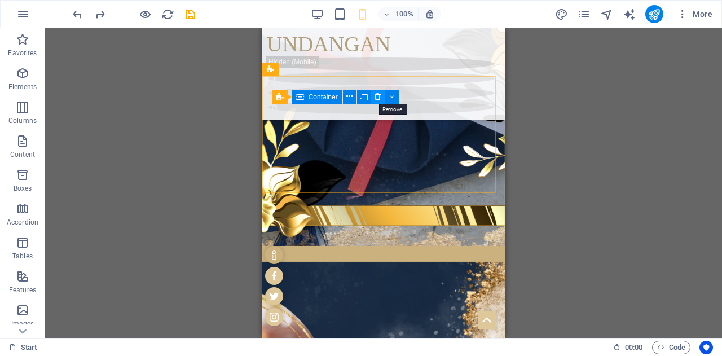
click at [378, 97] on icon at bounding box center [377, 97] width 6 height 12
click at [377, 95] on icon at bounding box center [377, 97] width 6 height 12
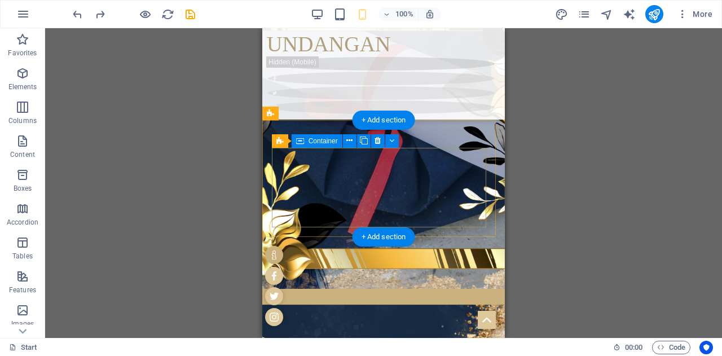
scroll to position [572, 0]
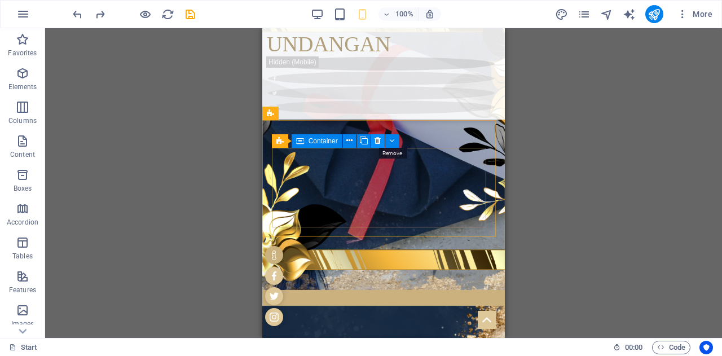
click at [378, 139] on icon at bounding box center [377, 141] width 6 height 12
click at [349, 139] on icon at bounding box center [349, 141] width 6 height 12
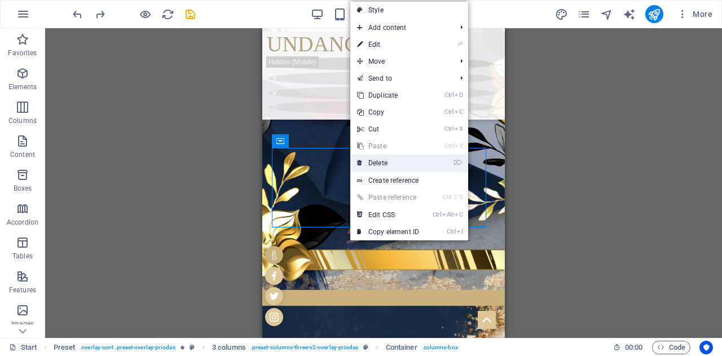
click at [370, 158] on link "⌦ Delete" at bounding box center [388, 162] width 76 height 17
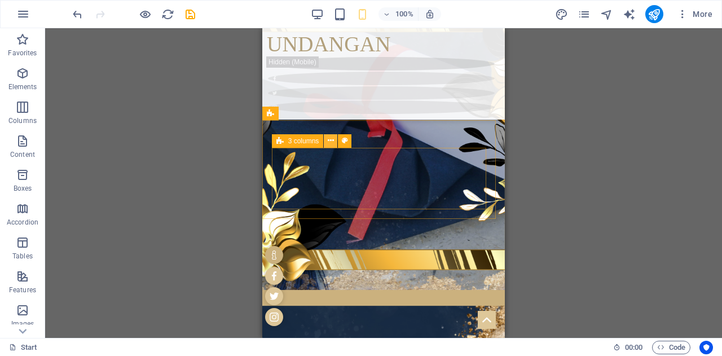
click at [332, 139] on icon at bounding box center [331, 141] width 6 height 12
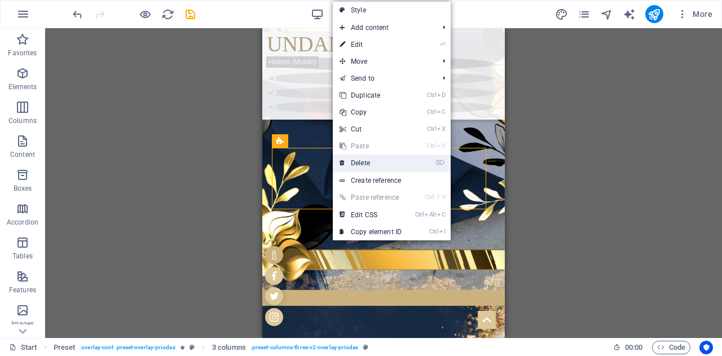
click at [352, 162] on link "⌦ Delete" at bounding box center [371, 162] width 76 height 17
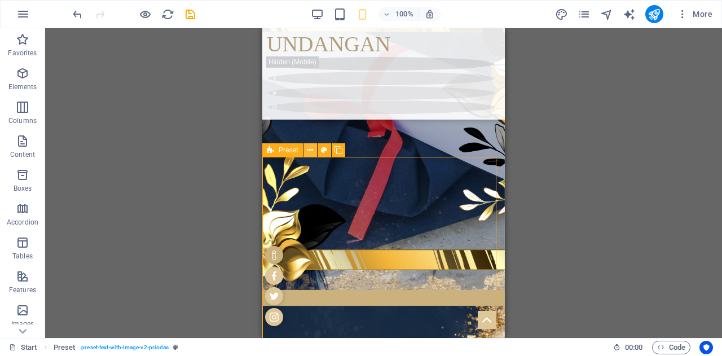
click at [308, 152] on icon at bounding box center [310, 150] width 6 height 12
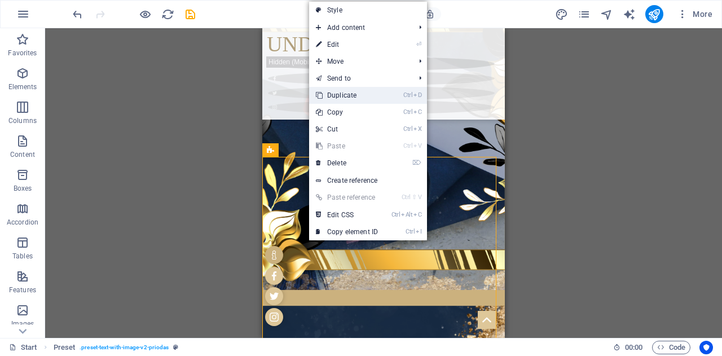
click at [345, 92] on link "Ctrl D Duplicate" at bounding box center [347, 95] width 76 height 17
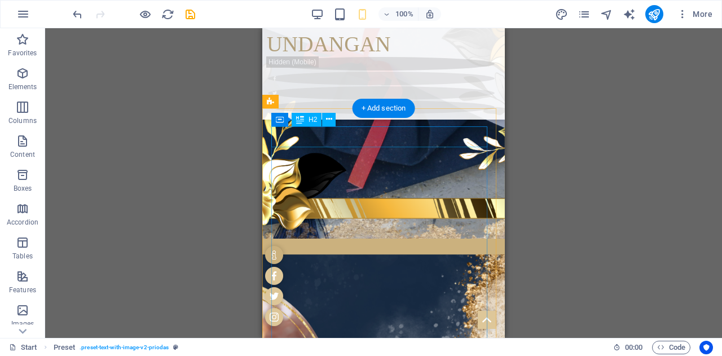
scroll to position [620, 0]
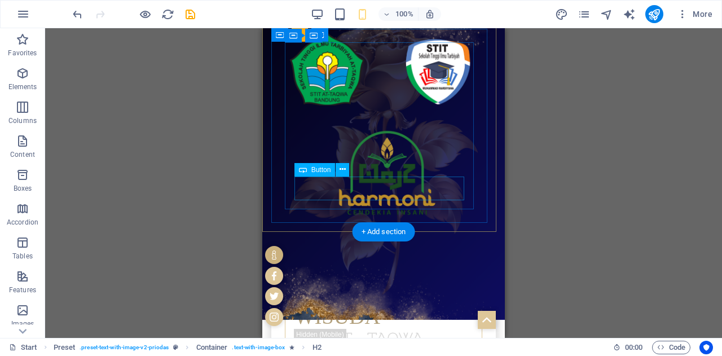
scroll to position [117, 0]
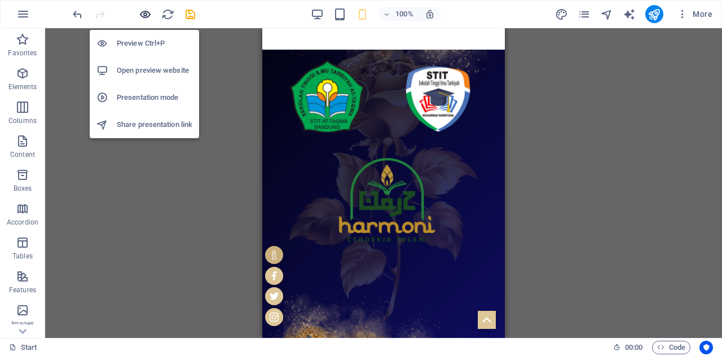
click at [143, 12] on icon "button" at bounding box center [145, 14] width 13 height 13
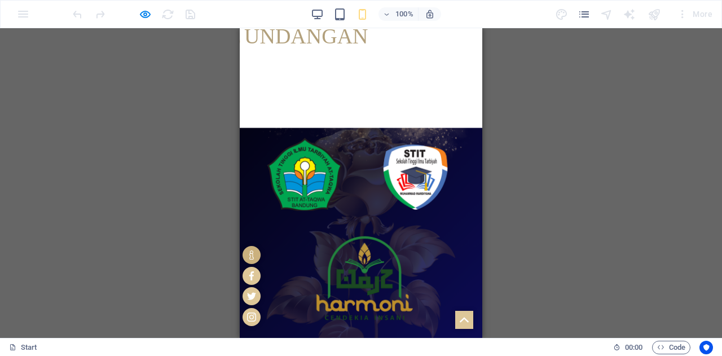
scroll to position [0, 0]
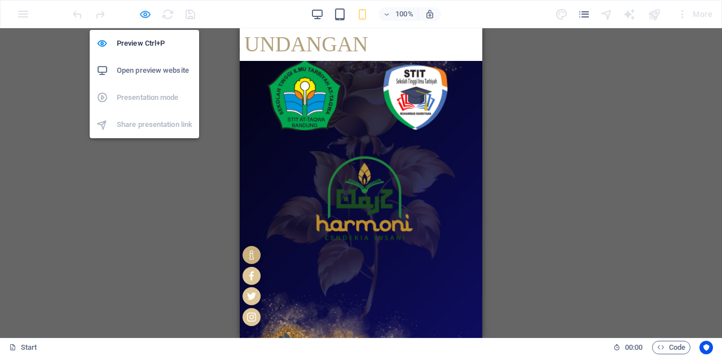
click at [147, 14] on icon "button" at bounding box center [145, 14] width 13 height 13
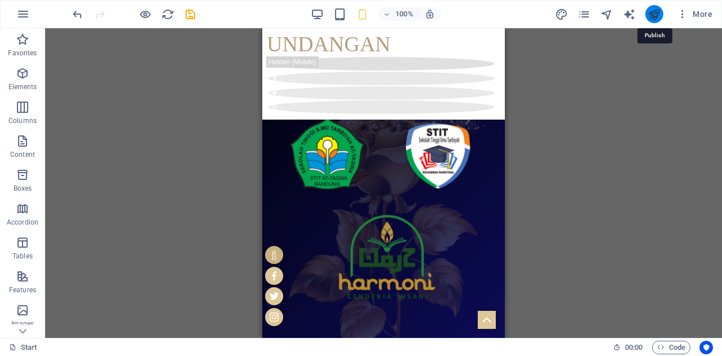
click at [649, 14] on icon "publish" at bounding box center [653, 14] width 13 height 13
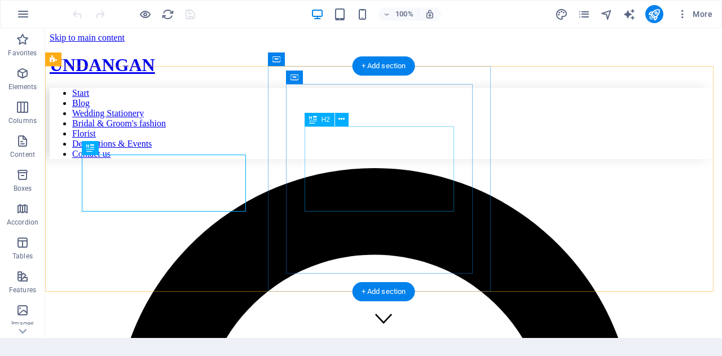
scroll to position [348, 0]
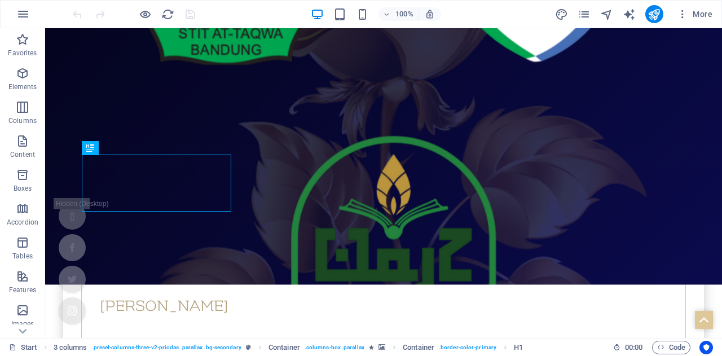
click at [719, 8] on div "100% More" at bounding box center [361, 14] width 721 height 27
click at [707, 13] on span "More" at bounding box center [695, 13] width 36 height 11
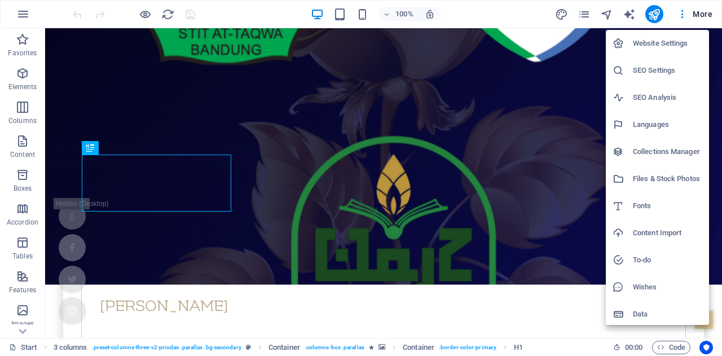
click at [671, 50] on li "Website Settings" at bounding box center [657, 43] width 103 height 27
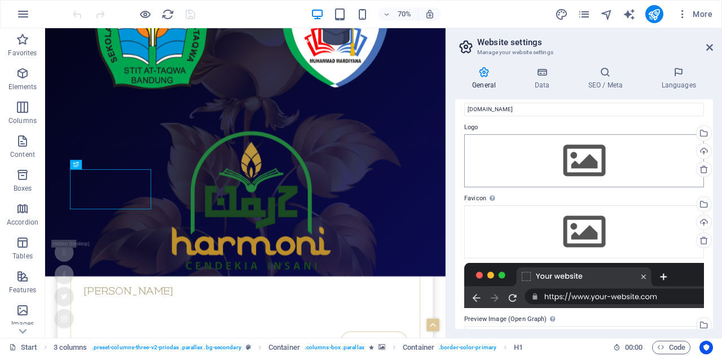
scroll to position [18, 0]
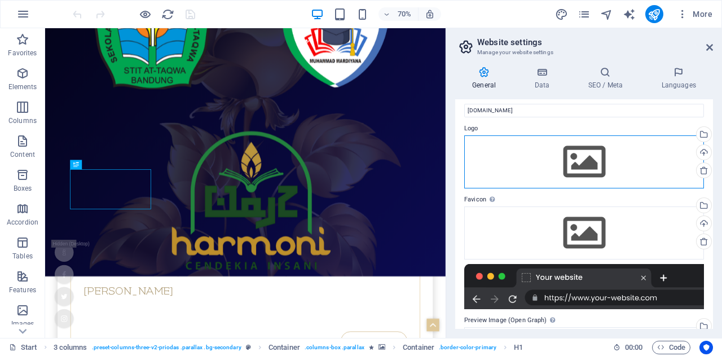
click at [575, 160] on div "Drag files here, click to choose files or select files from Files or our free s…" at bounding box center [584, 161] width 240 height 53
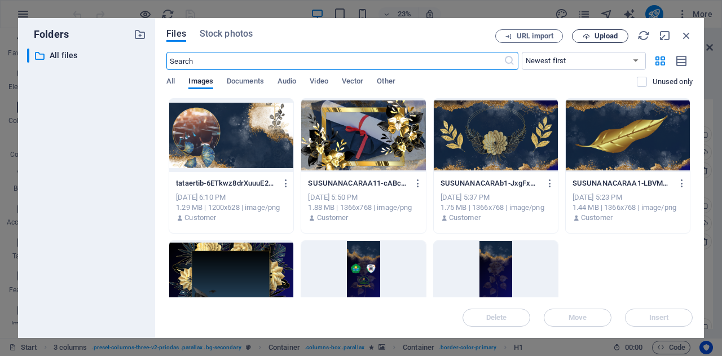
click at [600, 36] on span "Upload" at bounding box center [605, 36] width 23 height 7
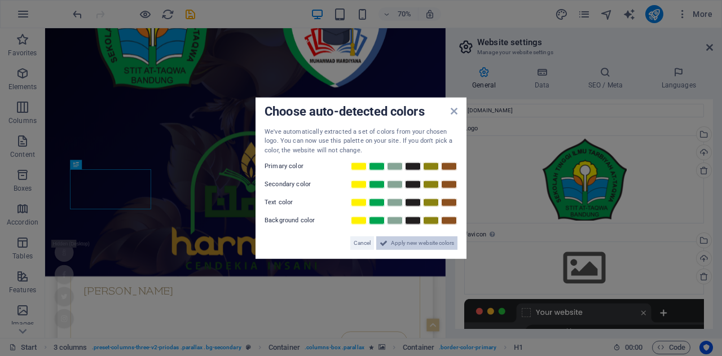
click at [421, 241] on span "Apply new website colors" at bounding box center [422, 243] width 63 height 14
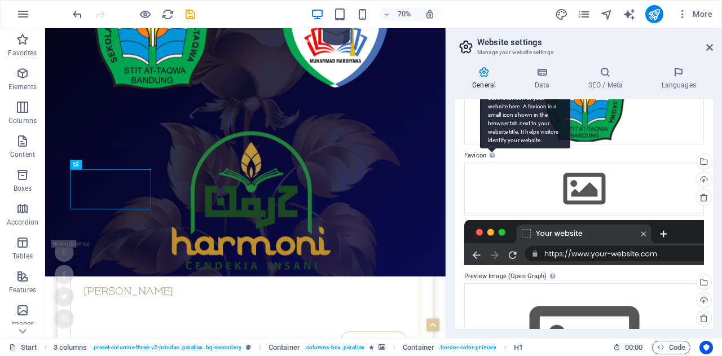
scroll to position [97, 0]
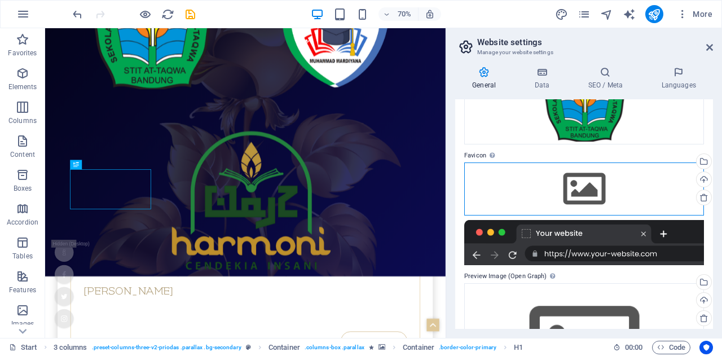
click at [567, 195] on div "Drag files here, click to choose files or select files from Files or our free s…" at bounding box center [584, 188] width 240 height 53
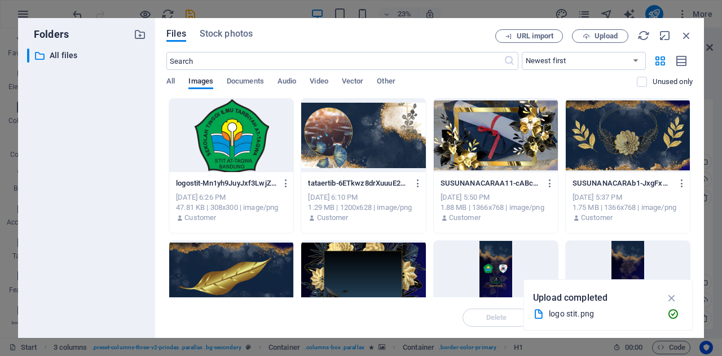
click at [235, 136] on div at bounding box center [231, 135] width 124 height 73
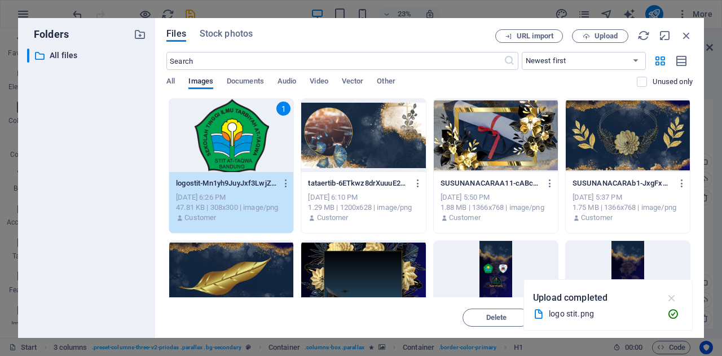
click at [669, 299] on icon "button" at bounding box center [671, 297] width 13 height 12
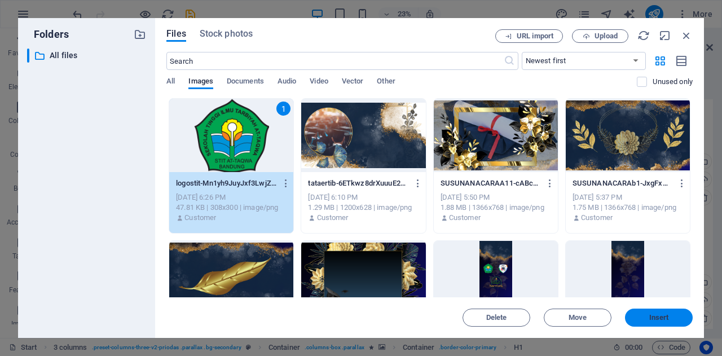
click at [662, 316] on span "Insert" at bounding box center [659, 317] width 20 height 7
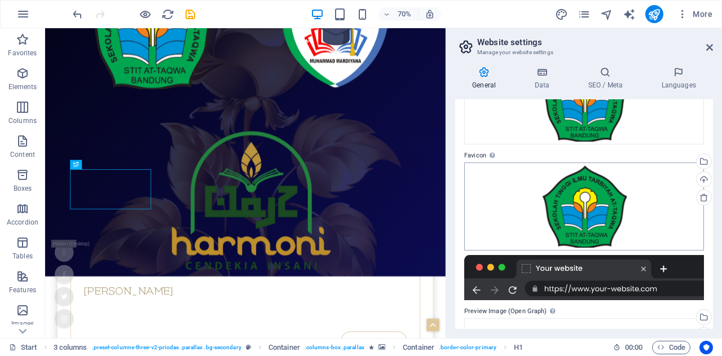
scroll to position [224, 0]
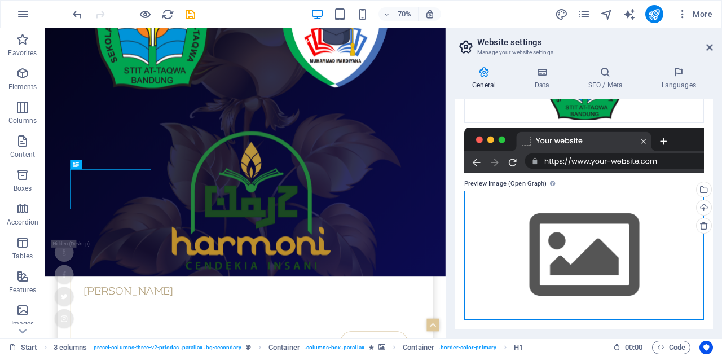
click at [578, 251] on div "Drag files here, click to choose files or select files from Files or our free s…" at bounding box center [584, 255] width 240 height 129
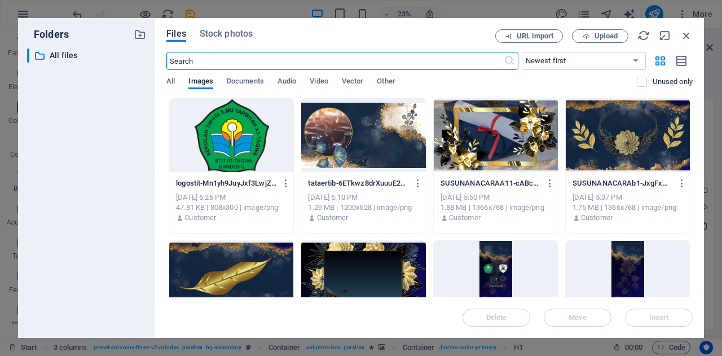
click at [227, 157] on div at bounding box center [231, 135] width 124 height 73
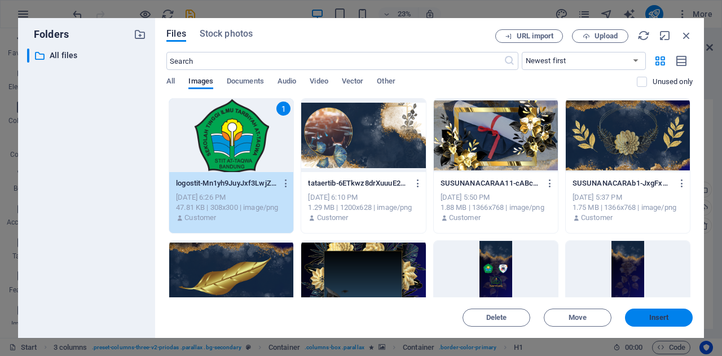
click at [665, 321] on span "Insert" at bounding box center [659, 317] width 20 height 7
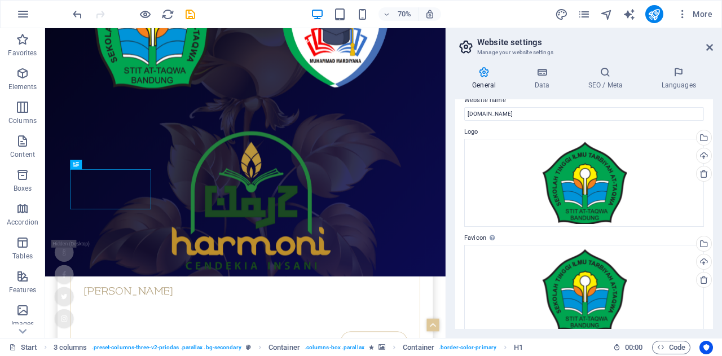
scroll to position [0, 0]
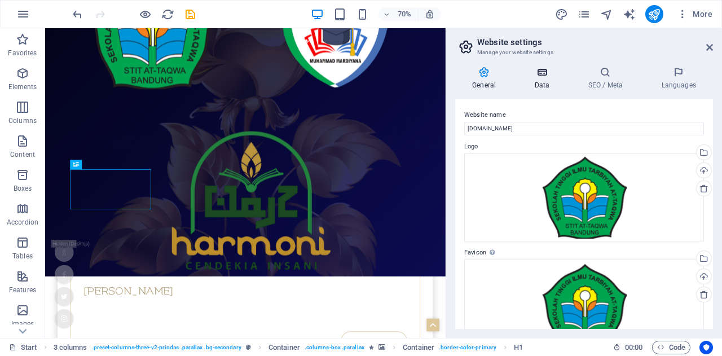
click at [543, 82] on h4 "Data" at bounding box center [544, 79] width 54 height 24
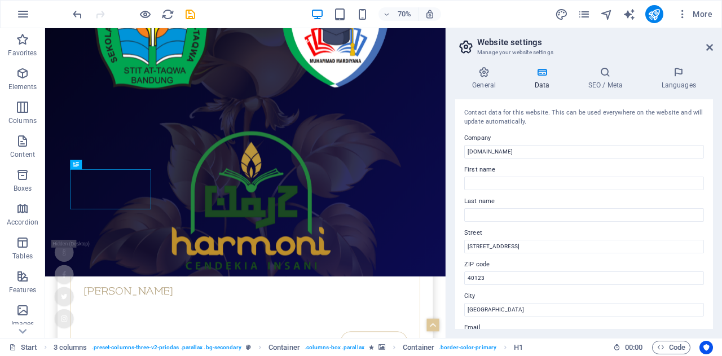
scroll to position [75, 0]
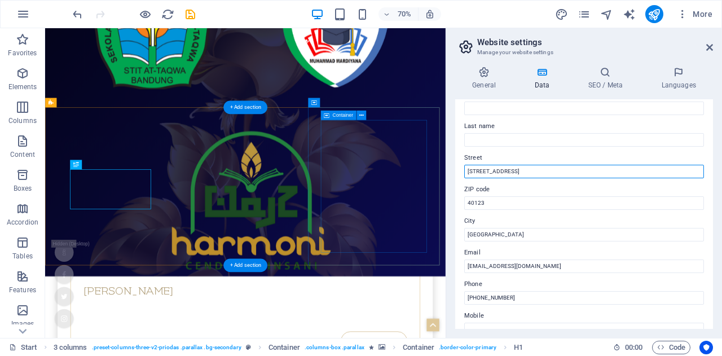
drag, startPoint x: 565, startPoint y: 201, endPoint x: 582, endPoint y: 211, distance: 20.2
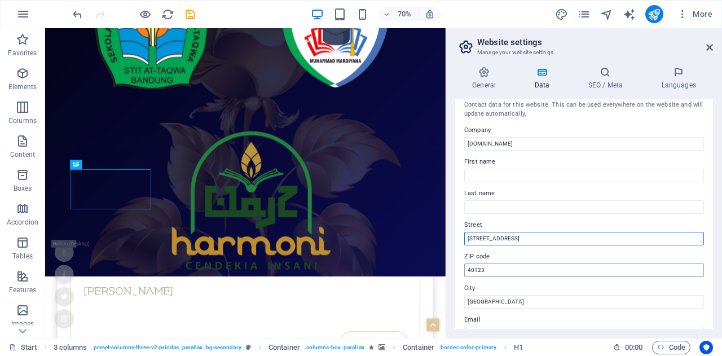
scroll to position [0, 0]
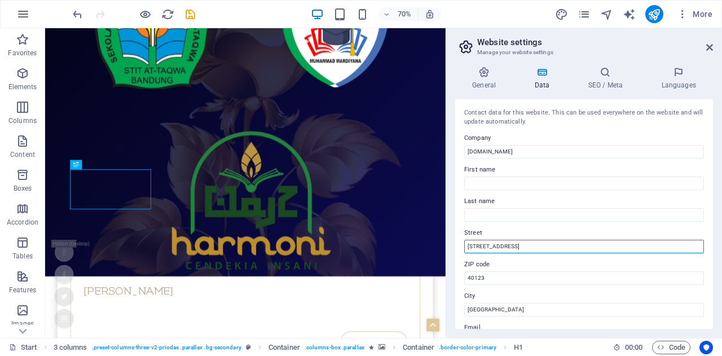
click at [524, 244] on input "[STREET_ADDRESS]" at bounding box center [584, 247] width 240 height 14
type input "1"
click at [524, 244] on input "Street" at bounding box center [584, 247] width 240 height 14
type input "[GEOGRAPHIC_DATA]"
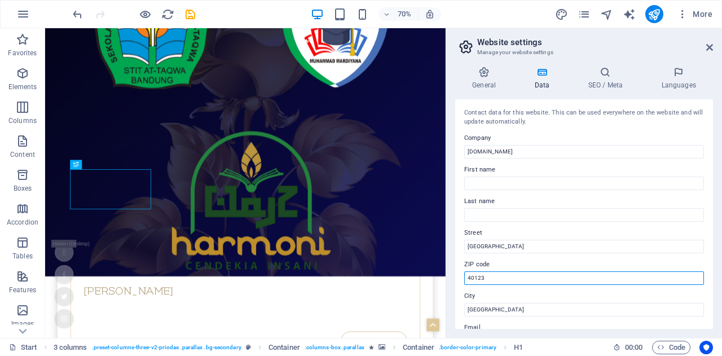
drag, startPoint x: 554, startPoint y: 307, endPoint x: 596, endPoint y: 378, distance: 81.9
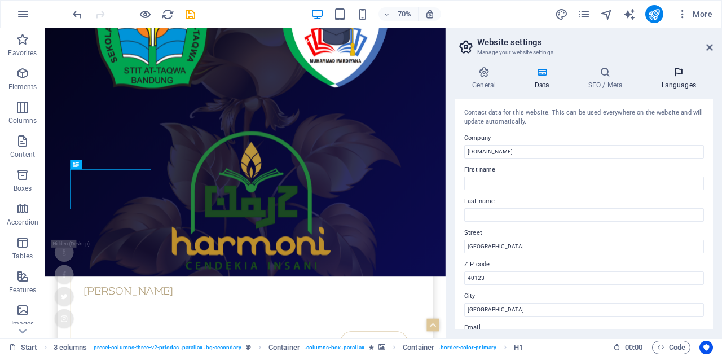
click at [671, 83] on h4 "Languages" at bounding box center [678, 79] width 69 height 24
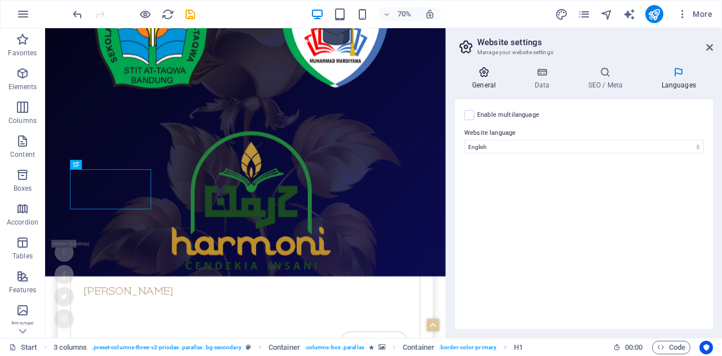
click at [493, 79] on h4 "General" at bounding box center [486, 79] width 62 height 24
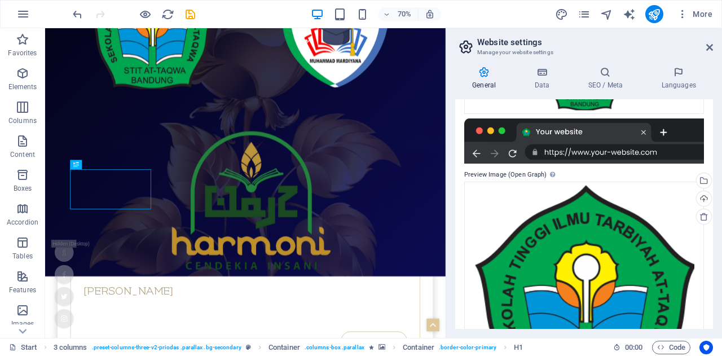
scroll to position [317, 0]
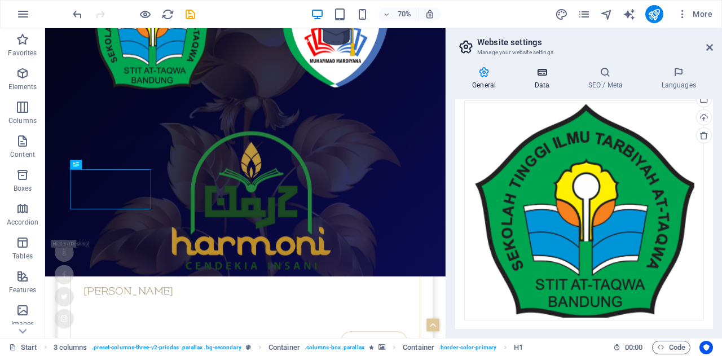
click at [541, 86] on h4 "Data" at bounding box center [544, 79] width 54 height 24
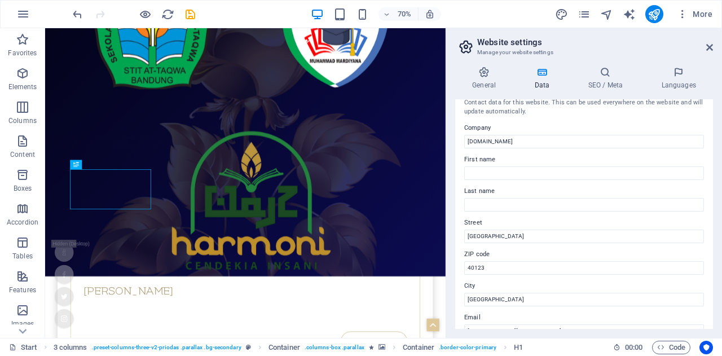
scroll to position [0, 0]
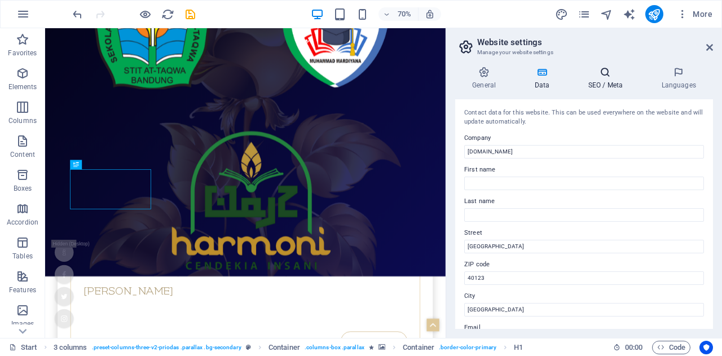
click at [598, 74] on icon at bounding box center [605, 72] width 69 height 11
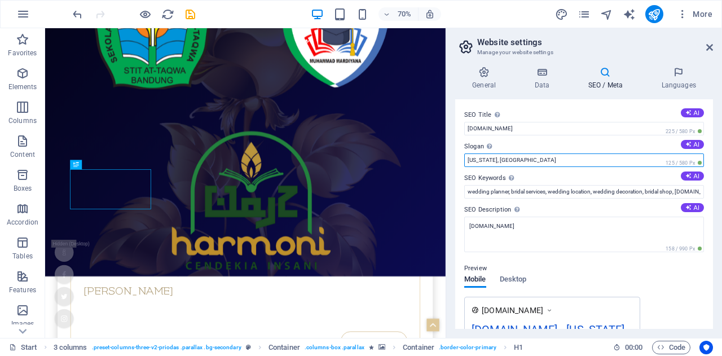
drag, startPoint x: 607, startPoint y: 188, endPoint x: 610, endPoint y: 225, distance: 36.8
drag, startPoint x: 503, startPoint y: 158, endPoint x: 455, endPoint y: 160, distance: 48.5
click at [455, 160] on div "SEO Title The title of your website - make it something that stands out in sear…" at bounding box center [584, 213] width 258 height 229
type input "stit [GEOGRAPHIC_DATA]"
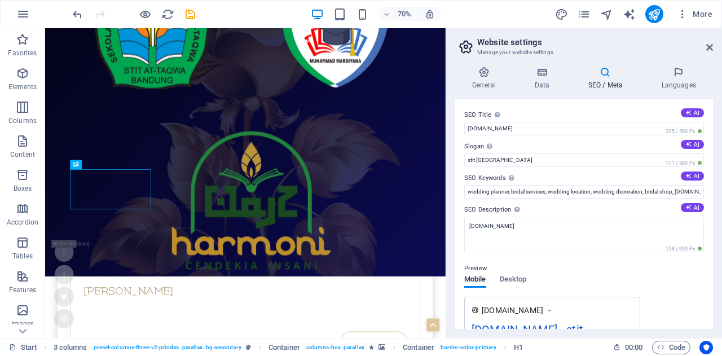
click at [571, 201] on div "SEO Title The title of your website - make it something that stands out in sear…" at bounding box center [584, 213] width 258 height 229
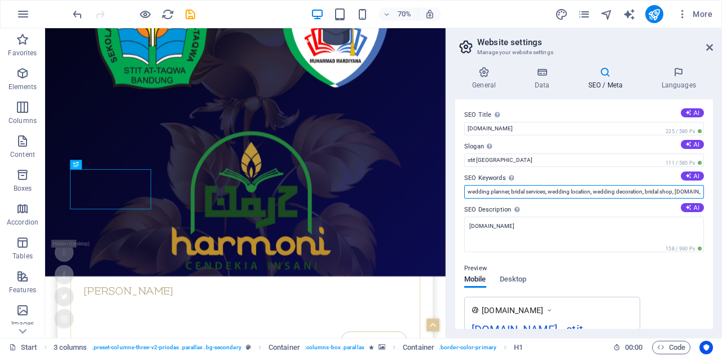
click at [578, 195] on input "wedding planner, bridal services, wedding location, wedding decoration, bridal …" at bounding box center [584, 192] width 240 height 14
type input "wisuda stit bandung"
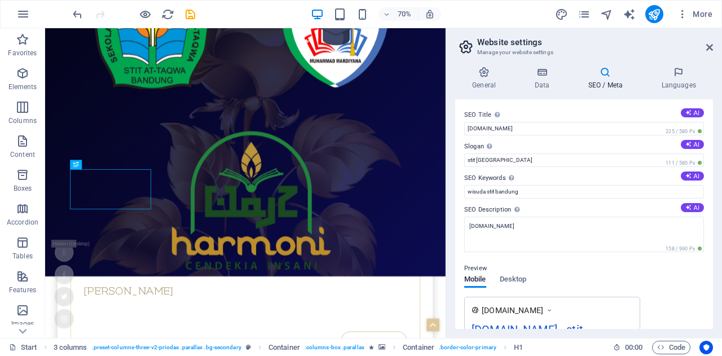
click at [705, 50] on header "Website settings Manage your website settings" at bounding box center [584, 42] width 255 height 29
click at [706, 46] on icon at bounding box center [709, 47] width 7 height 9
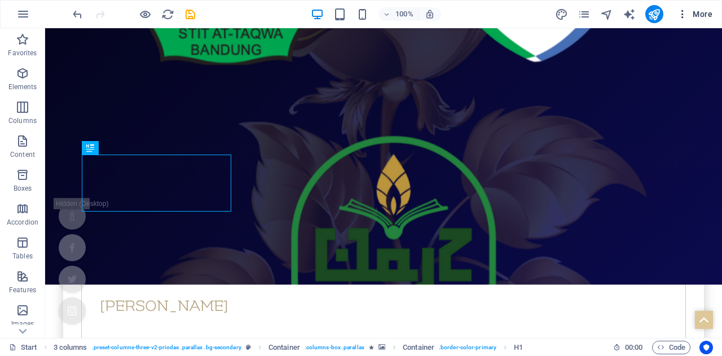
click at [707, 12] on span "More" at bounding box center [695, 13] width 36 height 11
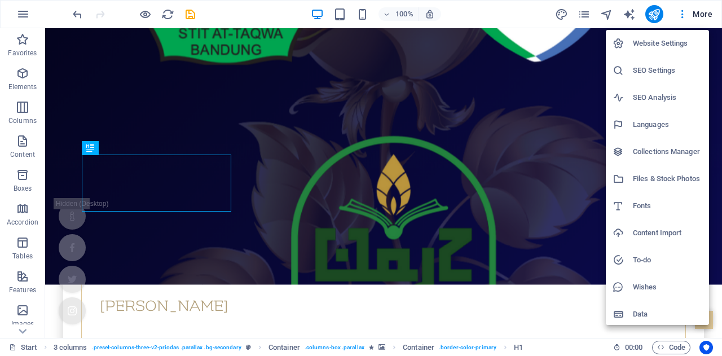
click at [667, 42] on h6 "Website Settings" at bounding box center [667, 44] width 69 height 14
select select "41"
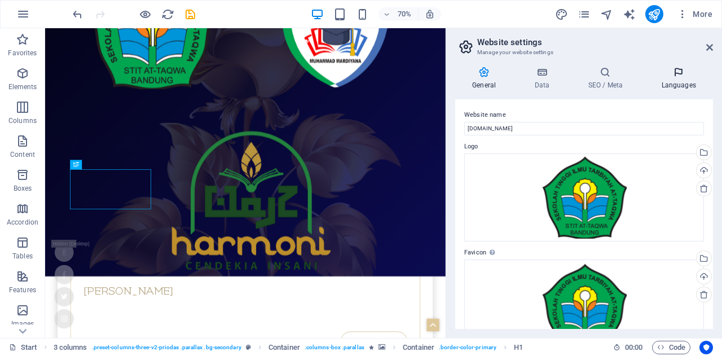
click at [682, 69] on icon at bounding box center [678, 72] width 69 height 11
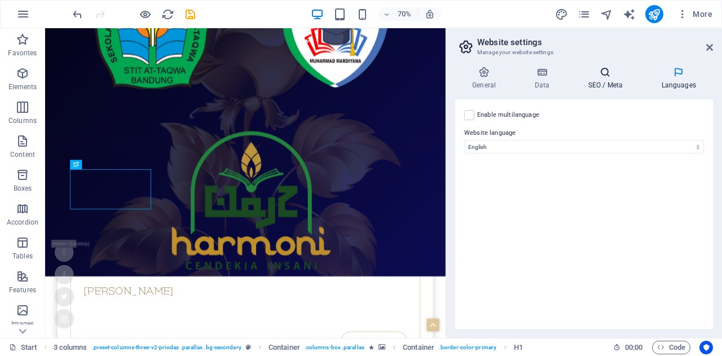
click at [617, 77] on icon at bounding box center [605, 72] width 69 height 11
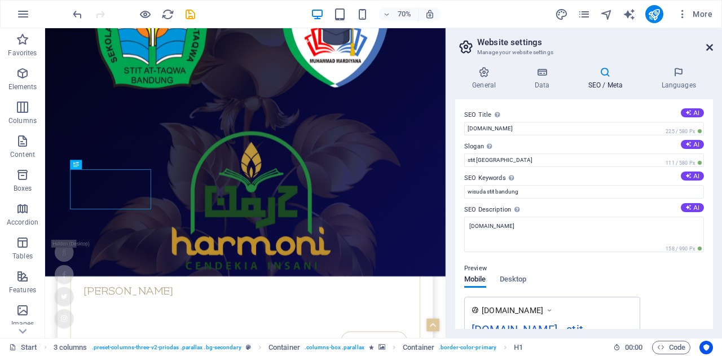
click at [708, 49] on icon at bounding box center [709, 47] width 7 height 9
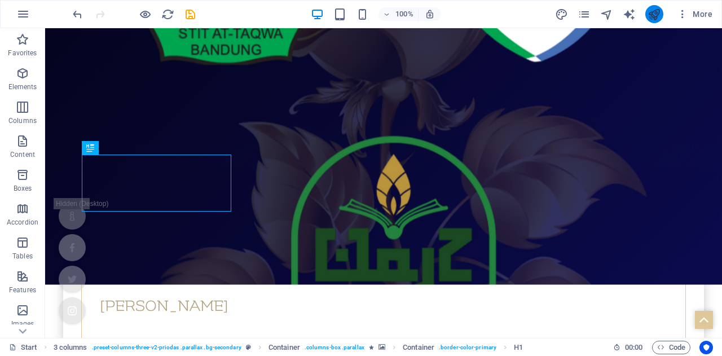
click at [658, 11] on icon "publish" at bounding box center [653, 14] width 13 height 13
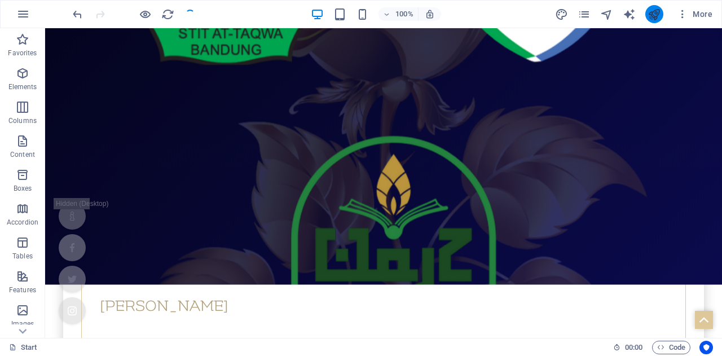
click at [655, 12] on icon "publish" at bounding box center [653, 14] width 13 height 13
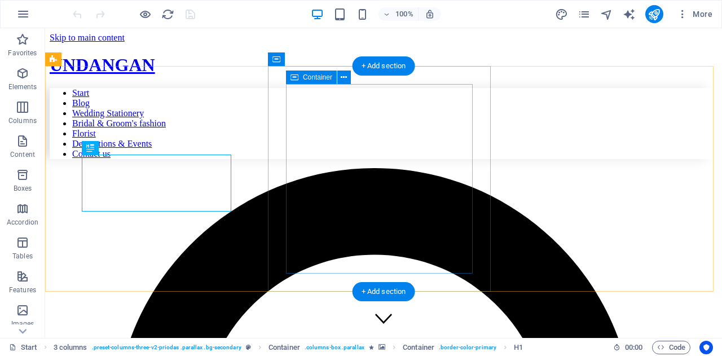
scroll to position [348, 0]
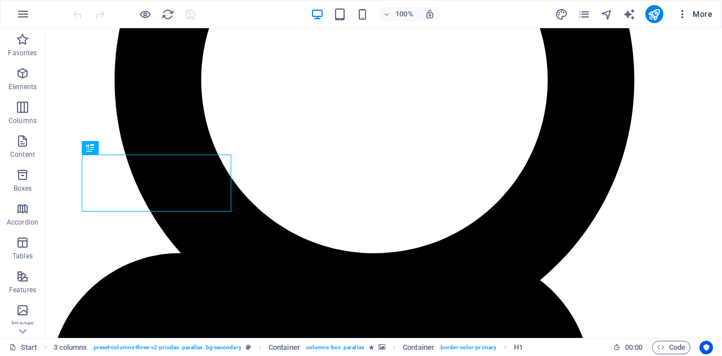
click at [692, 14] on span "More" at bounding box center [695, 13] width 36 height 11
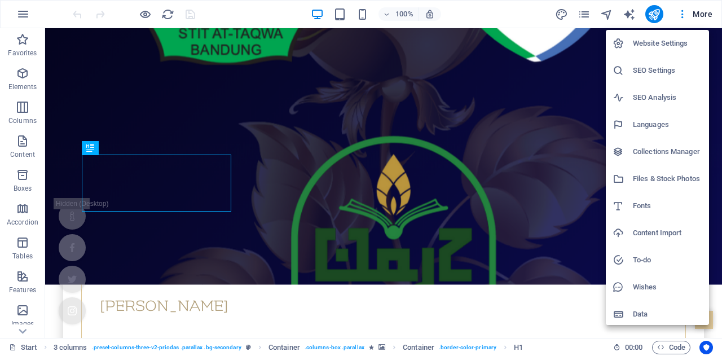
click at [673, 64] on h6 "SEO Settings" at bounding box center [667, 71] width 69 height 14
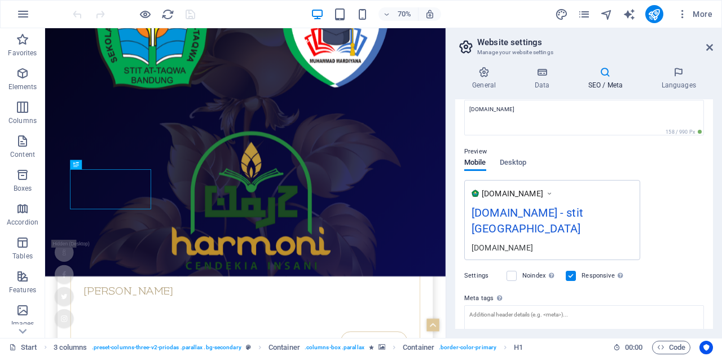
scroll to position [118, 0]
click at [518, 161] on span "Desktop" at bounding box center [513, 162] width 27 height 16
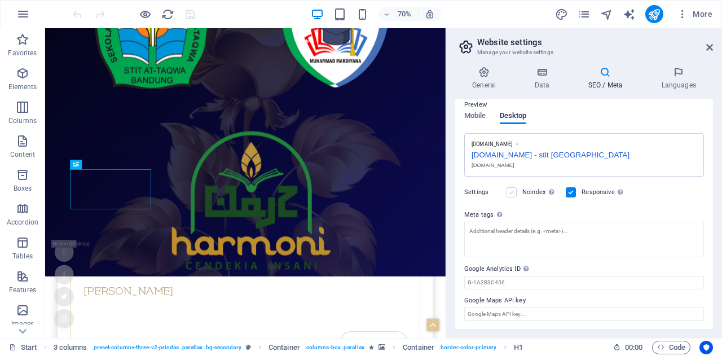
scroll to position [130, 0]
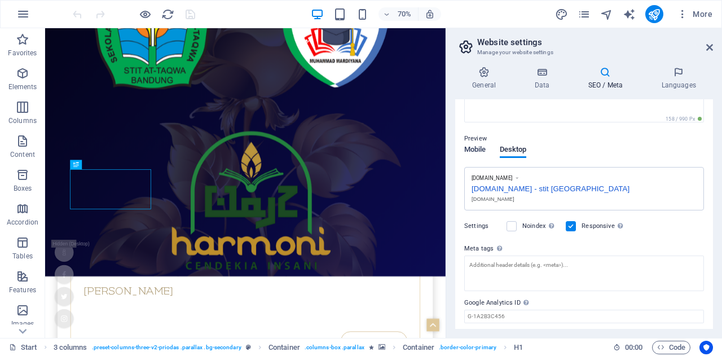
click at [478, 153] on span "Mobile" at bounding box center [475, 151] width 22 height 16
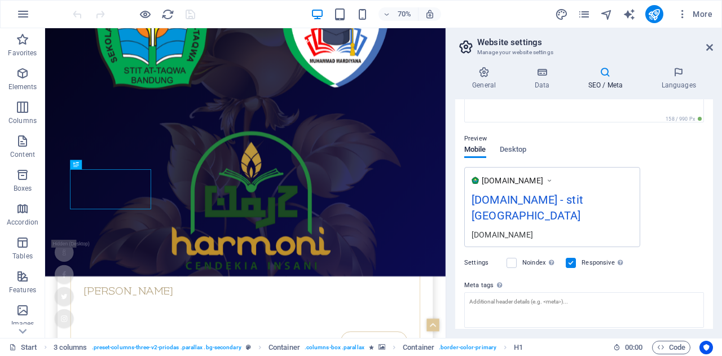
click at [553, 209] on div "stitattaqwabandung.ac.id - stit bandung" at bounding box center [551, 210] width 161 height 38
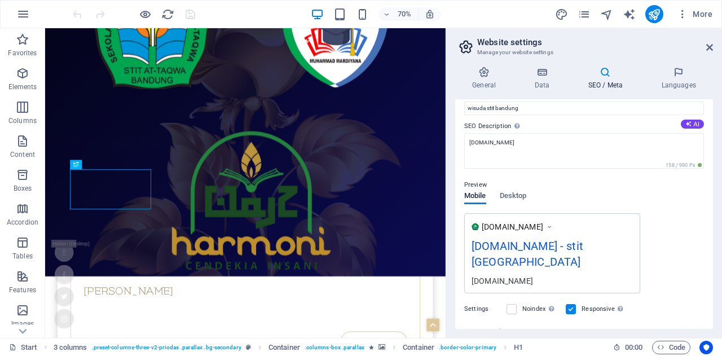
scroll to position [23, 0]
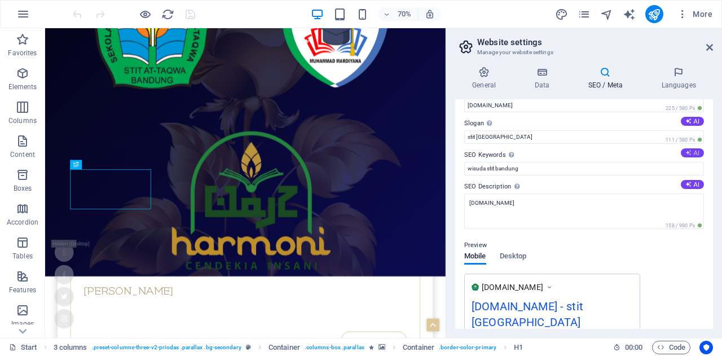
click at [691, 152] on button "AI" at bounding box center [691, 152] width 23 height 9
type input "Wisuda STIT AT Taqwa Bandung, Susunan Acara Wisuda, Tata Tertib Wisuda, Lokasi …"
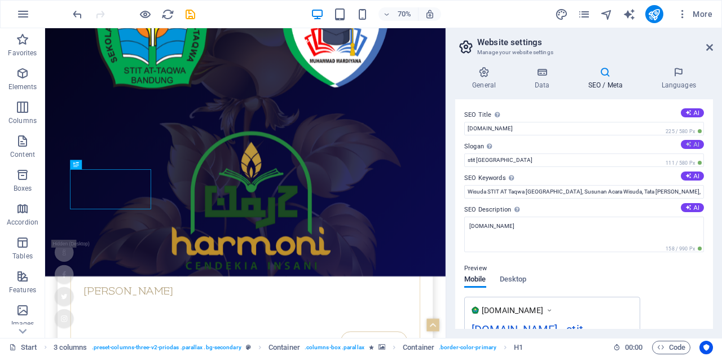
click at [690, 148] on button "AI" at bounding box center [691, 144] width 23 height 9
type input "Celebrating Achievements with Dignity and Joy"
click at [551, 83] on h4 "Data" at bounding box center [544, 79] width 54 height 24
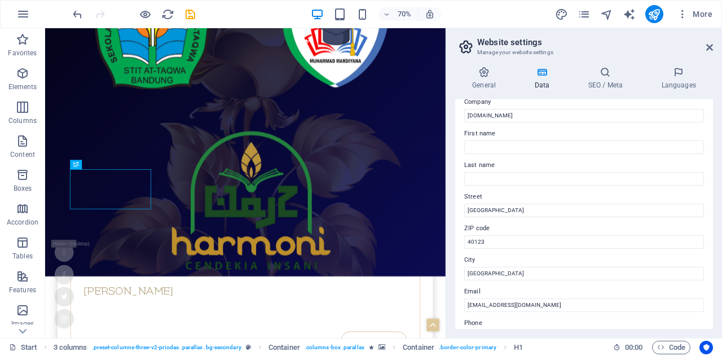
scroll to position [38, 0]
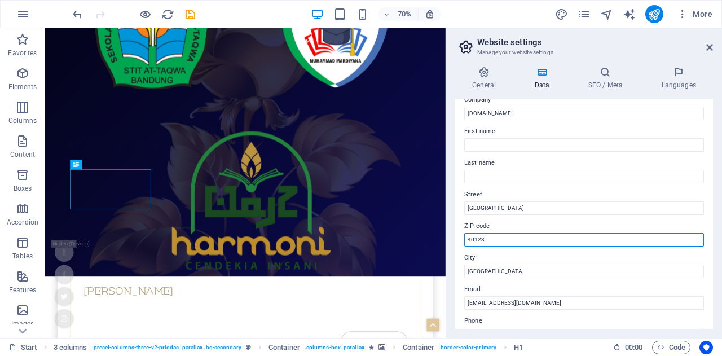
drag, startPoint x: 584, startPoint y: 266, endPoint x: 590, endPoint y: 329, distance: 63.4
click at [504, 240] on input "40123" at bounding box center [584, 240] width 240 height 14
type input "4"
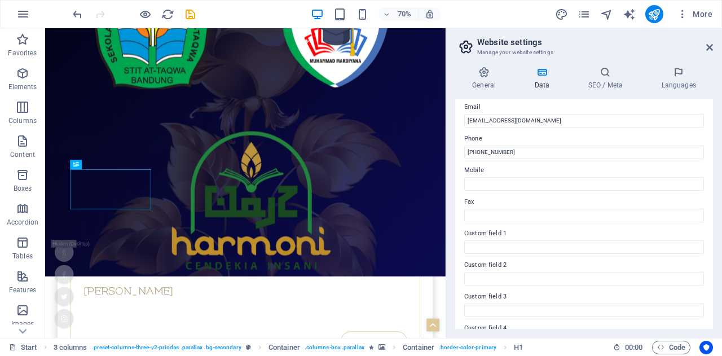
scroll to position [0, 0]
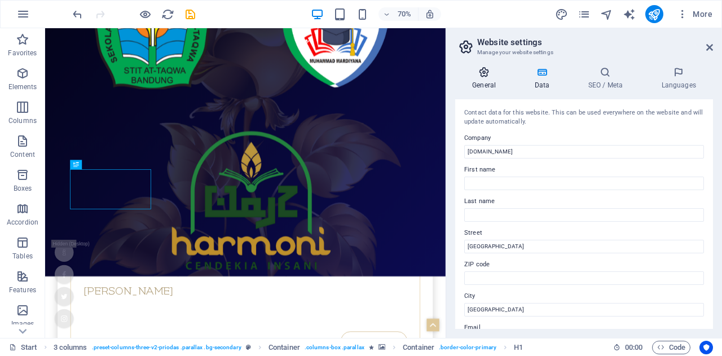
click at [486, 82] on h4 "General" at bounding box center [486, 79] width 62 height 24
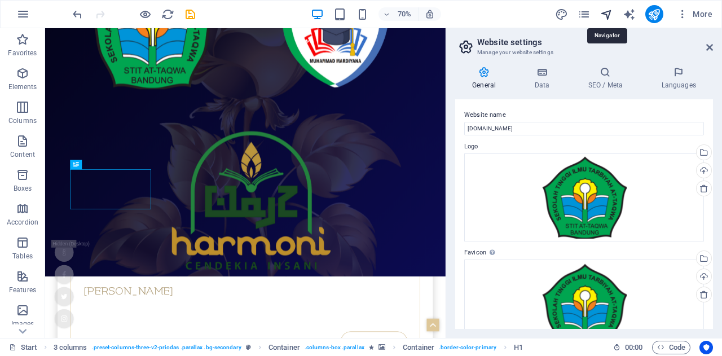
click at [604, 9] on icon "navigator" at bounding box center [606, 14] width 13 height 13
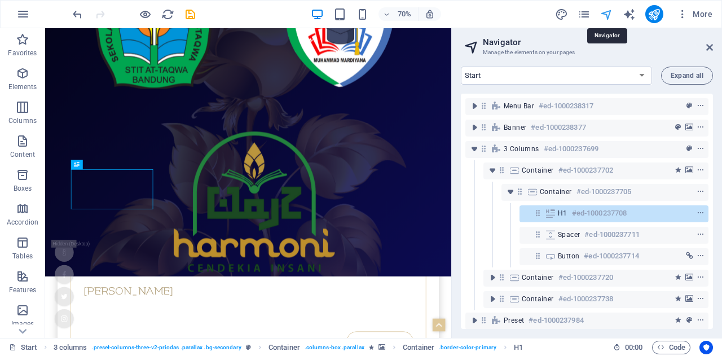
click at [604, 9] on icon "navigator" at bounding box center [606, 14] width 13 height 13
click at [698, 23] on div "70% More" at bounding box center [361, 14] width 721 height 27
click at [696, 16] on span "More" at bounding box center [695, 13] width 36 height 11
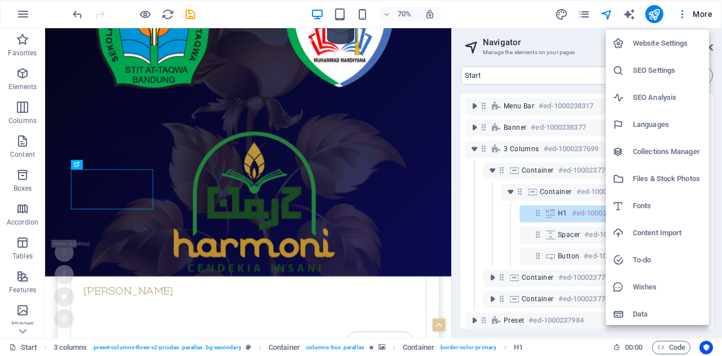
scroll to position [2, 0]
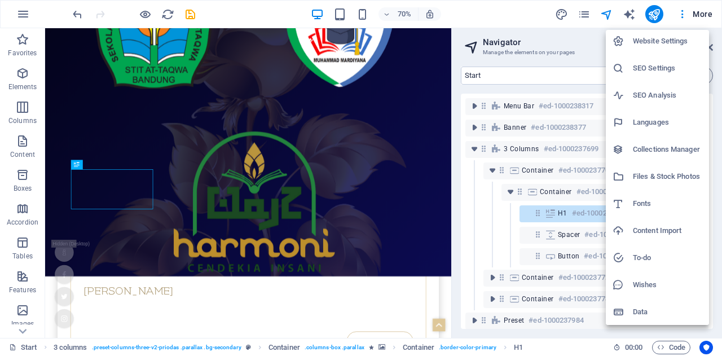
click at [653, 307] on h6 "Data" at bounding box center [667, 312] width 69 height 14
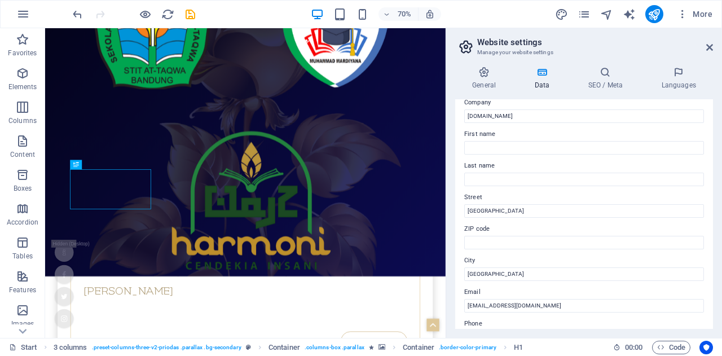
scroll to position [0, 0]
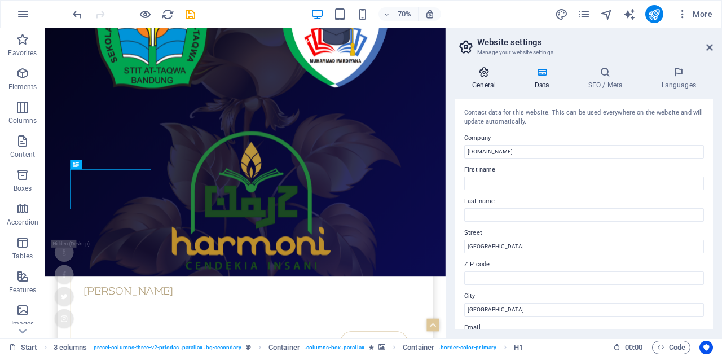
click at [482, 80] on h4 "General" at bounding box center [486, 79] width 62 height 24
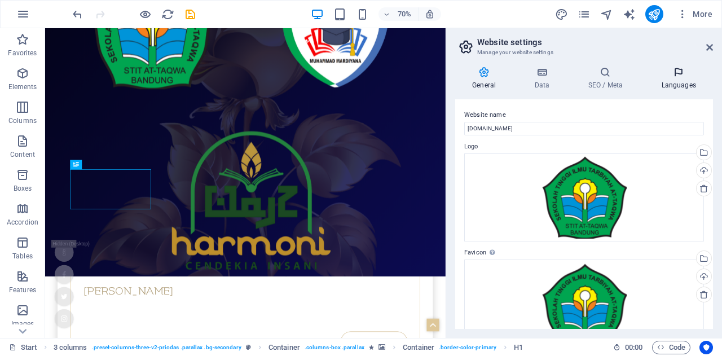
click at [673, 74] on icon at bounding box center [678, 72] width 69 height 11
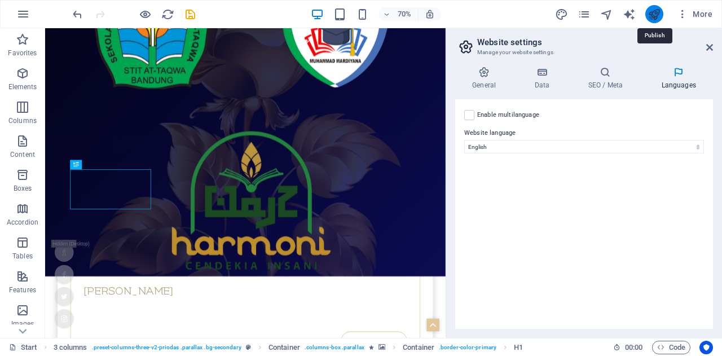
click at [654, 11] on icon "publish" at bounding box center [653, 14] width 13 height 13
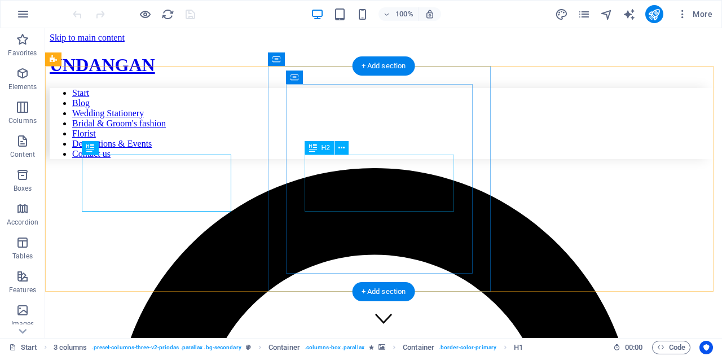
scroll to position [348, 0]
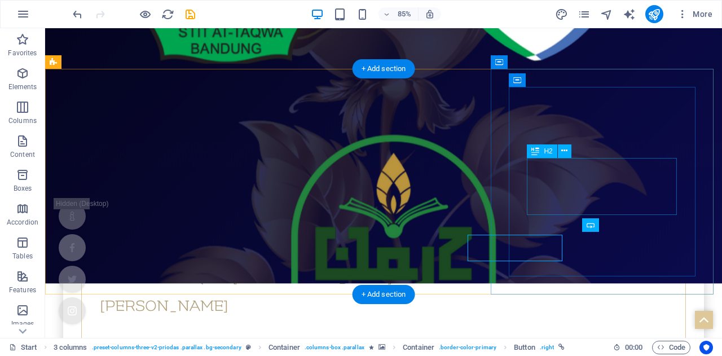
scroll to position [345, 0]
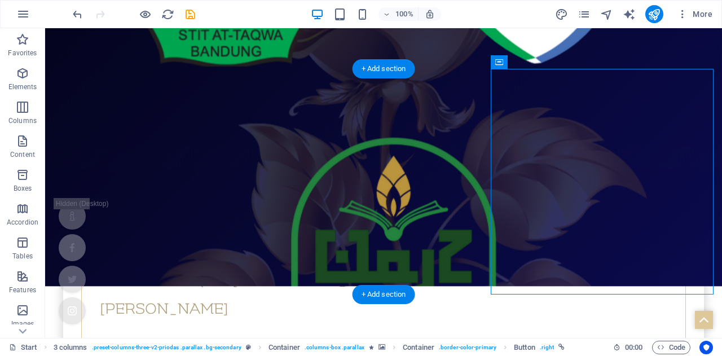
select select "px"
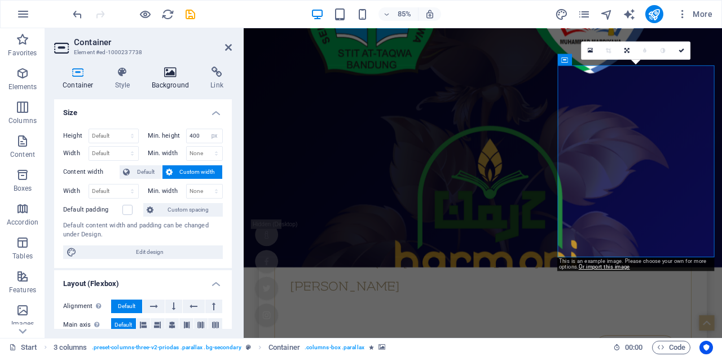
click at [179, 79] on h4 "Background" at bounding box center [172, 79] width 59 height 24
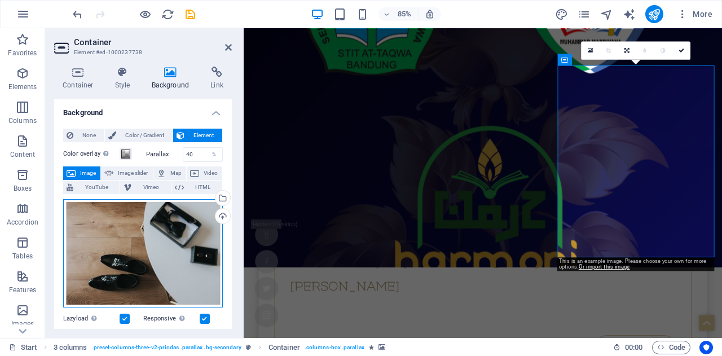
click at [167, 224] on div "Drag files here, click to choose files or select files from Files or our free s…" at bounding box center [143, 253] width 160 height 108
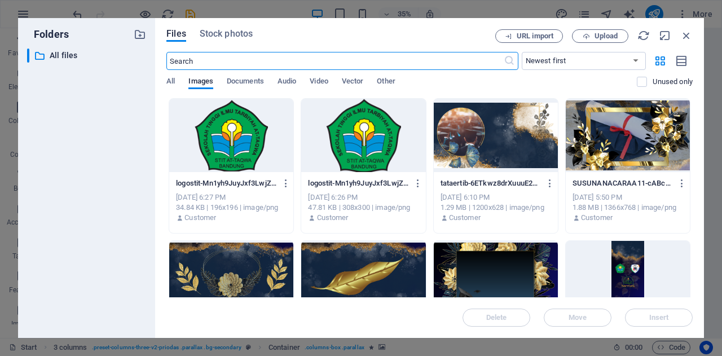
click at [232, 265] on div at bounding box center [231, 277] width 124 height 73
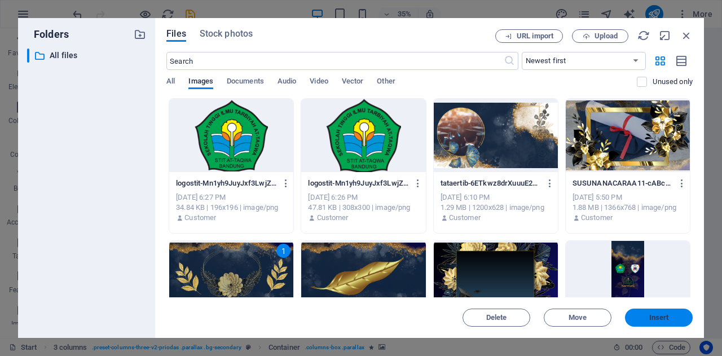
click at [644, 313] on button "Insert" at bounding box center [659, 317] width 68 height 18
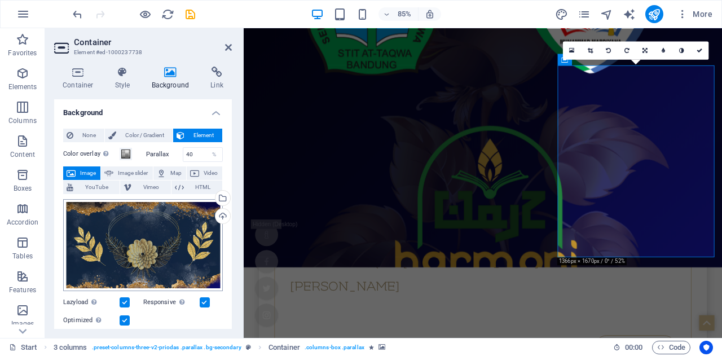
scroll to position [87, 0]
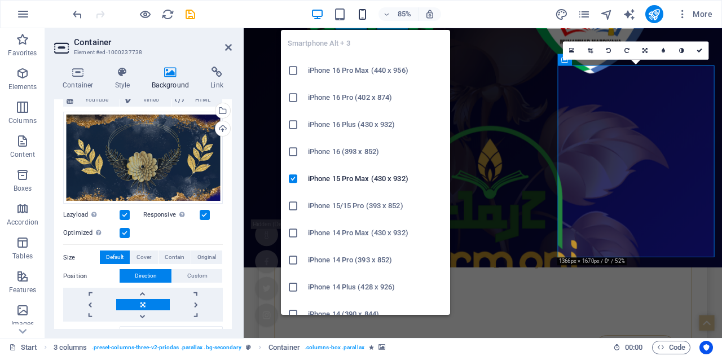
click at [363, 19] on icon "button" at bounding box center [362, 14] width 13 height 13
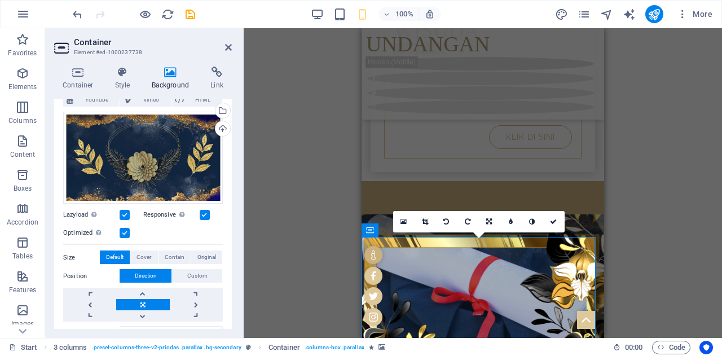
scroll to position [329, 0]
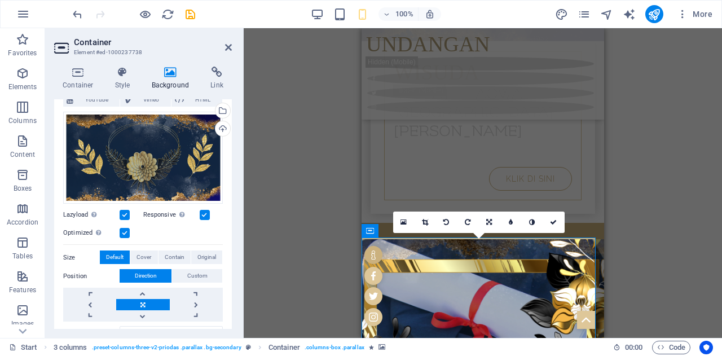
click at [622, 131] on div "Drag here to replace the existing content. Press “Ctrl” if you want to create a…" at bounding box center [483, 183] width 478 height 310
click at [553, 222] on icon at bounding box center [553, 222] width 7 height 7
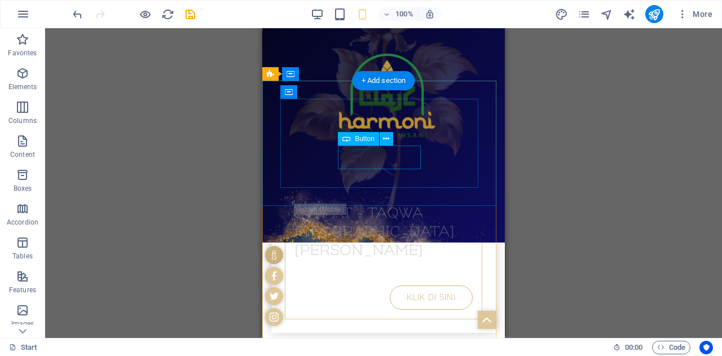
scroll to position [268, 0]
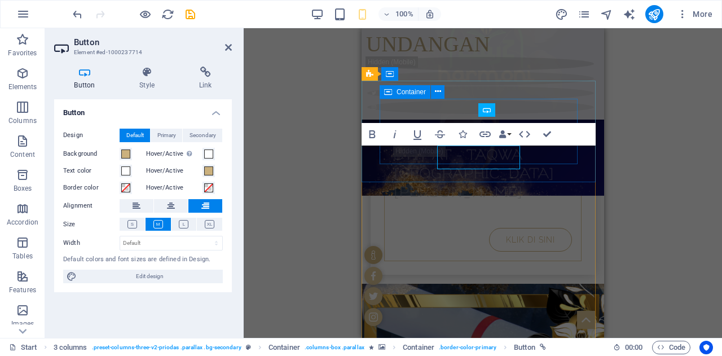
scroll to position [297, 0]
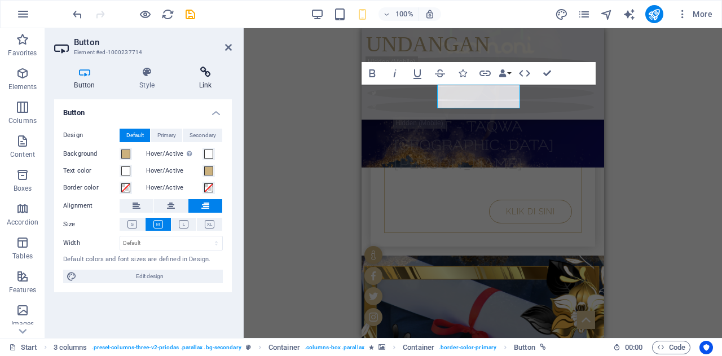
click at [202, 72] on icon at bounding box center [205, 72] width 53 height 11
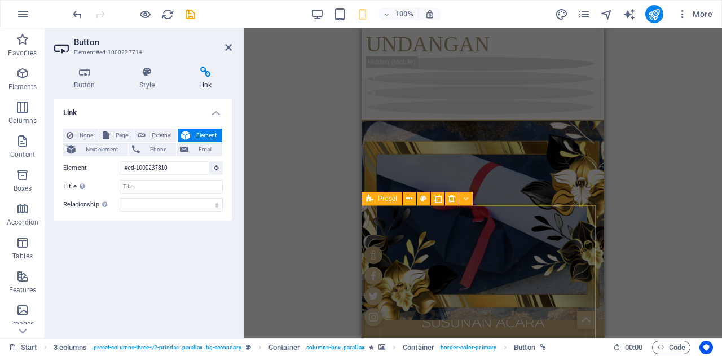
scroll to position [527, 0]
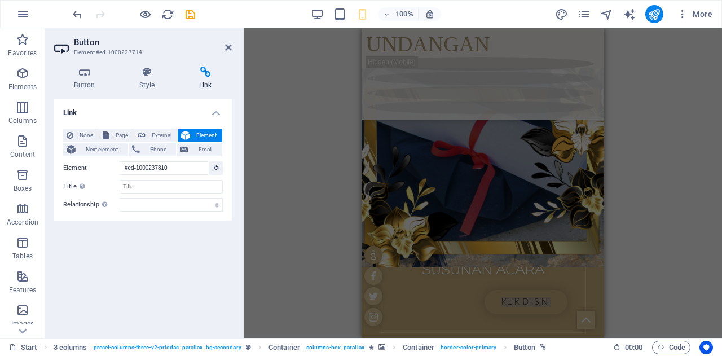
click at [209, 131] on span "Element" at bounding box center [205, 136] width 25 height 14
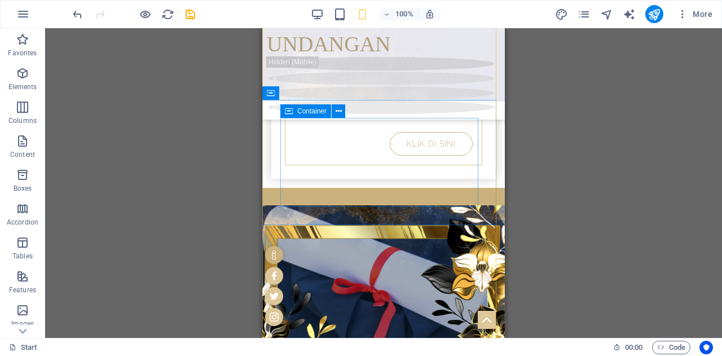
scroll to position [364, 0]
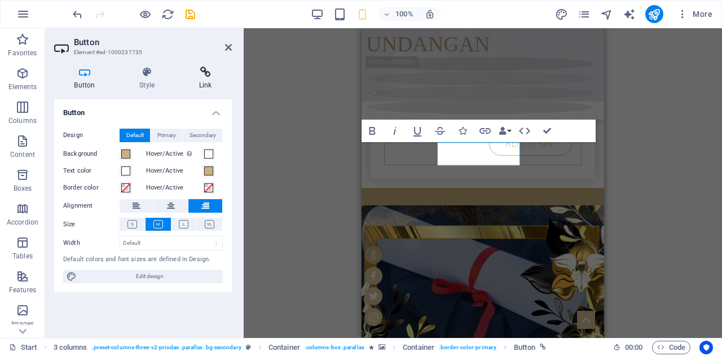
click at [206, 79] on h4 "Link" at bounding box center [205, 79] width 53 height 24
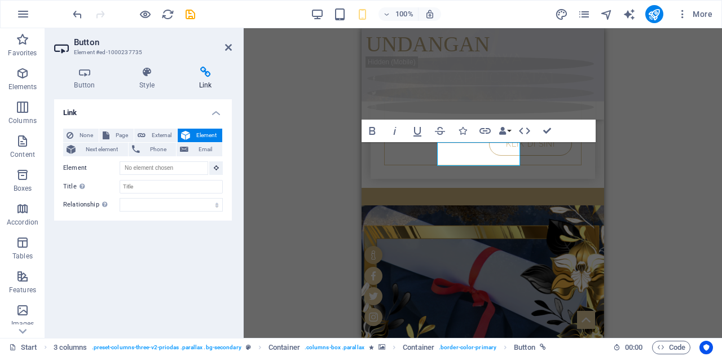
click at [214, 133] on span "Element" at bounding box center [205, 136] width 25 height 14
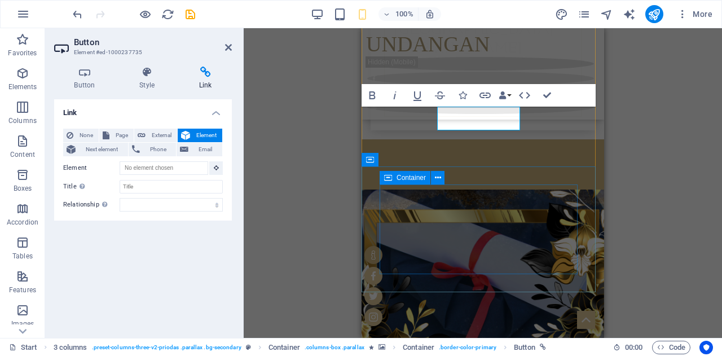
scroll to position [416, 0]
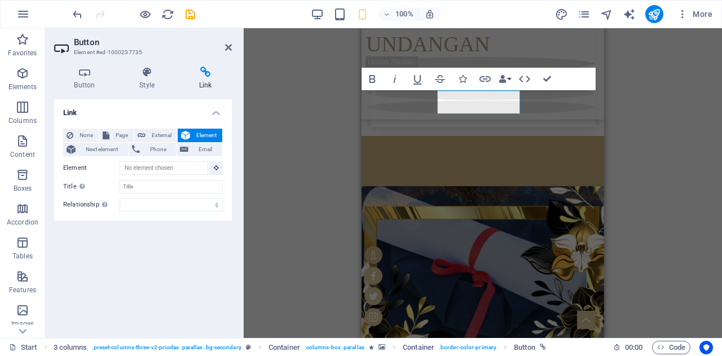
click at [209, 133] on span "Element" at bounding box center [205, 136] width 25 height 14
click at [216, 170] on icon at bounding box center [216, 168] width 5 height 6
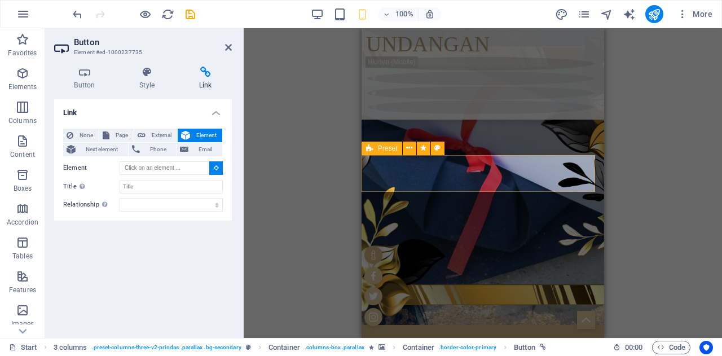
scroll to position [599, 0]
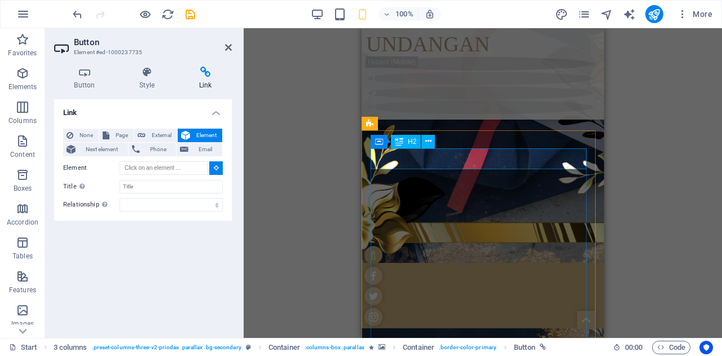
type input "#ed-1000237816"
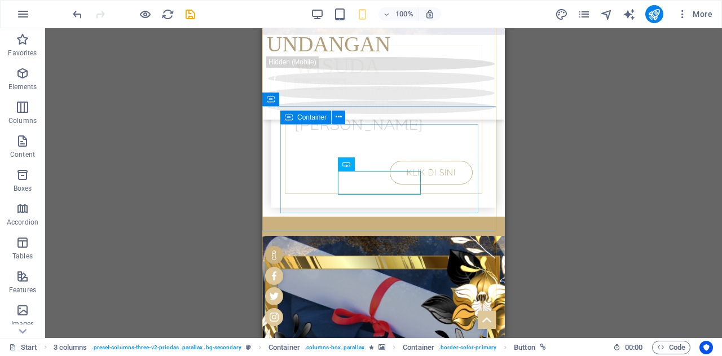
scroll to position [421, 0]
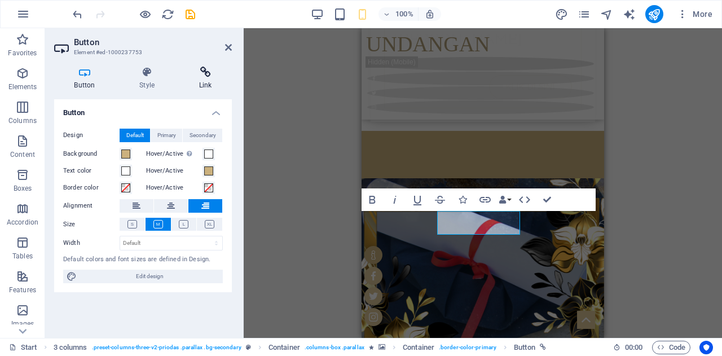
click at [204, 86] on h4 "Link" at bounding box center [205, 79] width 53 height 24
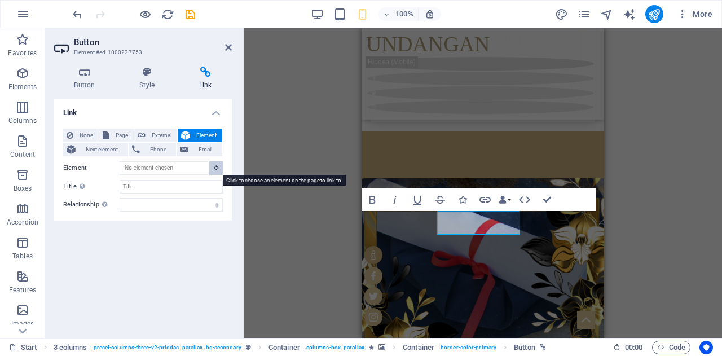
click at [215, 164] on button at bounding box center [216, 168] width 14 height 14
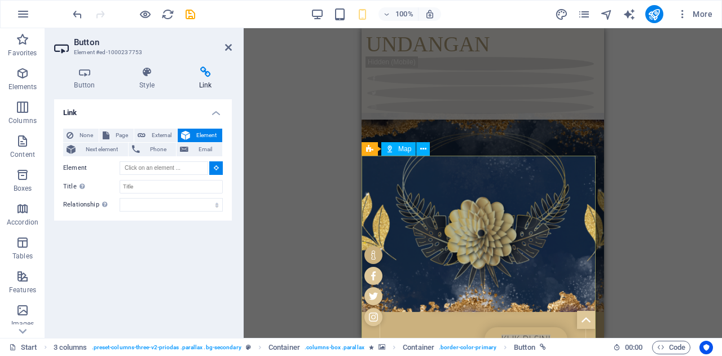
scroll to position [1140, 0]
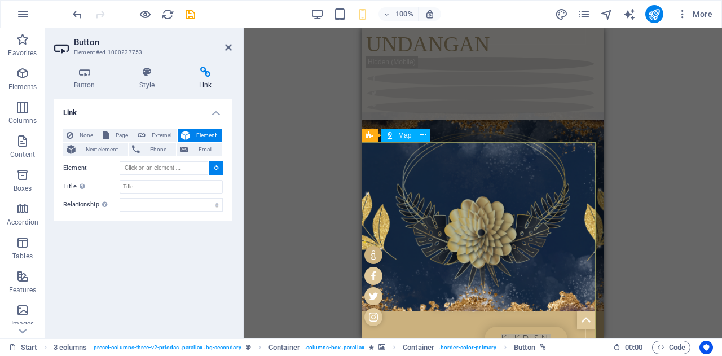
type input "#ed-1000238041"
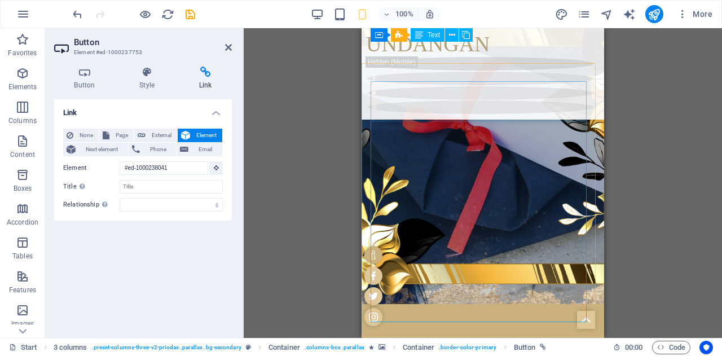
scroll to position [461, 0]
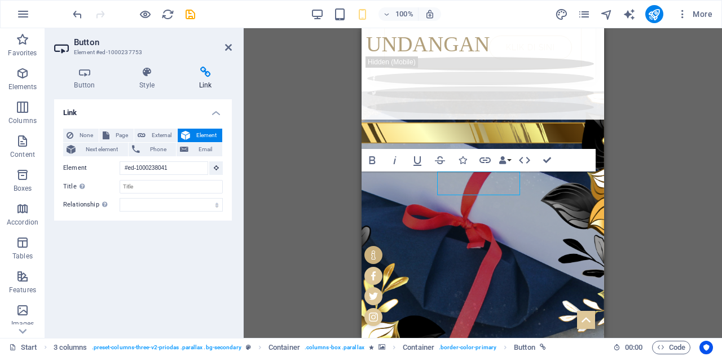
click at [232, 50] on aside "Button Element #ed-1000237753 Button Style Link Button Design Default Primary S…" at bounding box center [144, 183] width 198 height 310
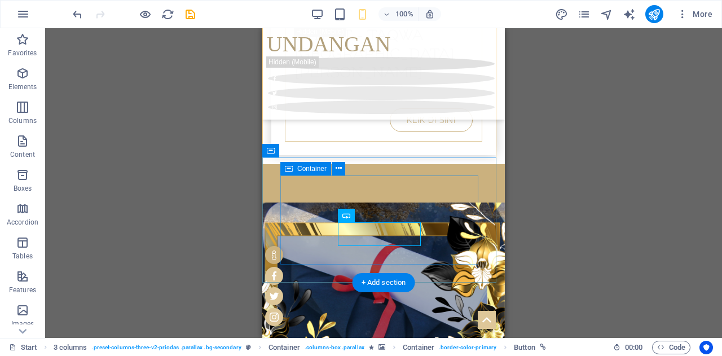
scroll to position [374, 0]
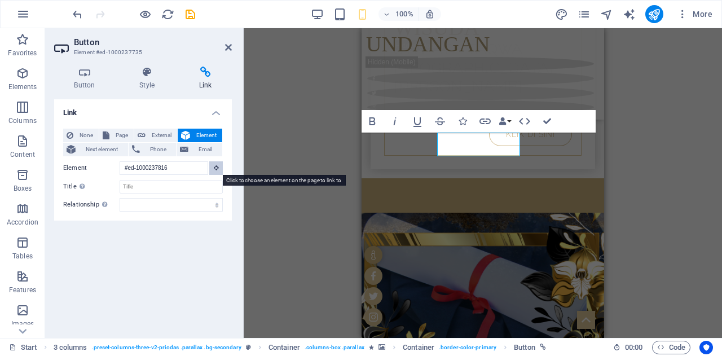
click at [216, 165] on icon at bounding box center [216, 168] width 5 height 6
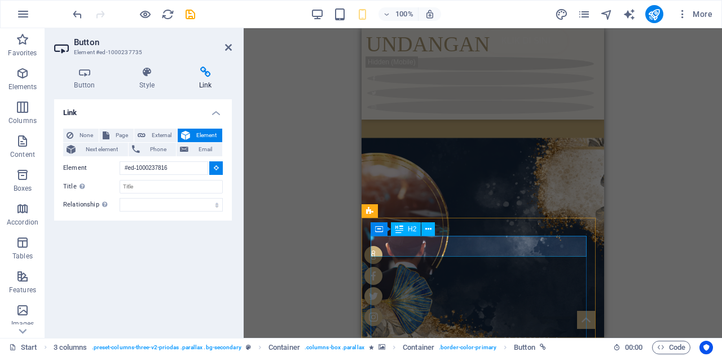
type input "#ed-1000599182"
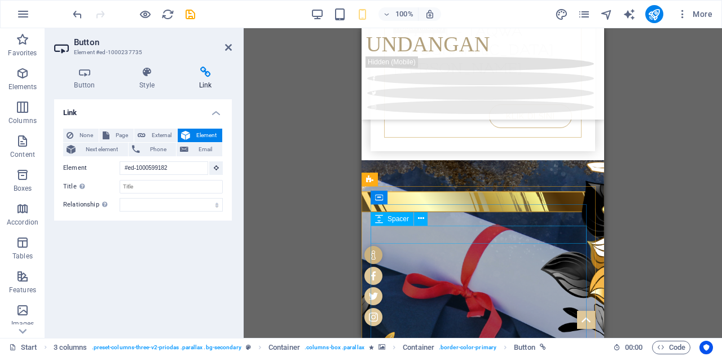
scroll to position [335, 0]
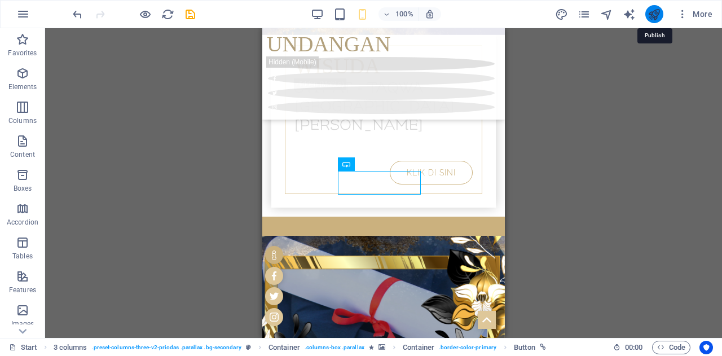
click at [658, 17] on icon "publish" at bounding box center [653, 14] width 13 height 13
